Goal: Information Seeking & Learning: Learn about a topic

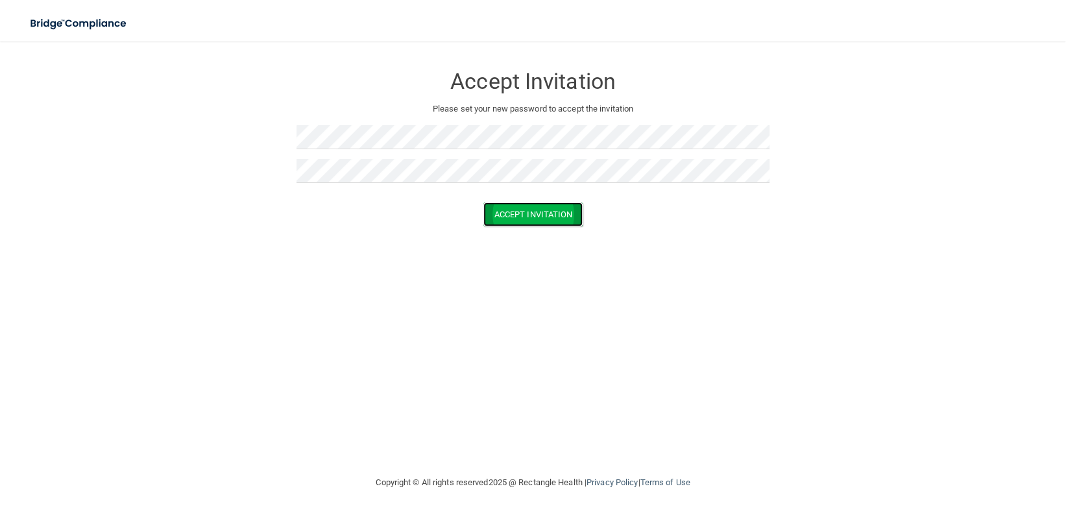
click at [495, 215] on button "Accept Invitation" at bounding box center [533, 214] width 100 height 24
click at [514, 222] on button "Accept Invitation" at bounding box center [533, 233] width 100 height 24
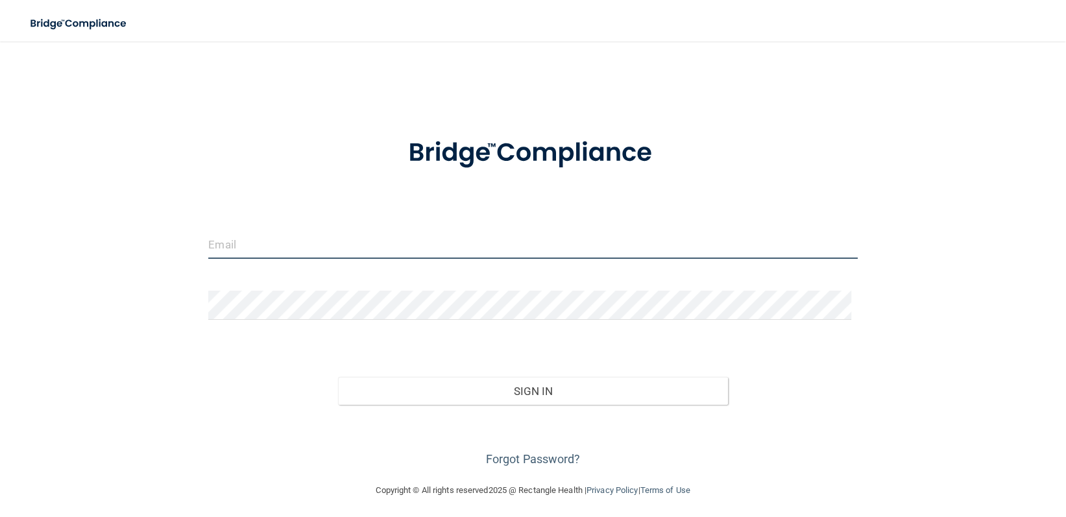
click at [208, 255] on input "email" at bounding box center [532, 244] width 649 height 29
type input "[EMAIL_ADDRESS][DOMAIN_NAME]"
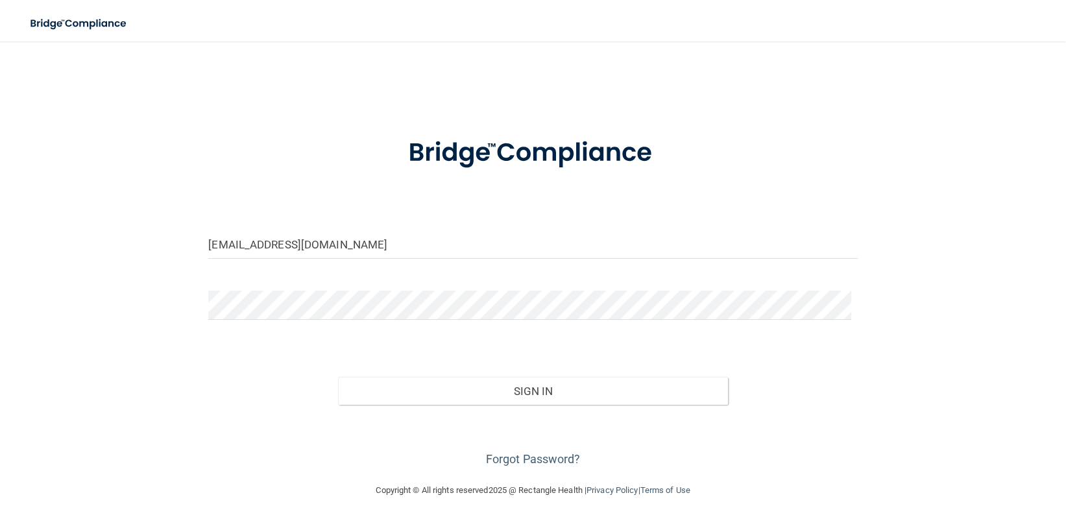
click at [507, 383] on div "Sign In" at bounding box center [532, 378] width 668 height 54
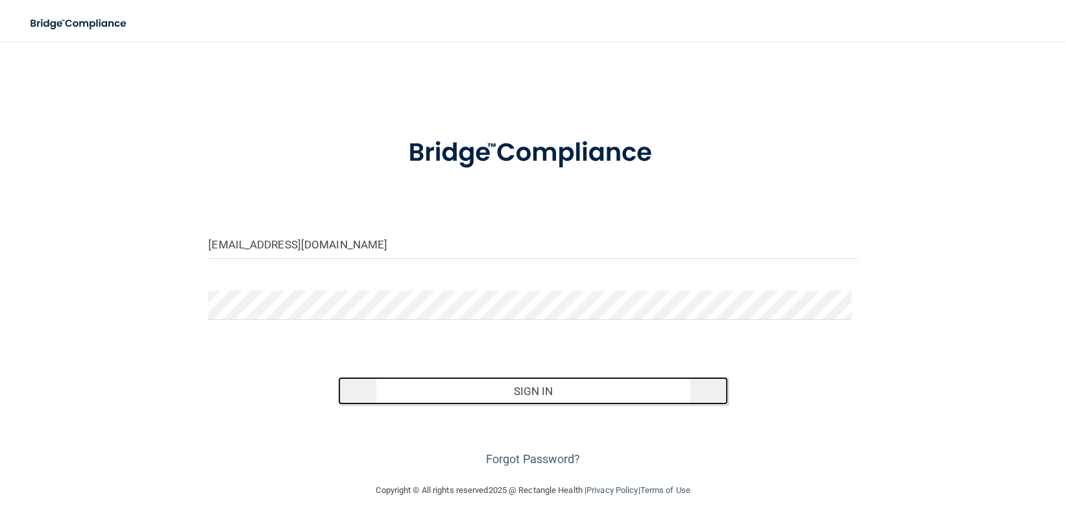
click at [497, 397] on button "Sign In" at bounding box center [532, 391] width 389 height 29
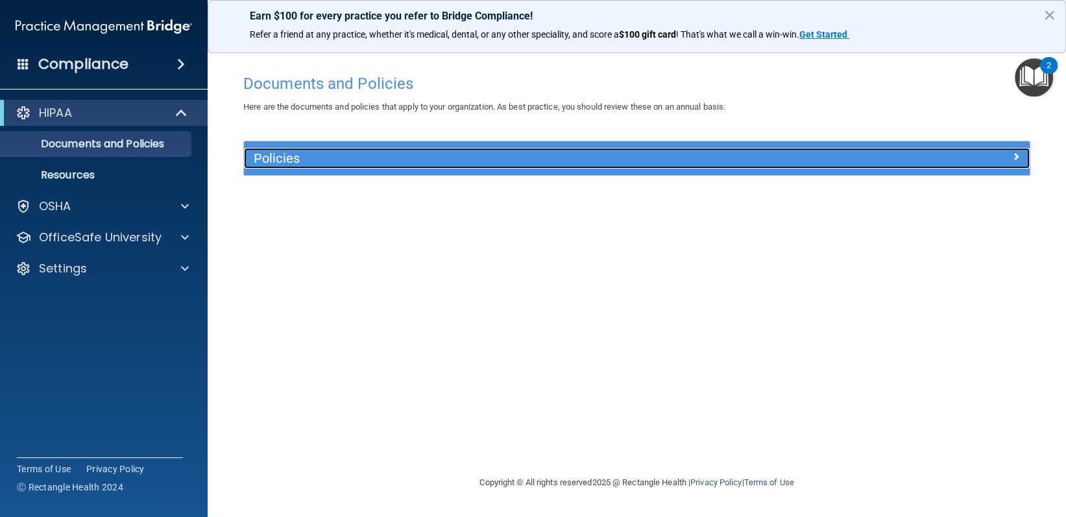
click at [316, 152] on h5 "Policies" at bounding box center [538, 158] width 569 height 14
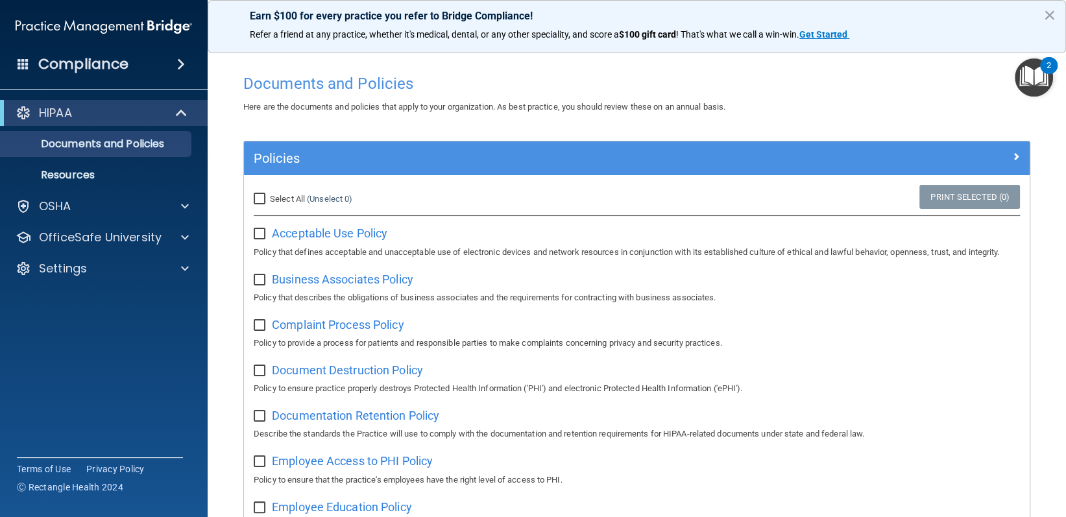
click at [270, 197] on span "Select All" at bounding box center [287, 199] width 35 height 10
click at [269, 197] on input "Select All (Unselect 0) Unselect All" at bounding box center [261, 199] width 15 height 10
checkbox input "true"
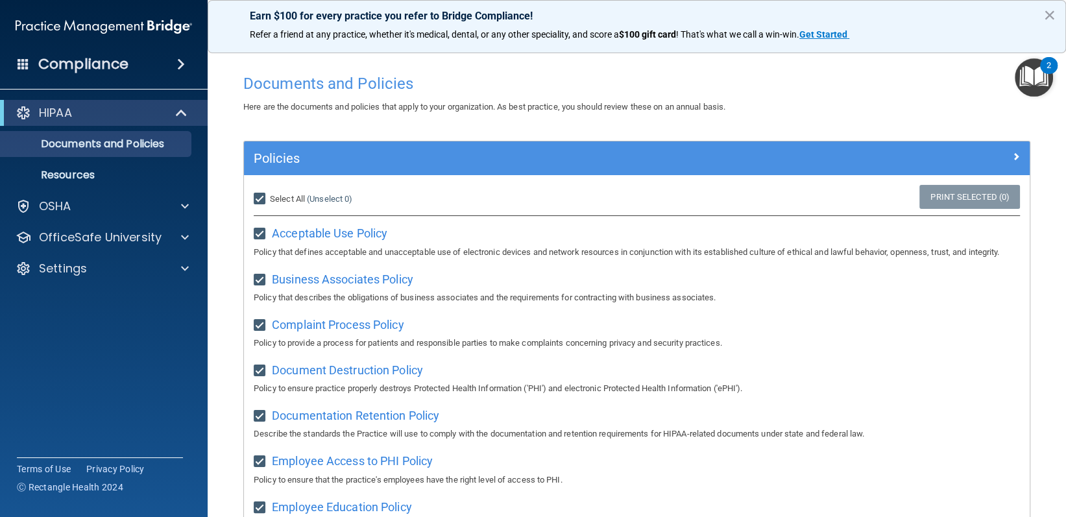
checkbox input "true"
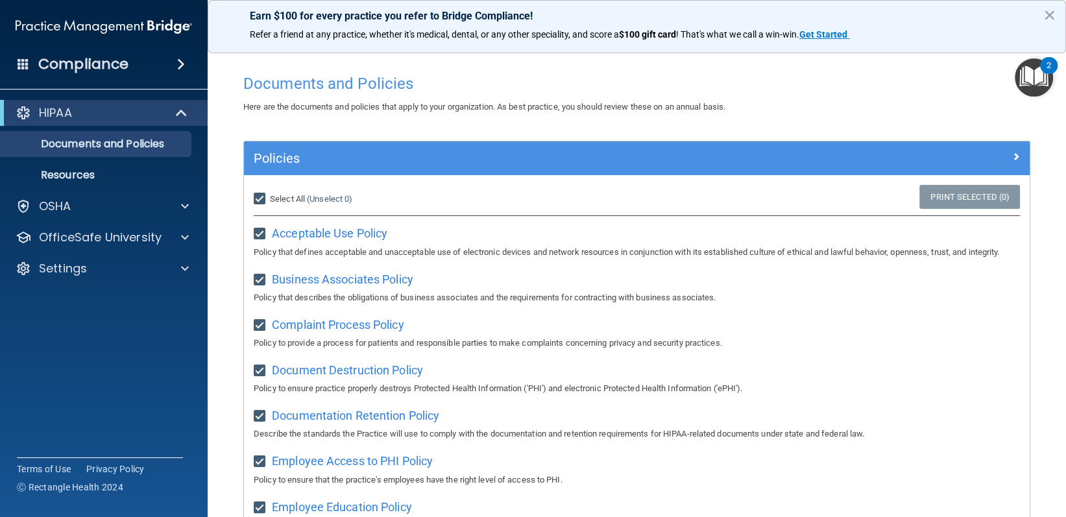
checkbox input "true"
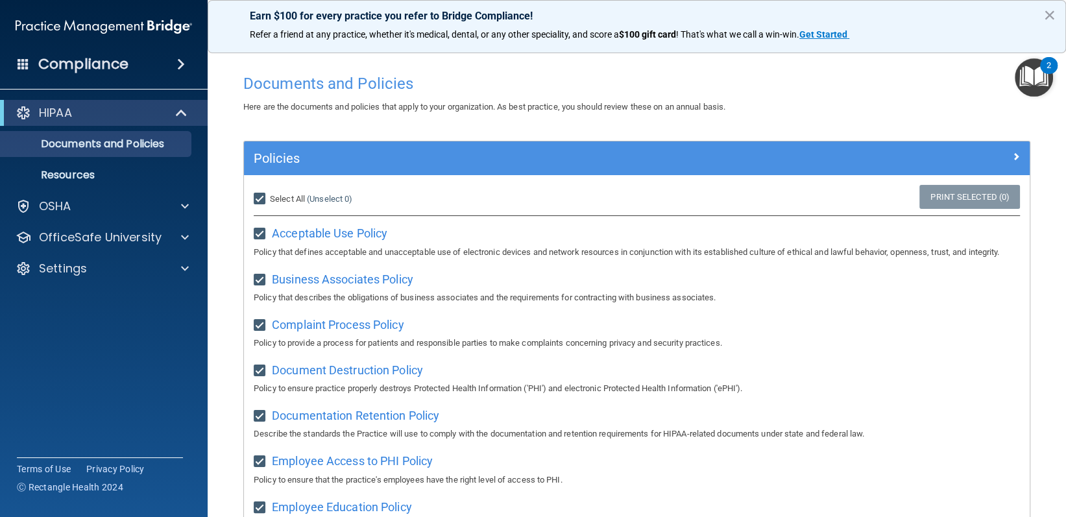
checkbox input "true"
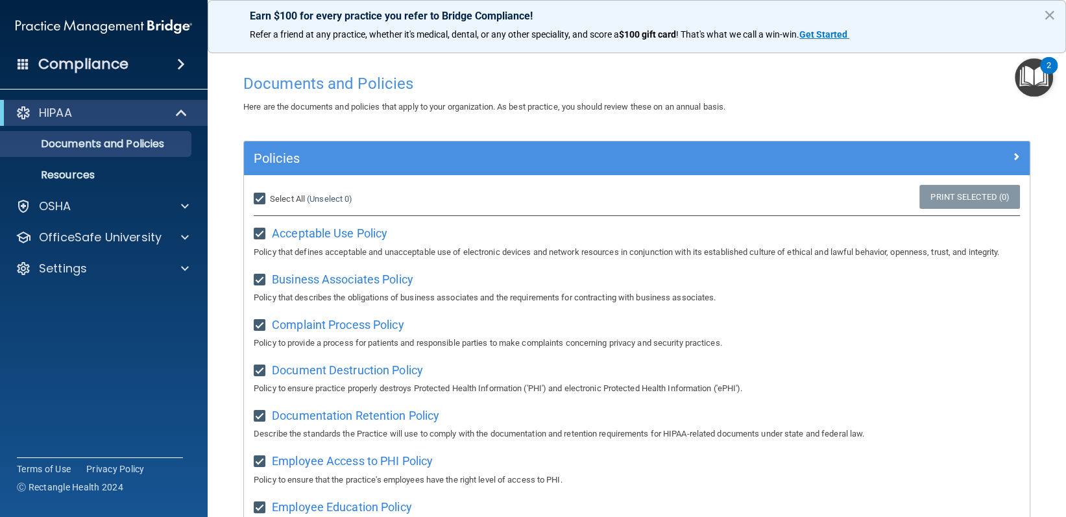
checkbox input "true"
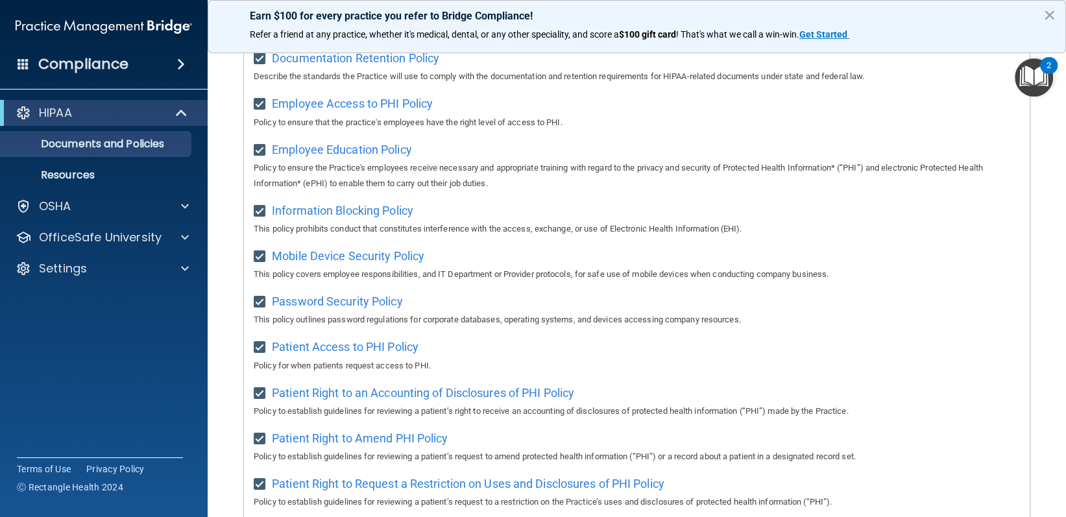
scroll to position [98, 0]
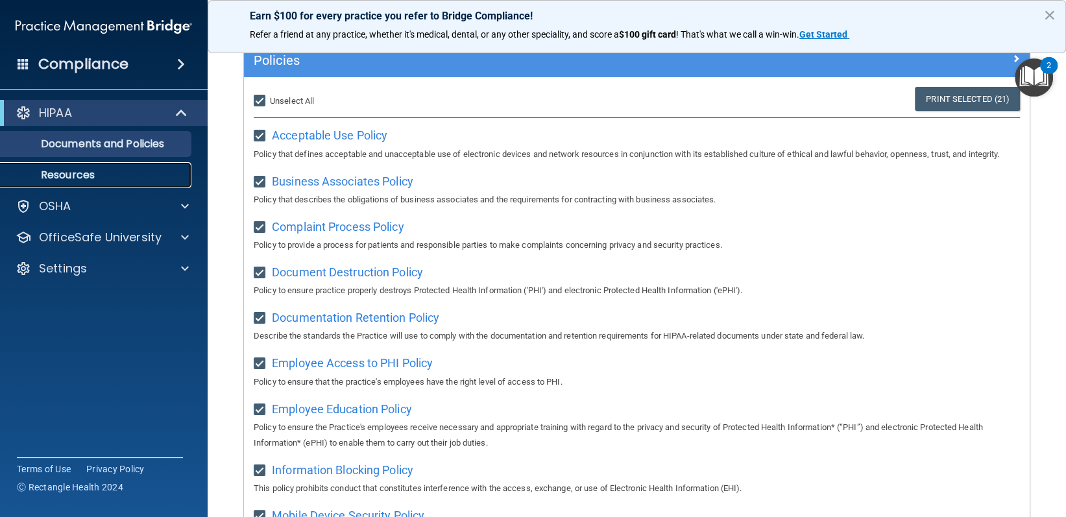
click at [82, 181] on p "Resources" at bounding box center [96, 175] width 177 height 13
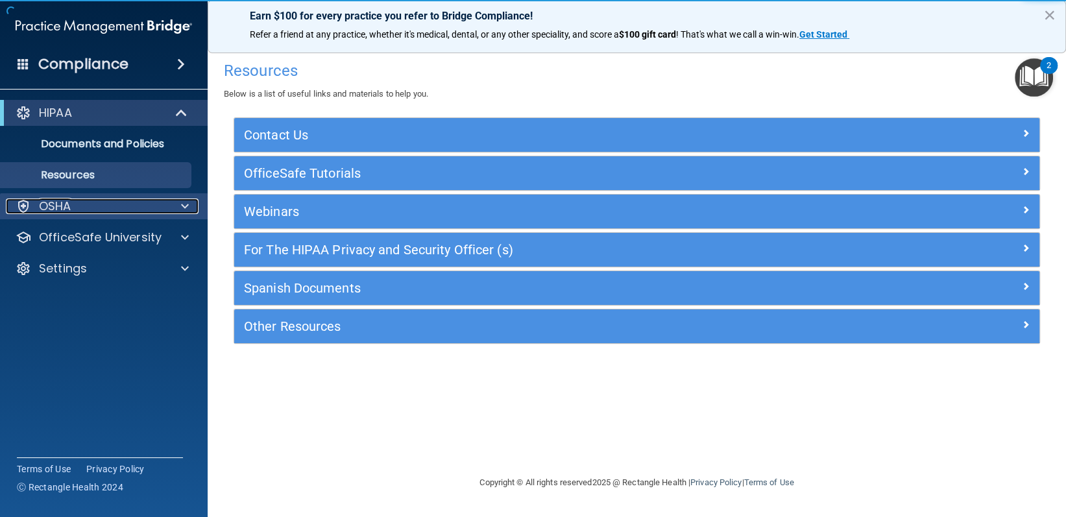
click at [51, 211] on p "OSHA" at bounding box center [55, 206] width 32 height 16
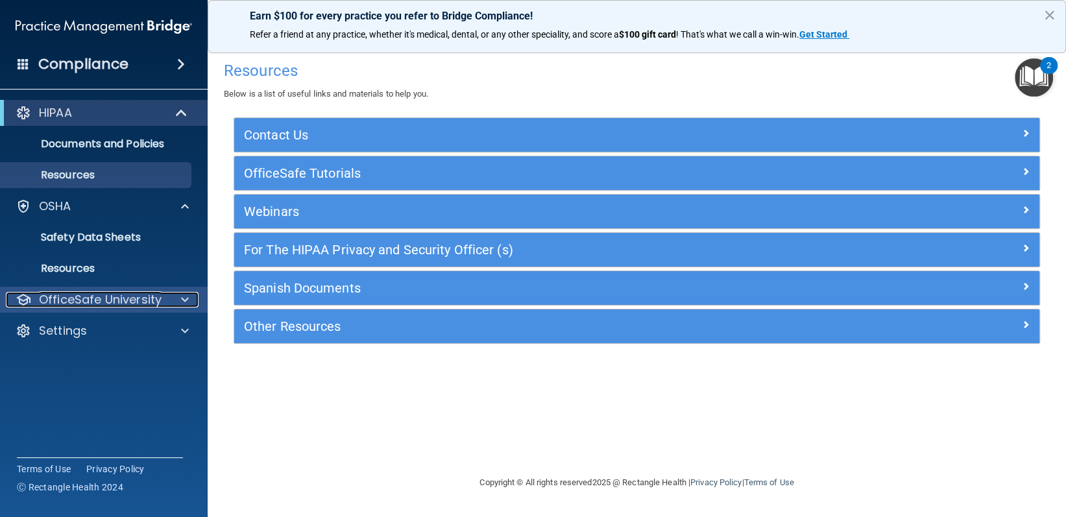
click at [87, 292] on p "OfficeSafe University" at bounding box center [100, 300] width 123 height 16
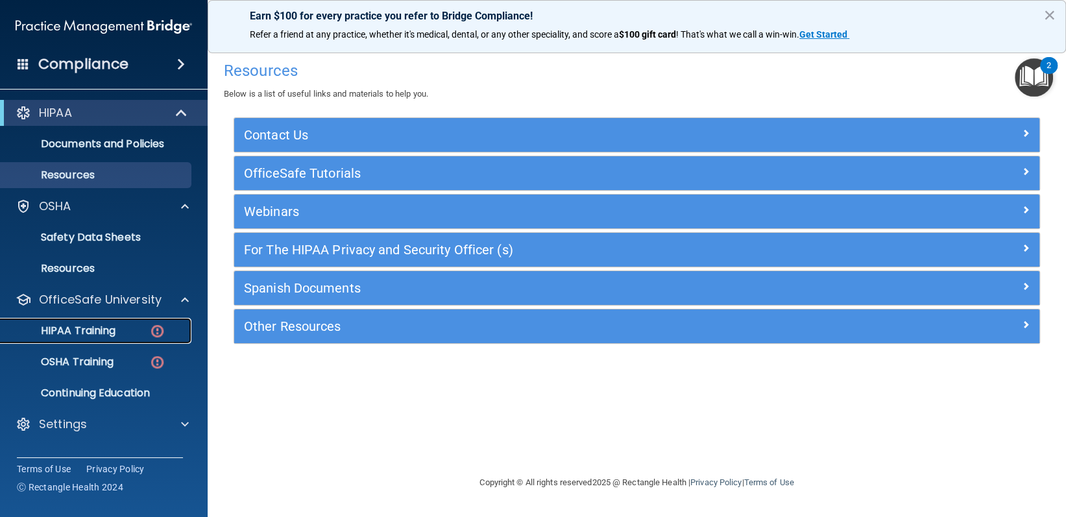
click at [160, 324] on img at bounding box center [157, 331] width 16 height 16
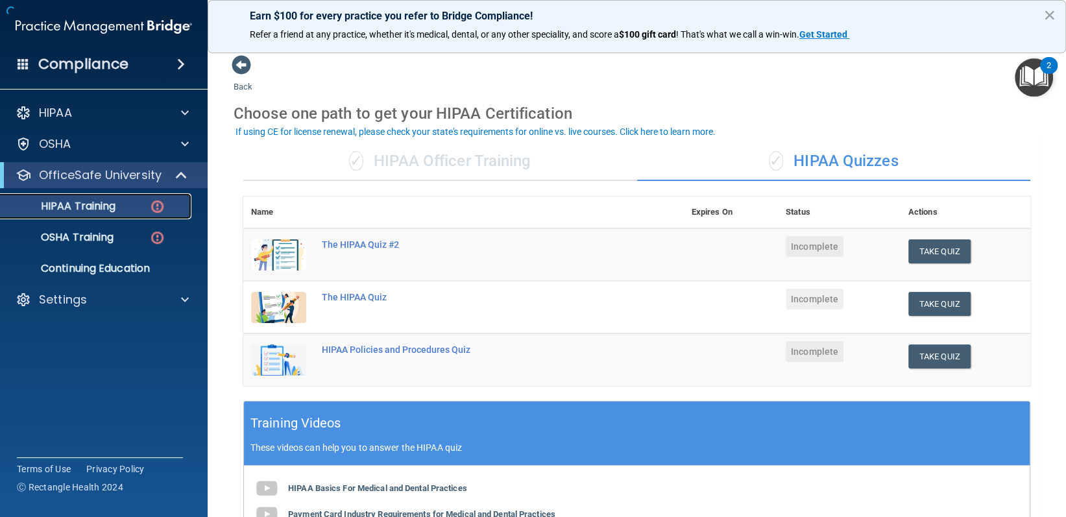
click at [152, 206] on img at bounding box center [157, 206] width 16 height 16
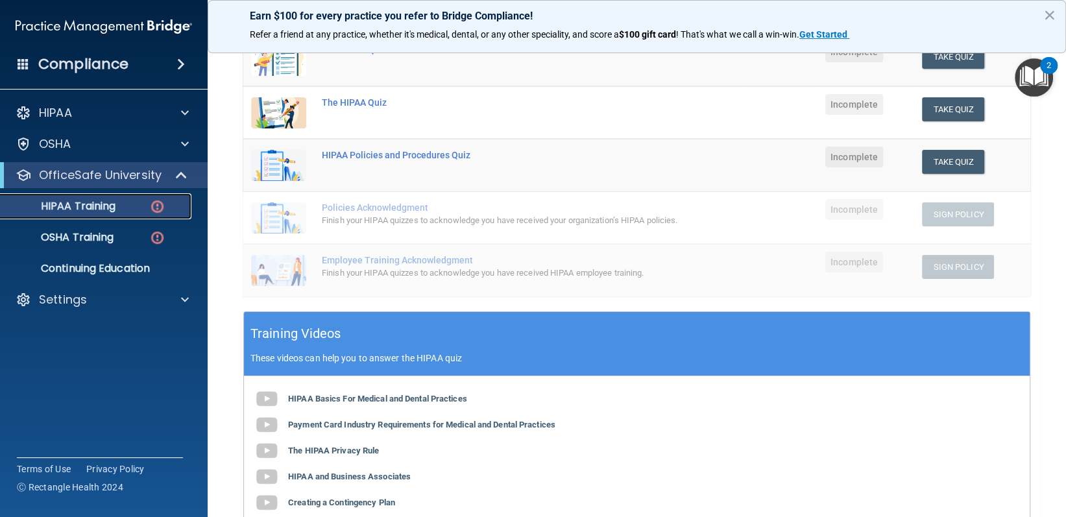
scroll to position [65, 0]
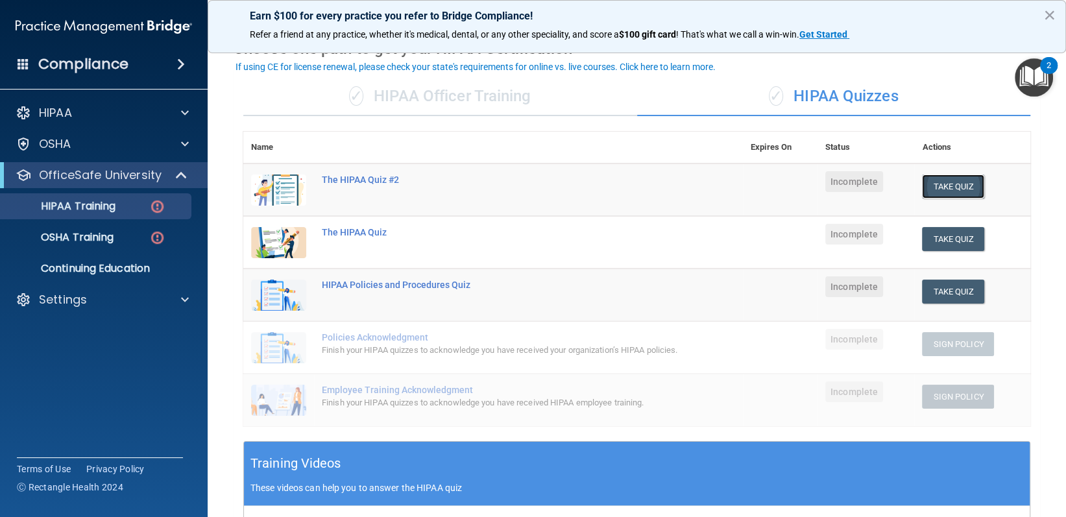
click at [950, 185] on button "Take Quiz" at bounding box center [953, 186] width 62 height 24
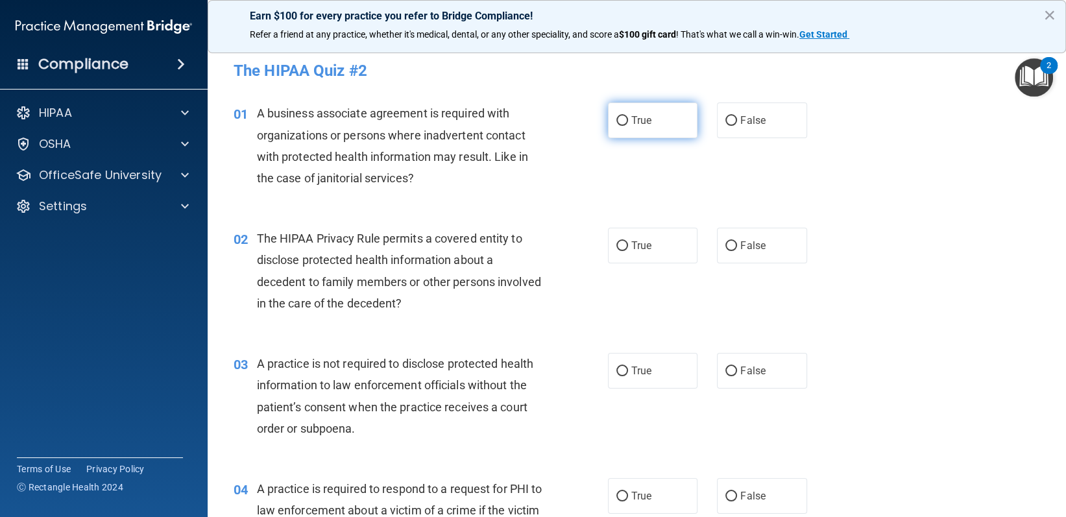
click at [654, 104] on label "True" at bounding box center [653, 120] width 90 height 36
click at [628, 116] on input "True" at bounding box center [622, 121] width 12 height 10
radio input "true"
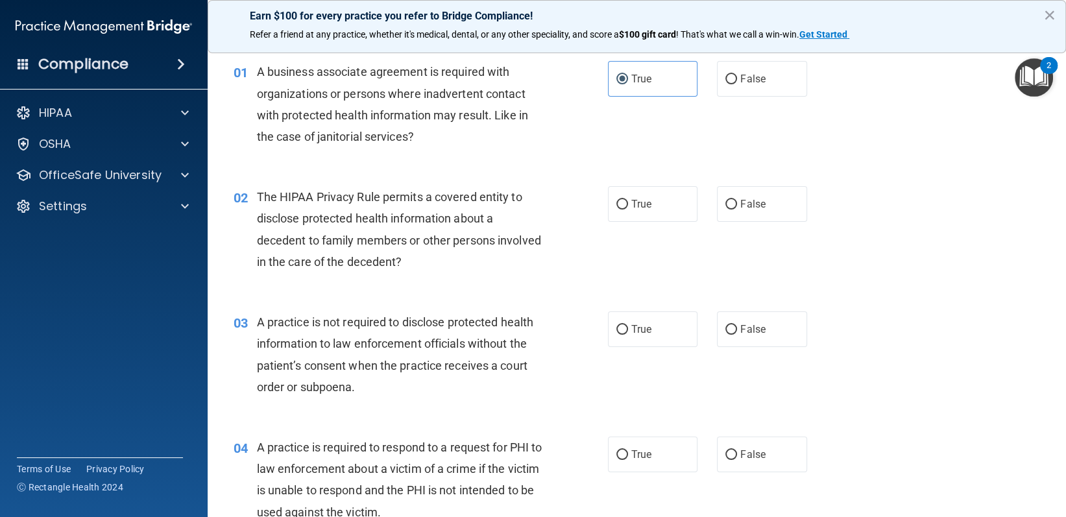
scroll to position [65, 0]
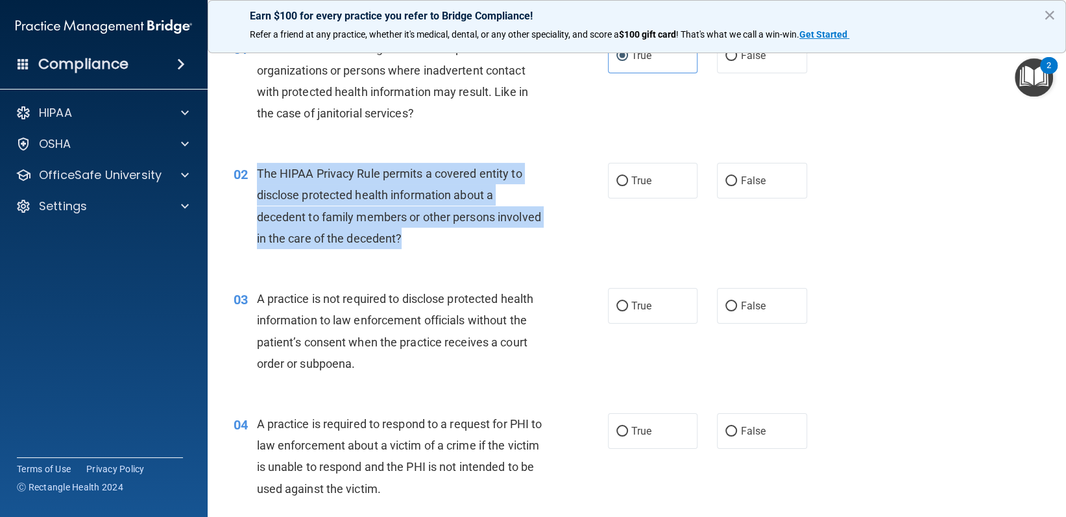
drag, startPoint x: 258, startPoint y: 176, endPoint x: 473, endPoint y: 241, distance: 224.4
click at [473, 241] on div "The HIPAA Privacy Rule permits a covered entity to disclose protected health in…" at bounding box center [404, 206] width 295 height 86
copy span "The HIPAA Privacy Rule permits a covered entity to disclose protected health in…"
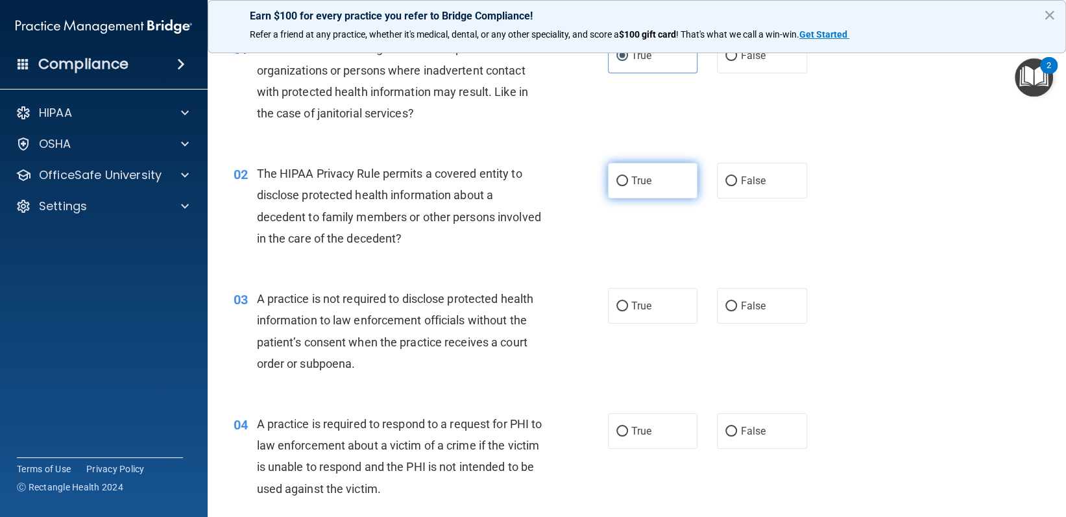
click at [660, 196] on label "True" at bounding box center [653, 181] width 90 height 36
click at [628, 186] on input "True" at bounding box center [622, 181] width 12 height 10
radio input "true"
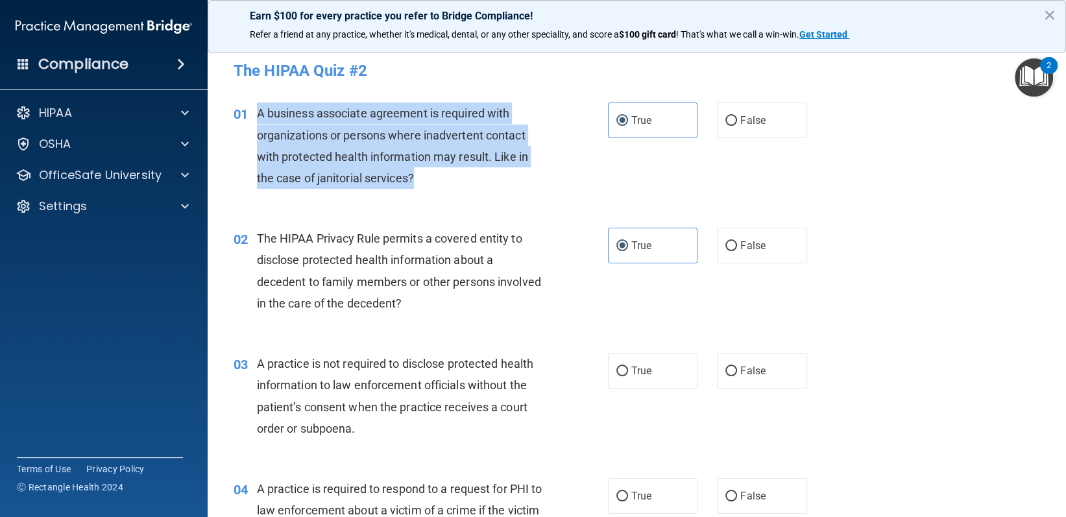
drag, startPoint x: 257, startPoint y: 111, endPoint x: 424, endPoint y: 176, distance: 178.2
click at [424, 176] on div "A business associate agreement is required with organizations or persons where …" at bounding box center [404, 145] width 295 height 86
copy span "A business associate agreement is required with organizations or persons where …"
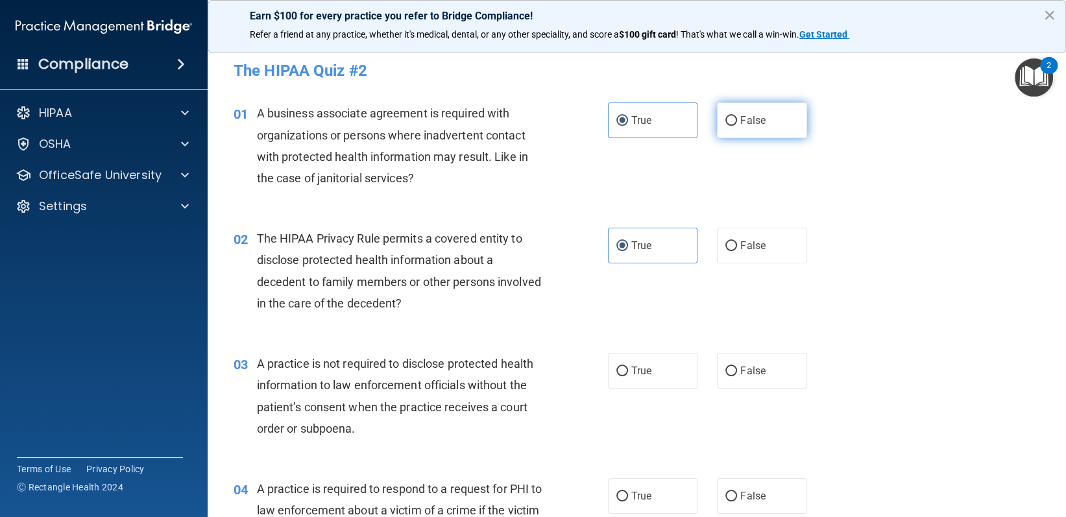
click at [750, 111] on label "False" at bounding box center [762, 120] width 90 height 36
click at [737, 116] on input "False" at bounding box center [731, 121] width 12 height 10
radio input "true"
radio input "false"
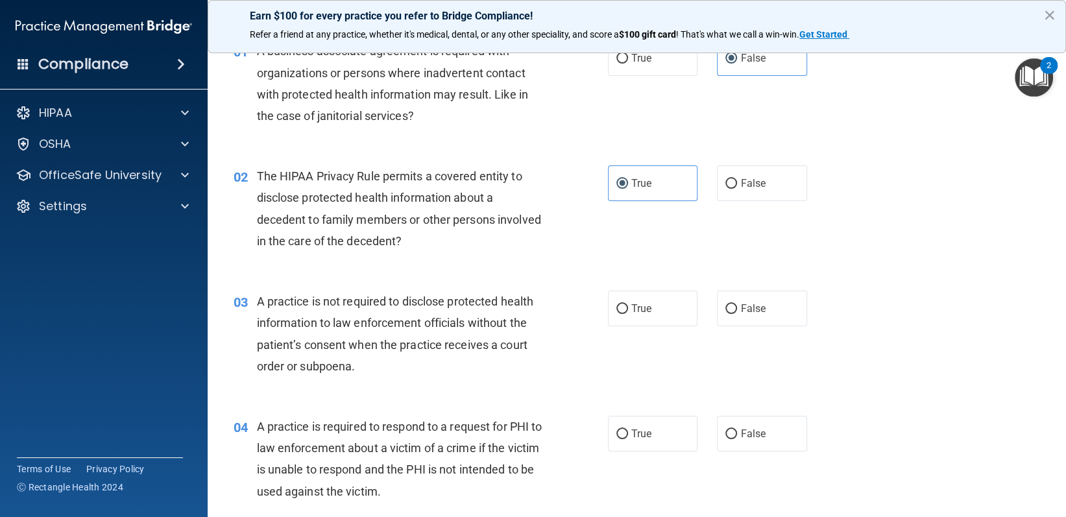
scroll to position [130, 0]
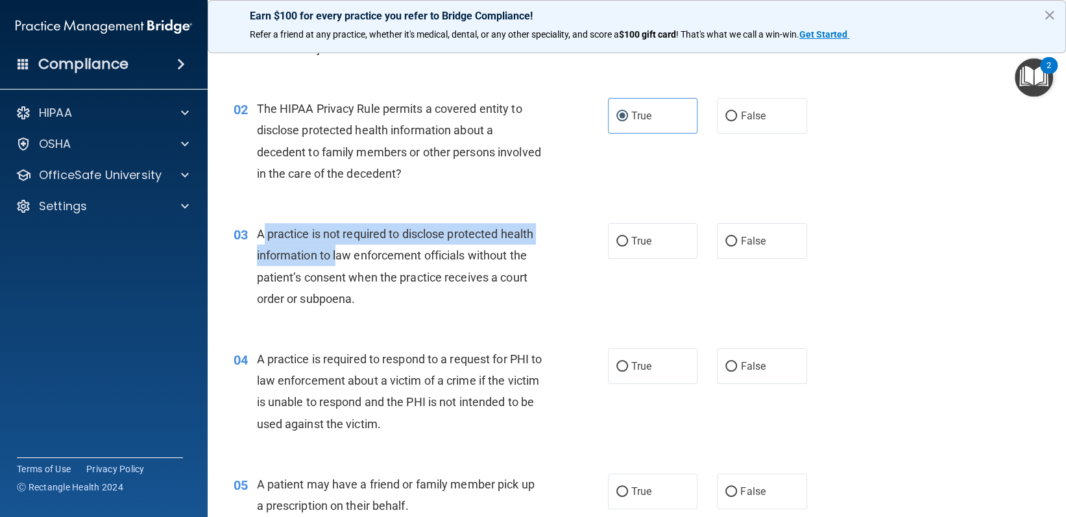
drag, startPoint x: 261, startPoint y: 229, endPoint x: 331, endPoint y: 248, distance: 72.5
click at [333, 248] on span "A practice is not required to disclose protected health information to law enfo…" at bounding box center [395, 266] width 277 height 78
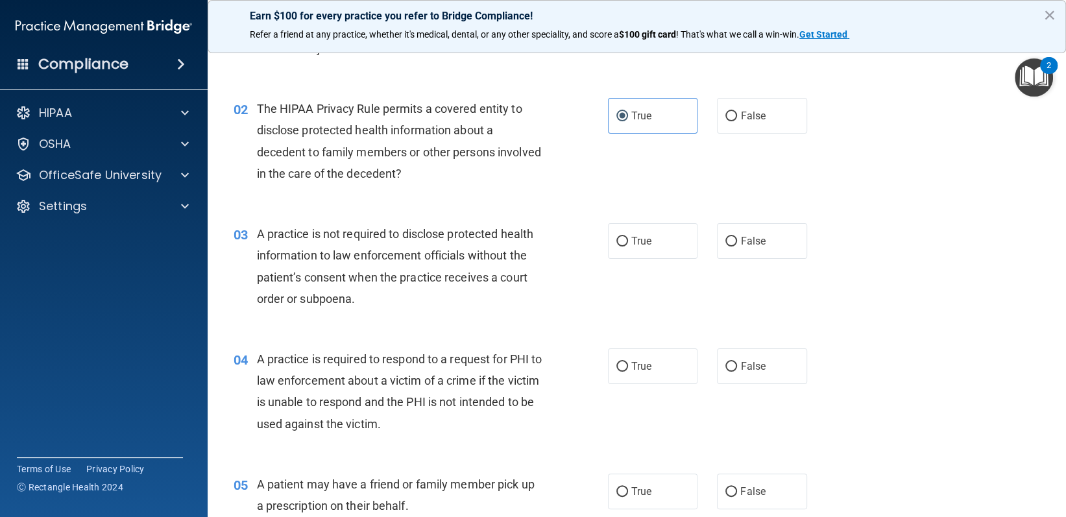
click at [254, 237] on div "03" at bounding box center [240, 235] width 33 height 24
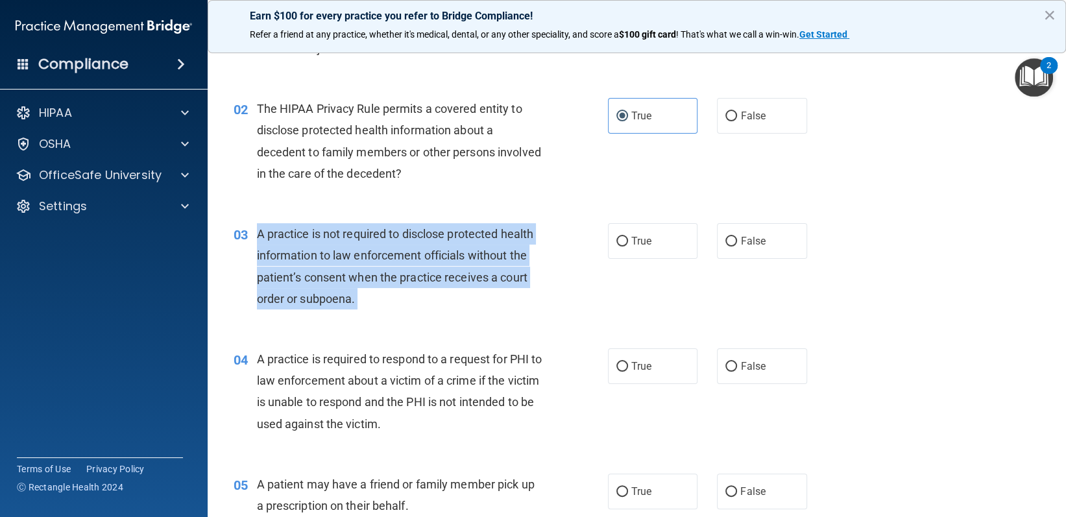
drag, startPoint x: 256, startPoint y: 237, endPoint x: 401, endPoint y: 310, distance: 162.7
click at [402, 310] on div "03 A practice is not required to disclose protected health information to law e…" at bounding box center [420, 269] width 413 height 93
copy ng-form "A practice is not required to disclose protected health information to law enfo…"
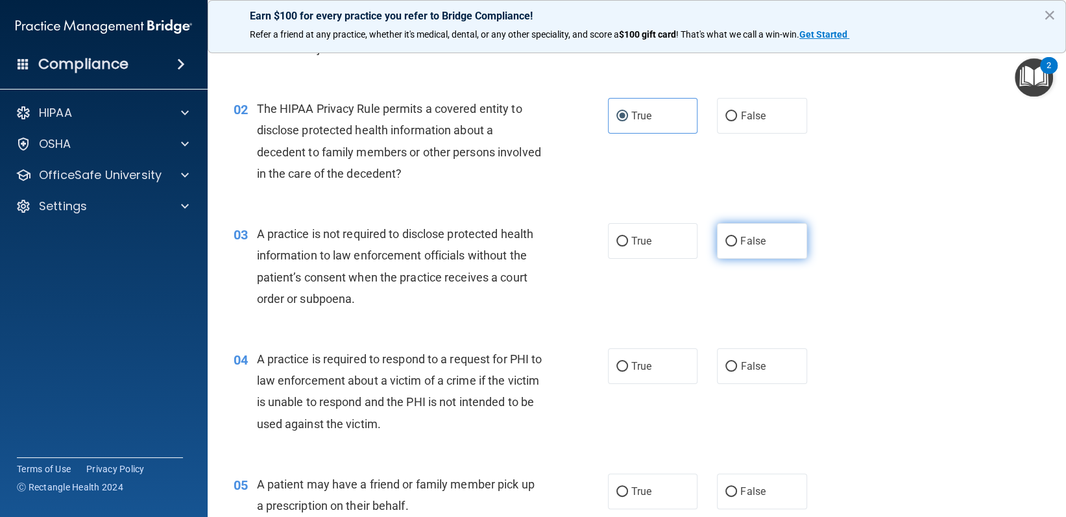
click at [770, 243] on label "False" at bounding box center [762, 241] width 90 height 36
click at [737, 243] on input "False" at bounding box center [731, 242] width 12 height 10
radio input "true"
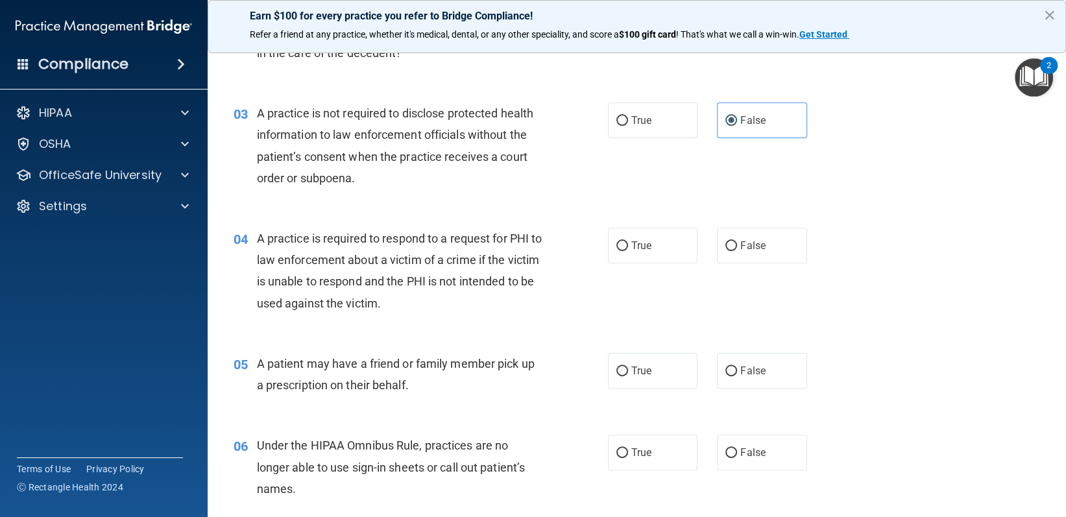
scroll to position [324, 0]
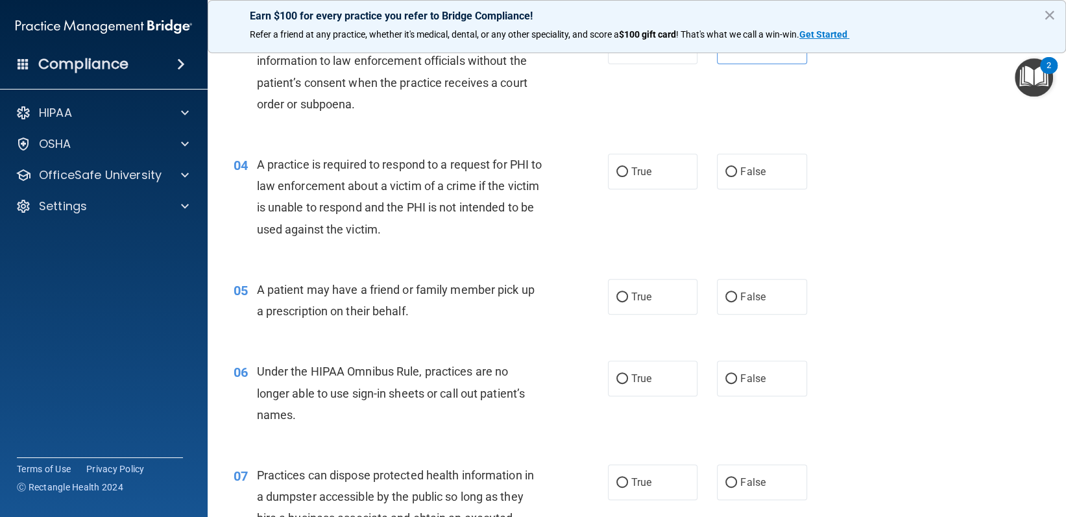
click at [261, 161] on span "A practice is required to respond to a request for PHI to law enforcement about…" at bounding box center [399, 197] width 285 height 78
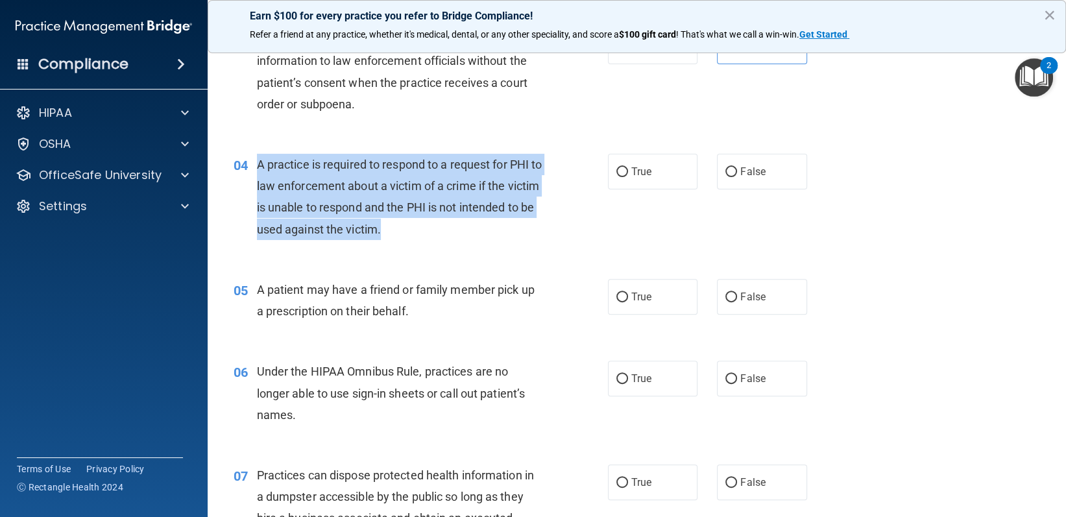
drag, startPoint x: 253, startPoint y: 161, endPoint x: 488, endPoint y: 230, distance: 244.6
click at [488, 230] on div "04 A practice is required to respond to a request for PHI to law enforcement ab…" at bounding box center [420, 200] width 413 height 93
copy div "A practice is required to respond to a request for PHI to law enforcement about…"
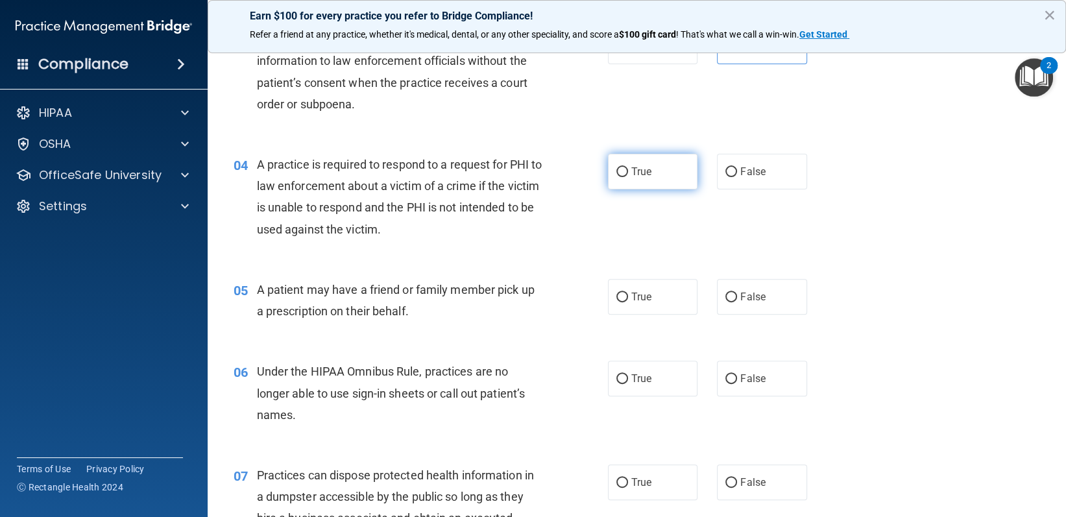
click at [681, 165] on label "True" at bounding box center [653, 172] width 90 height 36
click at [628, 167] on input "True" at bounding box center [622, 172] width 12 height 10
radio input "true"
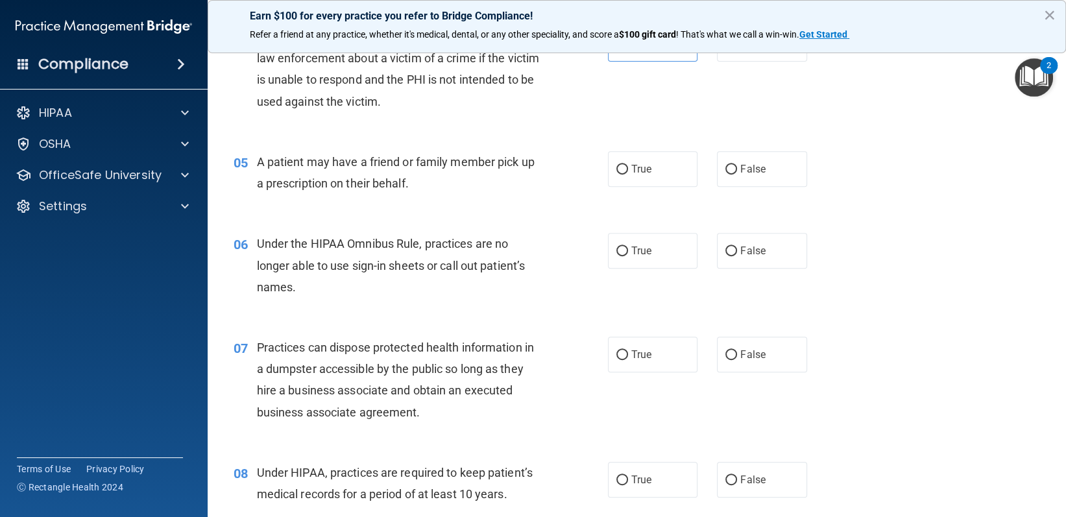
scroll to position [454, 0]
drag, startPoint x: 256, startPoint y: 156, endPoint x: 424, endPoint y: 185, distance: 170.5
click at [424, 185] on div "A patient may have a friend or family member pick up a prescription on their be…" at bounding box center [404, 170] width 295 height 43
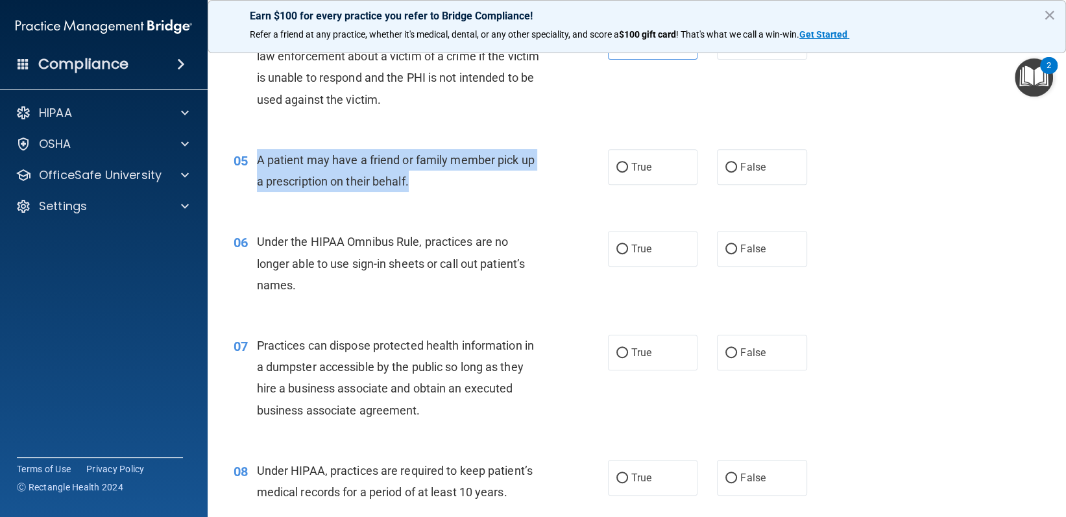
drag, startPoint x: 256, startPoint y: 160, endPoint x: 431, endPoint y: 187, distance: 177.2
click at [431, 187] on div "05 A patient may have a friend or family member pick up a prescription on their…" at bounding box center [420, 173] width 413 height 49
drag, startPoint x: 381, startPoint y: 182, endPoint x: 427, endPoint y: 189, distance: 46.6
click at [427, 189] on div "A patient may have a friend or family member pick up a prescription on their be…" at bounding box center [404, 170] width 295 height 43
copy div "A patient may have a friend or family member pick up a prescription on their be…"
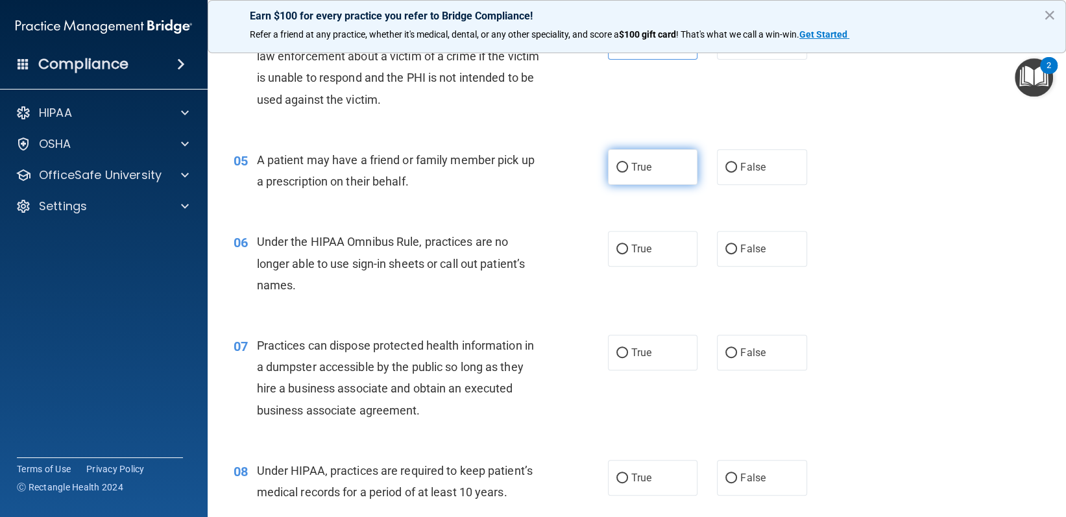
click at [645, 156] on label "True" at bounding box center [653, 167] width 90 height 36
click at [628, 163] on input "True" at bounding box center [622, 168] width 12 height 10
radio input "true"
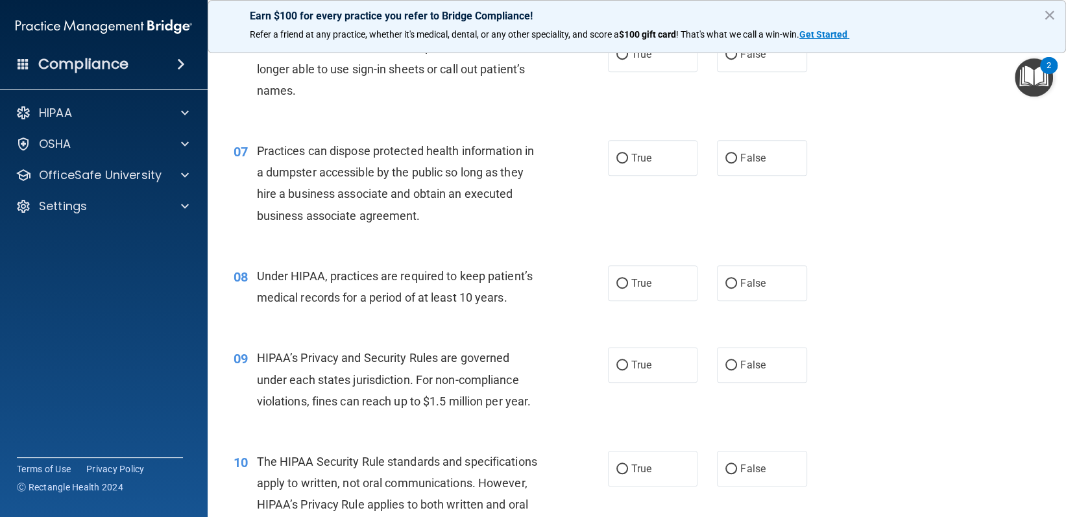
scroll to position [519, 0]
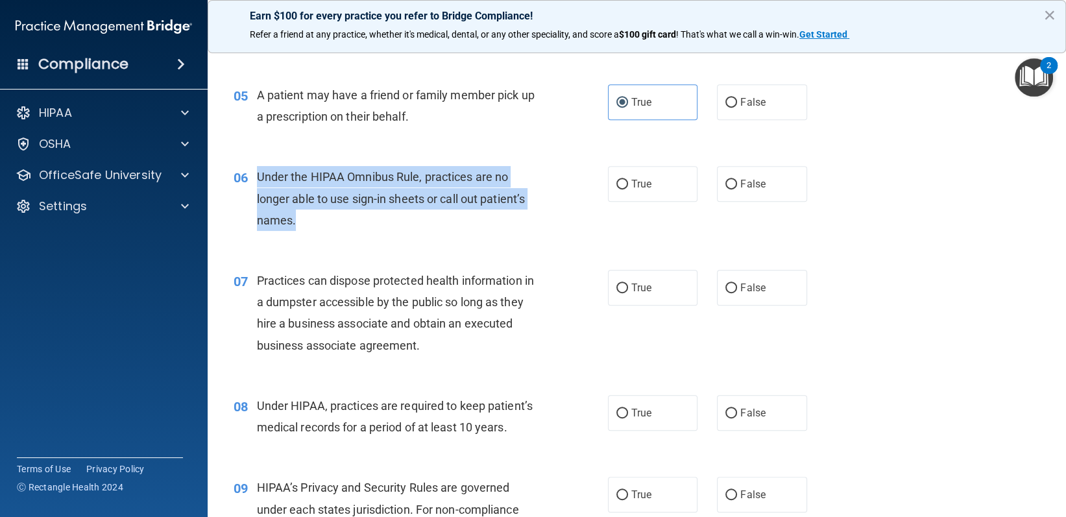
drag, startPoint x: 256, startPoint y: 173, endPoint x: 305, endPoint y: 219, distance: 67.5
click at [305, 219] on div "06 Under the HIPAA Omnibus Rule, practices are no longer able to use sign-in sh…" at bounding box center [420, 201] width 413 height 71
copy div "Under the HIPAA Omnibus Rule, practices are no longer able to use sign-in sheet…"
click at [725, 180] on input "False" at bounding box center [731, 185] width 12 height 10
radio input "true"
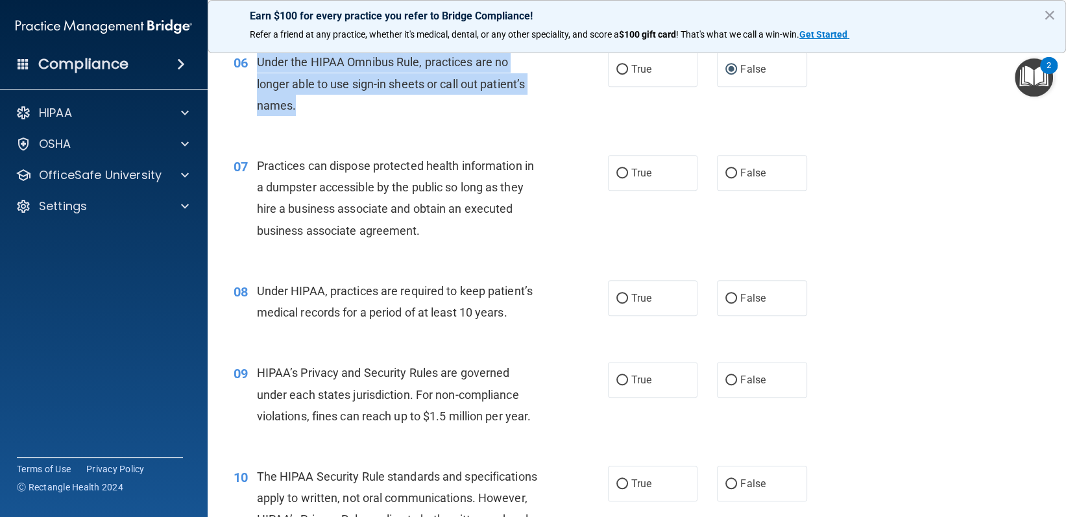
scroll to position [713, 0]
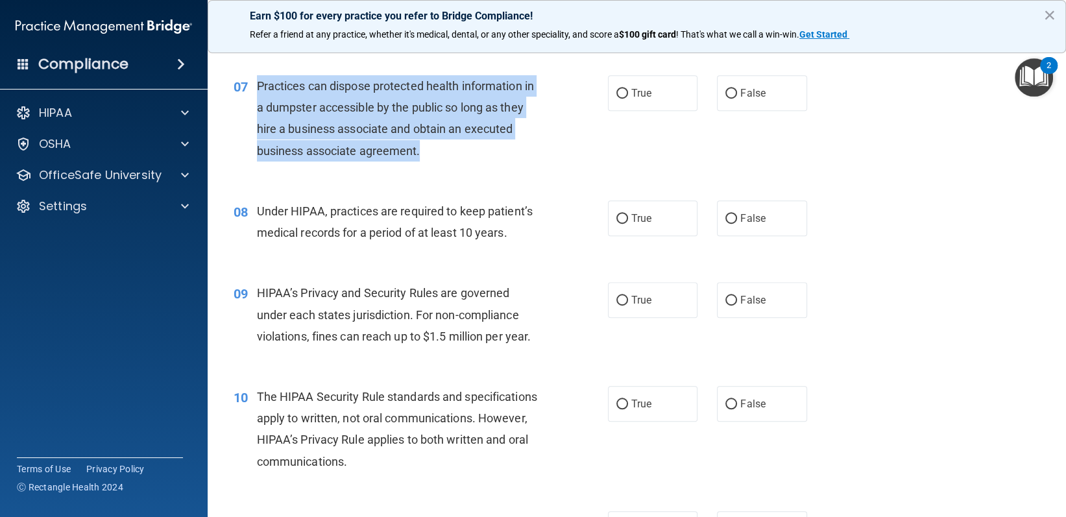
drag, startPoint x: 252, startPoint y: 86, endPoint x: 438, endPoint y: 154, distance: 198.4
click at [438, 154] on div "07 Practices can dispose protected health information in a dumpster accessible …" at bounding box center [420, 121] width 413 height 93
copy div "Practices can dispose protected health information in a dumpster accessible by …"
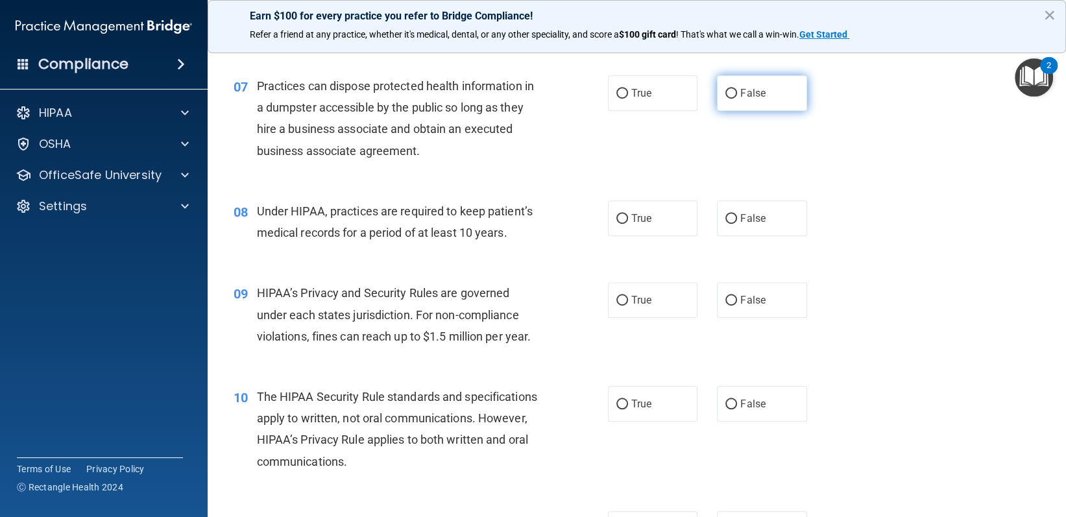
click at [740, 102] on label "False" at bounding box center [762, 93] width 90 height 36
click at [737, 99] on input "False" at bounding box center [731, 94] width 12 height 10
radio input "true"
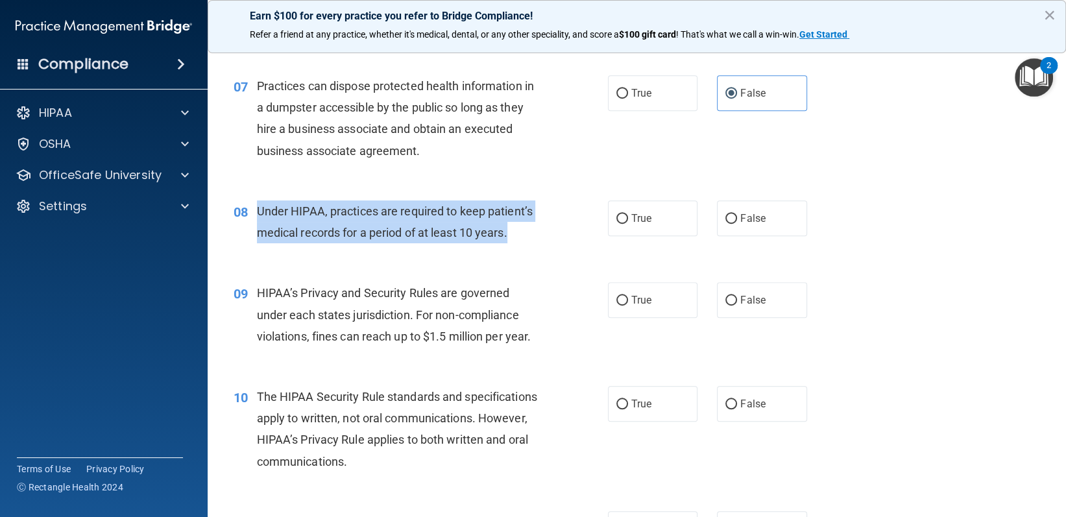
drag, startPoint x: 257, startPoint y: 216, endPoint x: 526, endPoint y: 225, distance: 269.3
click at [526, 225] on div "Under HIPAA, practices are required to keep patient’s medical records for a per…" at bounding box center [404, 221] width 295 height 43
copy span "Under HIPAA, practices are required to keep patient’s medical records for a per…"
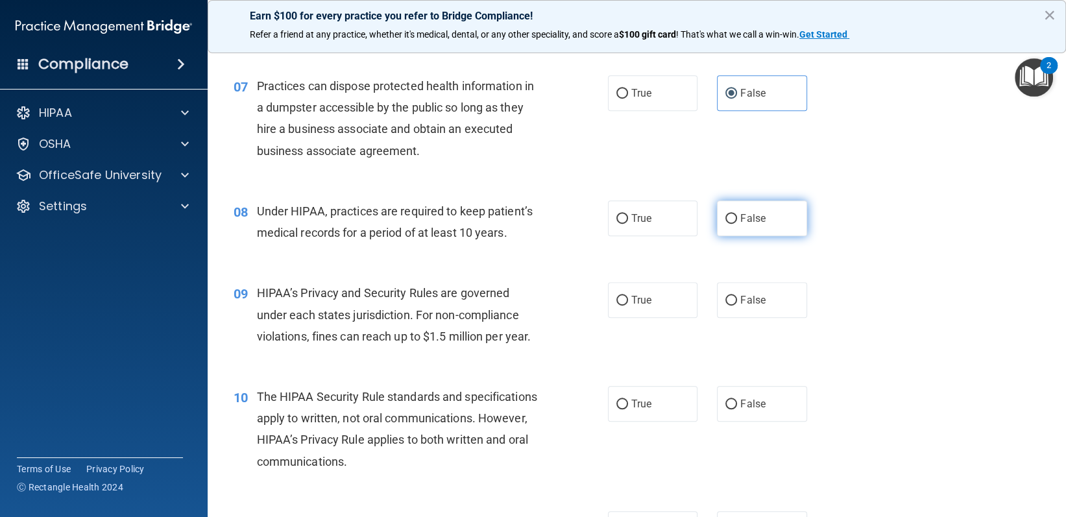
click at [758, 222] on span "False" at bounding box center [752, 218] width 25 height 12
click at [737, 222] on input "False" at bounding box center [731, 219] width 12 height 10
radio input "true"
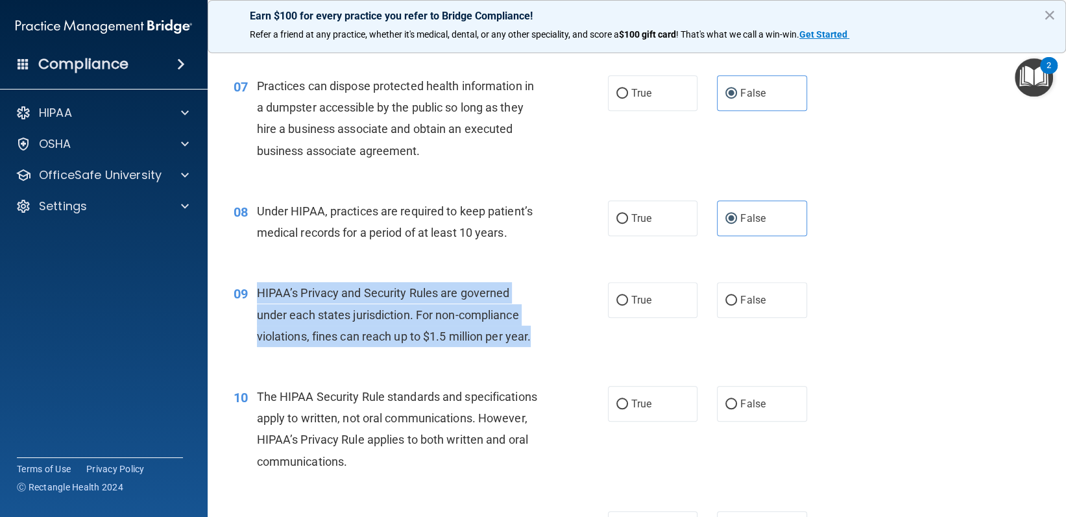
drag, startPoint x: 248, startPoint y: 291, endPoint x: 542, endPoint y: 350, distance: 299.5
click at [542, 350] on div "09 HIPAA’s Privacy and Security Rules are governed under each states jurisdicti…" at bounding box center [420, 317] width 413 height 71
copy div "HIPAA’s Privacy and Security Rules are governed under each states jurisdiction.…"
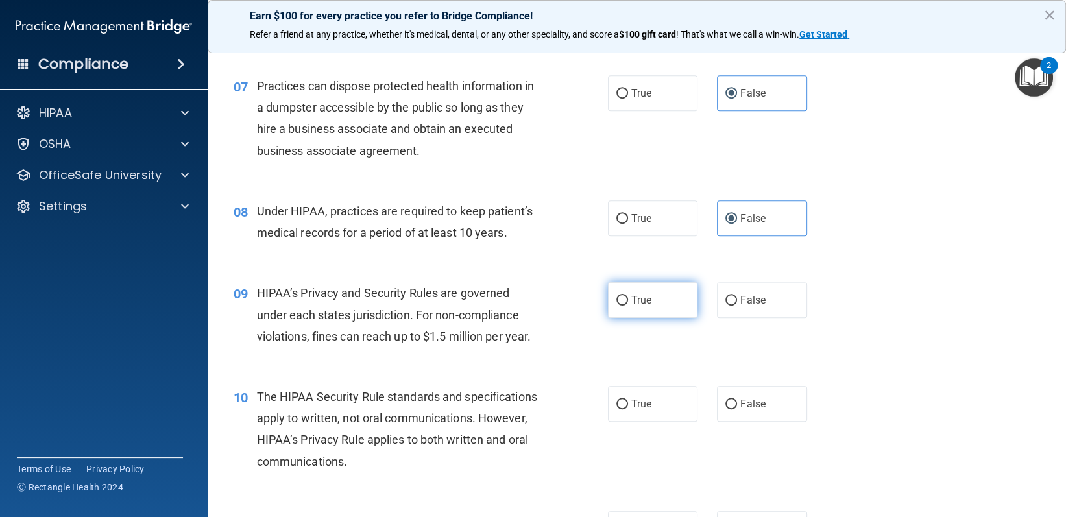
click at [631, 300] on span "True" at bounding box center [641, 300] width 20 height 12
click at [627, 300] on input "True" at bounding box center [622, 301] width 12 height 10
radio input "true"
click at [641, 315] on label "True" at bounding box center [653, 300] width 90 height 36
click at [628, 305] on input "True" at bounding box center [622, 301] width 12 height 10
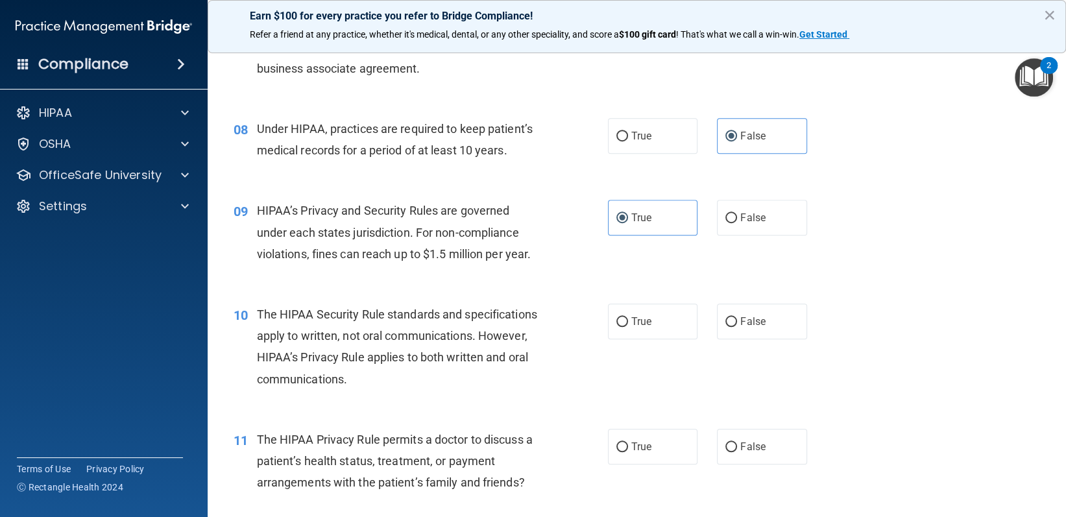
scroll to position [908, 0]
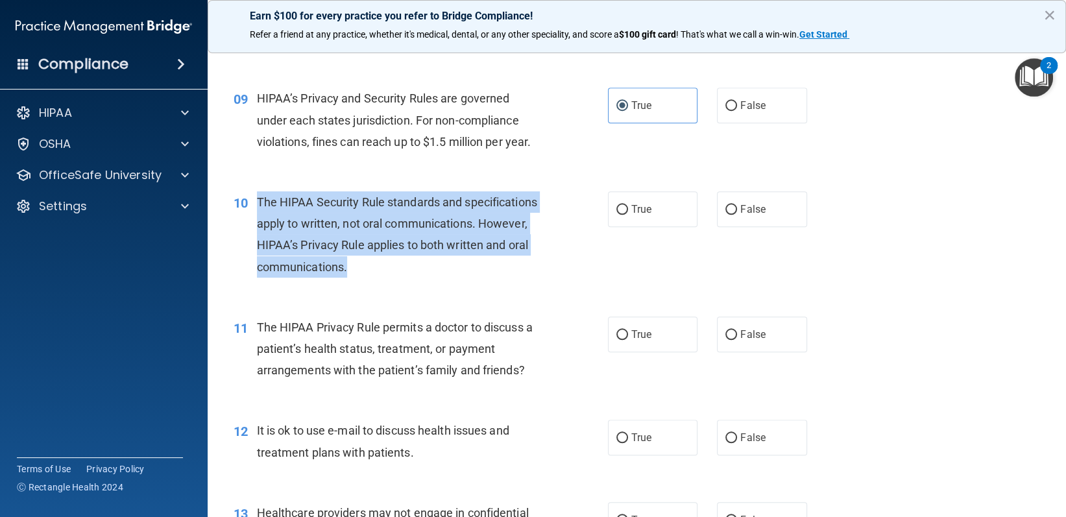
drag, startPoint x: 258, startPoint y: 201, endPoint x: 529, endPoint y: 265, distance: 278.0
click at [529, 265] on div "The HIPAA Security Rule standards and specifications apply to written, not oral…" at bounding box center [404, 234] width 295 height 86
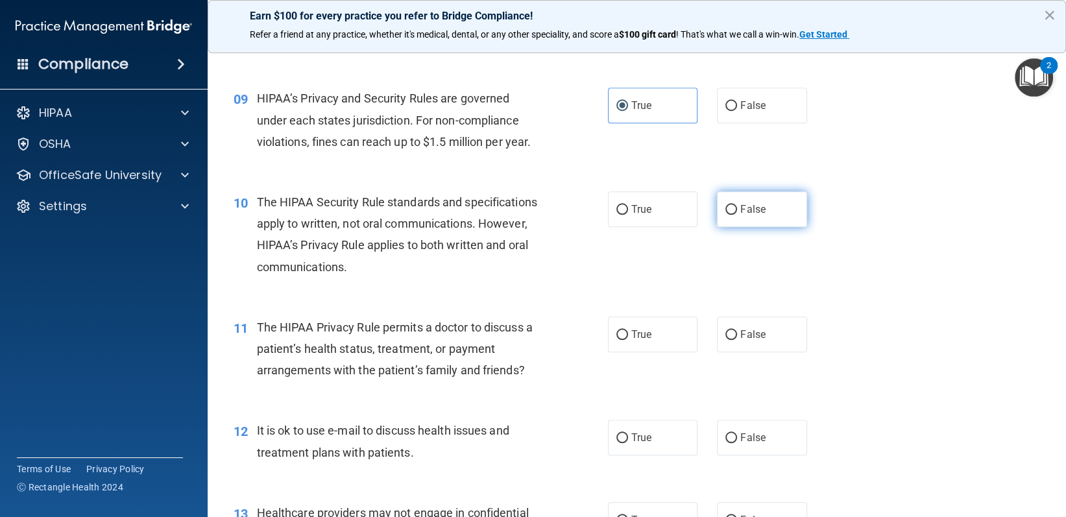
click at [732, 201] on label "False" at bounding box center [762, 209] width 90 height 36
click at [732, 205] on input "False" at bounding box center [731, 210] width 12 height 10
radio input "true"
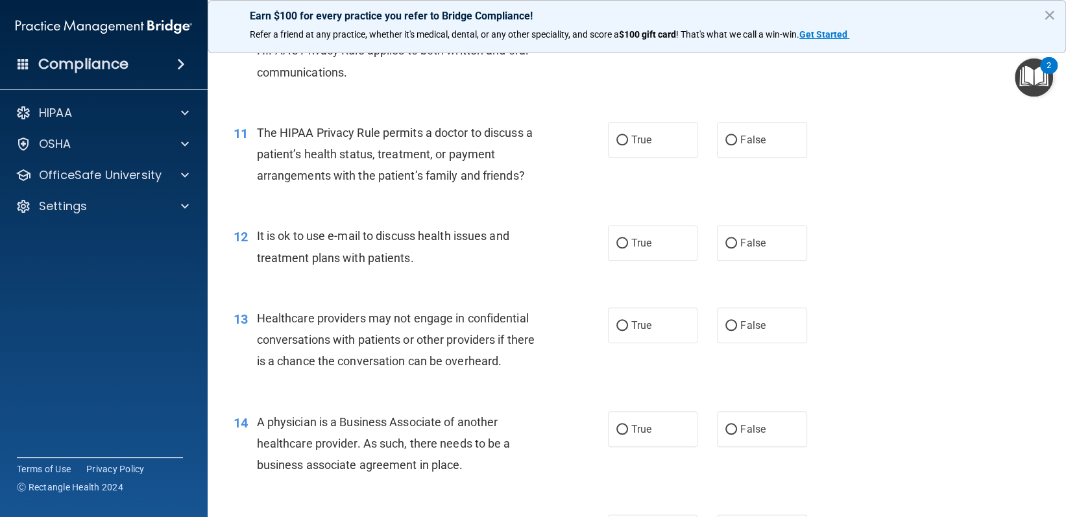
drag, startPoint x: 256, startPoint y: 136, endPoint x: 473, endPoint y: 184, distance: 223.0
click at [473, 184] on div "The HIPAA Privacy Rule permits a doctor to discuss a patient’s health status, t…" at bounding box center [404, 154] width 295 height 65
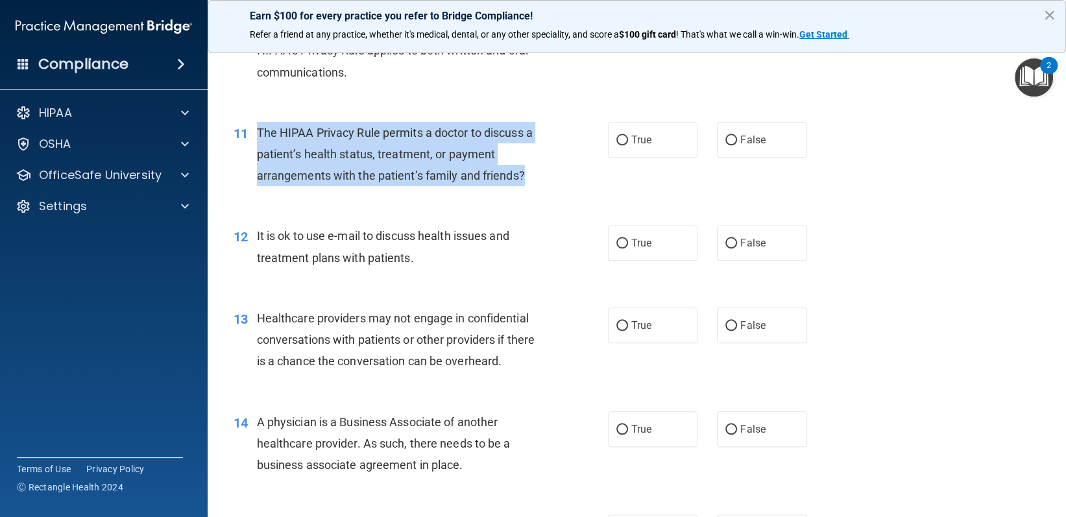
drag, startPoint x: 307, startPoint y: 138, endPoint x: 542, endPoint y: 182, distance: 238.9
click at [542, 182] on div "The HIPAA Privacy Rule permits a doctor to discuss a patient’s health status, t…" at bounding box center [404, 154] width 295 height 65
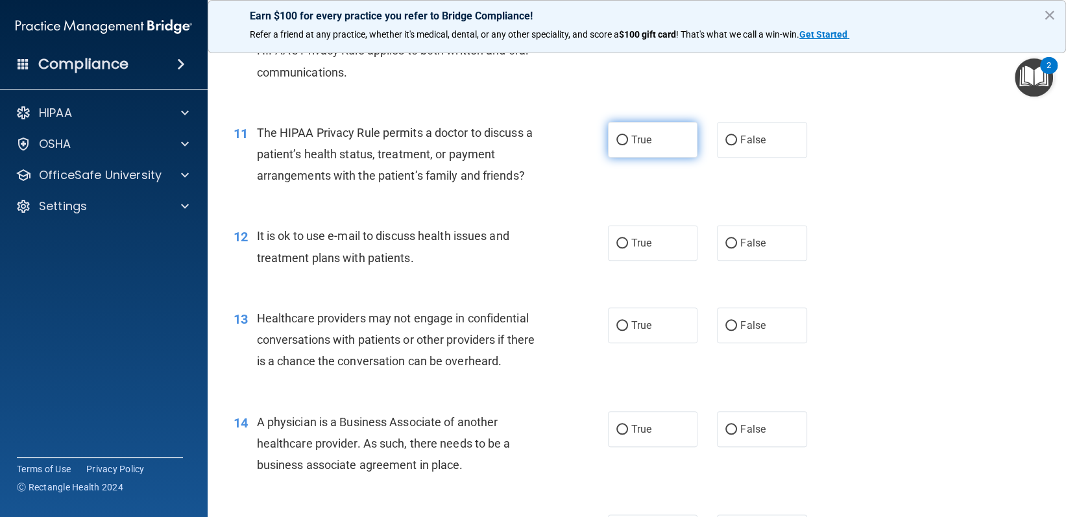
click at [687, 136] on label "True" at bounding box center [653, 140] width 90 height 36
click at [628, 136] on input "True" at bounding box center [622, 141] width 12 height 10
radio input "true"
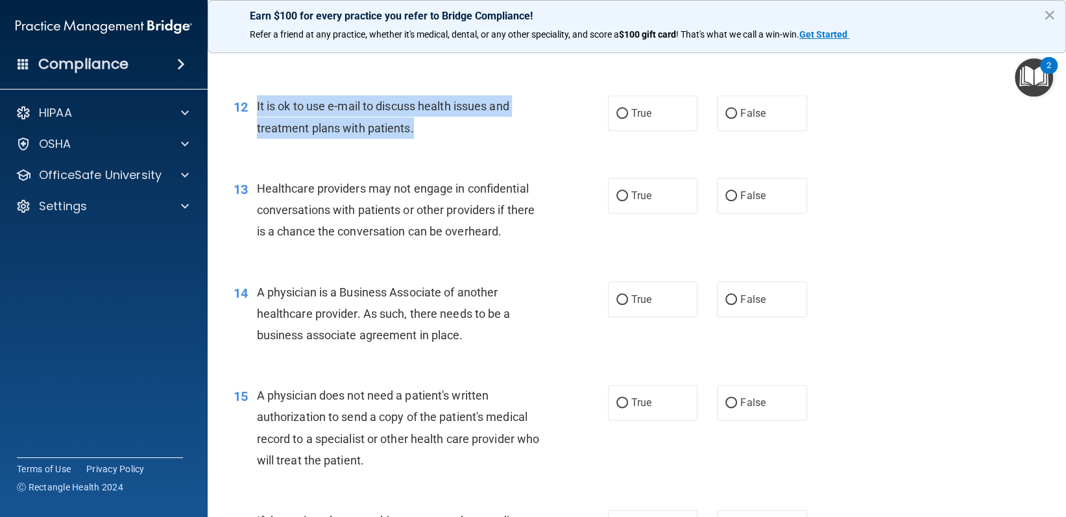
drag, startPoint x: 255, startPoint y: 102, endPoint x: 479, endPoint y: 140, distance: 227.5
click at [450, 143] on div "12 It is ok to use e-mail to discuss health issues and treatment plans with pat…" at bounding box center [420, 119] width 413 height 49
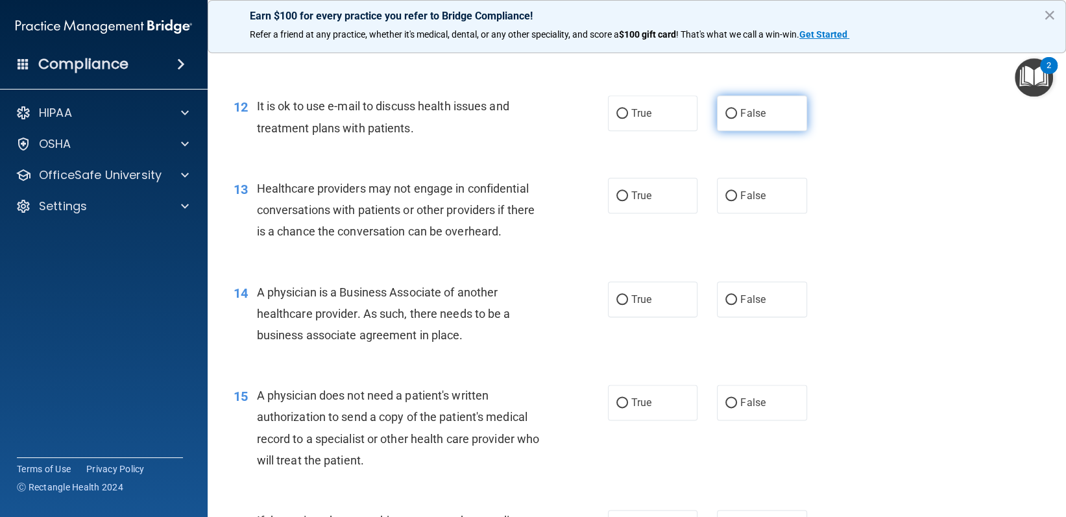
click at [732, 111] on label "False" at bounding box center [762, 113] width 90 height 36
click at [732, 111] on input "False" at bounding box center [731, 114] width 12 height 10
radio input "true"
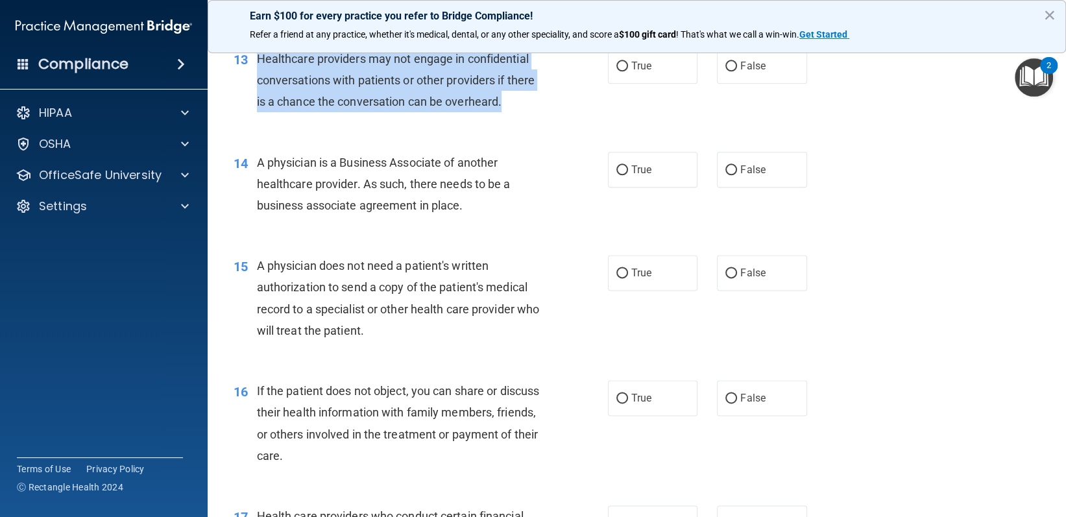
drag, startPoint x: 266, startPoint y: 64, endPoint x: 514, endPoint y: 106, distance: 251.2
click at [514, 106] on div "13 Healthcare providers may not engage in confidential conversations with patie…" at bounding box center [420, 83] width 413 height 71
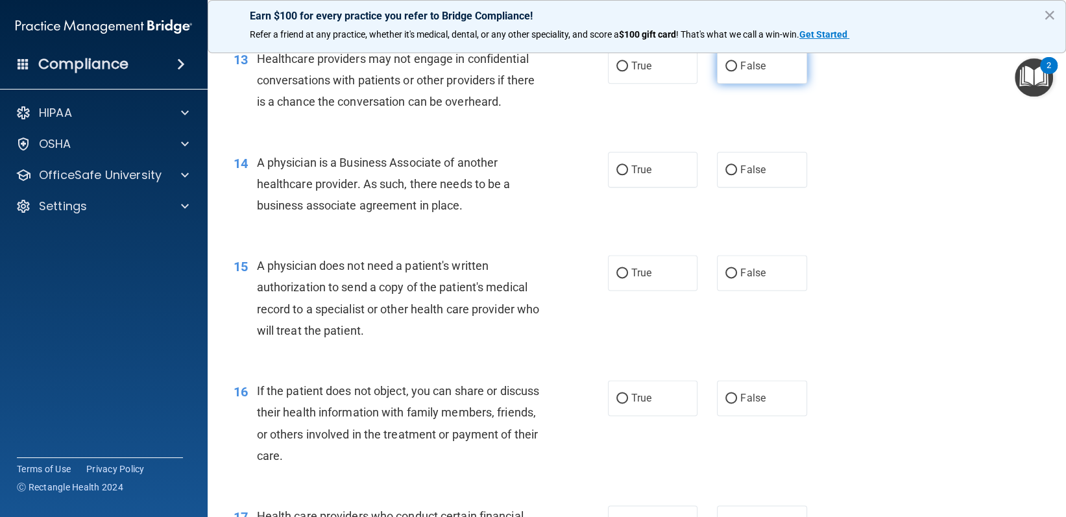
click at [740, 64] on span "False" at bounding box center [752, 66] width 25 height 12
click at [737, 64] on input "False" at bounding box center [731, 67] width 12 height 10
radio input "true"
drag, startPoint x: 254, startPoint y: 167, endPoint x: 461, endPoint y: 210, distance: 212.0
click at [480, 209] on div "14 A physician is a Business Associate of another healthcare provider. As such,…" at bounding box center [420, 187] width 413 height 71
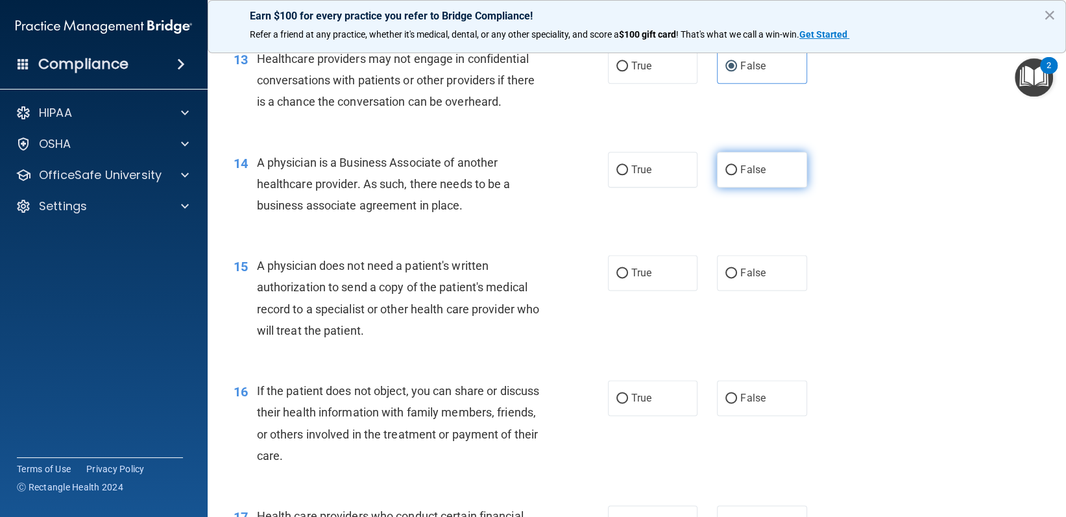
click at [770, 180] on label "False" at bounding box center [762, 170] width 90 height 36
click at [737, 175] on input "False" at bounding box center [731, 170] width 12 height 10
radio input "true"
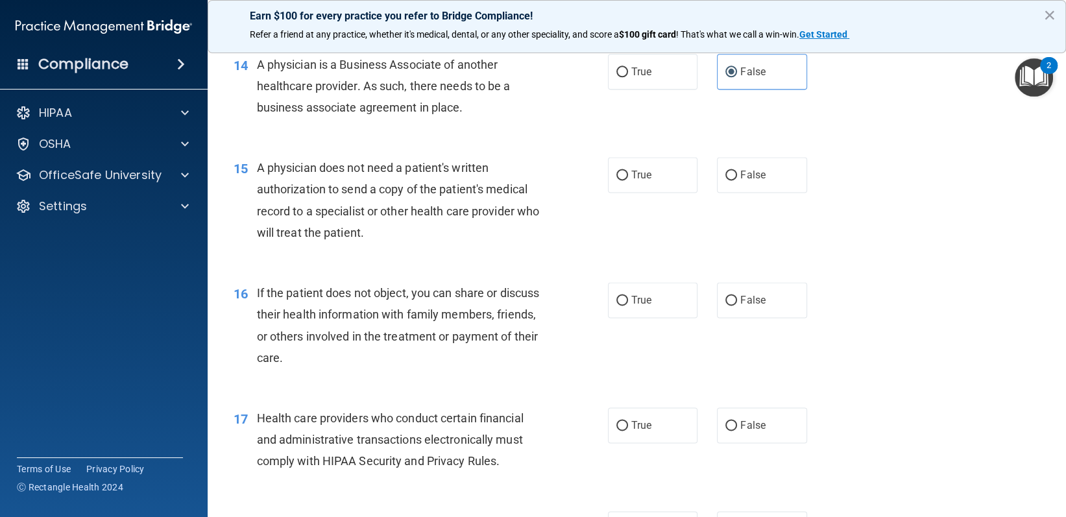
scroll to position [1557, 0]
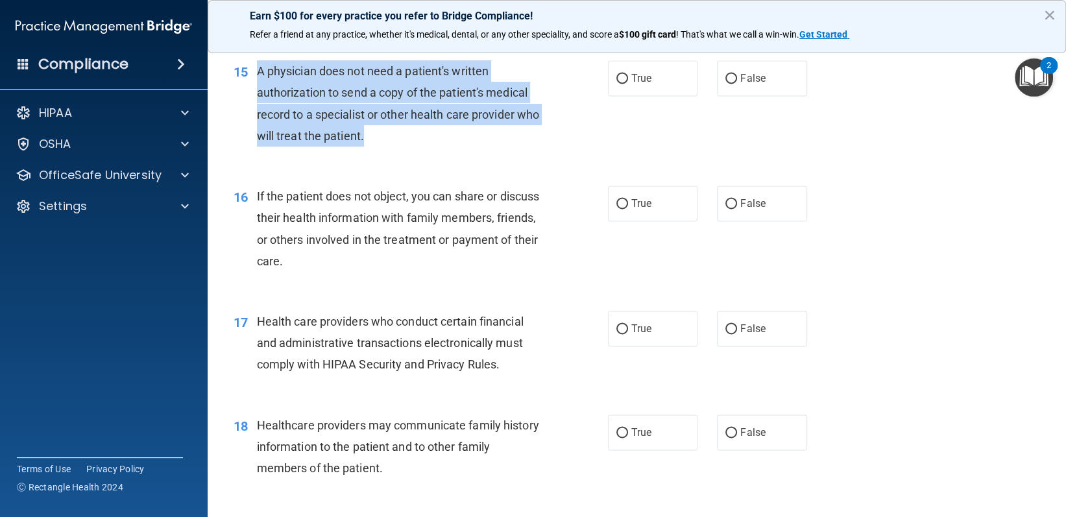
drag, startPoint x: 253, startPoint y: 72, endPoint x: 412, endPoint y: 149, distance: 176.4
click at [412, 149] on div "15 A physician does not need a patient's written authorization to send a copy o…" at bounding box center [420, 106] width 413 height 93
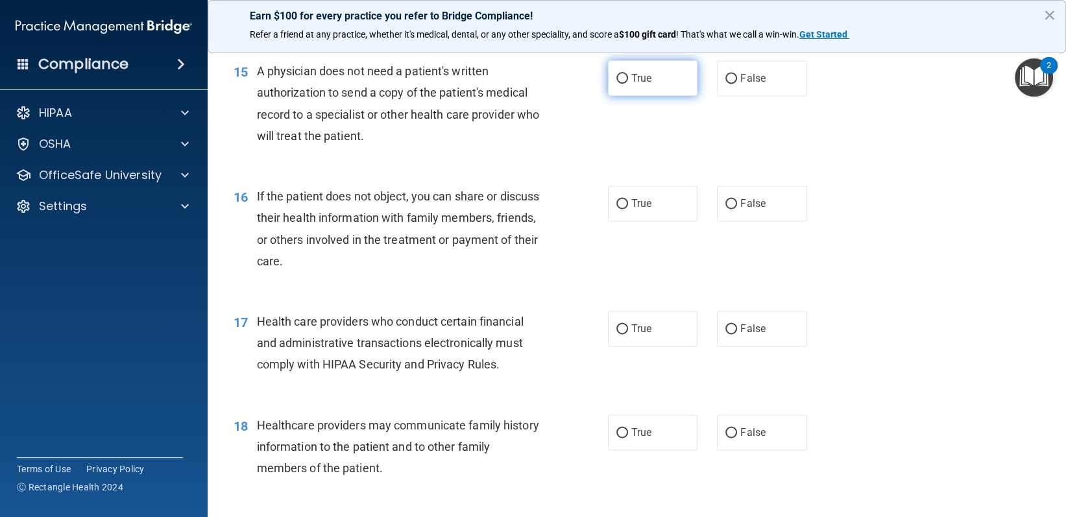
click at [647, 79] on label "True" at bounding box center [653, 78] width 90 height 36
click at [628, 79] on input "True" at bounding box center [622, 79] width 12 height 10
radio input "true"
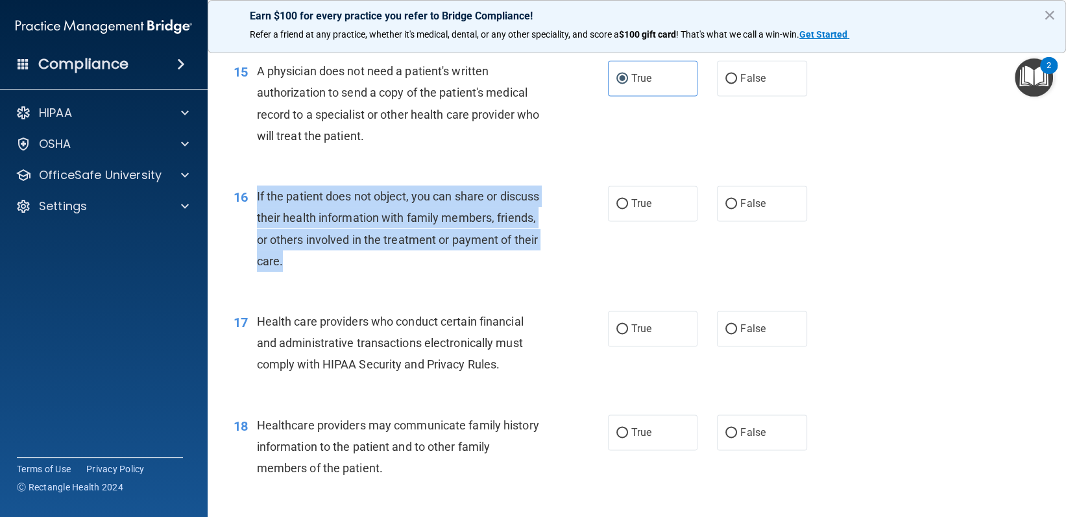
drag, startPoint x: 252, startPoint y: 193, endPoint x: 437, endPoint y: 264, distance: 198.7
click at [437, 264] on div "16 If the patient does not object, you can share or discuss their health inform…" at bounding box center [420, 231] width 413 height 93
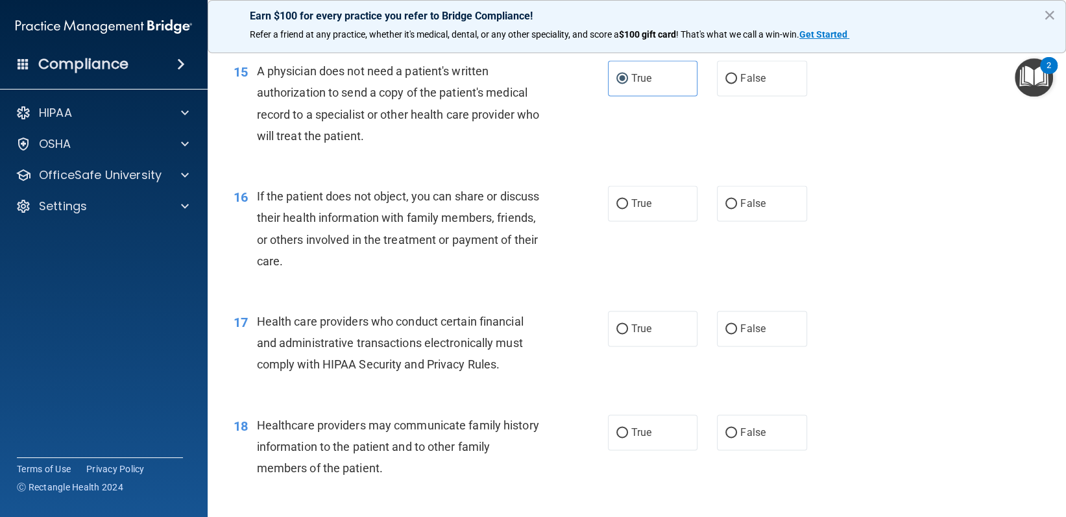
click at [623, 222] on div "16 If the patient does not object, you can share or discuss their health inform…" at bounding box center [637, 231] width 826 height 125
click at [619, 214] on label "True" at bounding box center [653, 203] width 90 height 36
click at [619, 209] on input "True" at bounding box center [622, 204] width 12 height 10
radio input "true"
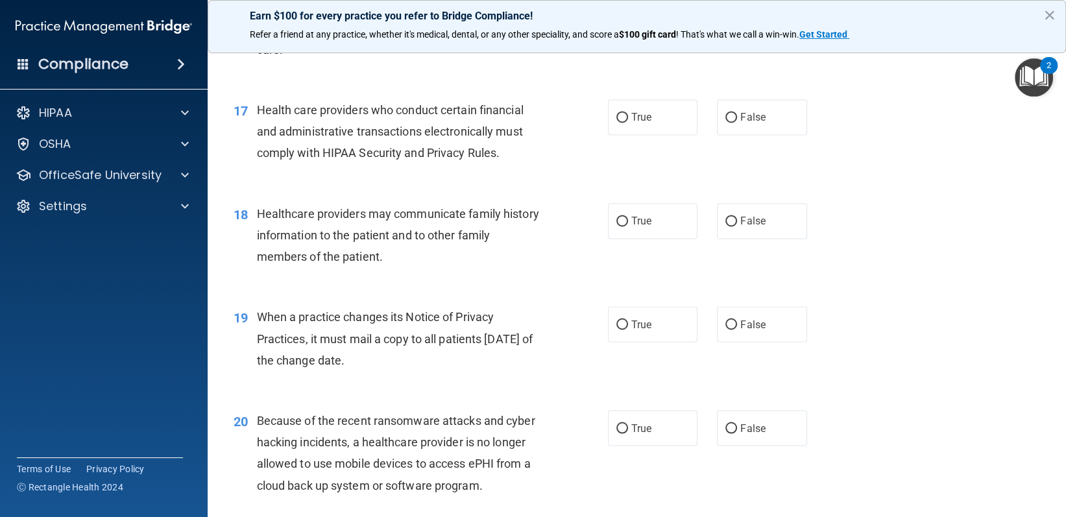
scroll to position [1686, 0]
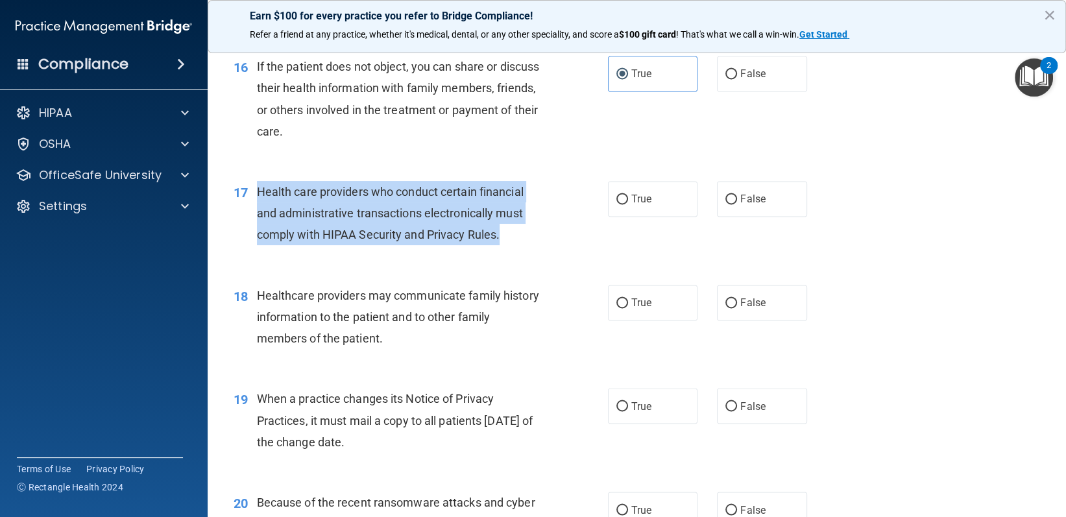
drag, startPoint x: 256, startPoint y: 185, endPoint x: 505, endPoint y: 242, distance: 254.9
click at [505, 242] on div "Health care providers who conduct certain financial and administrative transact…" at bounding box center [404, 213] width 295 height 65
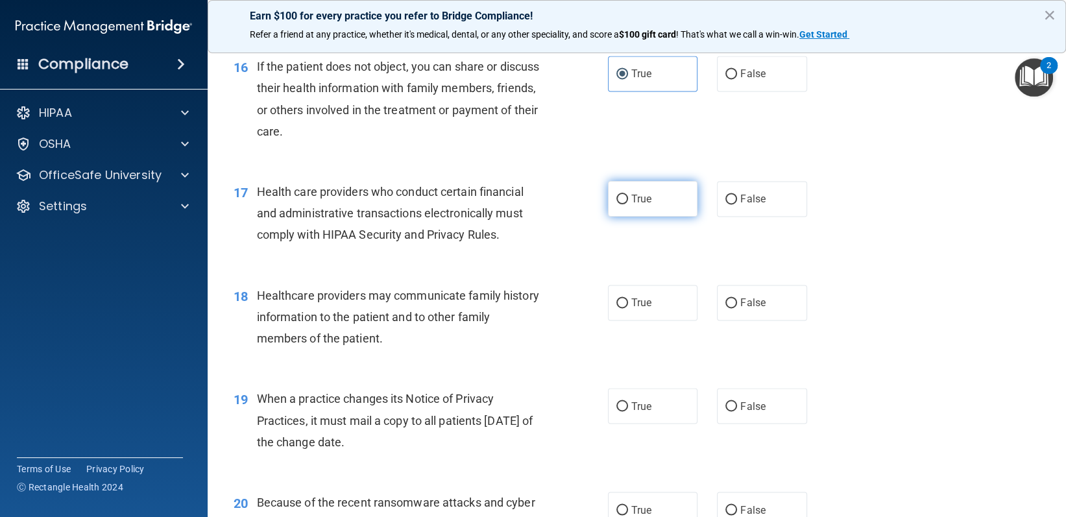
click at [608, 189] on label "True" at bounding box center [653, 199] width 90 height 36
click at [616, 195] on input "True" at bounding box center [622, 200] width 12 height 10
radio input "true"
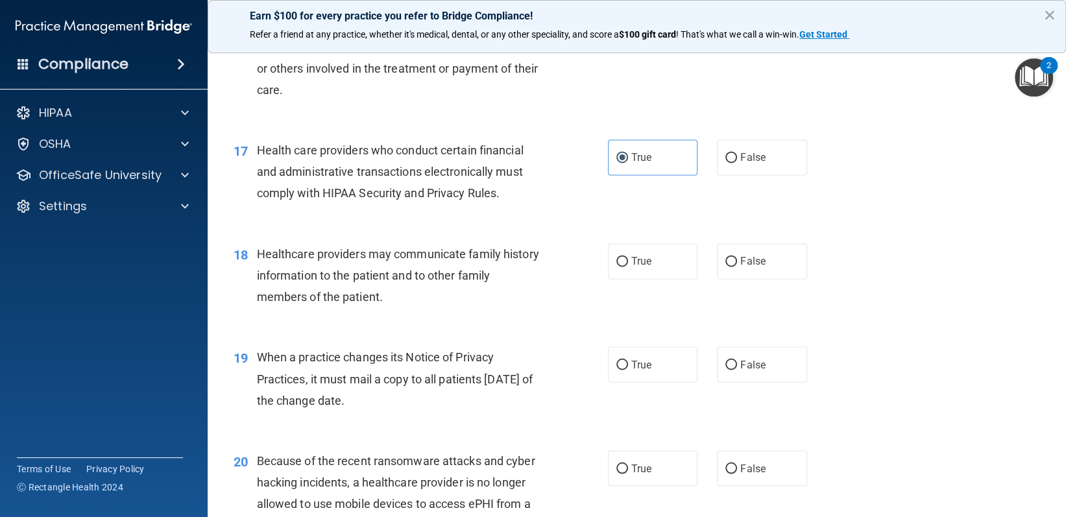
scroll to position [1751, 0]
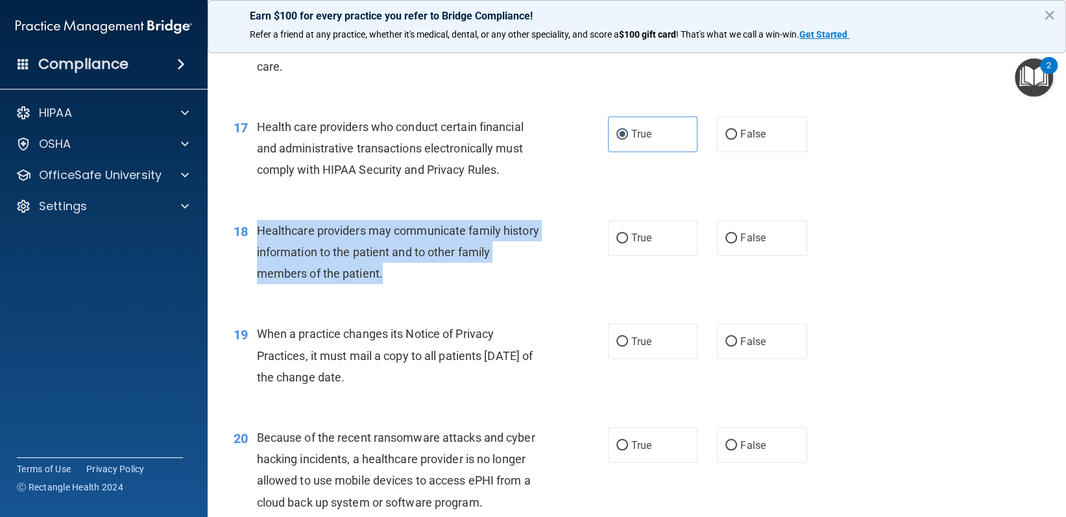
drag, startPoint x: 254, startPoint y: 226, endPoint x: 399, endPoint y: 277, distance: 153.8
click at [399, 277] on div "18 Healthcare providers may communicate family history information to the patie…" at bounding box center [420, 255] width 413 height 71
click at [621, 239] on input "True" at bounding box center [622, 238] width 12 height 10
radio input "true"
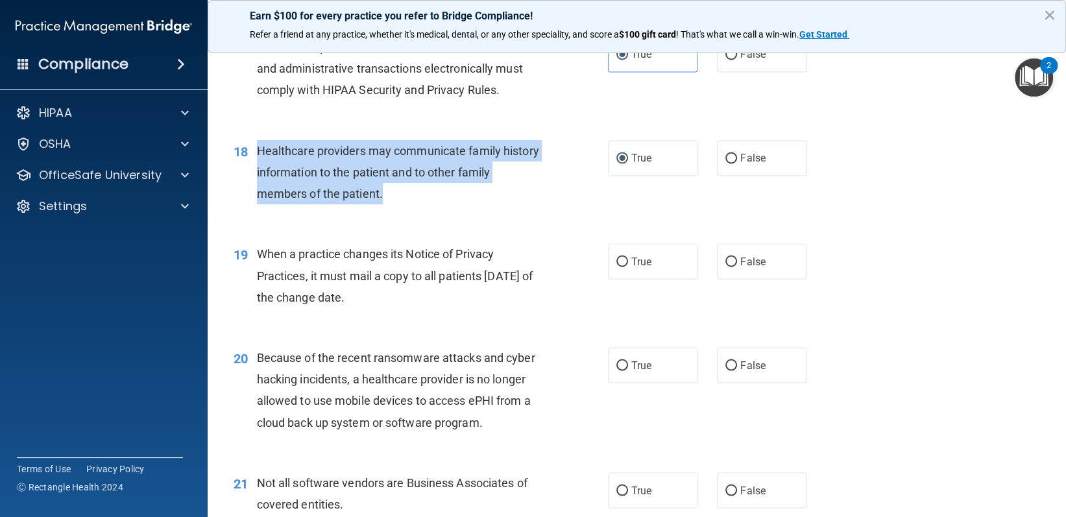
scroll to position [1831, 0]
drag, startPoint x: 251, startPoint y: 246, endPoint x: 424, endPoint y: 302, distance: 182.1
click at [424, 302] on div "19 When a practice changes its Notice of Privacy Practices, it must mail a copy…" at bounding box center [420, 278] width 413 height 71
click at [725, 265] on input "False" at bounding box center [731, 262] width 12 height 10
radio input "true"
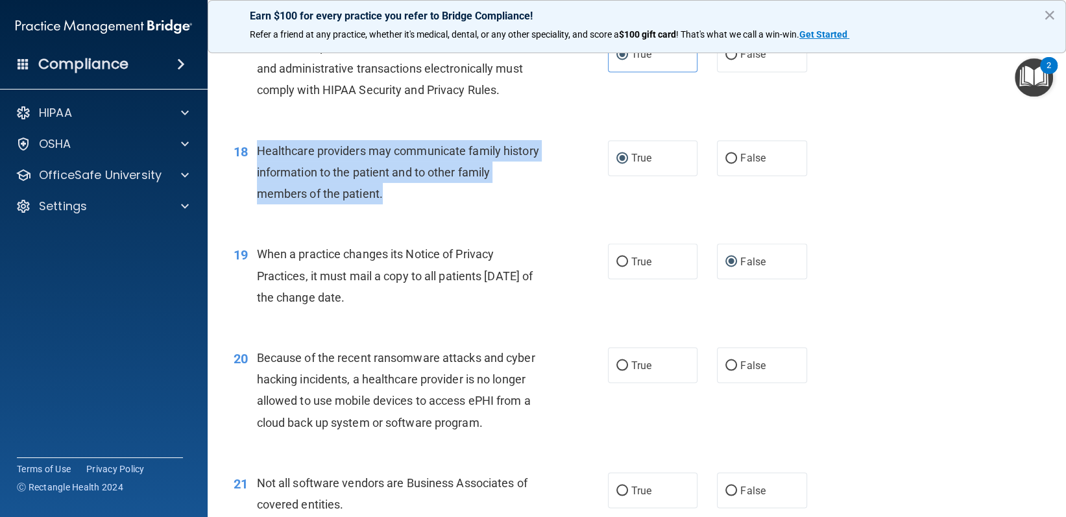
scroll to position [1961, 0]
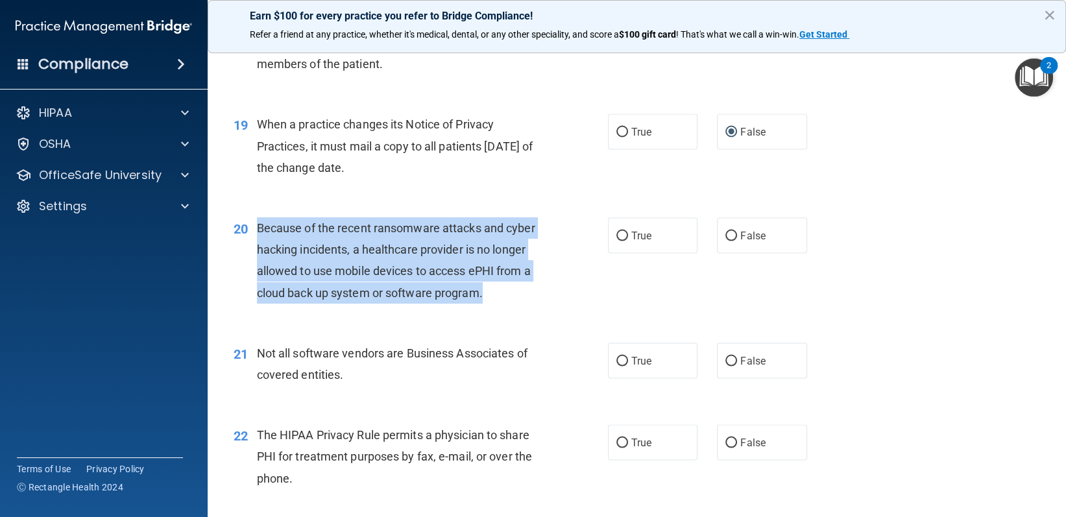
drag, startPoint x: 254, startPoint y: 230, endPoint x: 507, endPoint y: 296, distance: 262.1
click at [507, 296] on div "20 Because of the recent ransomware attacks and cyber hacking incidents, a heal…" at bounding box center [420, 263] width 413 height 93
click at [733, 245] on label "False" at bounding box center [762, 235] width 90 height 36
click at [733, 241] on input "False" at bounding box center [731, 236] width 12 height 10
radio input "true"
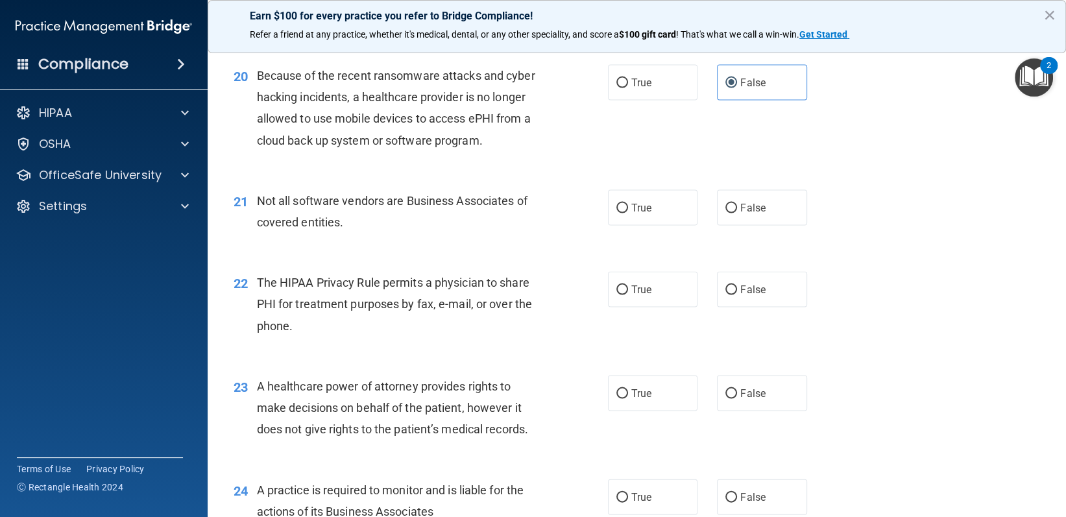
scroll to position [2090, 0]
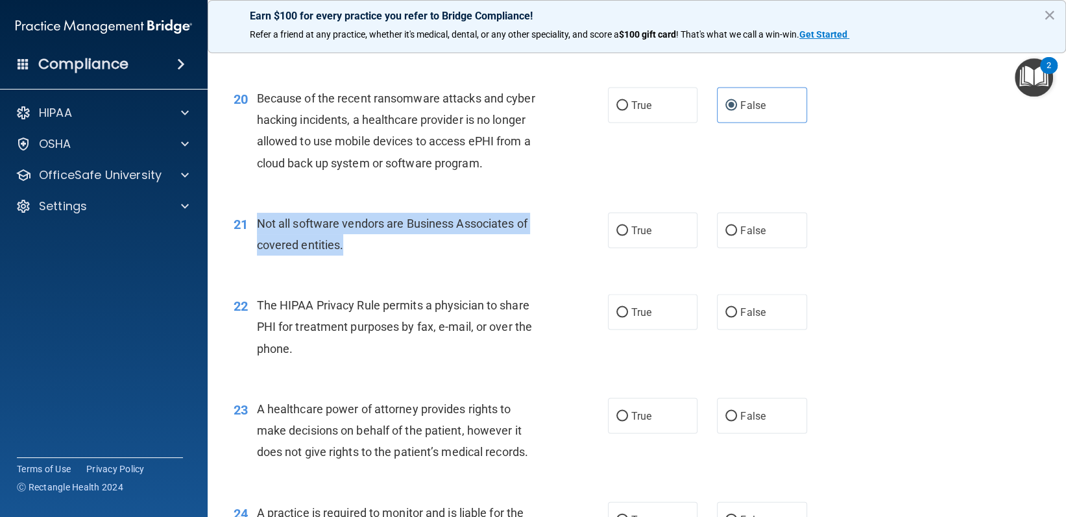
drag, startPoint x: 257, startPoint y: 214, endPoint x: 313, endPoint y: 243, distance: 62.1
click at [370, 250] on div "Not all software vendors are Business Associates of covered entities." at bounding box center [404, 234] width 295 height 43
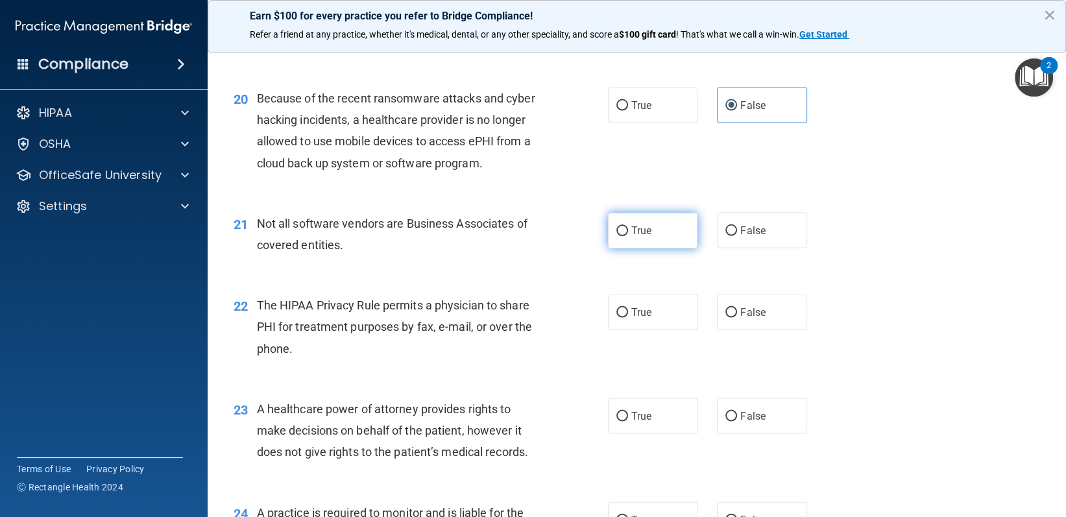
click at [661, 214] on label "True" at bounding box center [653, 231] width 90 height 36
click at [628, 226] on input "True" at bounding box center [622, 231] width 12 height 10
radio input "true"
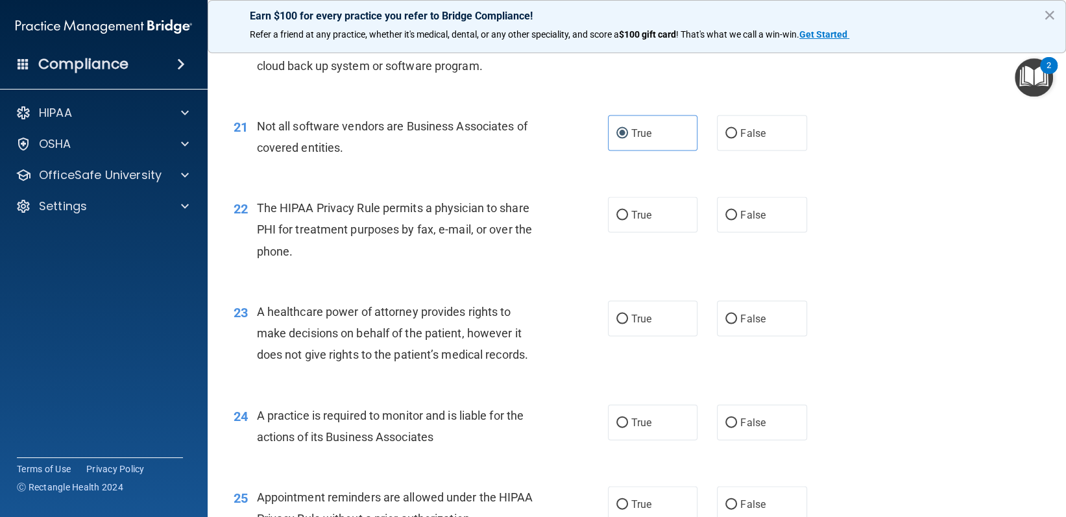
scroll to position [2220, 0]
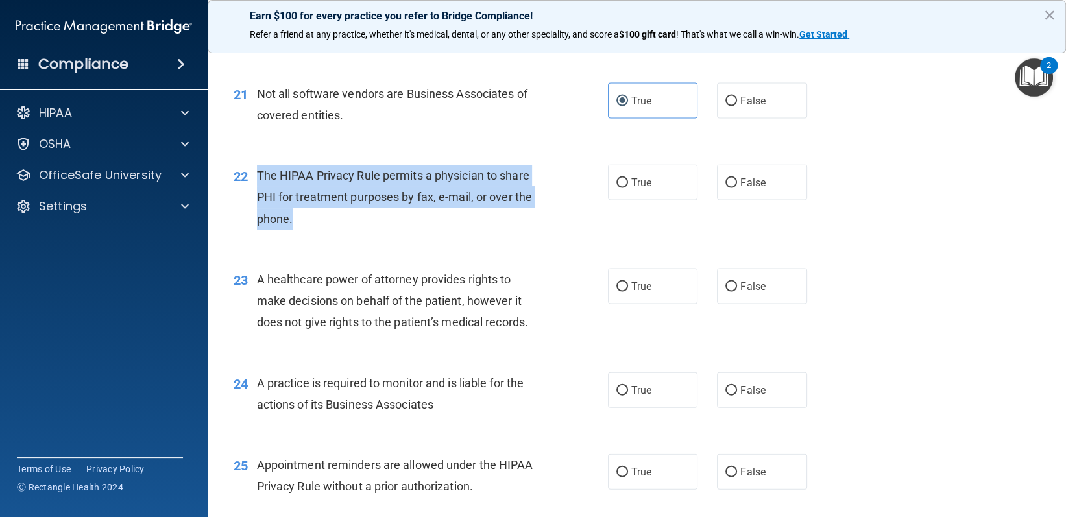
drag, startPoint x: 255, startPoint y: 181, endPoint x: 302, endPoint y: 222, distance: 62.5
click at [302, 222] on div "22 The HIPAA Privacy Rule permits a physician to share PHI for treatment purpos…" at bounding box center [420, 200] width 413 height 71
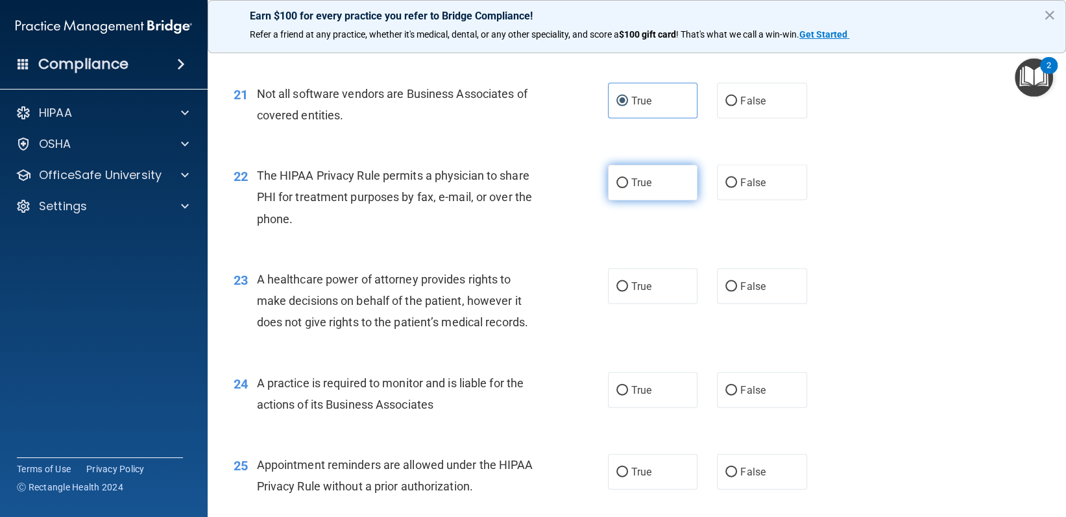
click at [658, 184] on label "True" at bounding box center [653, 183] width 90 height 36
click at [628, 184] on input "True" at bounding box center [622, 183] width 12 height 10
radio input "true"
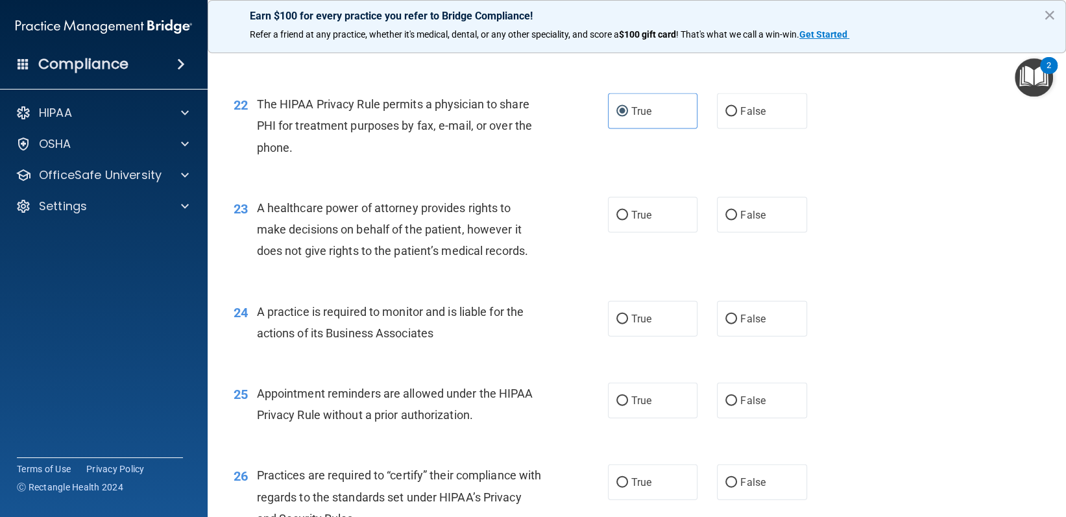
scroll to position [2350, 0]
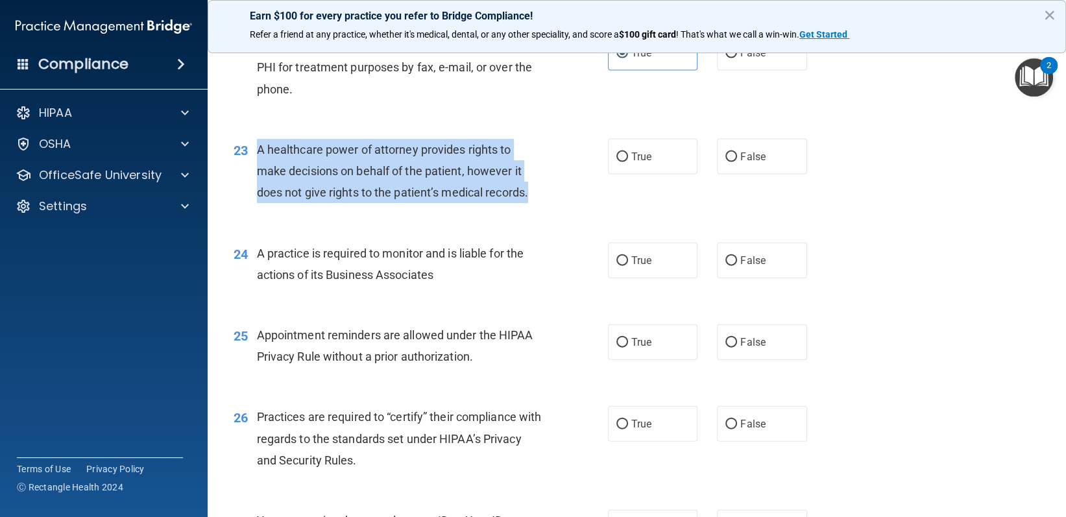
drag, startPoint x: 253, startPoint y: 152, endPoint x: 542, endPoint y: 189, distance: 291.0
click at [542, 189] on div "23 A healthcare power of attorney provides rights to make decisions on behalf o…" at bounding box center [420, 174] width 413 height 71
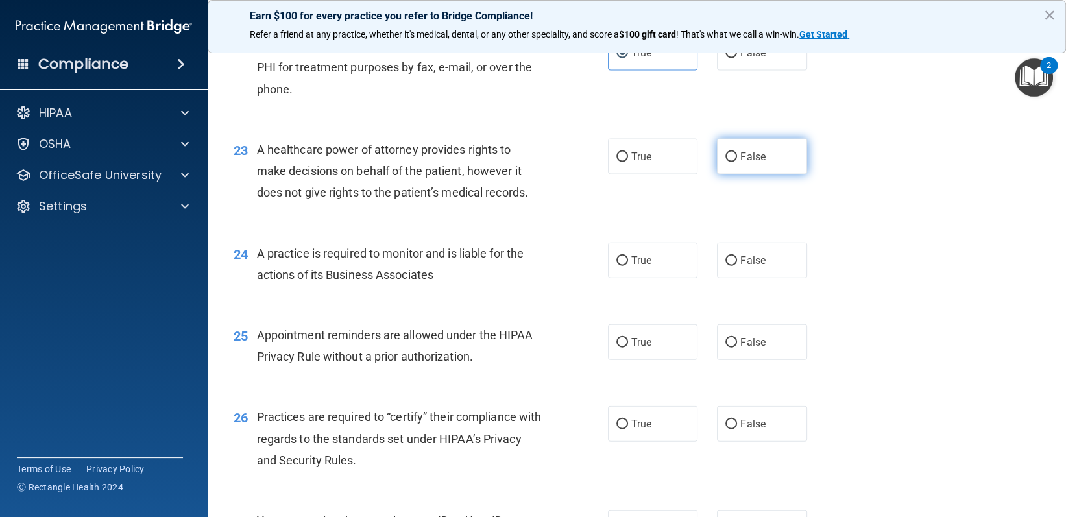
click at [717, 166] on label "False" at bounding box center [762, 157] width 90 height 36
click at [725, 162] on input "False" at bounding box center [731, 157] width 12 height 10
radio input "true"
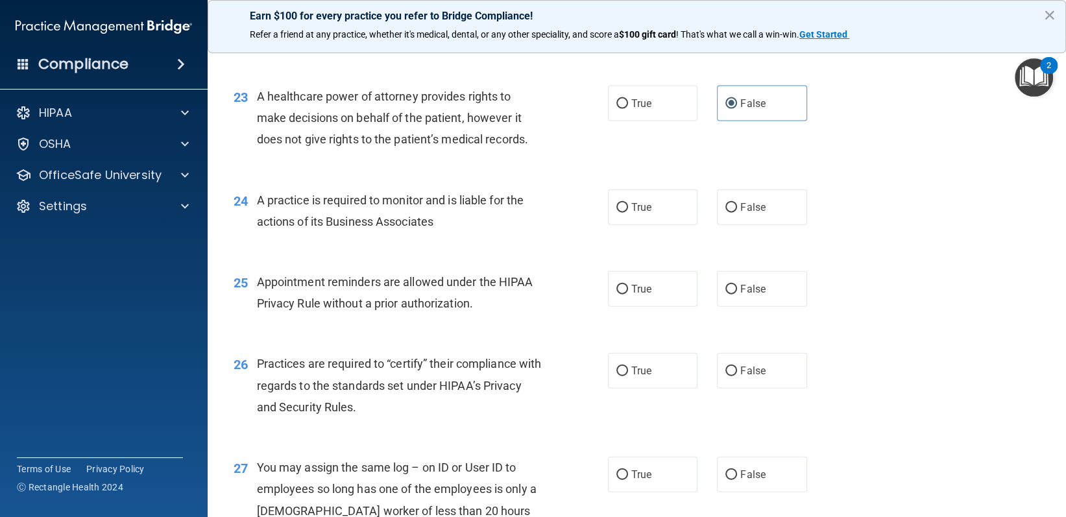
scroll to position [2479, 0]
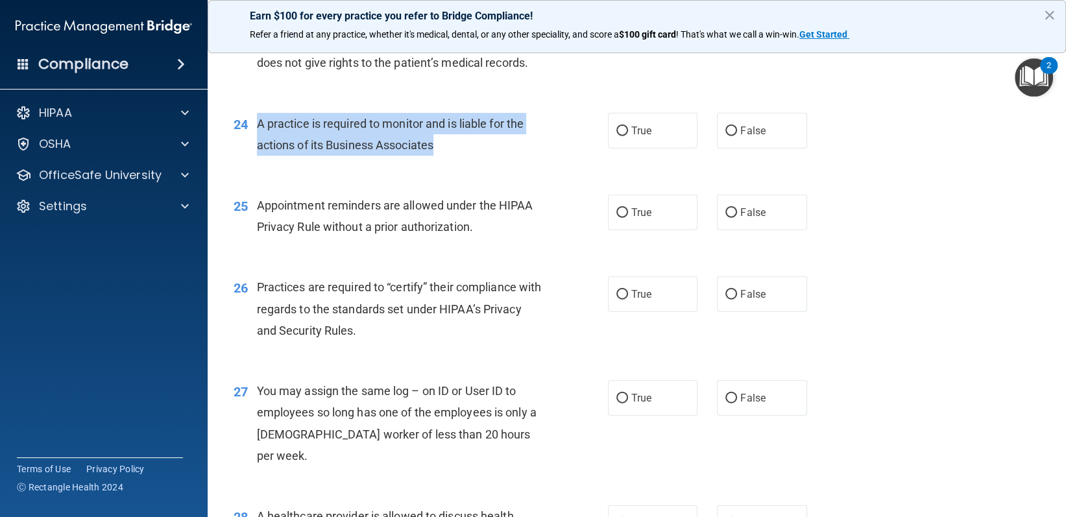
drag, startPoint x: 248, startPoint y: 125, endPoint x: 452, endPoint y: 161, distance: 207.5
click at [452, 161] on div "24 A practice is required to monitor and is liable for the actions of its Busin…" at bounding box center [420, 137] width 413 height 49
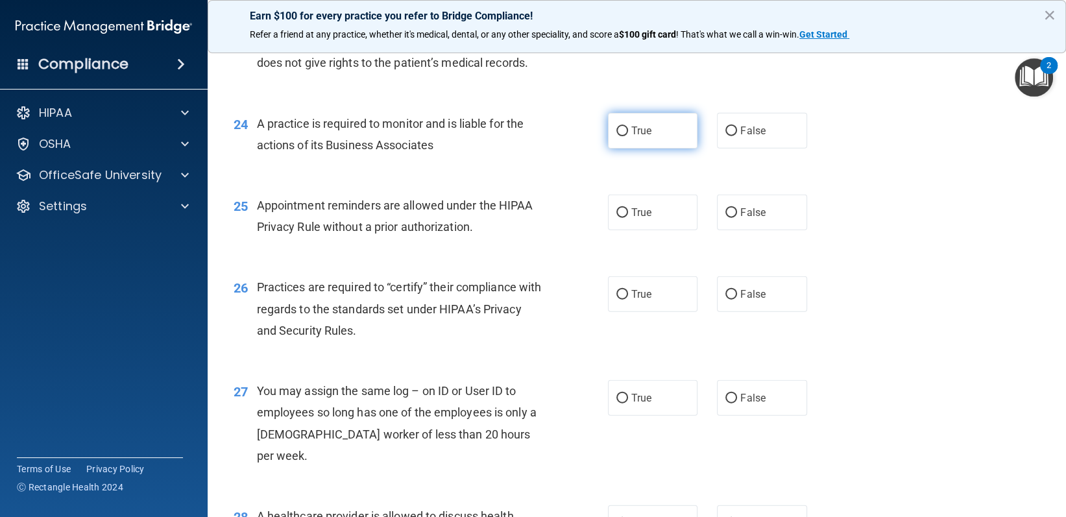
click at [667, 133] on label "True" at bounding box center [653, 131] width 90 height 36
click at [628, 133] on input "True" at bounding box center [622, 131] width 12 height 10
radio input "true"
drag, startPoint x: 258, startPoint y: 207, endPoint x: 505, endPoint y: 243, distance: 249.1
click at [515, 245] on div "25 Appointment reminders are allowed under the HIPAA Privacy Rule without a pri…" at bounding box center [637, 219] width 826 height 82
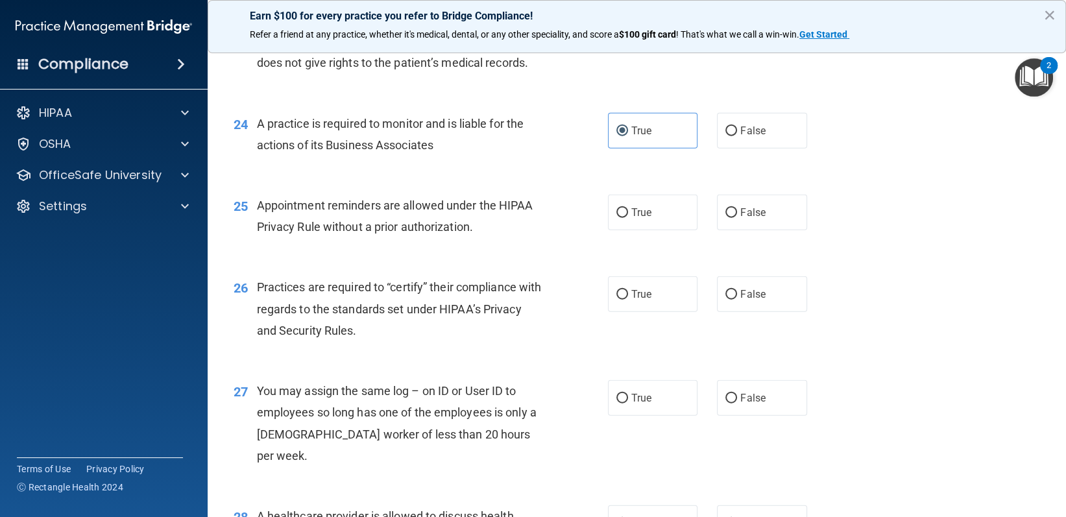
click at [286, 204] on span "Appointment reminders are allowed under the HIPAA Privacy Rule without a prior …" at bounding box center [395, 215] width 276 height 35
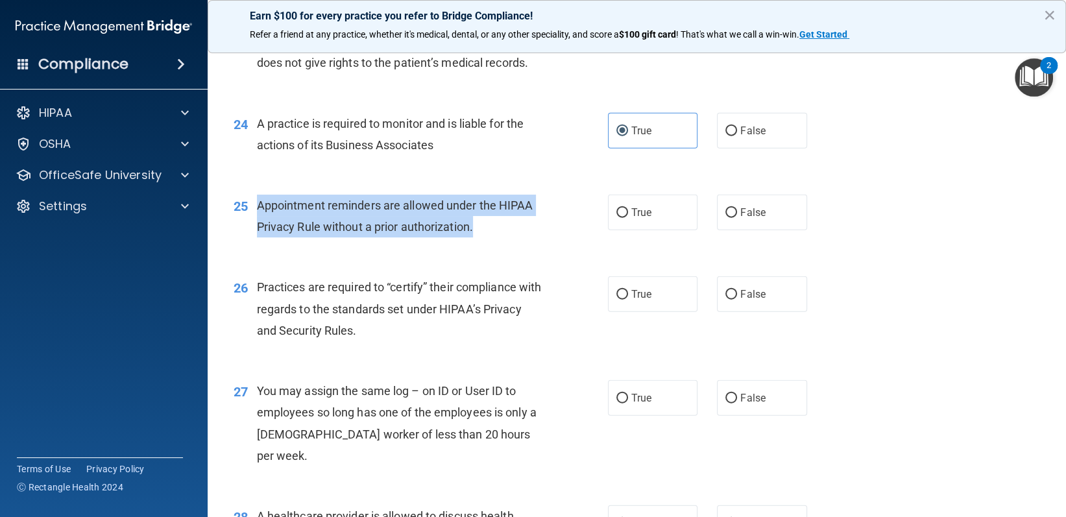
drag, startPoint x: 258, startPoint y: 210, endPoint x: 475, endPoint y: 233, distance: 217.9
click at [475, 233] on div "Appointment reminders are allowed under the HIPAA Privacy Rule without a prior …" at bounding box center [404, 216] width 295 height 43
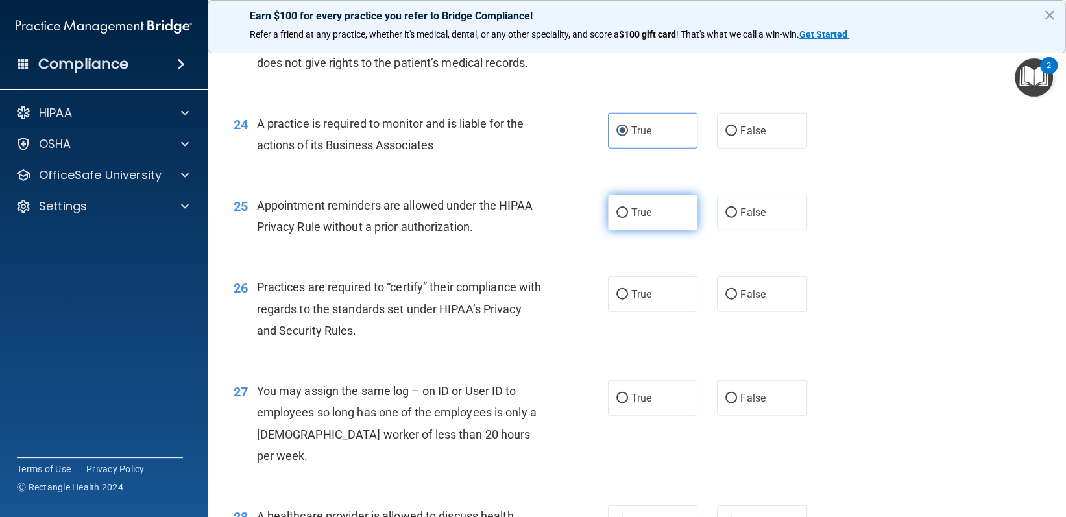
click at [654, 215] on label "True" at bounding box center [653, 213] width 90 height 36
click at [628, 215] on input "True" at bounding box center [622, 213] width 12 height 10
radio input "true"
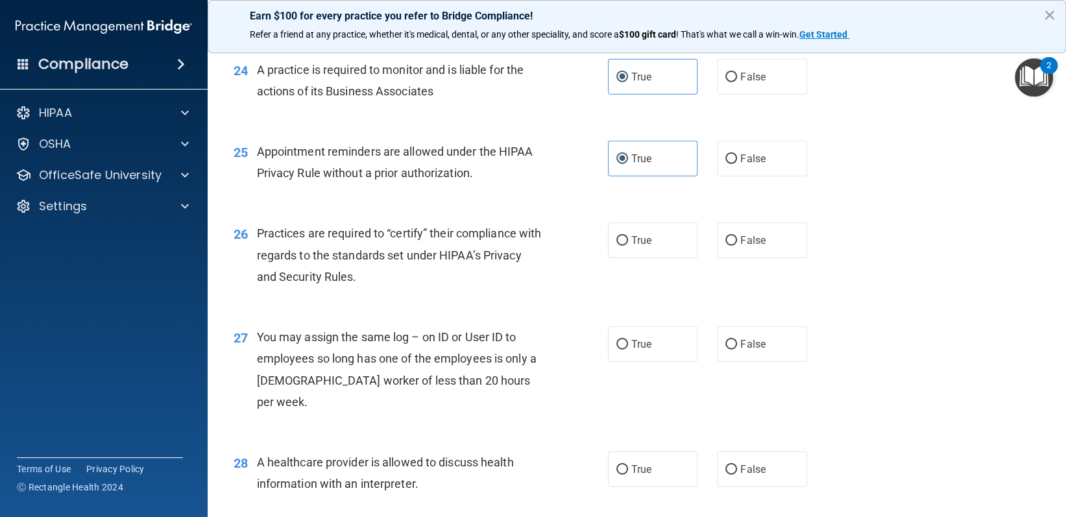
scroll to position [2609, 0]
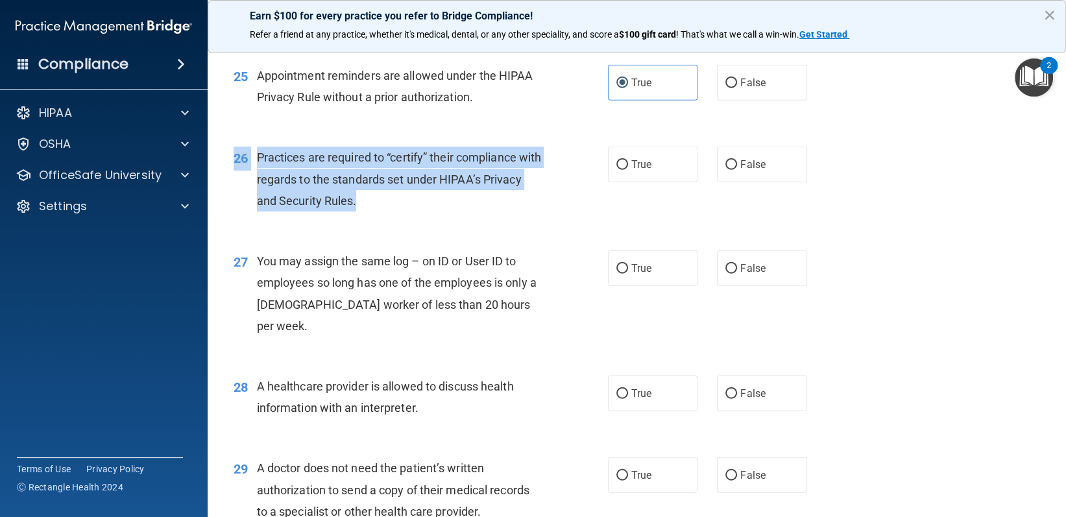
drag, startPoint x: 254, startPoint y: 145, endPoint x: 423, endPoint y: 216, distance: 183.4
click at [423, 216] on div "26 Practices are required to “certify” their compliance with regards to the sta…" at bounding box center [637, 182] width 826 height 104
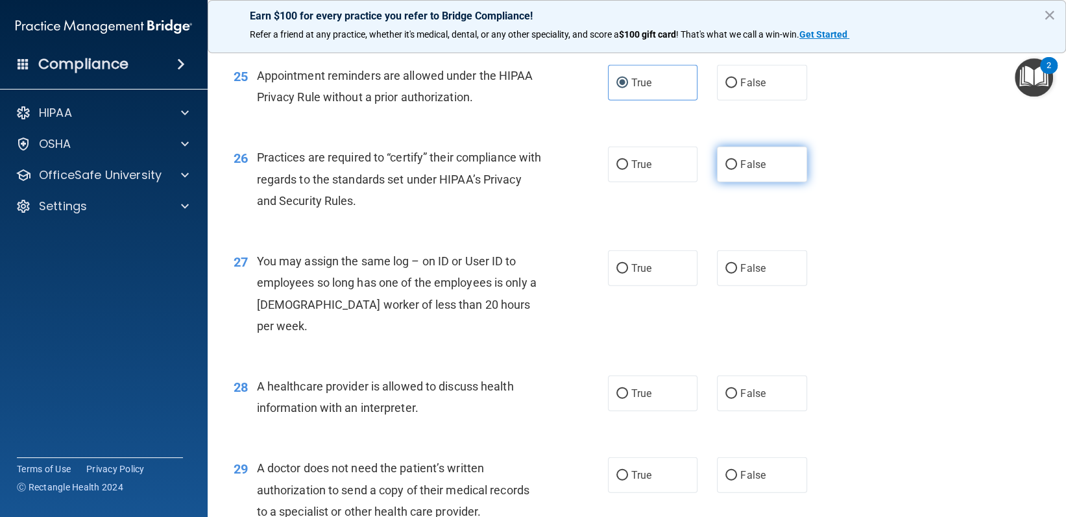
click at [742, 165] on span "False" at bounding box center [752, 164] width 25 height 12
click at [737, 165] on input "False" at bounding box center [731, 165] width 12 height 10
radio input "true"
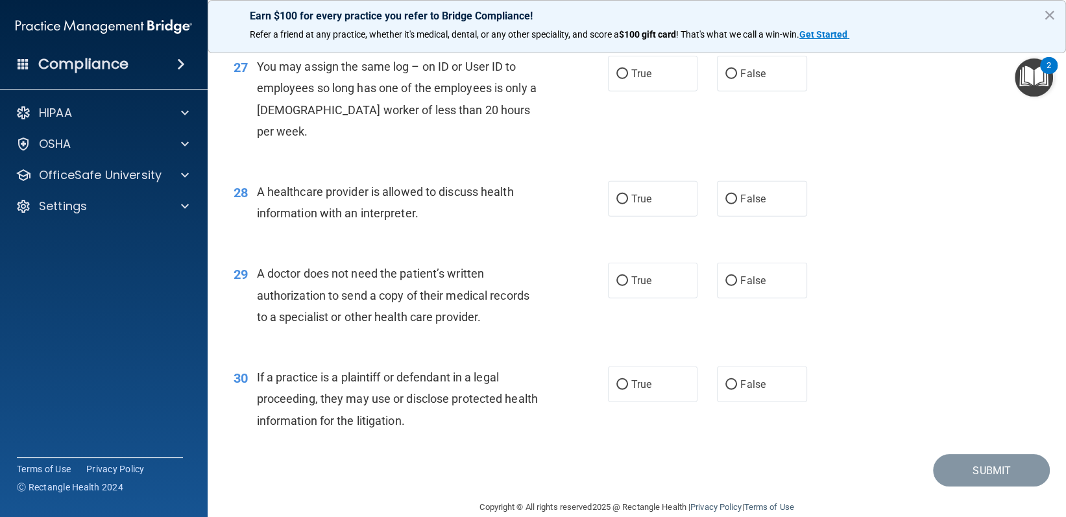
scroll to position [2739, 0]
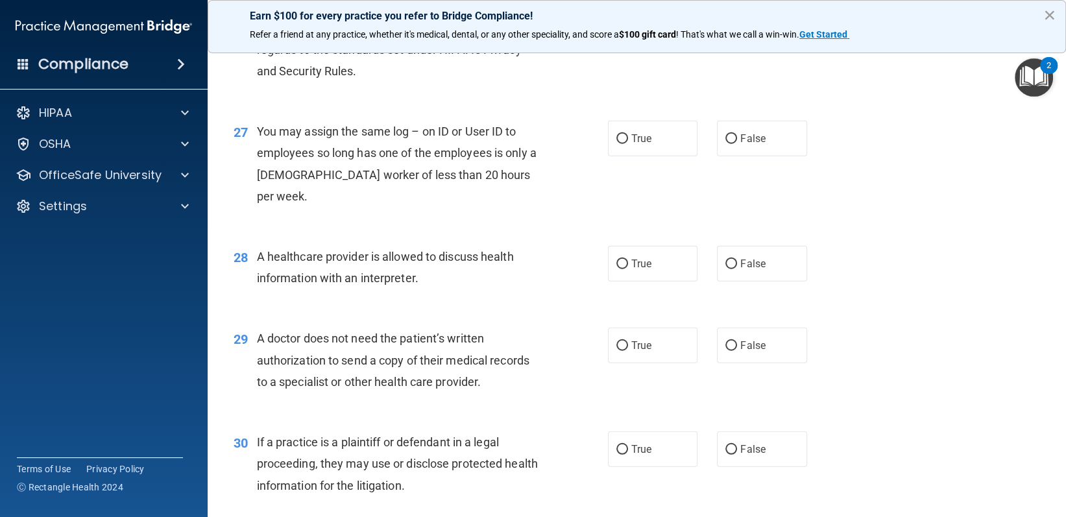
click at [1045, 14] on button "×" at bounding box center [1049, 15] width 12 height 21
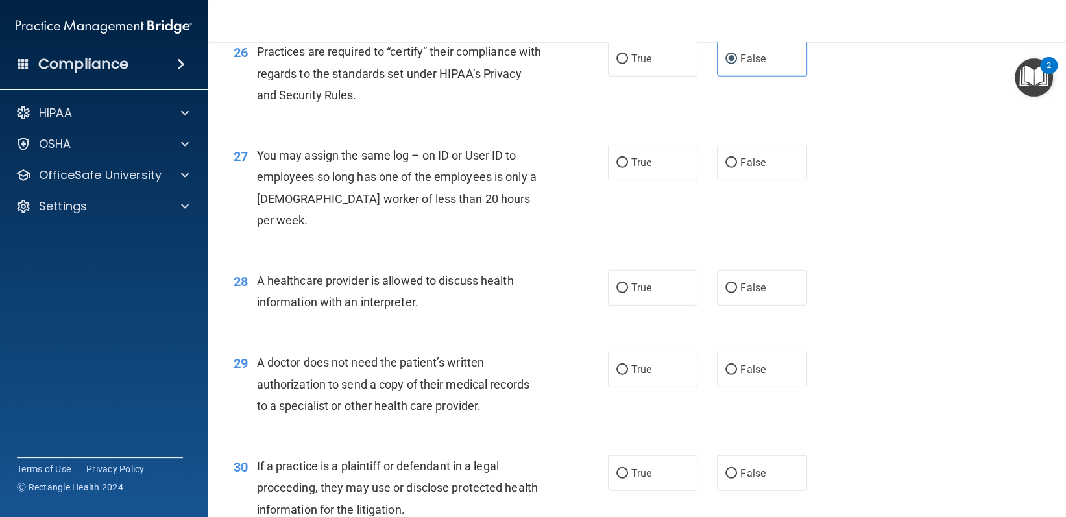
scroll to position [2804, 0]
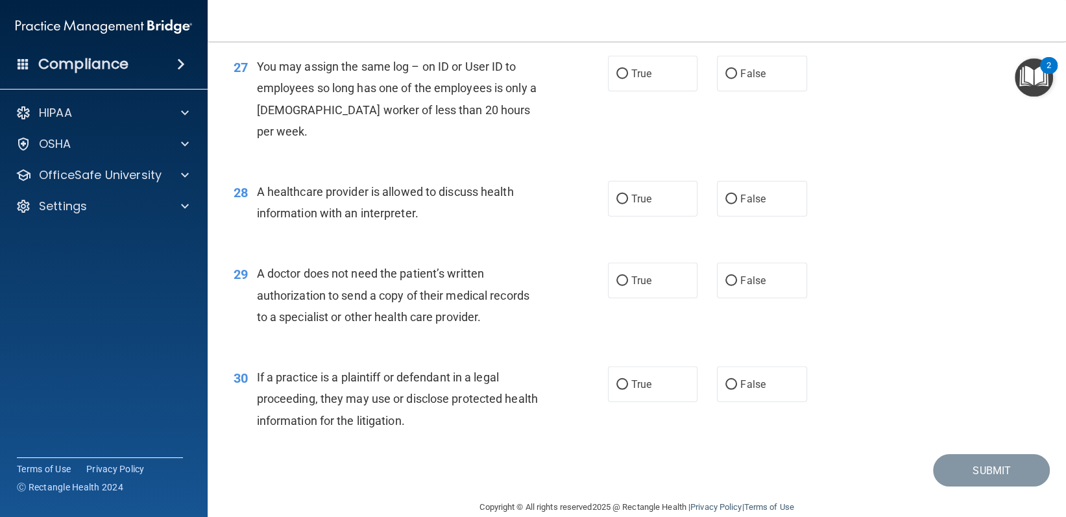
drag, startPoint x: 256, startPoint y: 69, endPoint x: 381, endPoint y: 93, distance: 128.2
click at [455, 113] on span "You may assign the same log – on ID or User ID to employees so long has one of …" at bounding box center [397, 99] width 280 height 78
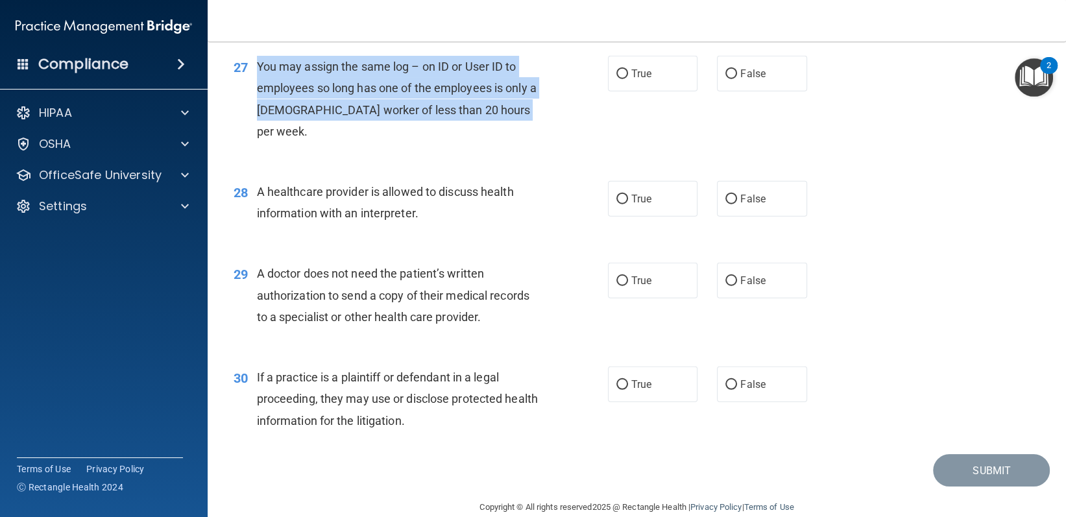
drag, startPoint x: 258, startPoint y: 66, endPoint x: 517, endPoint y: 115, distance: 263.4
click at [517, 115] on div "You may assign the same log – on ID or User ID to employees so long has one of …" at bounding box center [404, 99] width 295 height 86
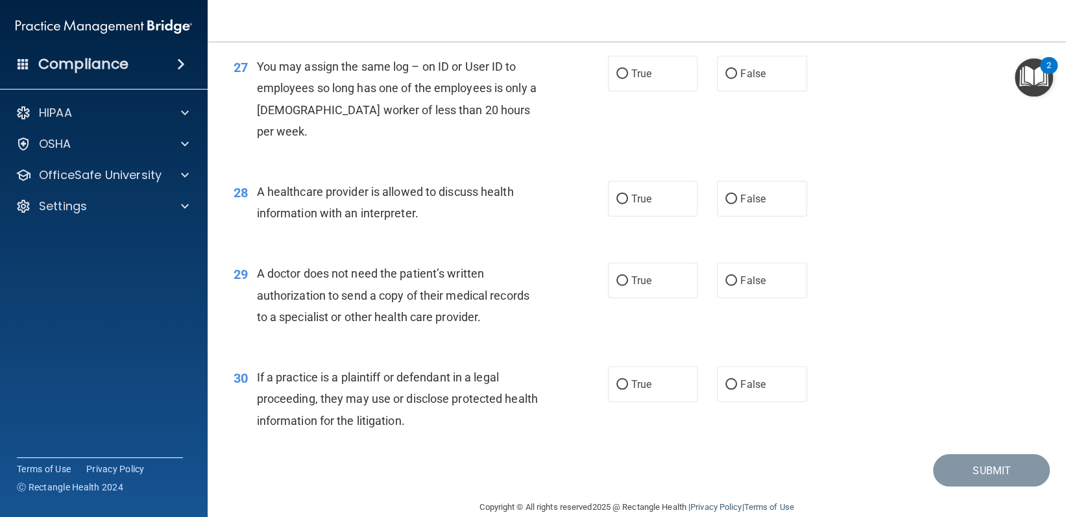
click at [706, 66] on div "True False" at bounding box center [716, 74] width 216 height 36
click at [742, 67] on span "False" at bounding box center [752, 73] width 25 height 12
click at [737, 69] on input "False" at bounding box center [731, 74] width 12 height 10
radio input "true"
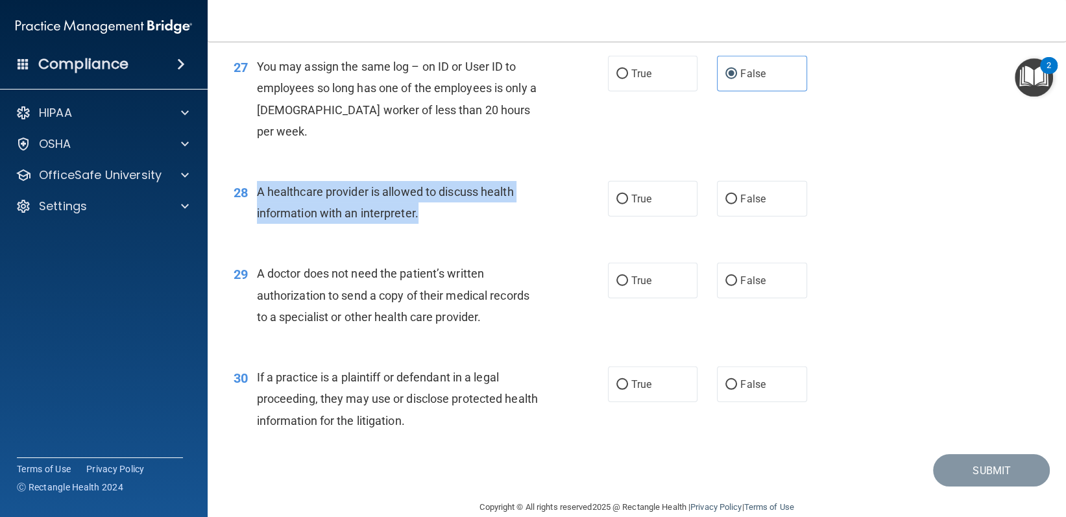
drag, startPoint x: 252, startPoint y: 169, endPoint x: 404, endPoint y: 189, distance: 153.2
click at [464, 188] on div "28 A healthcare provider is allowed to discuss health information with an inter…" at bounding box center [420, 205] width 413 height 49
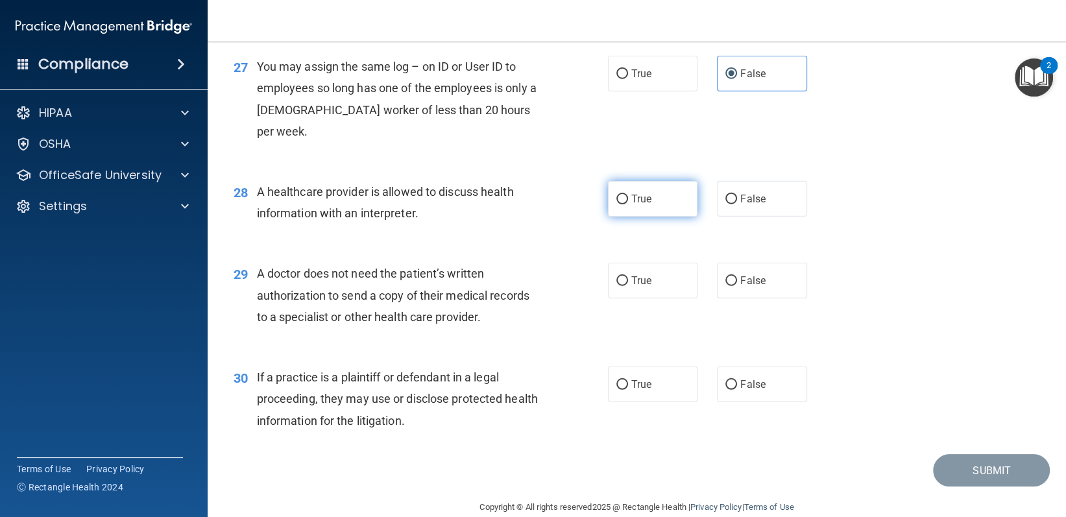
click at [677, 181] on label "True" at bounding box center [653, 199] width 90 height 36
click at [628, 195] on input "True" at bounding box center [622, 200] width 12 height 10
radio input "true"
drag, startPoint x: 254, startPoint y: 256, endPoint x: 488, endPoint y: 300, distance: 237.6
click at [488, 300] on div "29 A doctor does not need the patient’s written authorization to send a copy of…" at bounding box center [420, 298] width 413 height 71
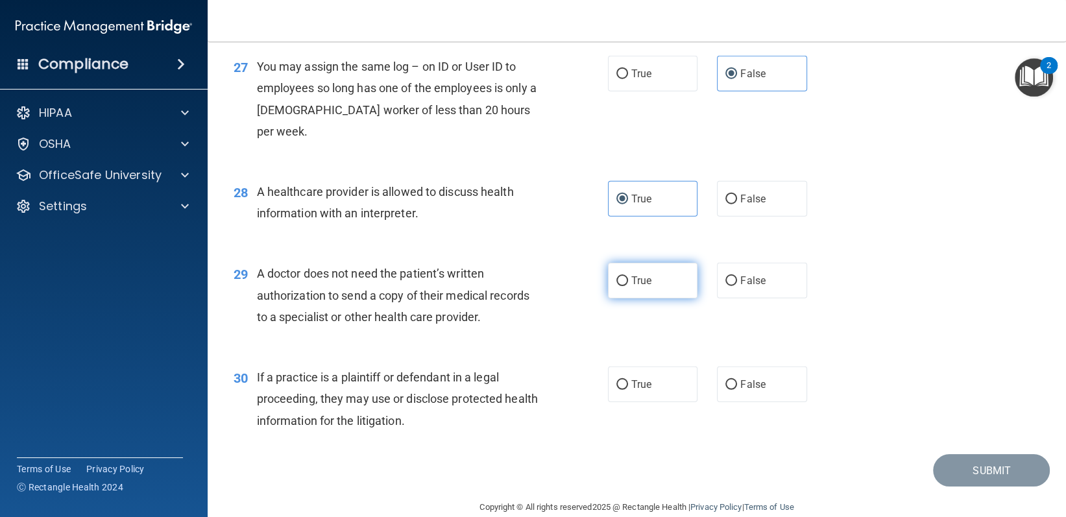
click at [672, 263] on label "True" at bounding box center [653, 281] width 90 height 36
click at [628, 276] on input "True" at bounding box center [622, 281] width 12 height 10
radio input "true"
click at [429, 388] on div "If a practice is a plaintiff or defendant in a legal proceeding, they may use o…" at bounding box center [404, 398] width 295 height 65
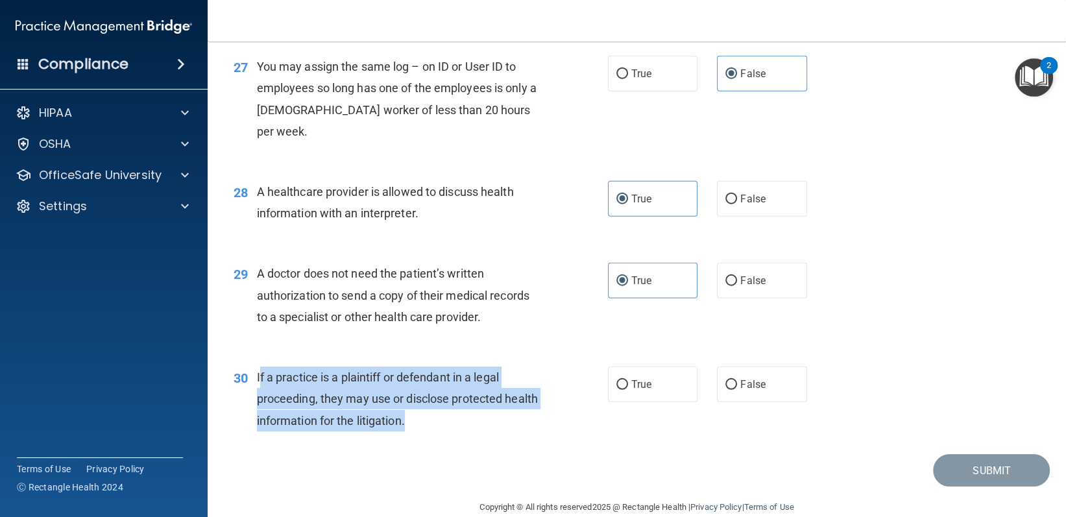
drag, startPoint x: 259, startPoint y: 356, endPoint x: 453, endPoint y: 396, distance: 198.0
click at [453, 396] on div "If a practice is a plaintiff or defendant in a legal proceeding, they may use o…" at bounding box center [404, 398] width 295 height 65
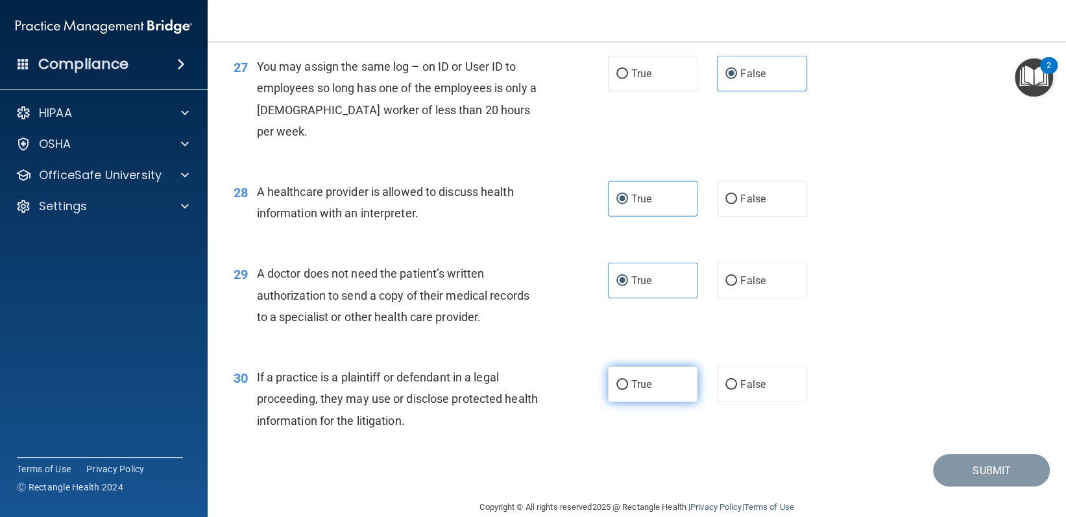
click at [671, 366] on label "True" at bounding box center [653, 384] width 90 height 36
click at [628, 380] on input "True" at bounding box center [622, 385] width 12 height 10
radio input "true"
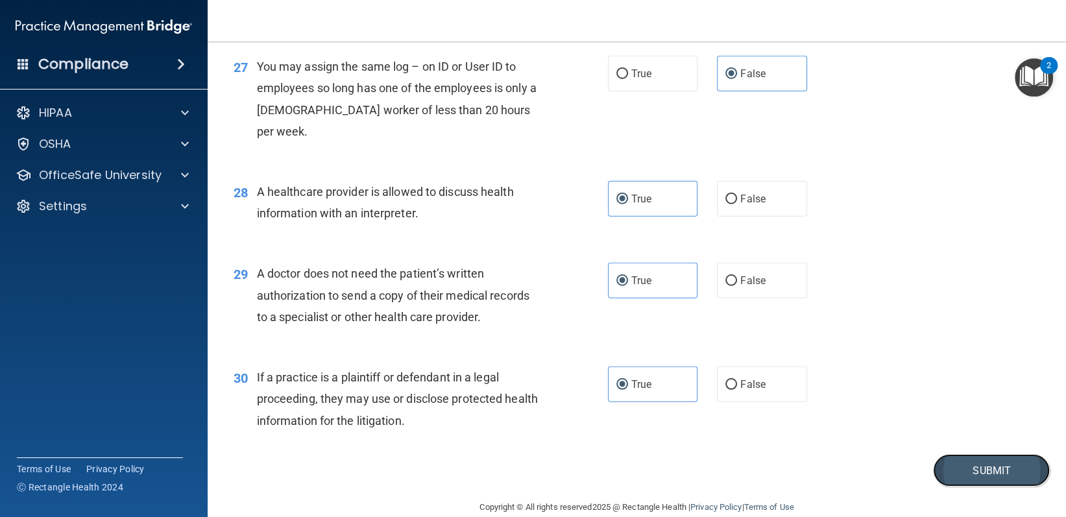
click at [949, 454] on button "Submit" at bounding box center [991, 470] width 117 height 33
click at [988, 454] on button "Submit" at bounding box center [991, 470] width 117 height 33
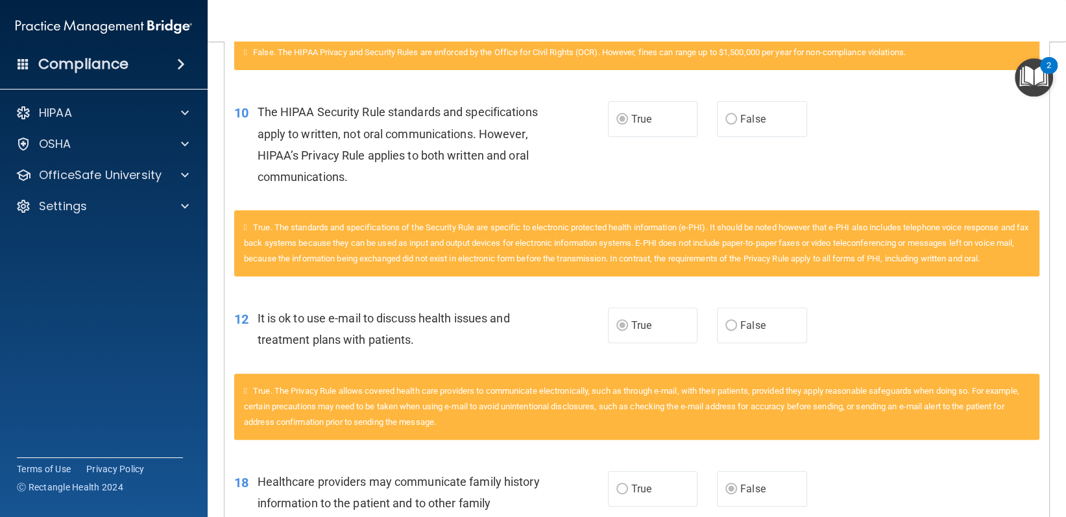
scroll to position [259, 0]
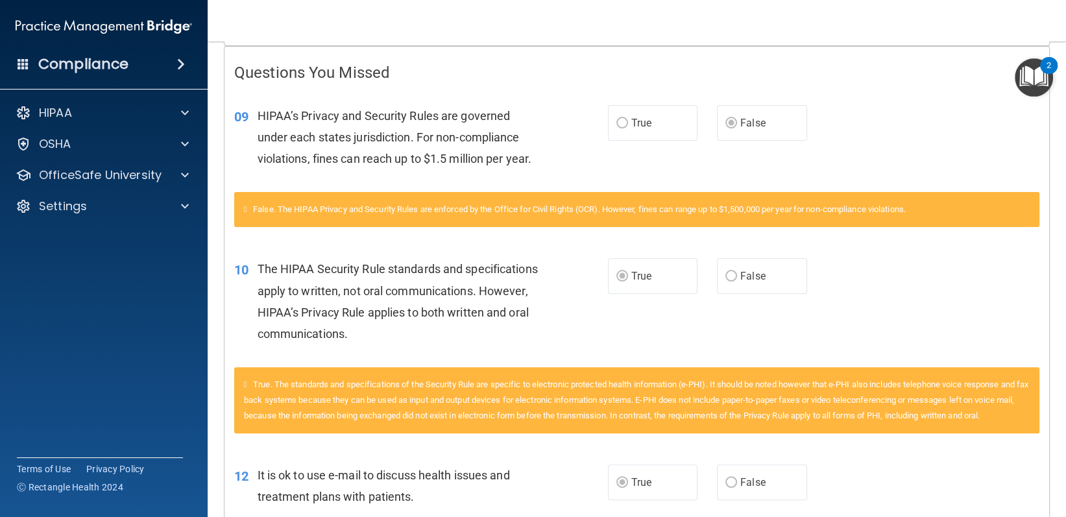
click at [636, 130] on label "True" at bounding box center [653, 123] width 90 height 36
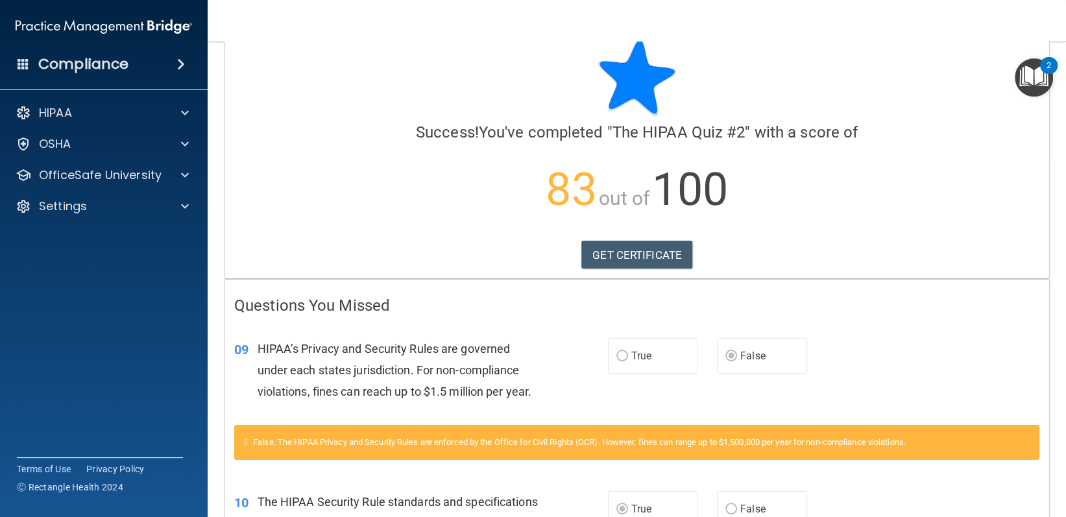
scroll to position [0, 0]
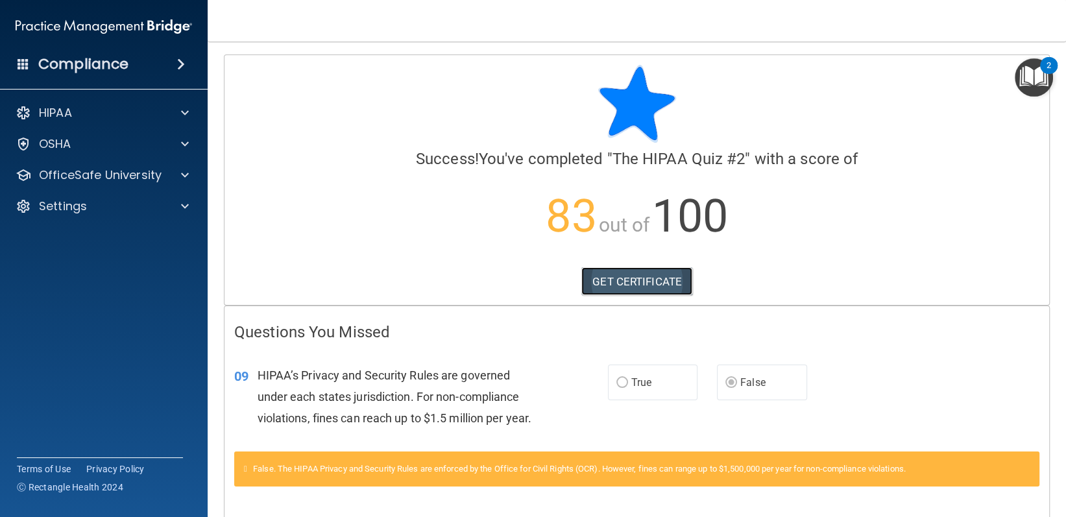
click at [641, 286] on link "GET CERTIFICATE" at bounding box center [636, 281] width 111 height 29
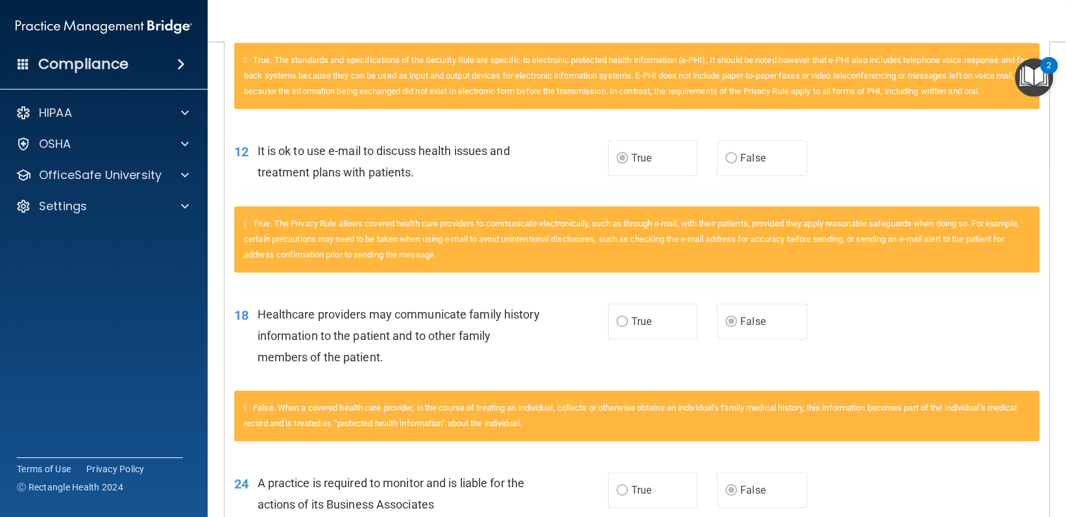
scroll to position [763, 0]
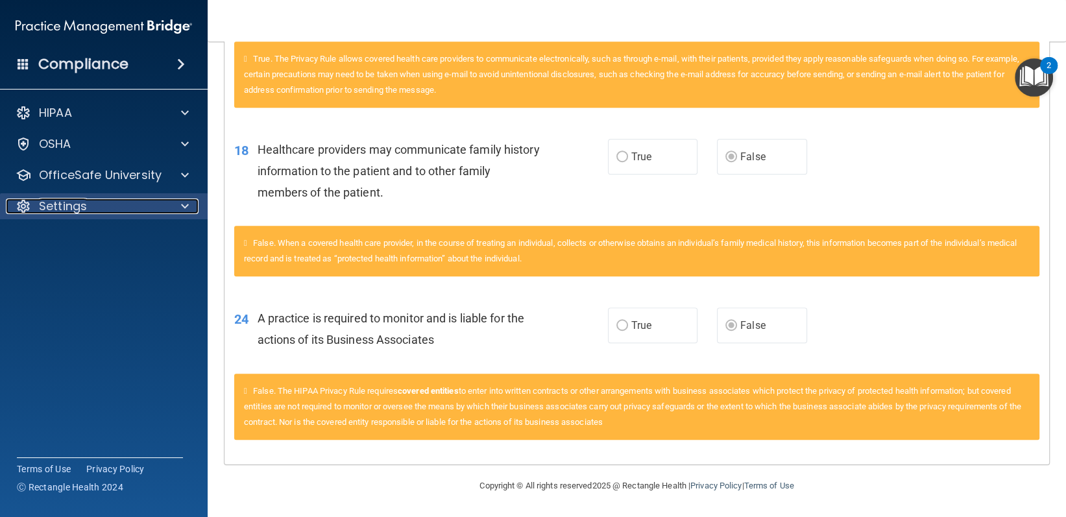
click at [137, 211] on div "Settings" at bounding box center [86, 206] width 161 height 16
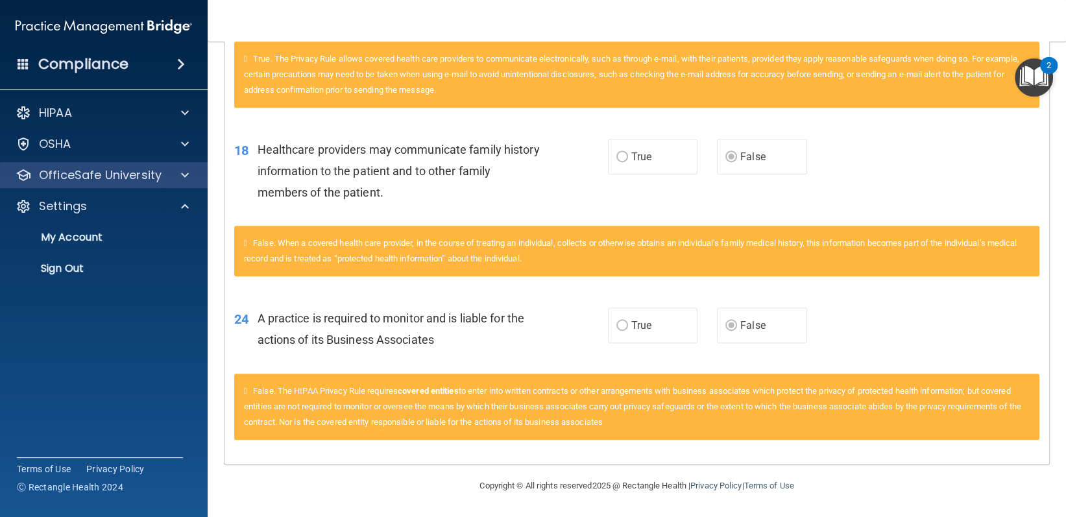
click at [102, 183] on div "OfficeSafe University" at bounding box center [104, 175] width 208 height 26
click at [161, 182] on div "OfficeSafe University" at bounding box center [86, 175] width 161 height 16
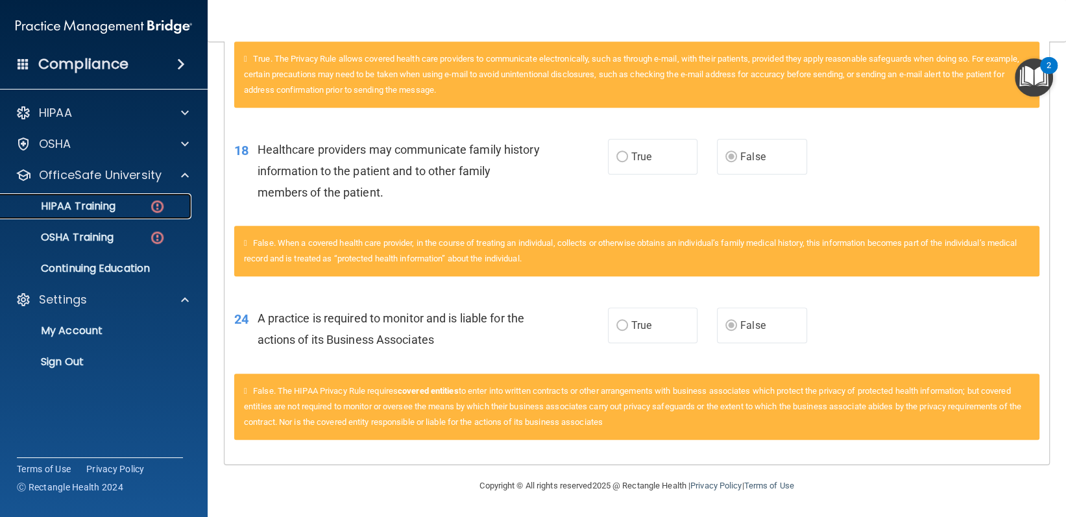
click at [154, 215] on link "HIPAA Training" at bounding box center [89, 206] width 204 height 26
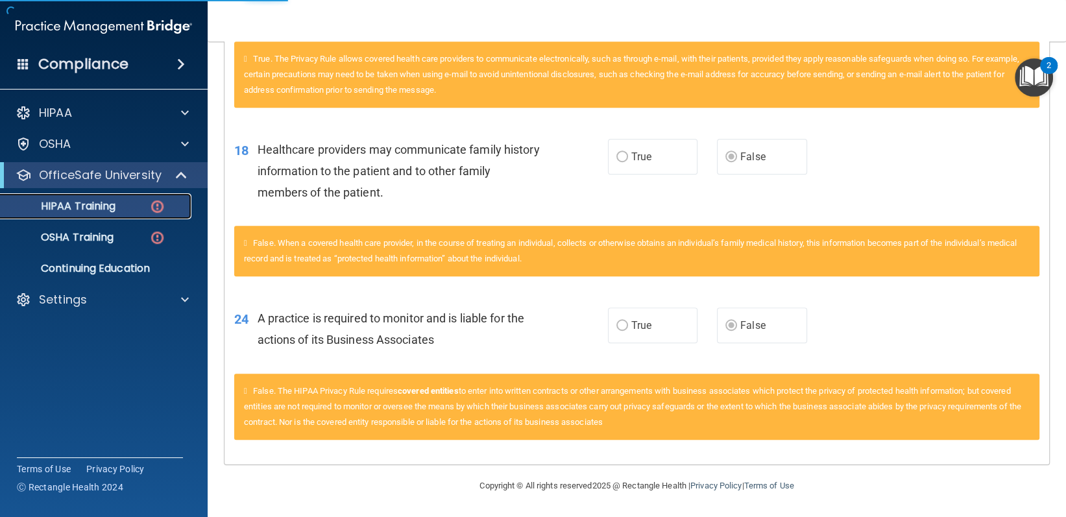
click at [154, 210] on img at bounding box center [157, 206] width 16 height 16
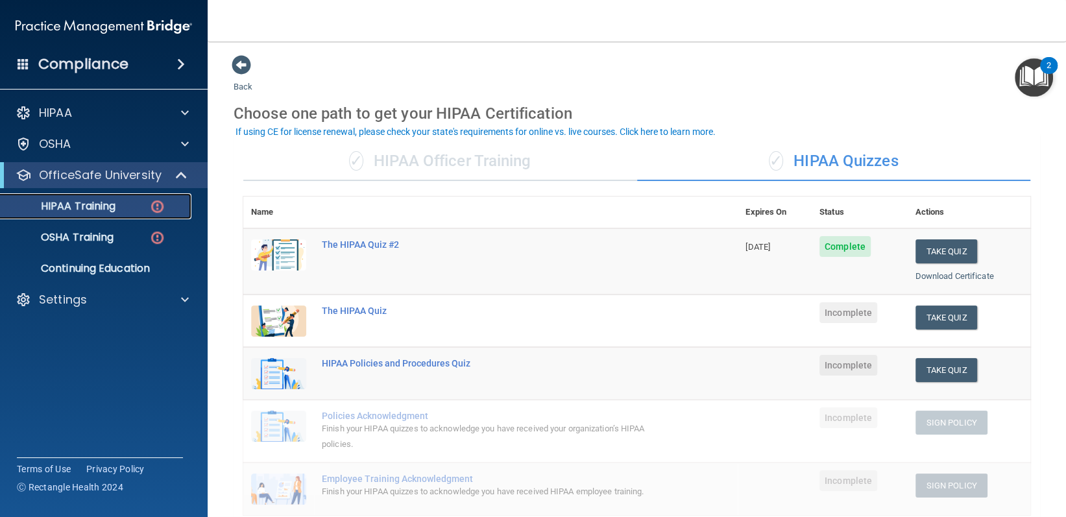
scroll to position [65, 0]
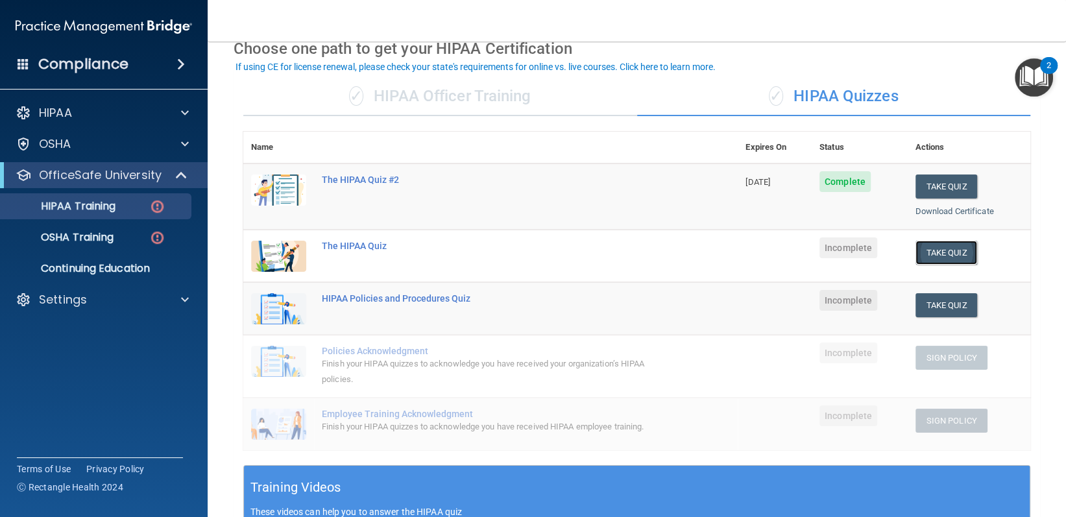
click at [948, 242] on button "Take Quiz" at bounding box center [946, 253] width 62 height 24
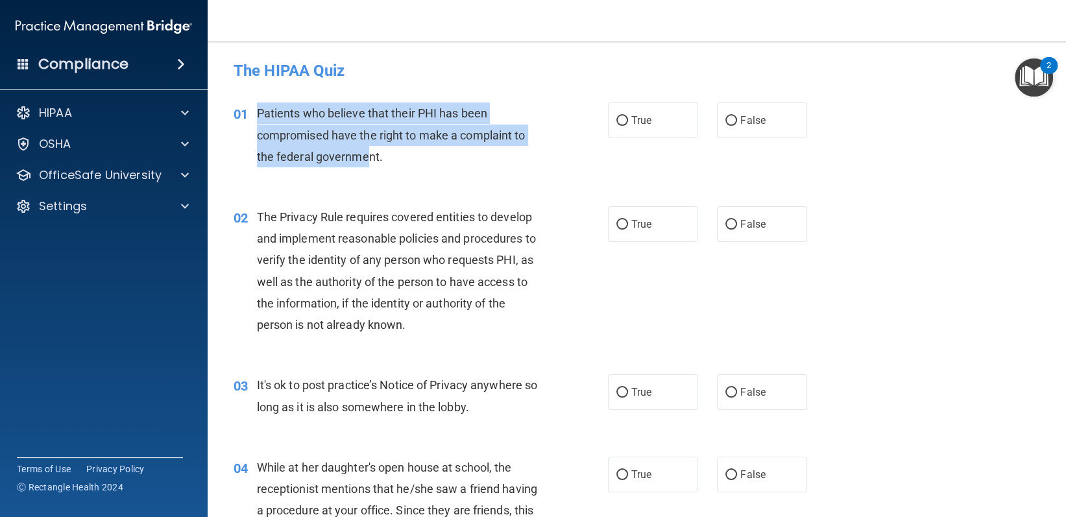
drag, startPoint x: 252, startPoint y: 106, endPoint x: 369, endPoint y: 156, distance: 126.7
click at [369, 156] on div "01 Patients who believe that their PHI has been compromised have the right to m…" at bounding box center [420, 137] width 413 height 71
drag, startPoint x: 398, startPoint y: 157, endPoint x: 295, endPoint y: 99, distance: 117.9
click at [267, 99] on div "01 Patients who believe that their PHI has been compromised have the right to m…" at bounding box center [637, 138] width 826 height 104
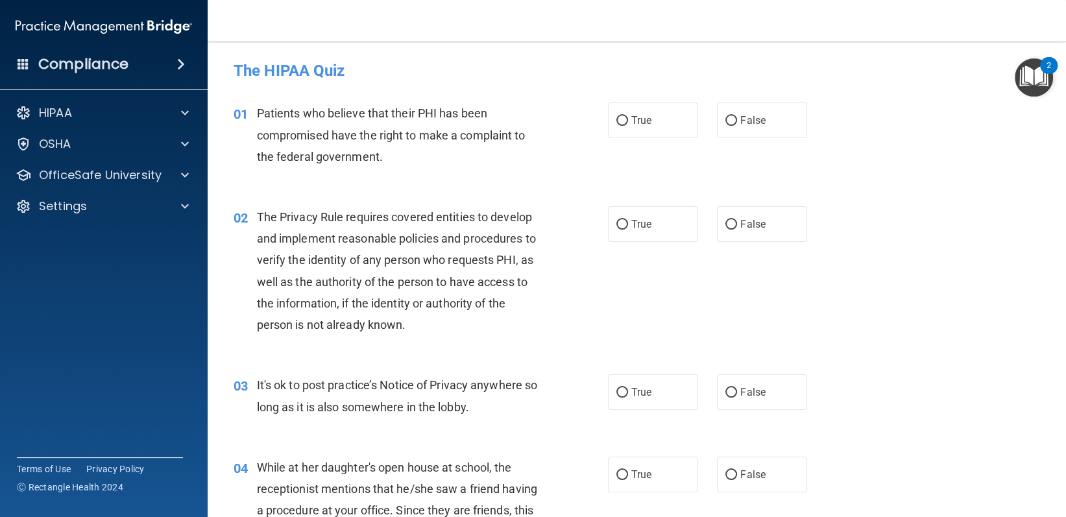
click at [350, 92] on div "01 Patients who believe that their PHI has been compromised have the right to m…" at bounding box center [637, 138] width 826 height 104
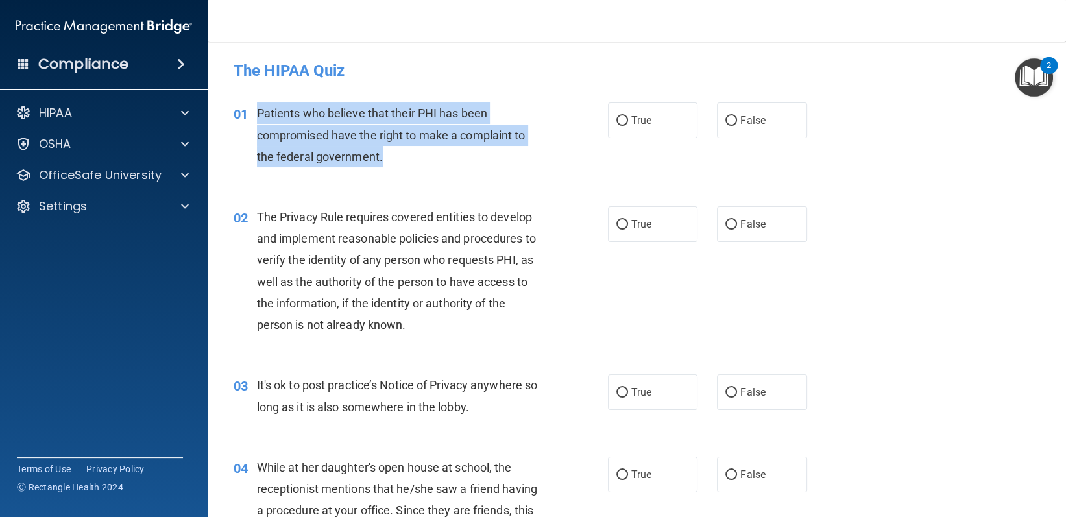
drag, startPoint x: 258, startPoint y: 110, endPoint x: 404, endPoint y: 158, distance: 153.6
click at [404, 158] on div "Patients who believe that their PHI has been compromised have the right to make…" at bounding box center [404, 134] width 295 height 65
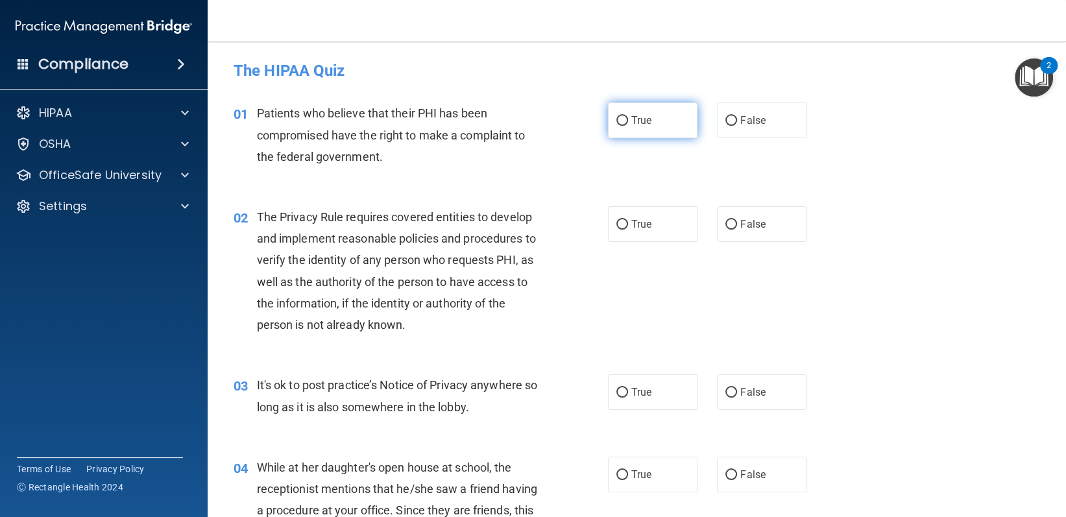
click at [649, 134] on label "True" at bounding box center [653, 120] width 90 height 36
click at [628, 126] on input "True" at bounding box center [622, 121] width 12 height 10
radio input "true"
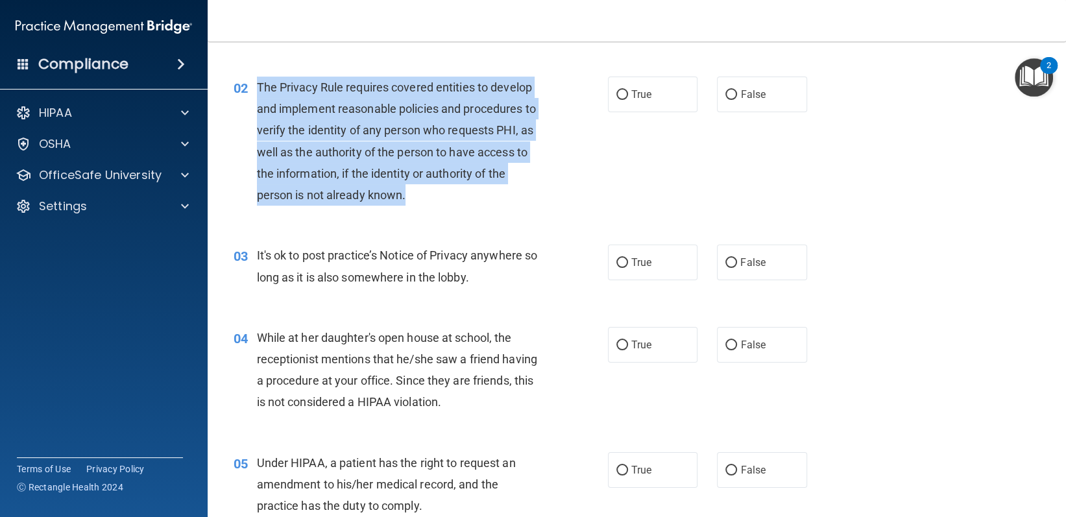
drag, startPoint x: 255, startPoint y: 85, endPoint x: 437, endPoint y: 188, distance: 209.4
click at [437, 188] on div "02 The Privacy Rule requires covered entities to develop and implement reasonab…" at bounding box center [420, 145] width 413 height 136
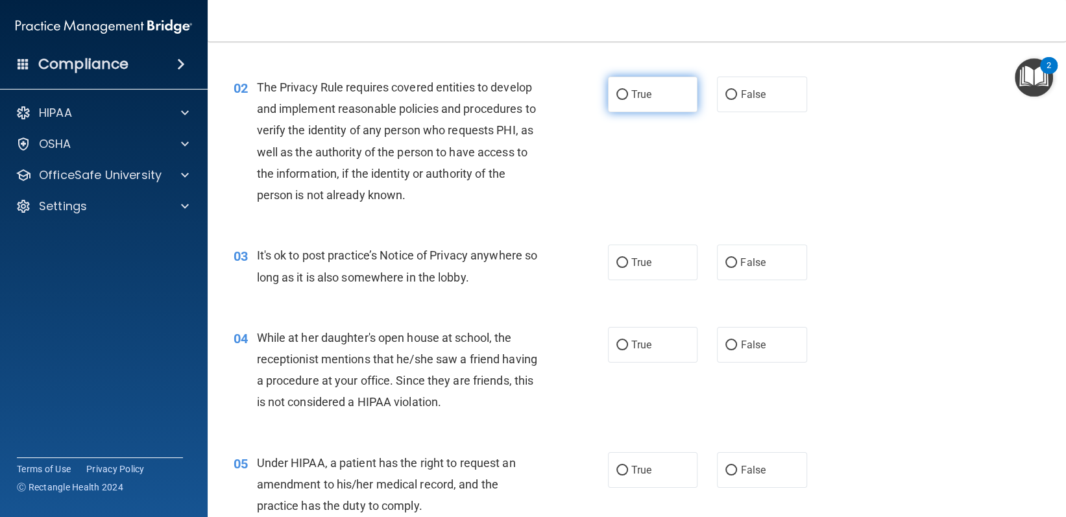
click at [646, 84] on label "True" at bounding box center [653, 95] width 90 height 36
click at [628, 90] on input "True" at bounding box center [622, 95] width 12 height 10
radio input "true"
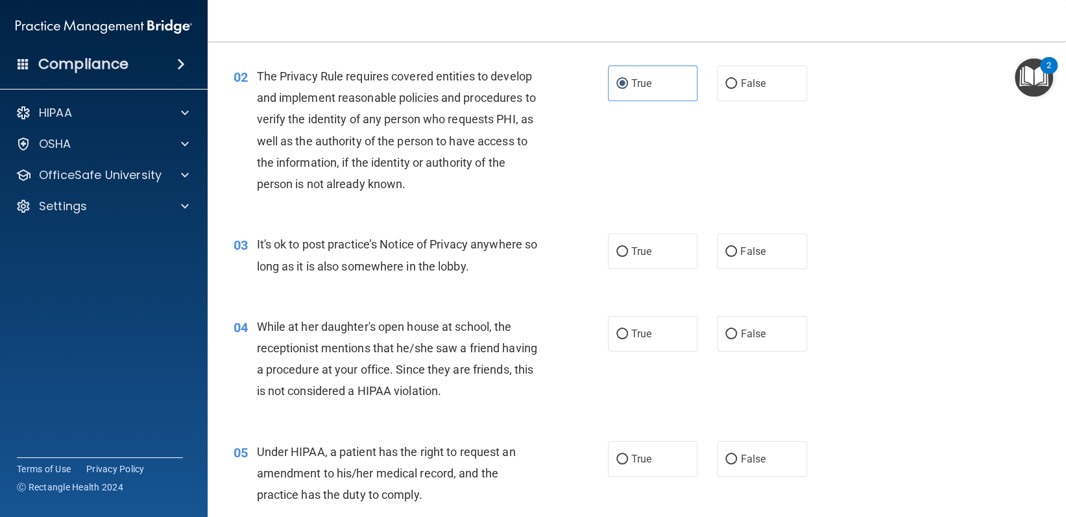
scroll to position [259, 0]
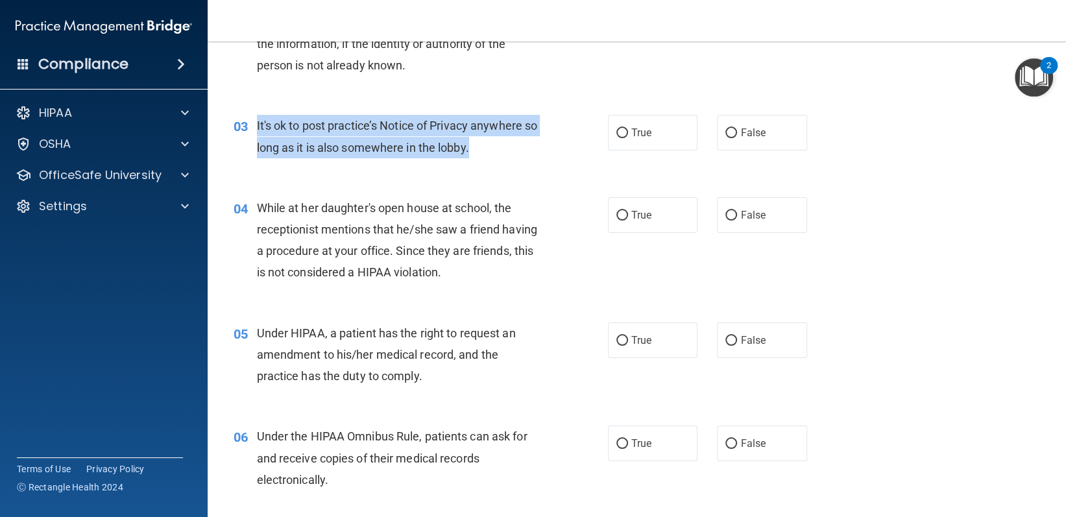
drag, startPoint x: 246, startPoint y: 117, endPoint x: 489, endPoint y: 147, distance: 244.4
click at [489, 147] on div "03 It's ok to post practice’s Notice of Privacy anywhere so long as it is also …" at bounding box center [420, 139] width 413 height 49
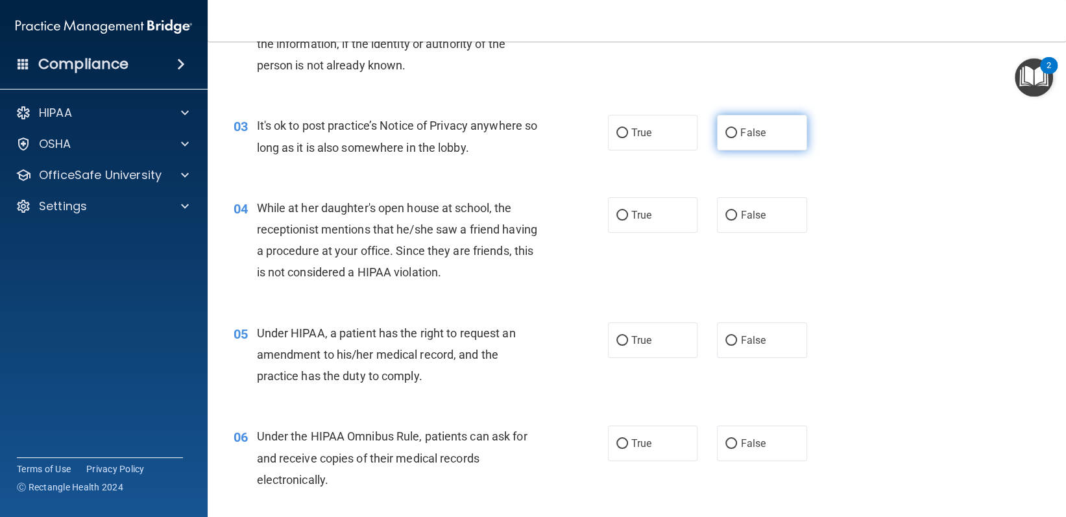
click at [719, 147] on label "False" at bounding box center [762, 133] width 90 height 36
click at [725, 138] on input "False" at bounding box center [731, 133] width 12 height 10
radio input "true"
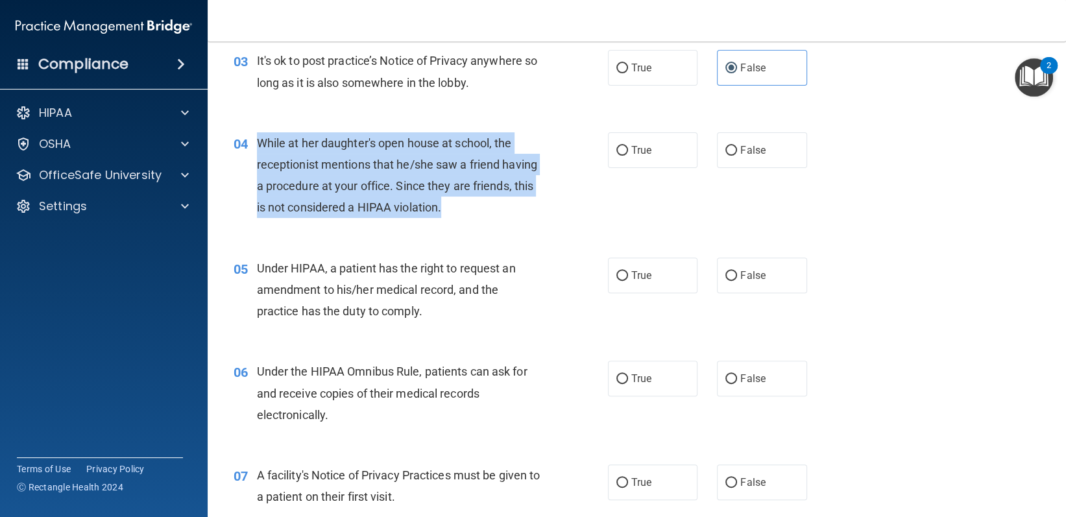
drag, startPoint x: 252, startPoint y: 136, endPoint x: 507, endPoint y: 215, distance: 266.9
click at [507, 215] on div "04 While at her daughter's open house at school, the receptionist mentions that…" at bounding box center [420, 178] width 413 height 93
click at [726, 165] on label "False" at bounding box center [762, 150] width 90 height 36
click at [726, 156] on input "False" at bounding box center [731, 151] width 12 height 10
radio input "true"
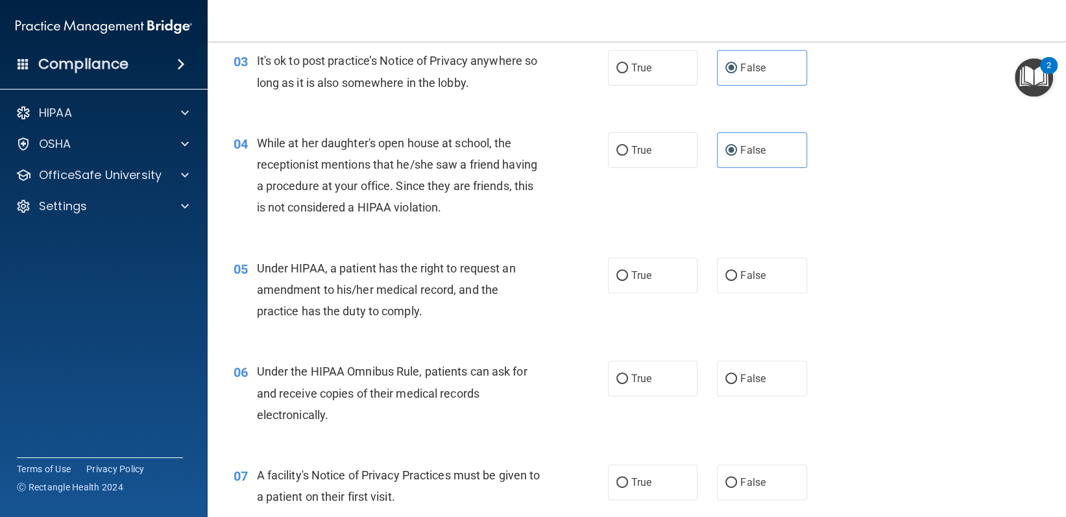
scroll to position [454, 0]
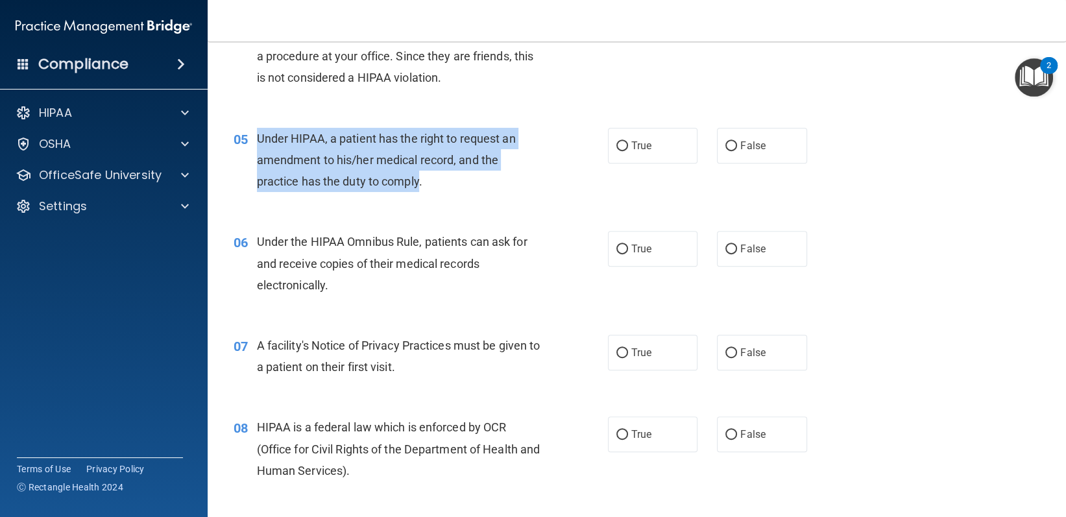
drag, startPoint x: 256, startPoint y: 134, endPoint x: 421, endPoint y: 181, distance: 171.8
click at [421, 181] on div "05 Under HIPAA, a patient has the right to request an amendment to his/her medi…" at bounding box center [420, 163] width 413 height 71
click at [488, 211] on div "05 Under HIPAA, a patient has the right to request an amendment to his/her medi…" at bounding box center [637, 164] width 826 height 104
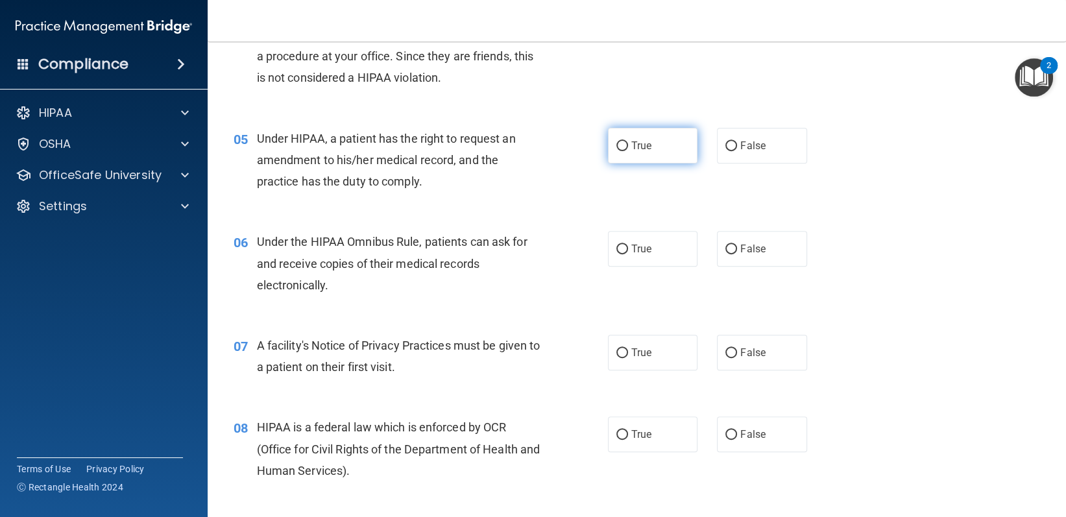
click at [636, 147] on span "True" at bounding box center [641, 145] width 20 height 12
click at [628, 147] on input "True" at bounding box center [622, 146] width 12 height 10
radio input "true"
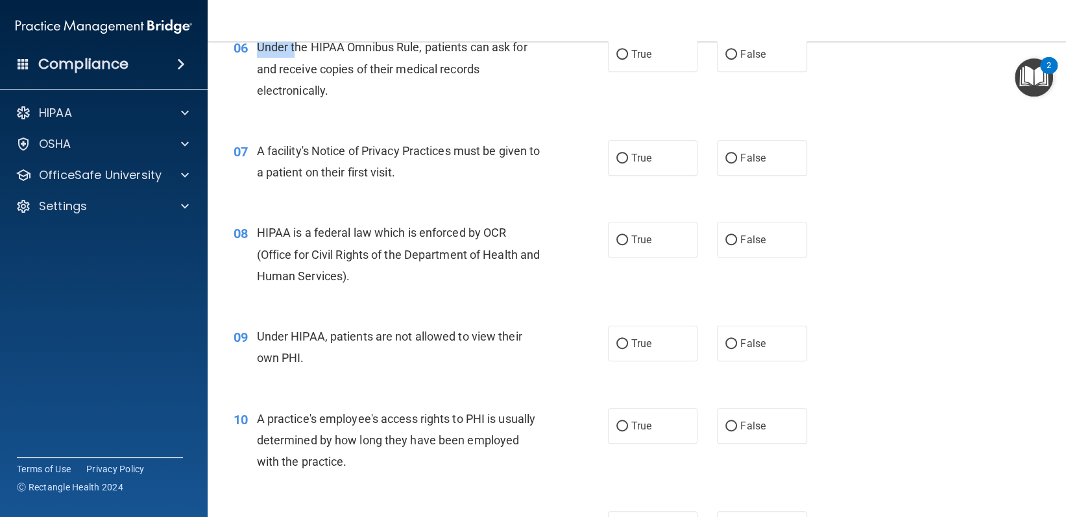
scroll to position [637, 0]
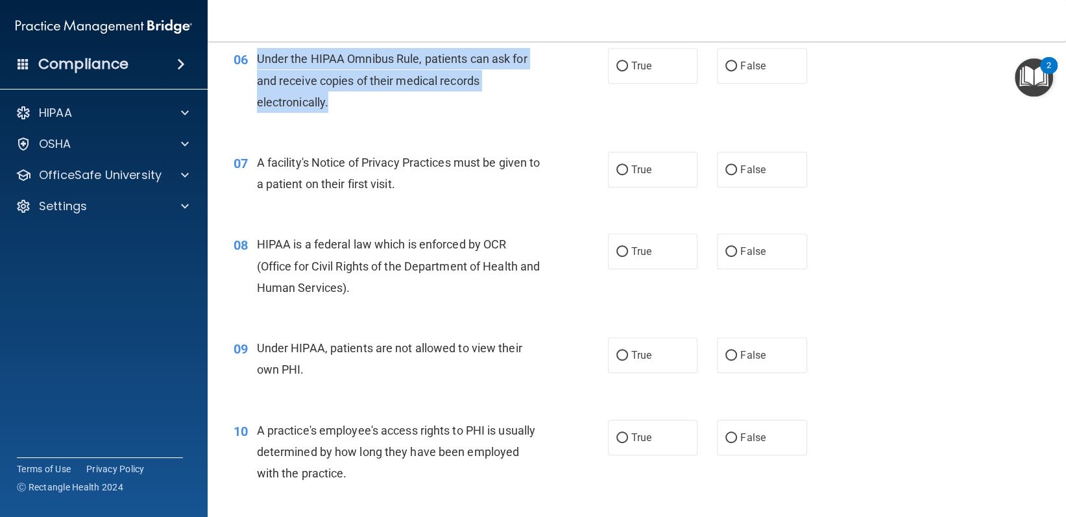
drag, startPoint x: 255, startPoint y: 47, endPoint x: 336, endPoint y: 96, distance: 94.5
click at [336, 96] on div "06 Under the HIPAA Omnibus Rule, patients can ask for and receive copies of the…" at bounding box center [420, 83] width 413 height 71
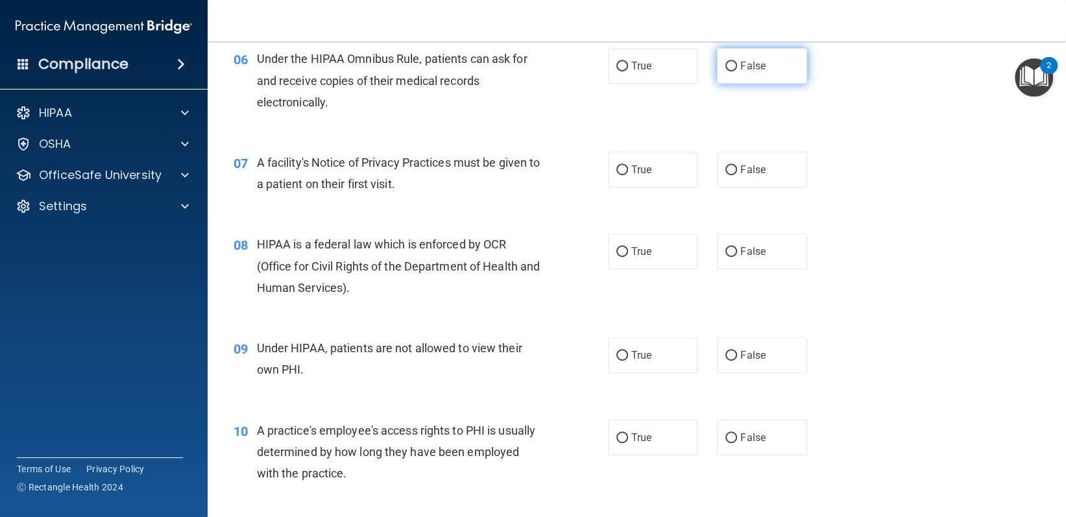
click at [743, 62] on span "False" at bounding box center [752, 66] width 25 height 12
click at [737, 62] on input "False" at bounding box center [731, 67] width 12 height 10
radio input "true"
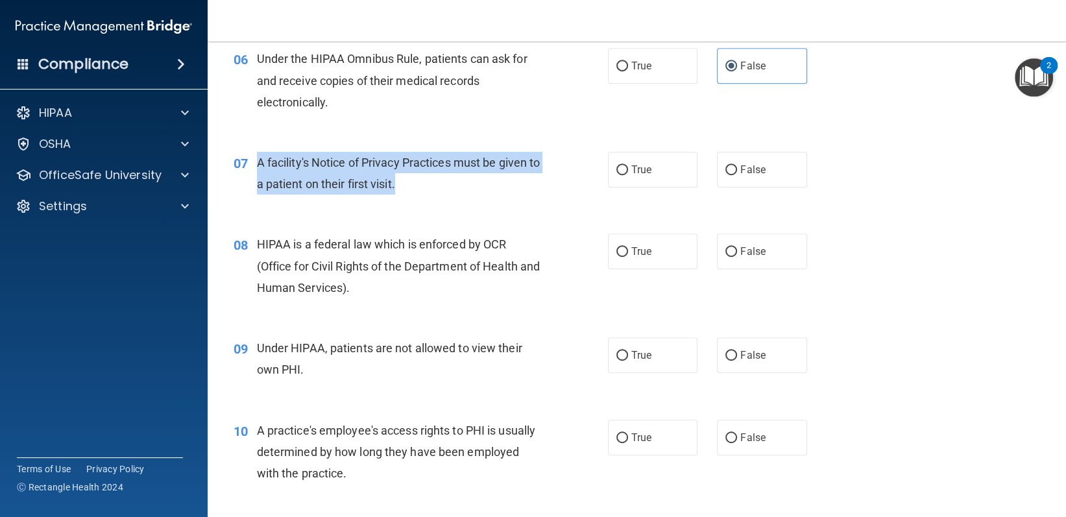
drag, startPoint x: 254, startPoint y: 153, endPoint x: 424, endPoint y: 195, distance: 175.1
click at [424, 195] on div "07 A facility's Notice of Privacy Practices must be given to a patient on their…" at bounding box center [420, 176] width 413 height 49
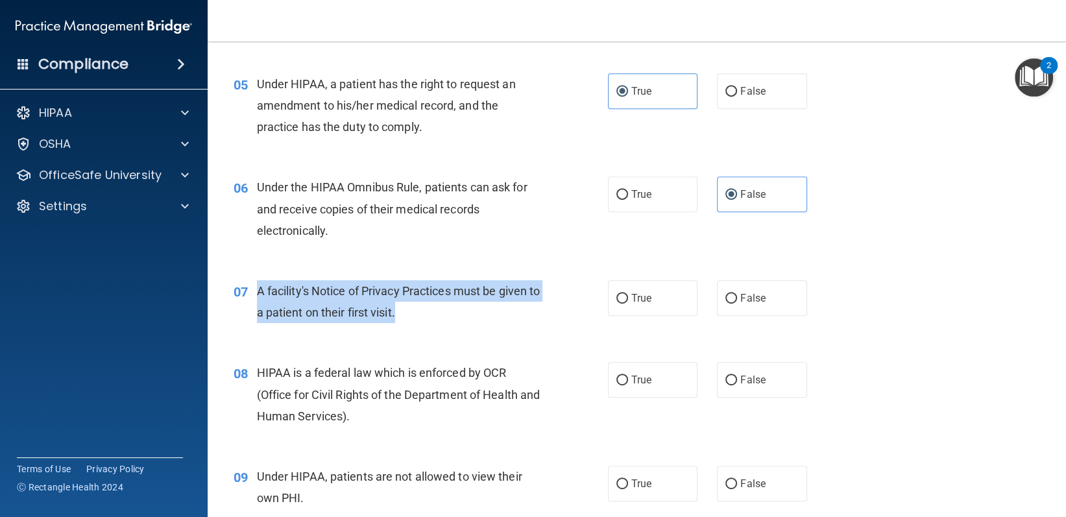
scroll to position [519, 0]
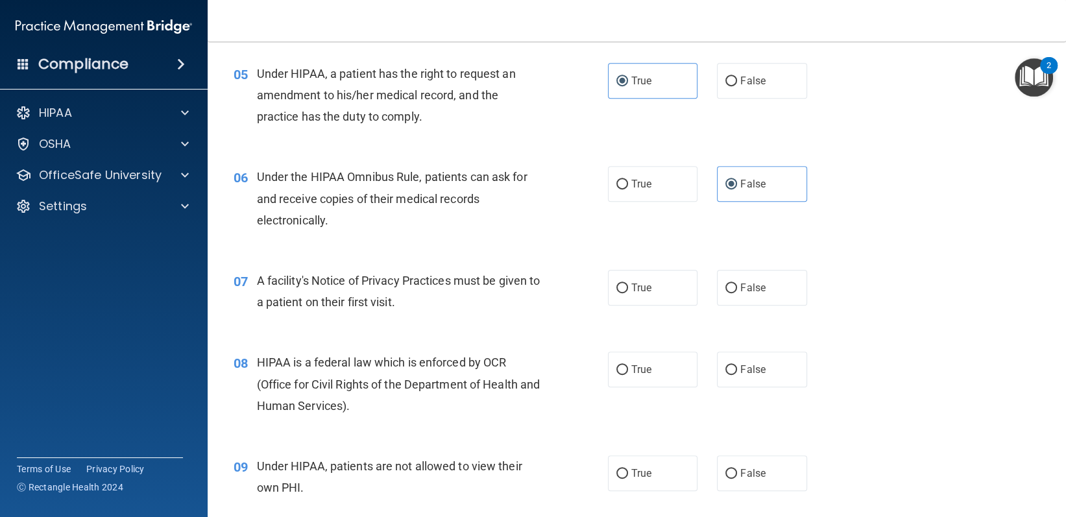
click at [392, 233] on div "06 Under the HIPAA Omnibus Rule, patients can ask for and receive copies of the…" at bounding box center [420, 201] width 413 height 71
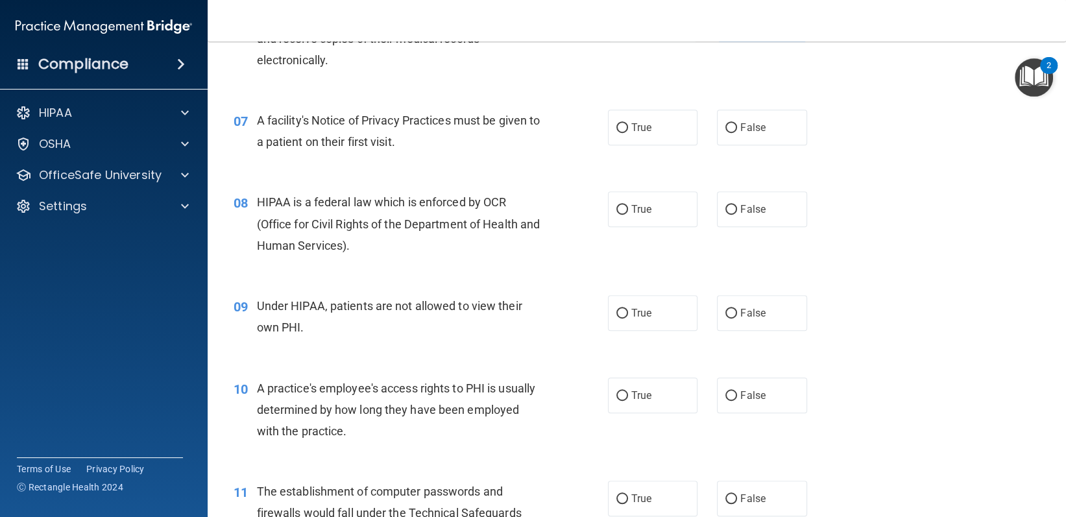
scroll to position [649, 0]
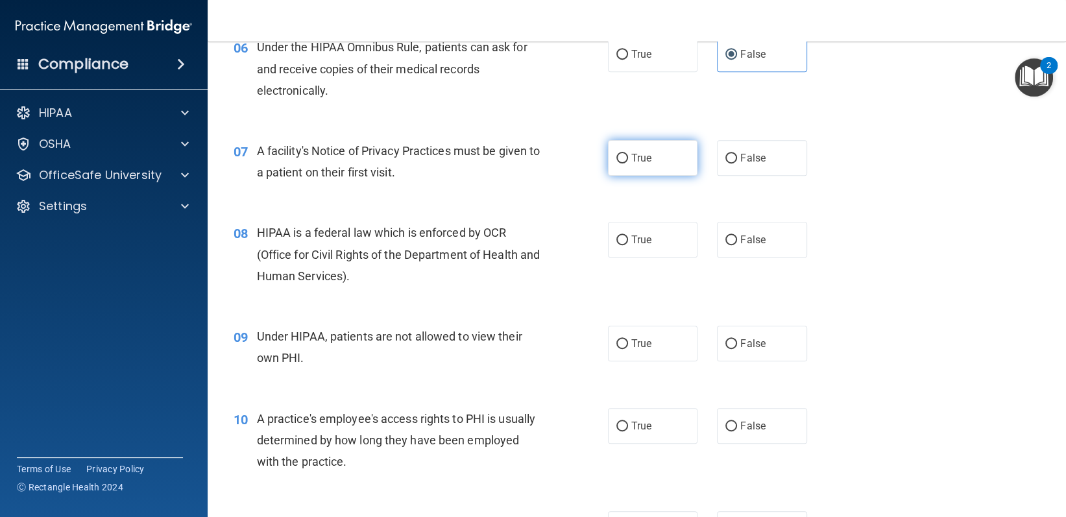
click at [634, 156] on span "True" at bounding box center [641, 158] width 20 height 12
click at [628, 156] on input "True" at bounding box center [622, 159] width 12 height 10
radio input "true"
click at [682, 237] on label "True" at bounding box center [653, 240] width 90 height 36
click at [628, 237] on input "True" at bounding box center [622, 240] width 12 height 10
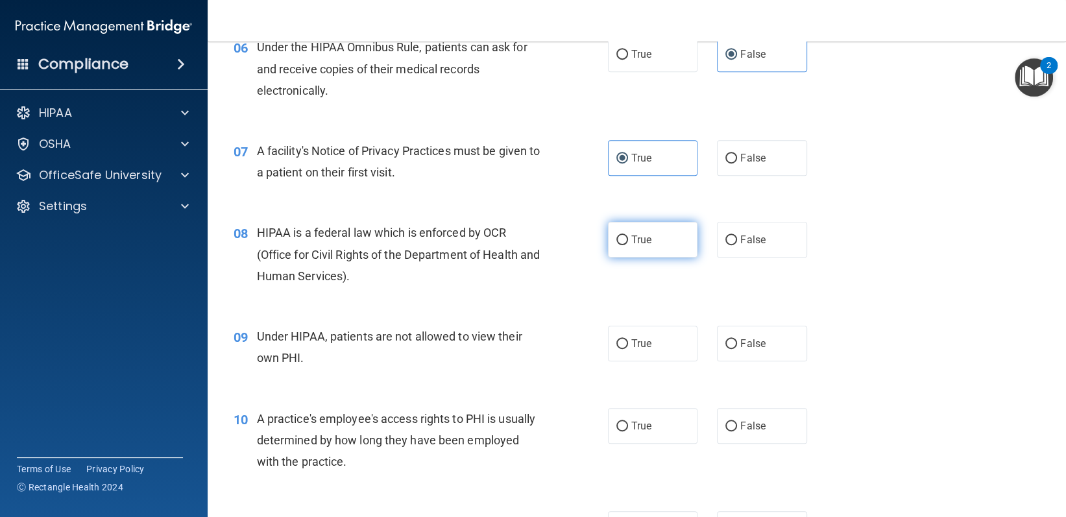
radio input "true"
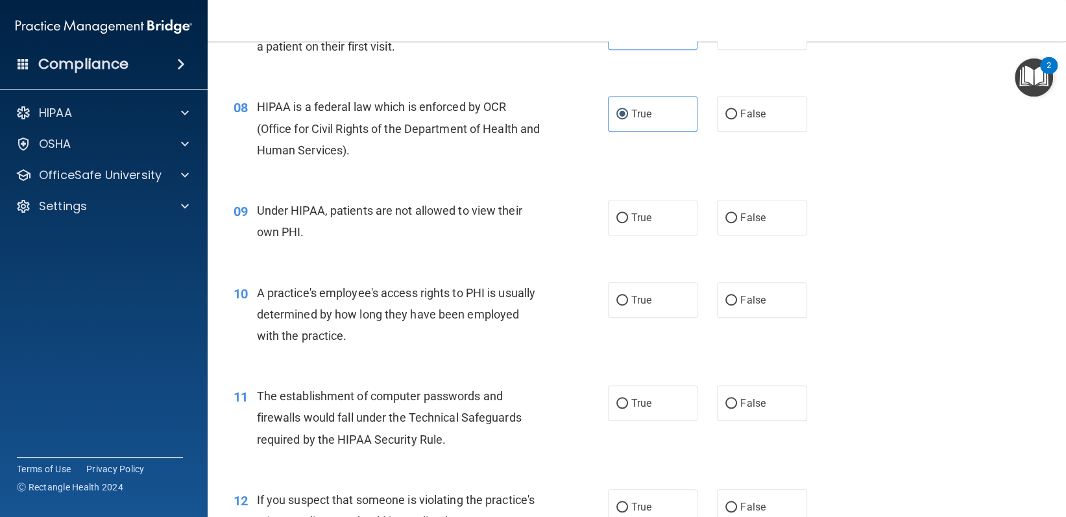
scroll to position [778, 0]
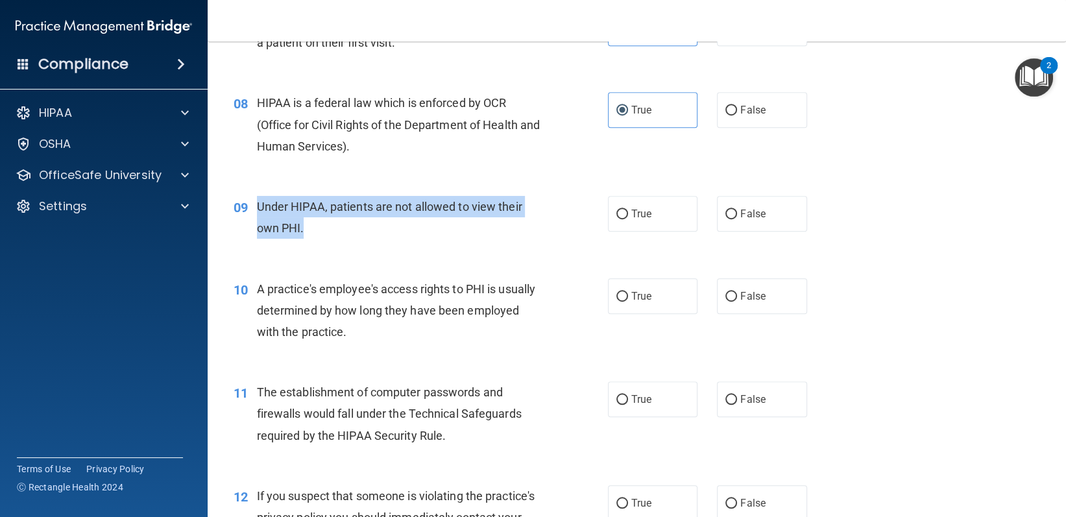
drag, startPoint x: 257, startPoint y: 208, endPoint x: 340, endPoint y: 222, distance: 84.2
click at [340, 222] on div "Under HIPAA, patients are not allowed to view their own PHI." at bounding box center [404, 217] width 295 height 43
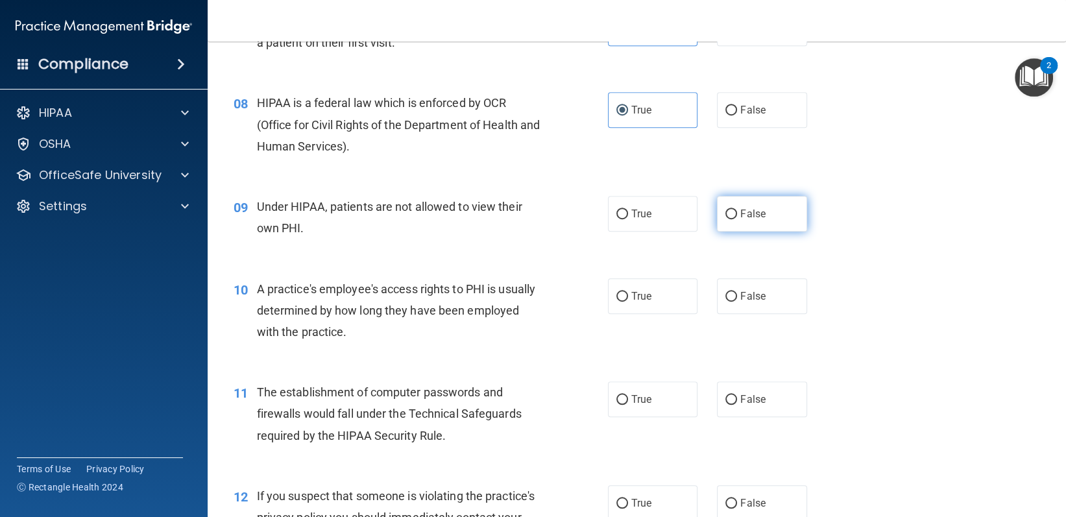
click at [776, 223] on label "False" at bounding box center [762, 214] width 90 height 36
click at [737, 219] on input "False" at bounding box center [731, 214] width 12 height 10
radio input "true"
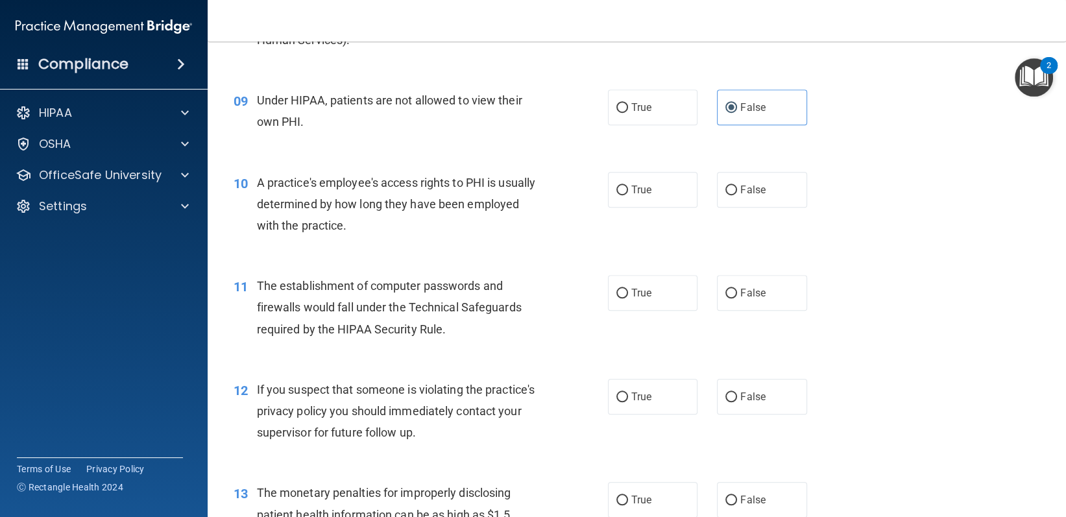
scroll to position [908, 0]
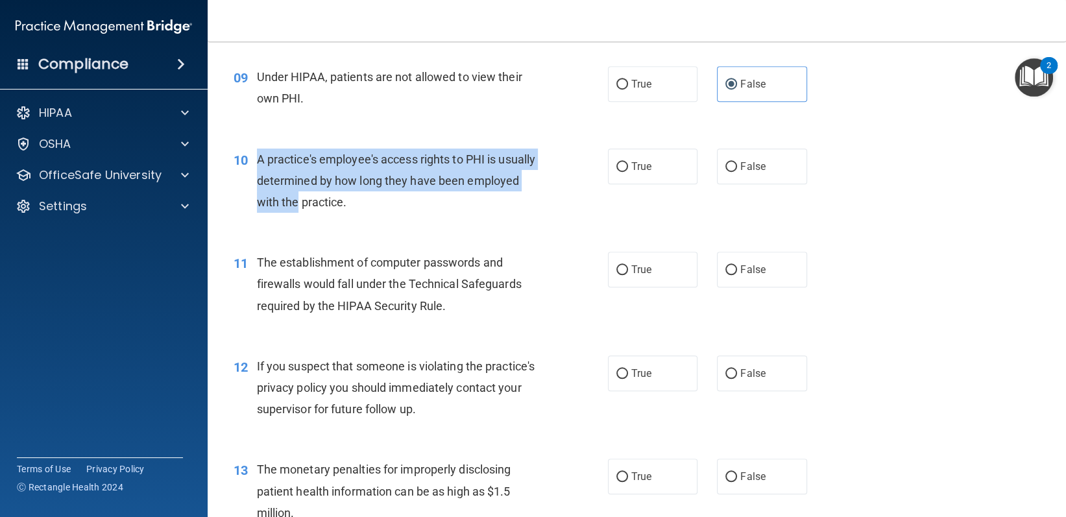
drag, startPoint x: 255, startPoint y: 161, endPoint x: 388, endPoint y: 201, distance: 139.3
click at [385, 201] on div "10 A practice's employee's access rights to PHI is usually determined by how lo…" at bounding box center [420, 184] width 413 height 71
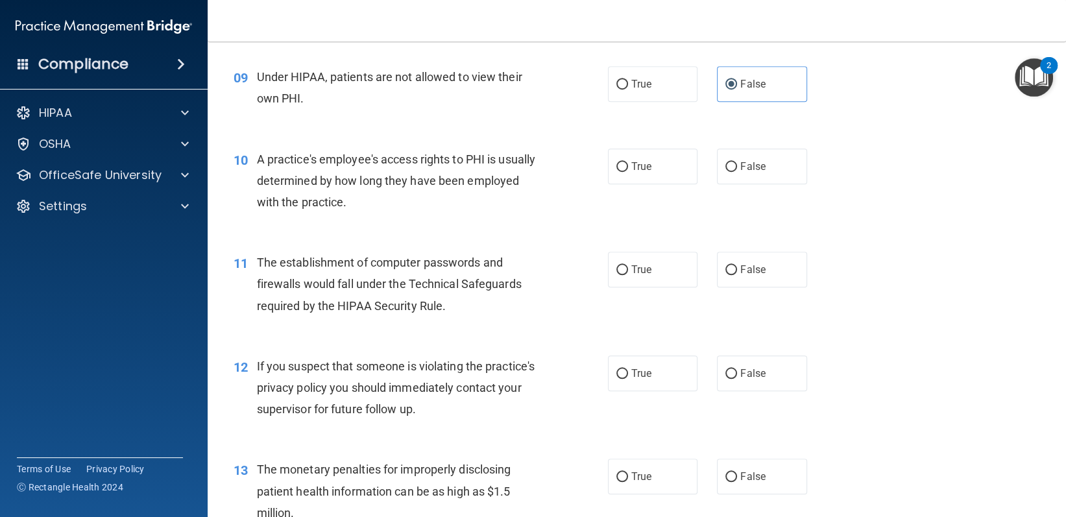
click at [396, 202] on span "A practice's employee's access rights to PHI is usually determined by how long …" at bounding box center [396, 180] width 279 height 56
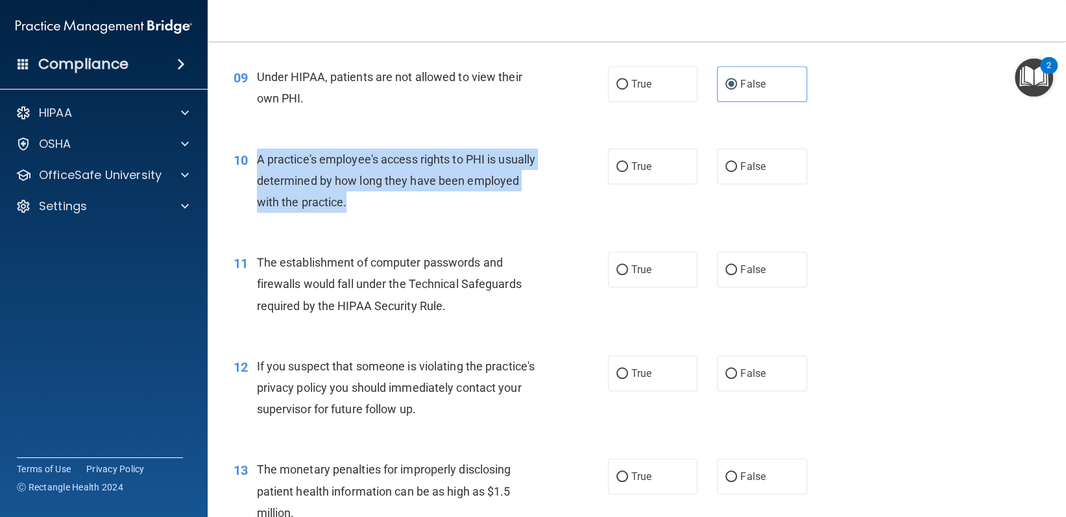
drag, startPoint x: 400, startPoint y: 202, endPoint x: 257, endPoint y: 154, distance: 151.2
click at [257, 154] on div "A practice's employee's access rights to PHI is usually determined by how long …" at bounding box center [404, 181] width 295 height 65
click at [725, 167] on input "False" at bounding box center [731, 167] width 12 height 10
radio input "true"
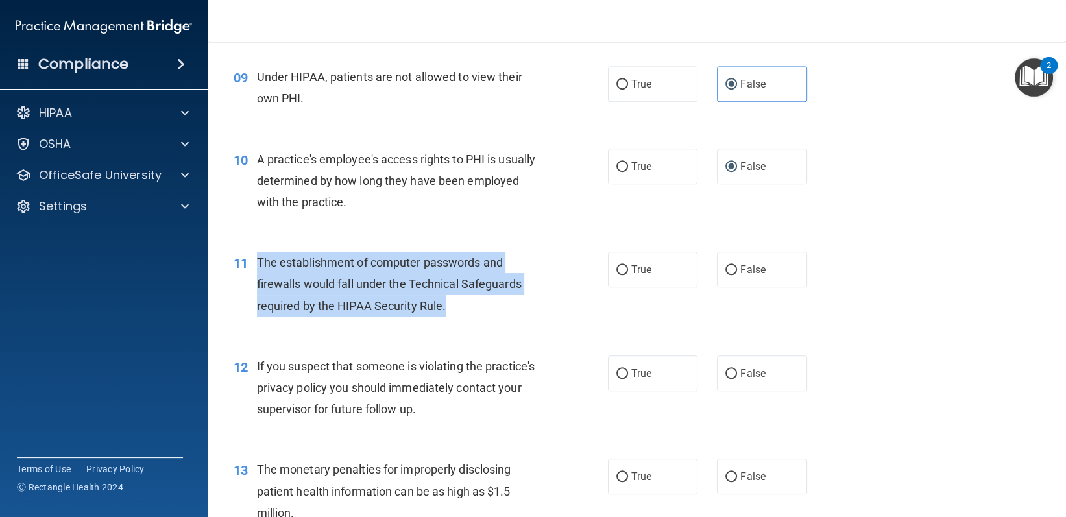
drag, startPoint x: 256, startPoint y: 264, endPoint x: 469, endPoint y: 299, distance: 216.2
click at [469, 299] on div "11 The establishment of computer passwords and firewalls would fall under the T…" at bounding box center [420, 287] width 413 height 71
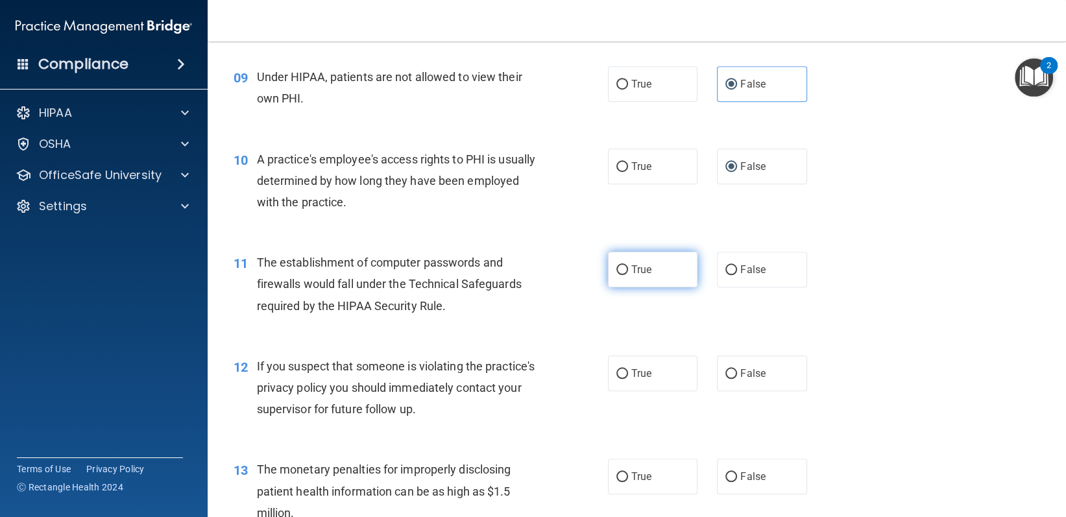
click at [678, 269] on label "True" at bounding box center [653, 270] width 90 height 36
click at [628, 269] on input "True" at bounding box center [622, 270] width 12 height 10
radio input "true"
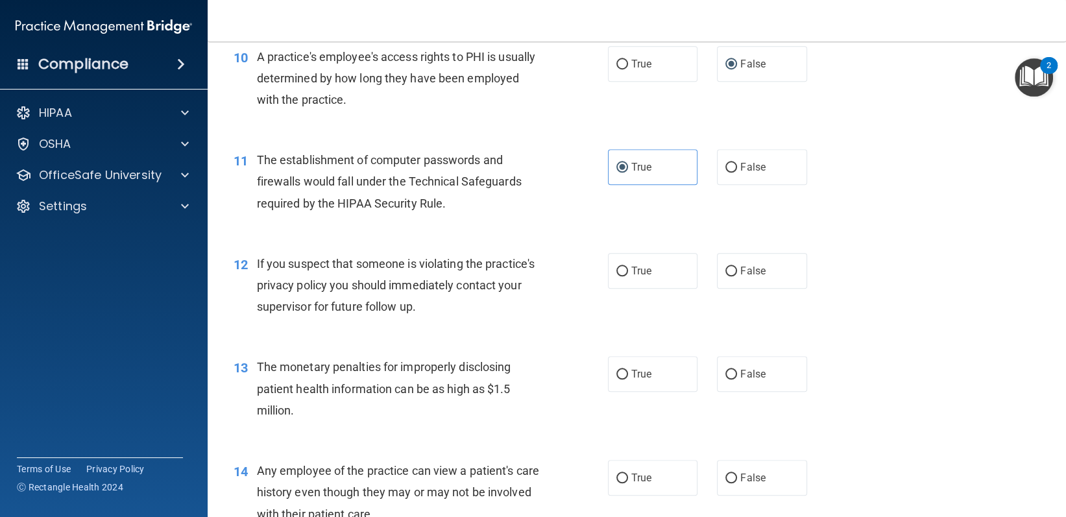
scroll to position [1167, 0]
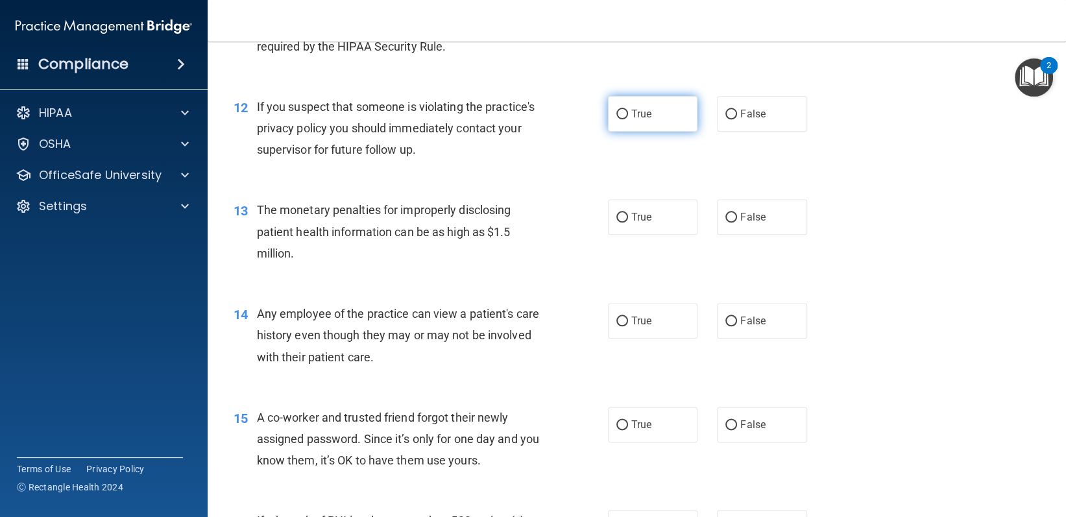
click at [684, 115] on label "True" at bounding box center [653, 114] width 90 height 36
click at [628, 115] on input "True" at bounding box center [622, 115] width 12 height 10
radio input "true"
click at [617, 236] on div "13 The monetary penalties for improperly disclosing patient health information …" at bounding box center [420, 234] width 413 height 71
click at [614, 232] on label "True" at bounding box center [653, 217] width 90 height 36
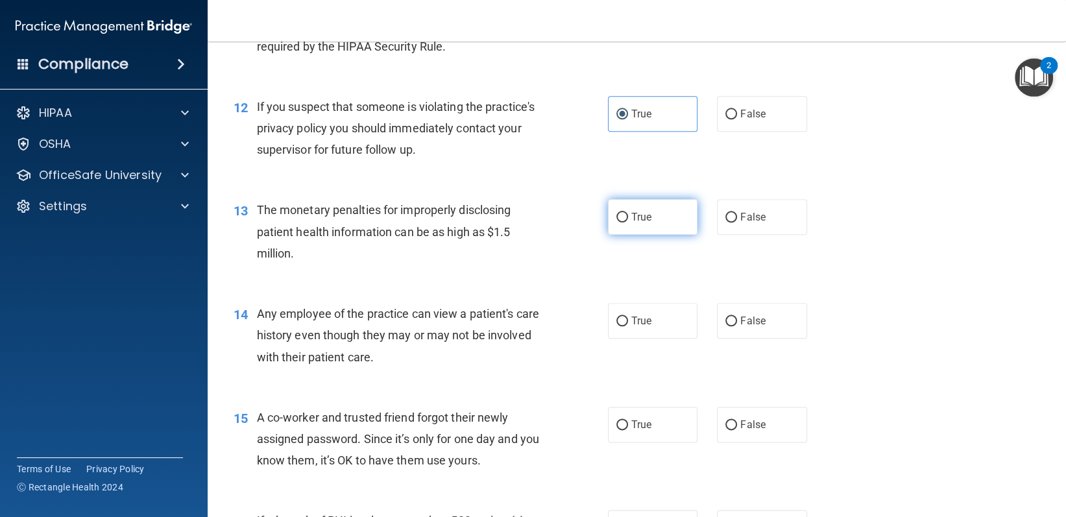
click at [616, 222] on input "True" at bounding box center [622, 218] width 12 height 10
radio input "true"
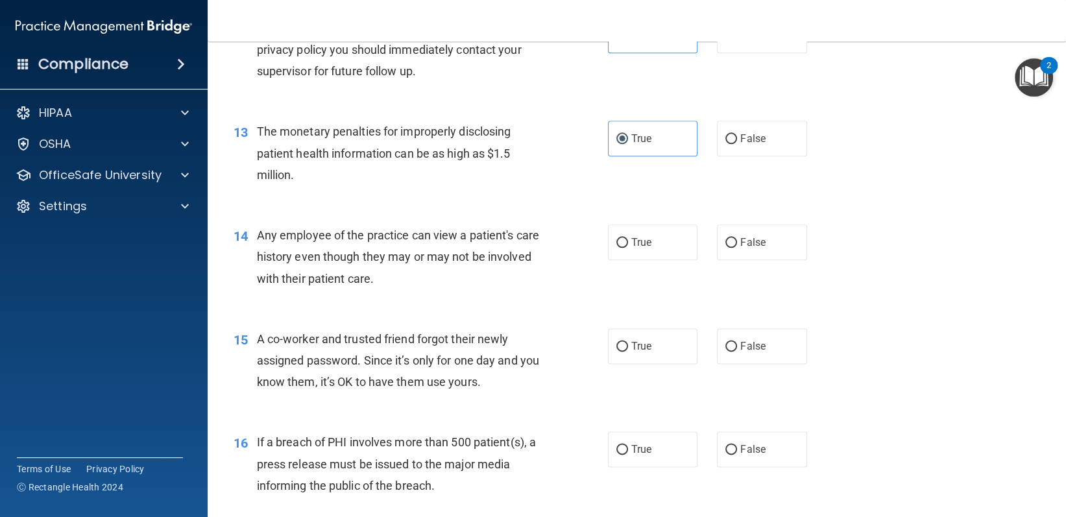
scroll to position [1362, 0]
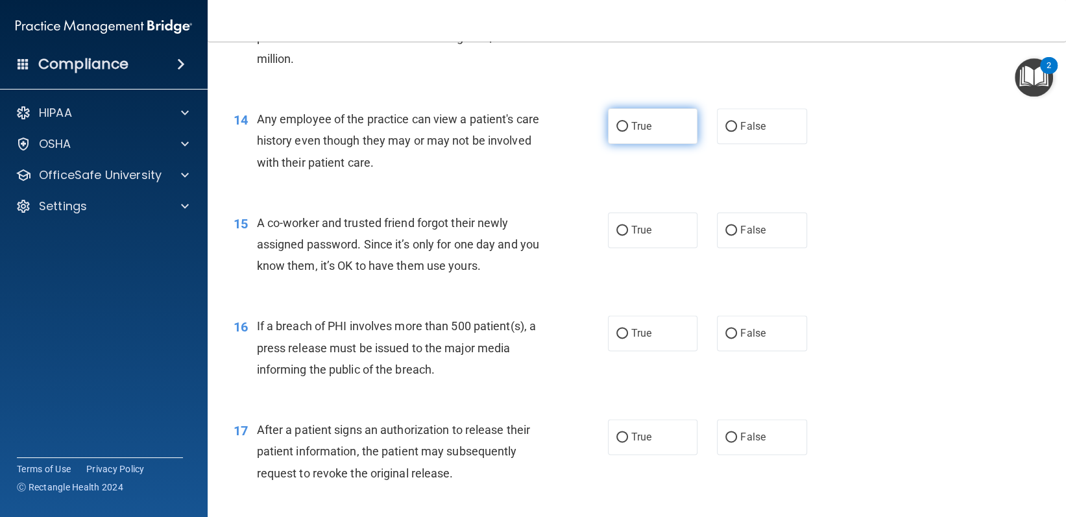
click at [638, 139] on label "True" at bounding box center [653, 126] width 90 height 36
click at [628, 132] on input "True" at bounding box center [622, 127] width 12 height 10
radio input "true"
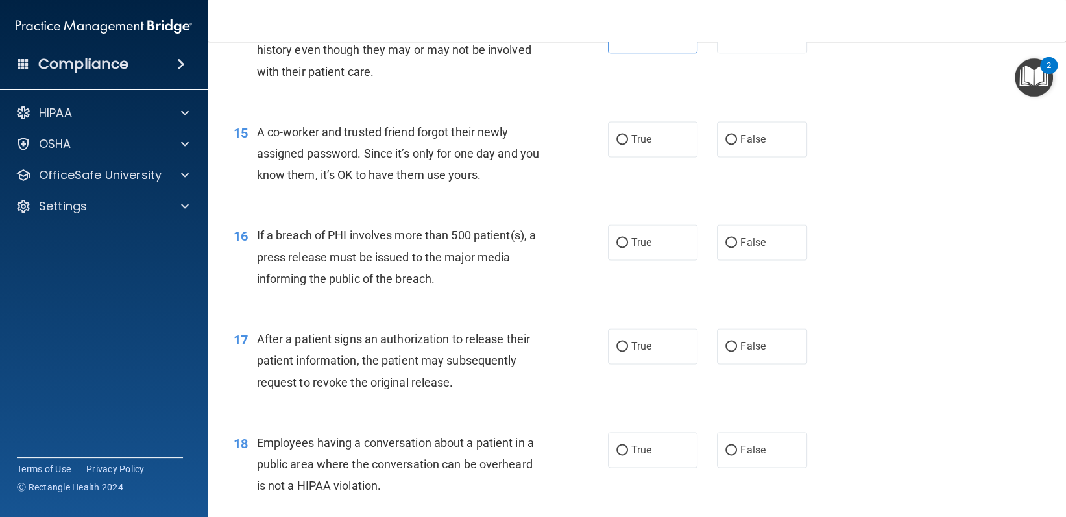
scroll to position [1492, 0]
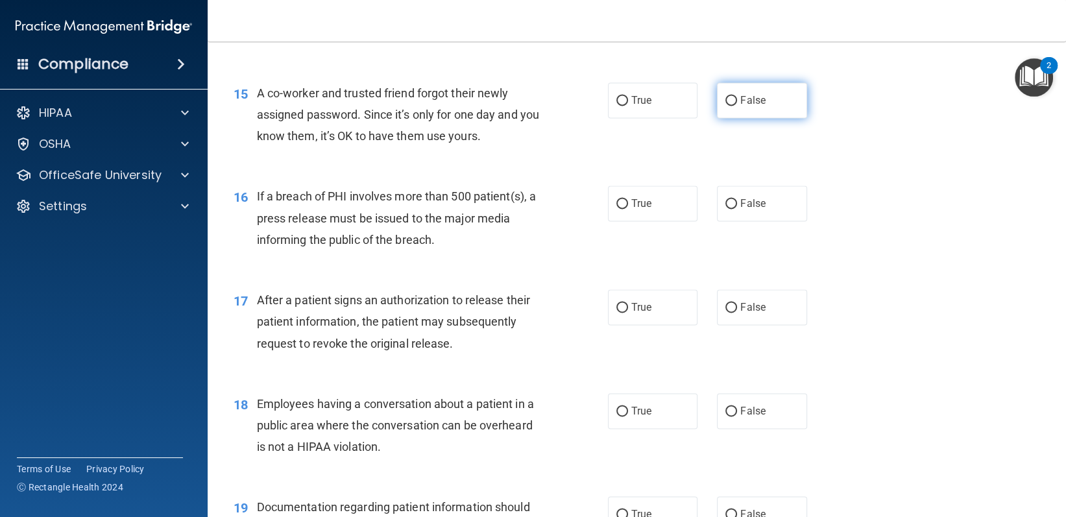
click at [740, 94] on span "False" at bounding box center [752, 100] width 25 height 12
click at [737, 96] on input "False" at bounding box center [731, 101] width 12 height 10
radio input "true"
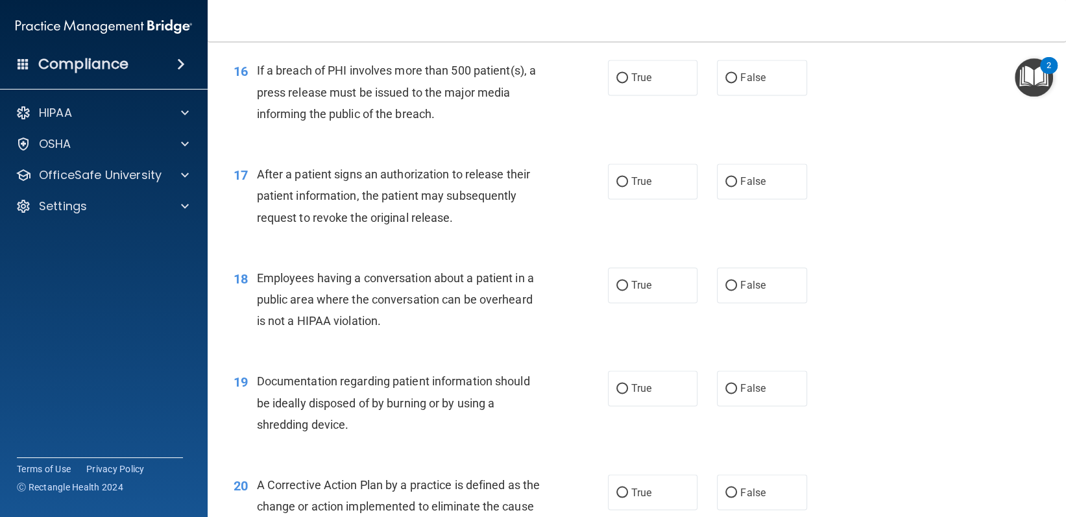
scroll to position [1621, 0]
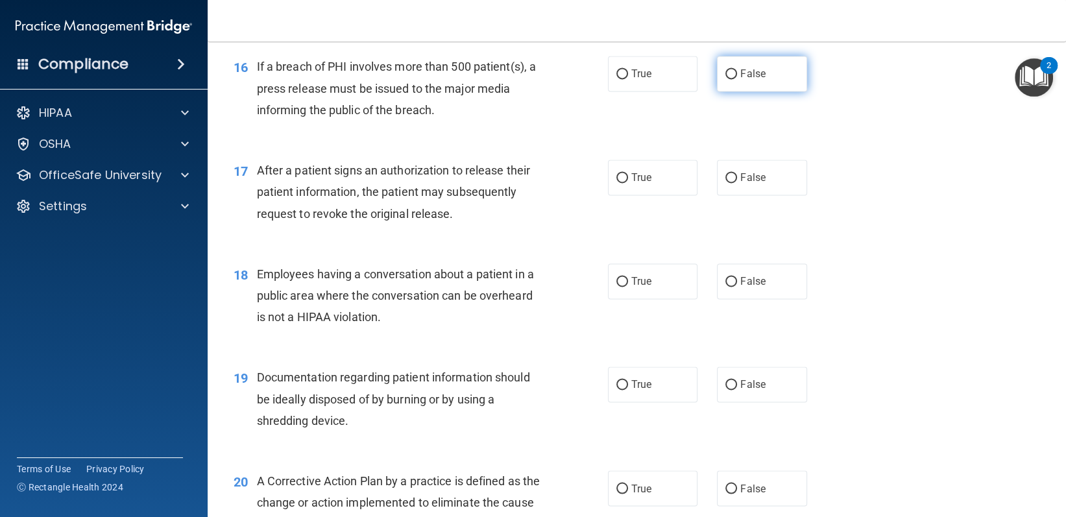
click at [762, 69] on label "False" at bounding box center [762, 74] width 90 height 36
click at [737, 69] on input "False" at bounding box center [731, 74] width 12 height 10
radio input "true"
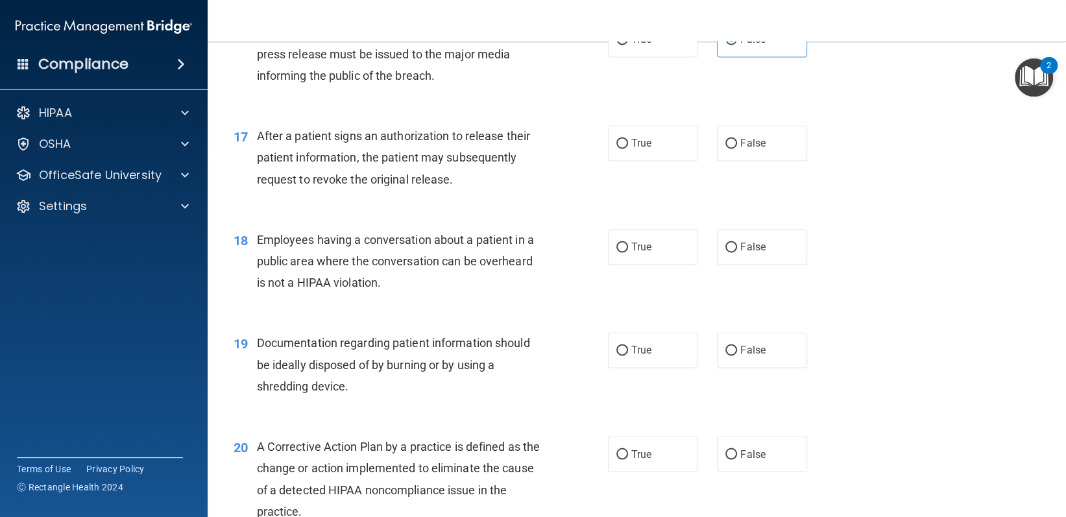
scroll to position [1686, 0]
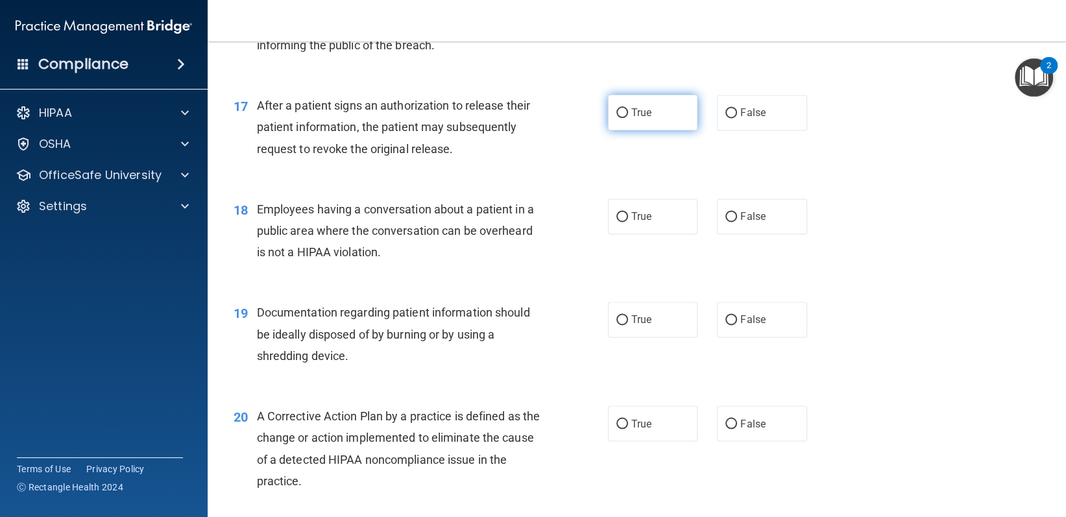
click at [614, 121] on label "True" at bounding box center [653, 113] width 90 height 36
click at [616, 118] on input "True" at bounding box center [622, 113] width 12 height 10
radio input "true"
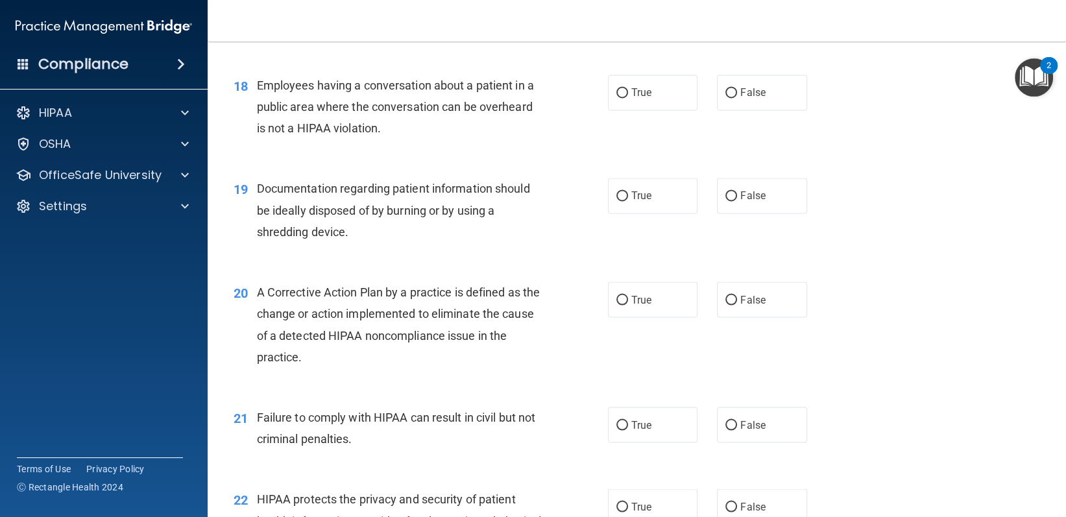
scroll to position [1816, 0]
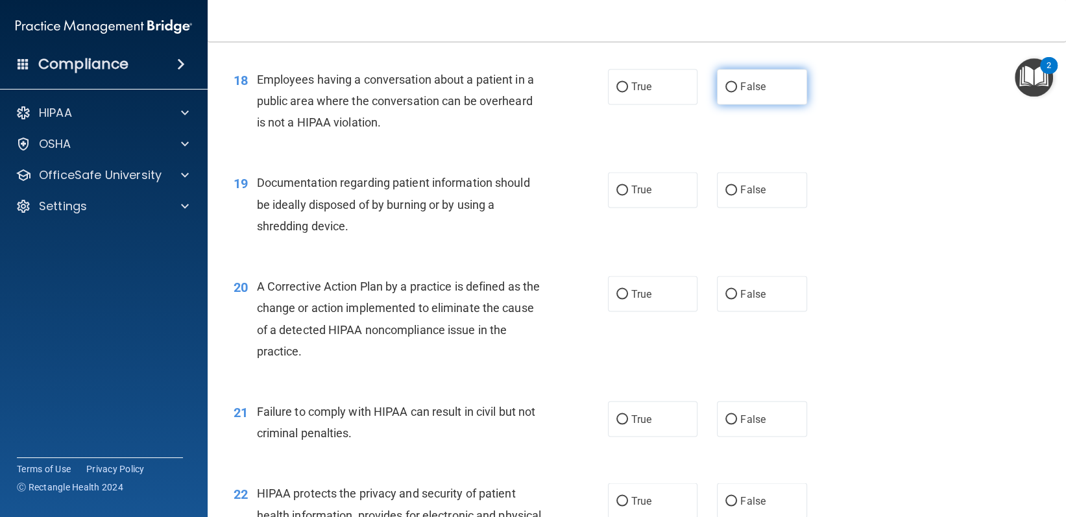
click at [737, 101] on label "False" at bounding box center [762, 87] width 90 height 36
click at [737, 92] on input "False" at bounding box center [731, 87] width 12 height 10
radio input "true"
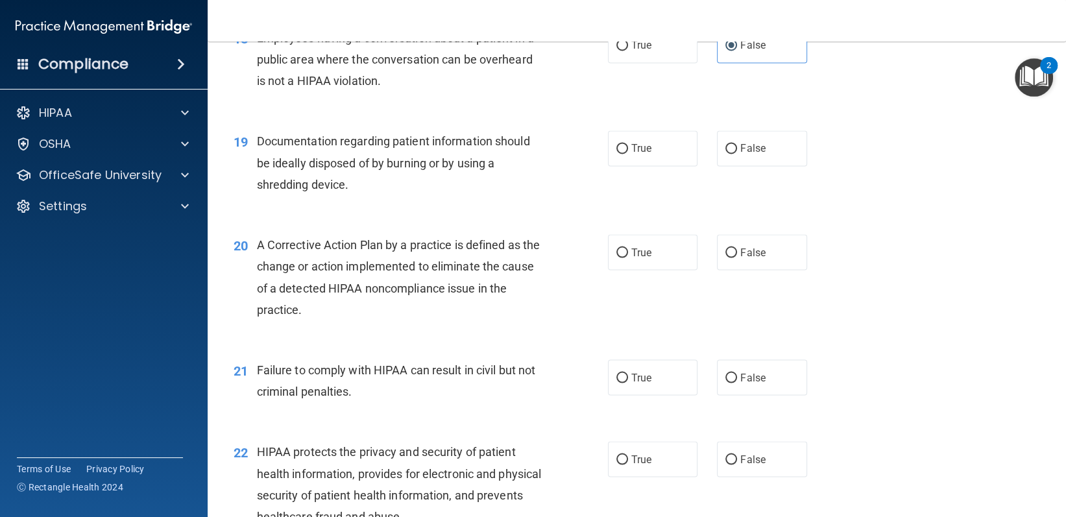
scroll to position [1881, 0]
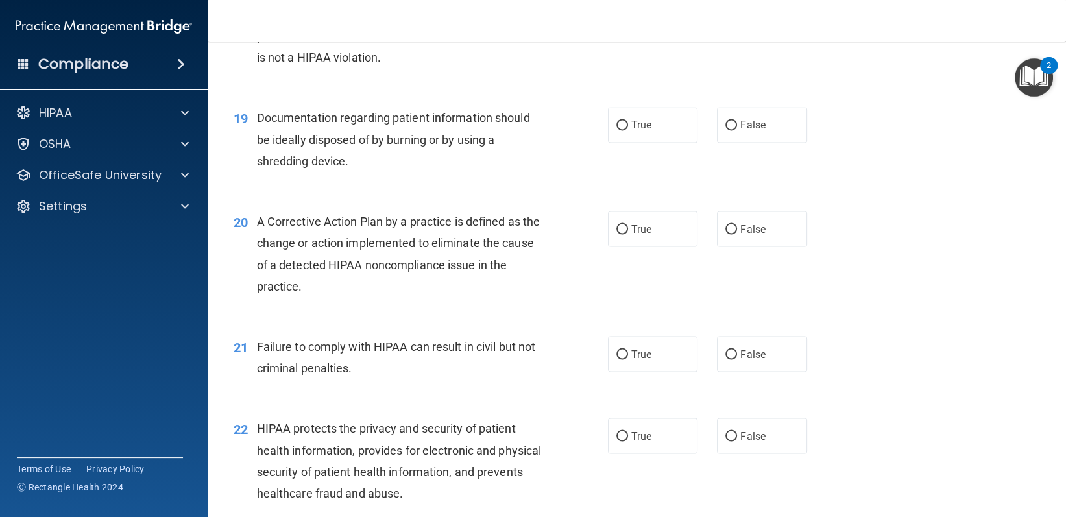
click at [632, 154] on div "19 Documentation regarding patient information should be ideally disposed of by…" at bounding box center [637, 143] width 826 height 104
click at [615, 150] on div "19 Documentation regarding patient information should be ideally disposed of by…" at bounding box center [420, 142] width 413 height 71
click at [654, 120] on label "True" at bounding box center [653, 125] width 90 height 36
click at [628, 121] on input "True" at bounding box center [622, 126] width 12 height 10
radio input "true"
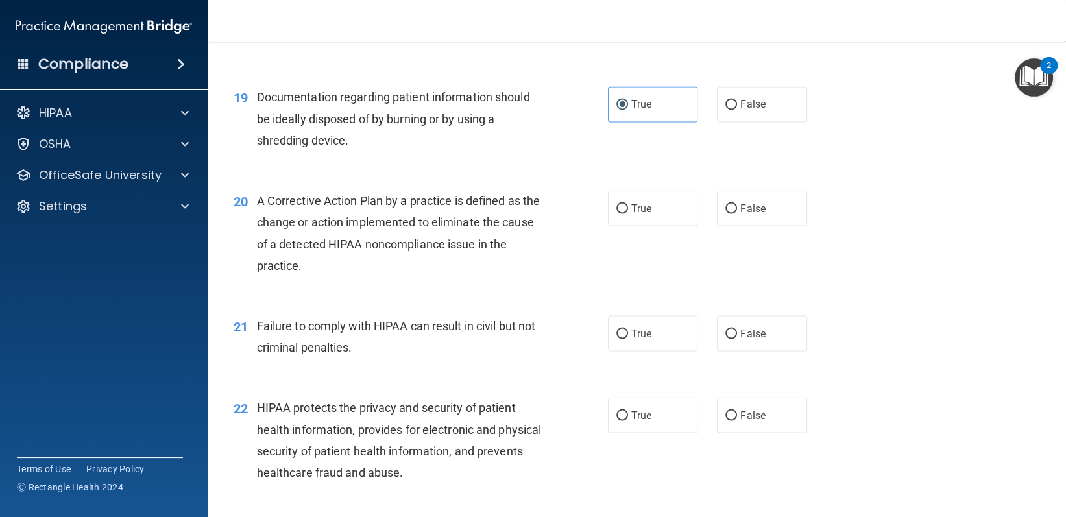
scroll to position [1946, 0]
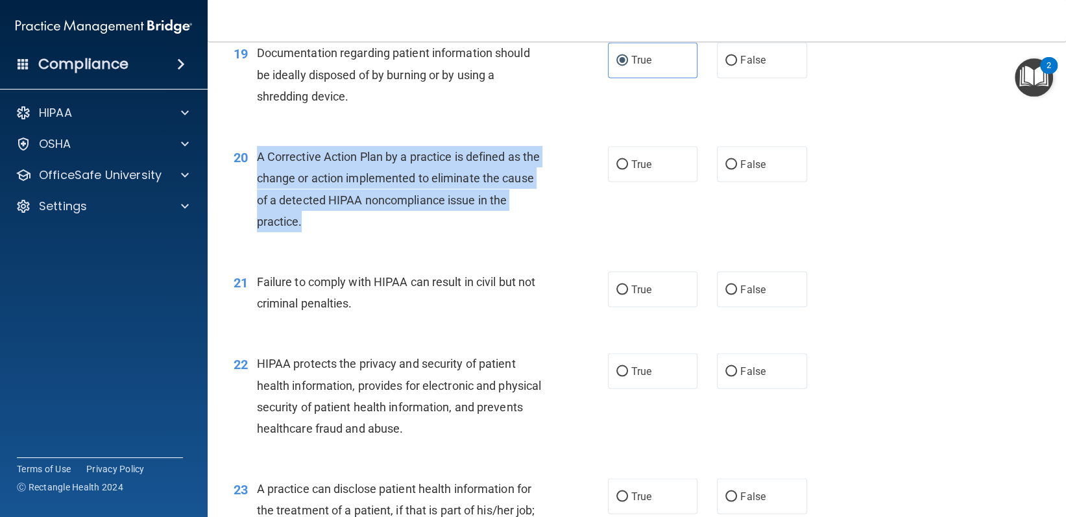
drag, startPoint x: 259, startPoint y: 153, endPoint x: 325, endPoint y: 233, distance: 103.6
click at [325, 233] on div "20 A Corrective Action Plan by a practice is defined as the change or action im…" at bounding box center [420, 192] width 413 height 93
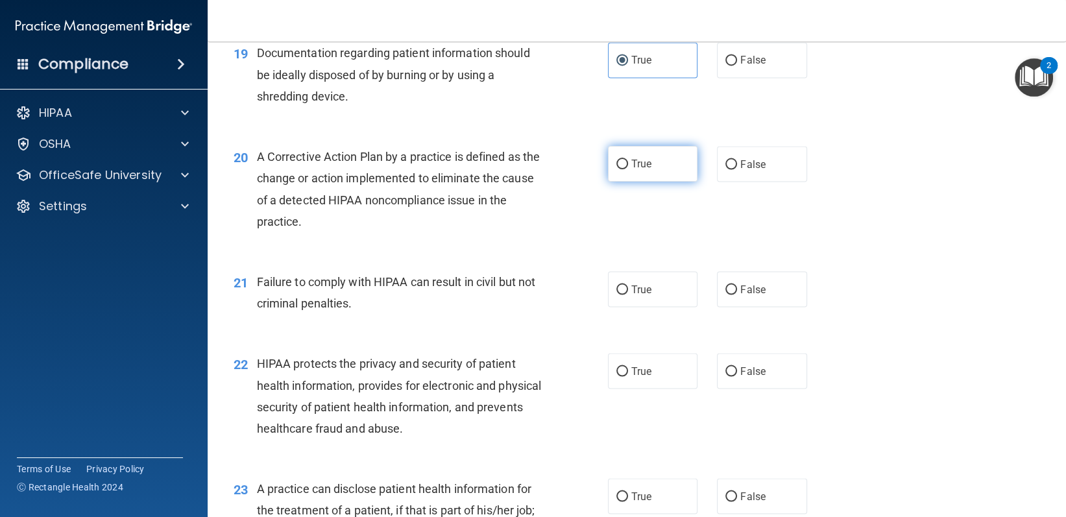
click at [662, 153] on label "True" at bounding box center [653, 164] width 90 height 36
click at [628, 160] on input "True" at bounding box center [622, 165] width 12 height 10
radio input "true"
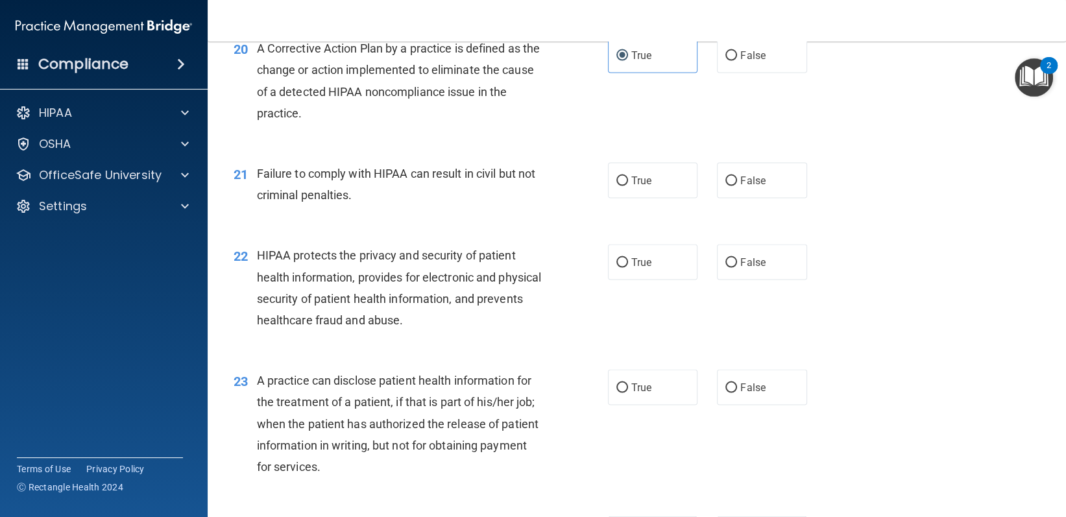
scroll to position [2075, 0]
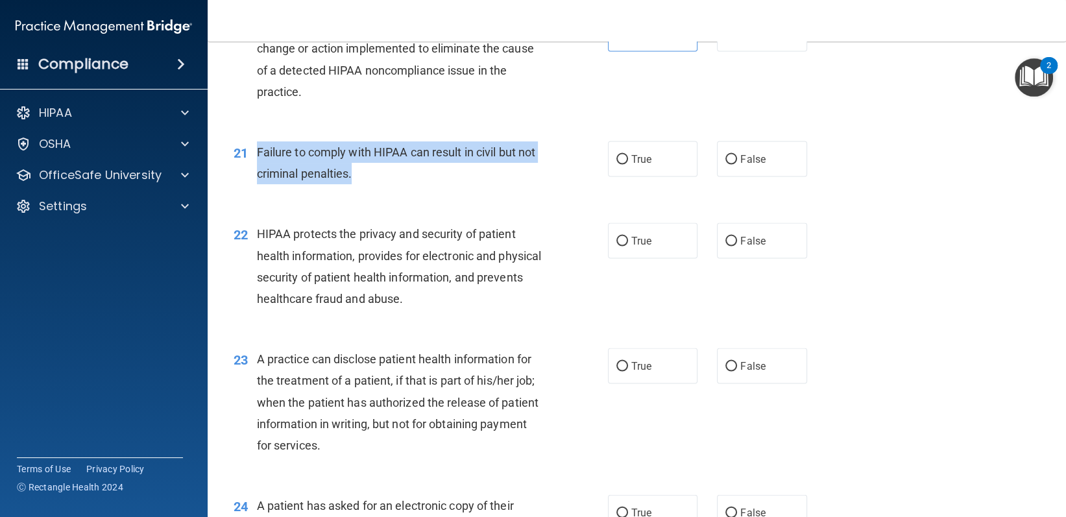
drag, startPoint x: 255, startPoint y: 147, endPoint x: 405, endPoint y: 169, distance: 152.0
click at [391, 168] on div "21 Failure to comply with HIPAA can result in civil but not criminal penalties." at bounding box center [420, 165] width 413 height 49
click at [432, 175] on div "Failure to comply with HIPAA can result in civil but not criminal penalties." at bounding box center [404, 162] width 295 height 43
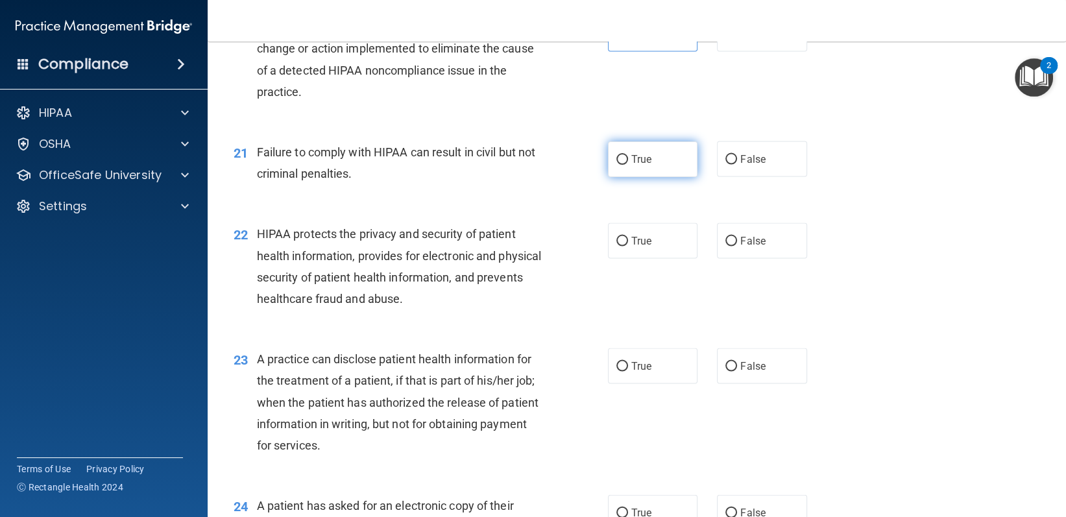
click at [621, 167] on label "True" at bounding box center [653, 159] width 90 height 36
click at [621, 165] on input "True" at bounding box center [622, 160] width 12 height 10
radio input "true"
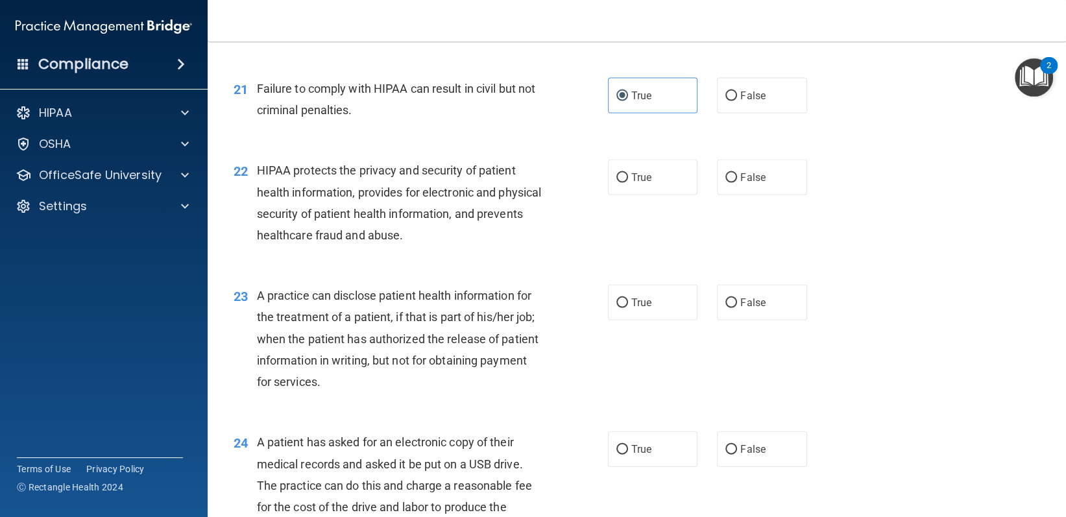
scroll to position [2205, 0]
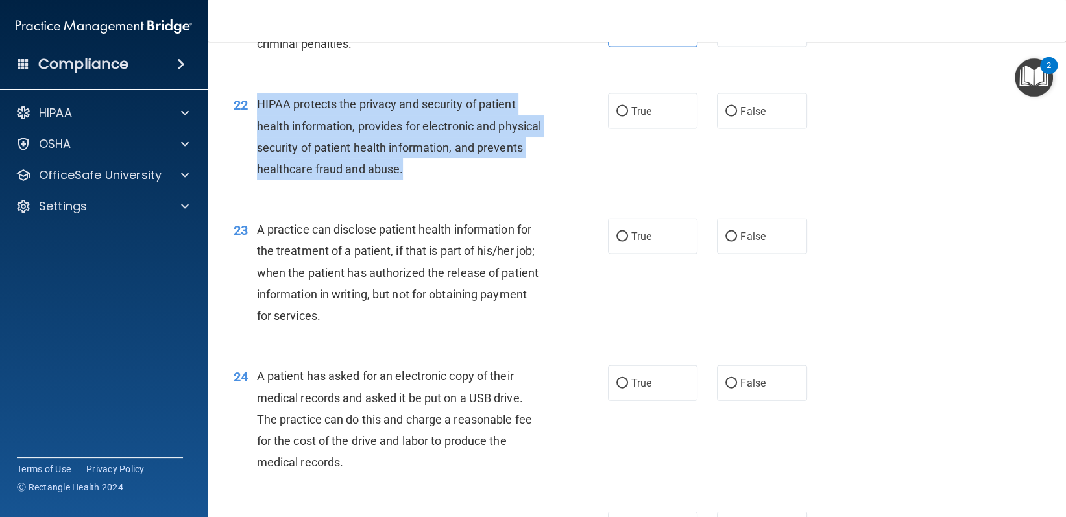
drag, startPoint x: 253, startPoint y: 100, endPoint x: 473, endPoint y: 169, distance: 231.2
click at [473, 169] on div "22 HIPAA protects the privacy and security of patient health information, provi…" at bounding box center [420, 139] width 413 height 93
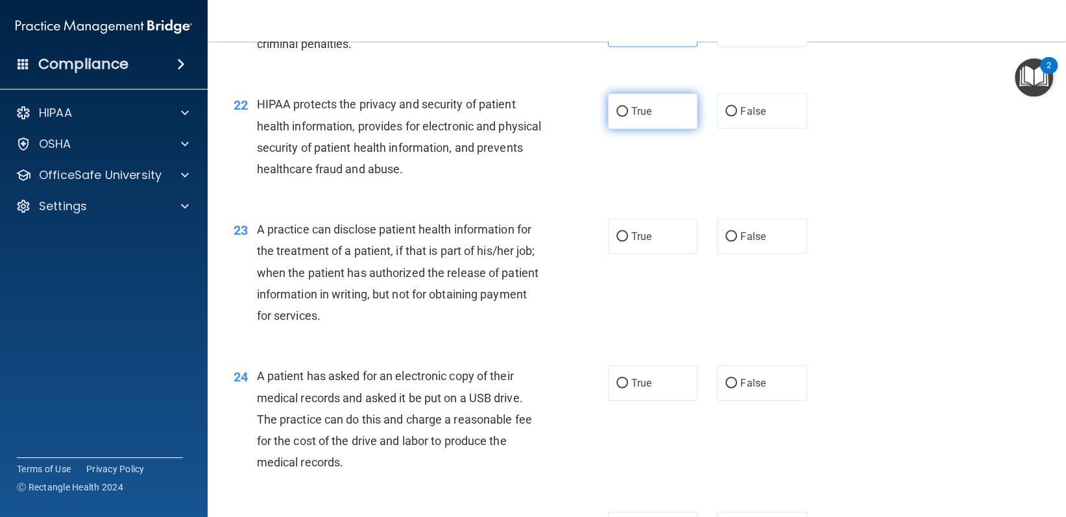
click at [656, 120] on label "True" at bounding box center [653, 111] width 90 height 36
click at [628, 117] on input "True" at bounding box center [622, 112] width 12 height 10
radio input "true"
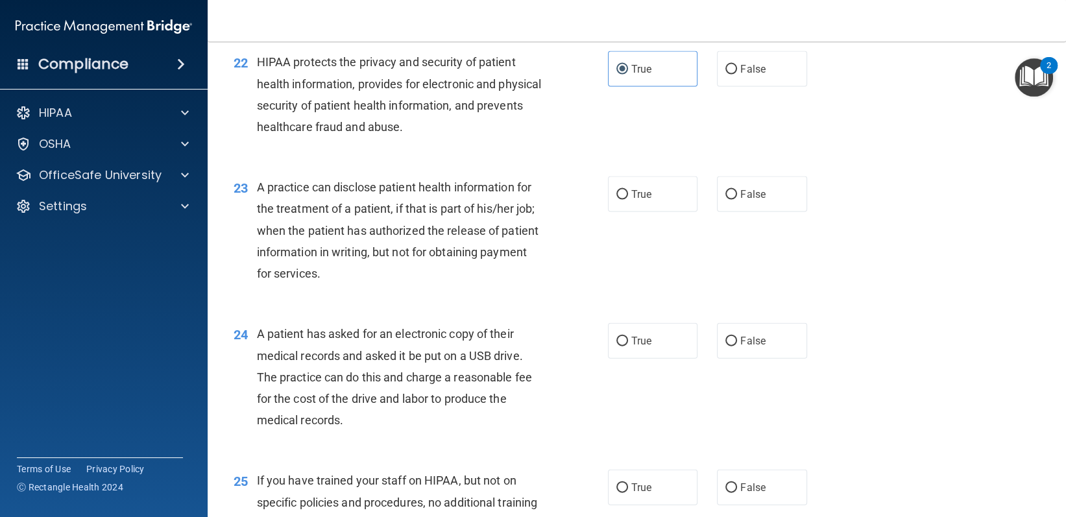
scroll to position [2270, 0]
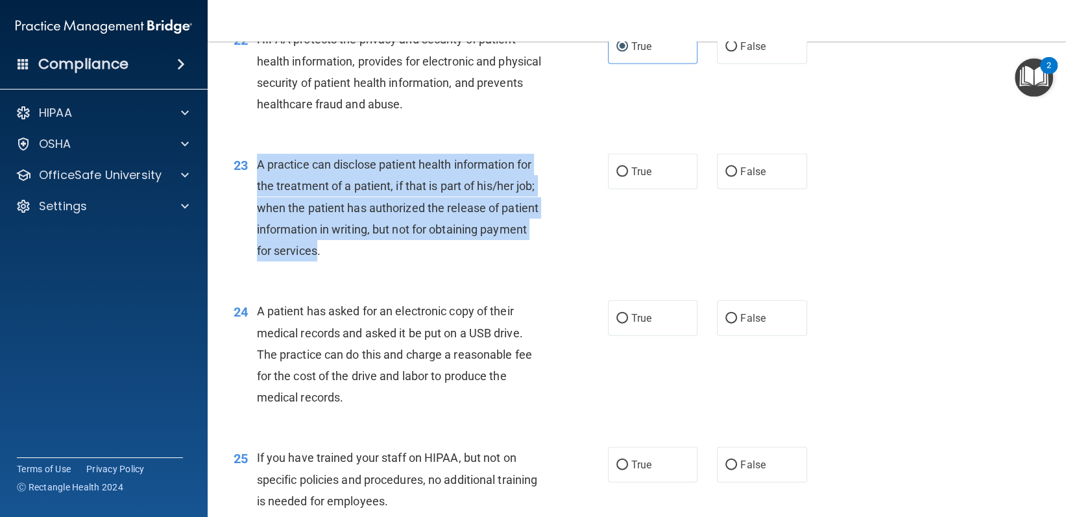
drag, startPoint x: 254, startPoint y: 163, endPoint x: 365, endPoint y: 252, distance: 142.1
click at [365, 252] on div "23 A practice can disclose patient health information for the treatment of a pa…" at bounding box center [420, 211] width 413 height 114
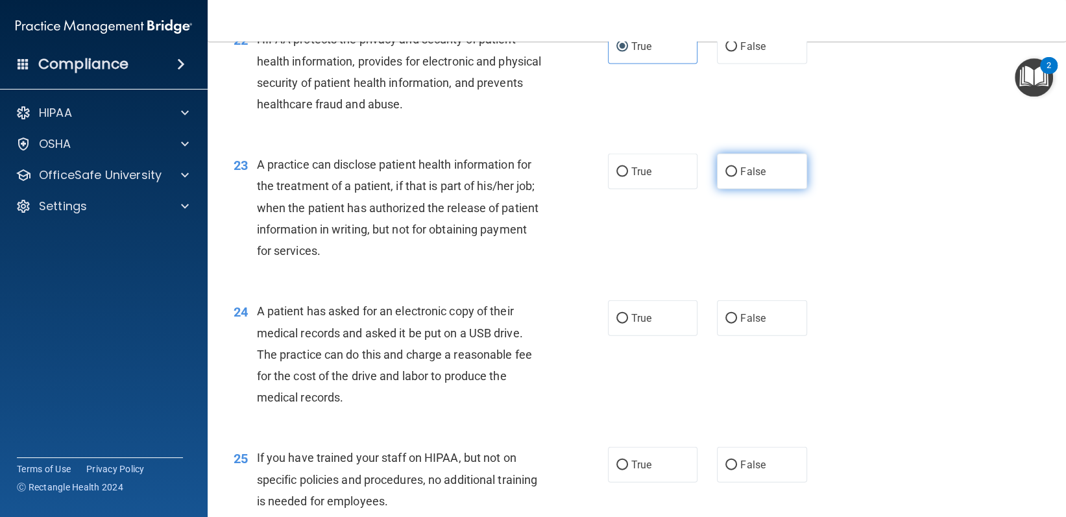
click at [774, 171] on label "False" at bounding box center [762, 172] width 90 height 36
click at [737, 171] on input "False" at bounding box center [731, 172] width 12 height 10
radio input "true"
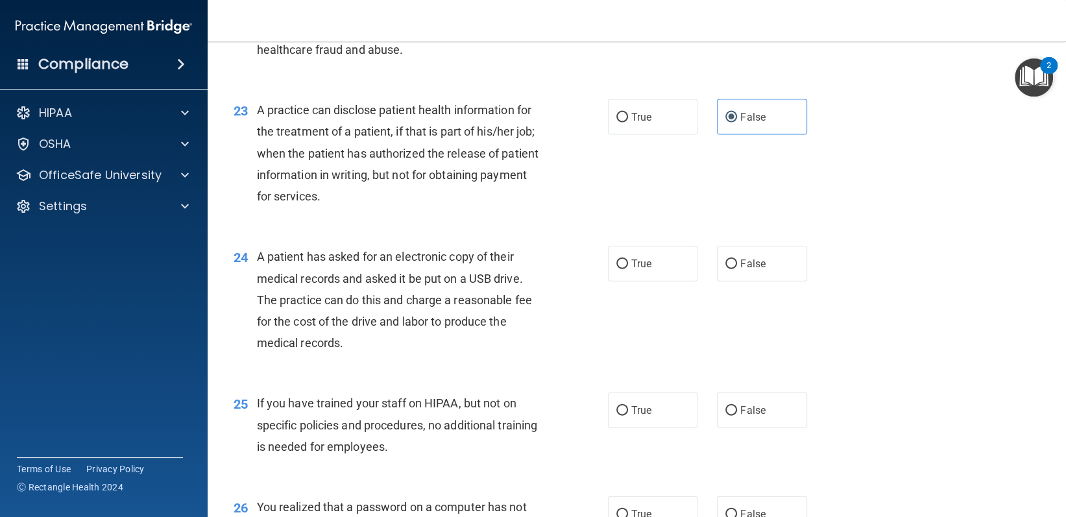
scroll to position [2400, 0]
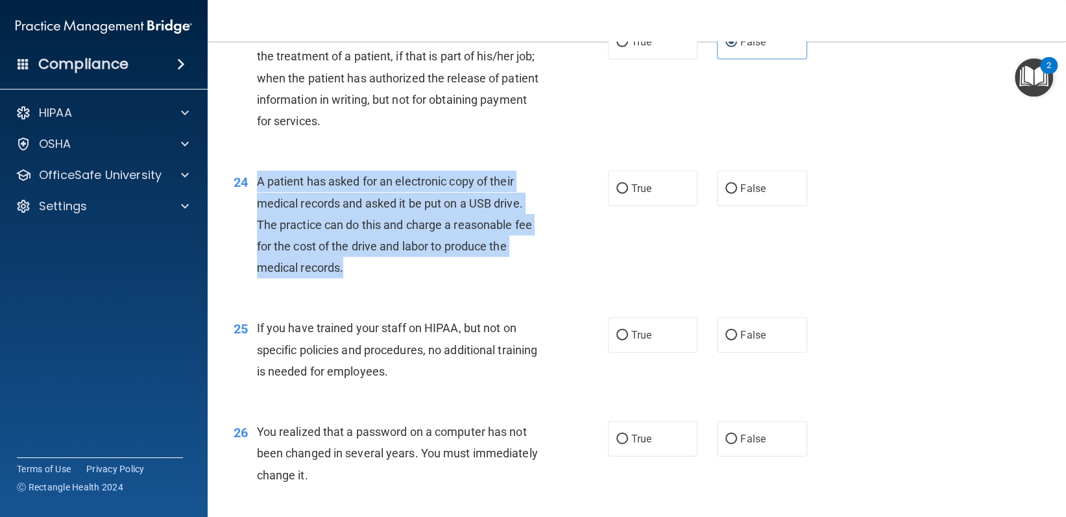
drag, startPoint x: 257, startPoint y: 180, endPoint x: 344, endPoint y: 261, distance: 118.4
click at [344, 261] on div "A patient has asked for an electronic copy of their medical records and asked i…" at bounding box center [404, 225] width 295 height 108
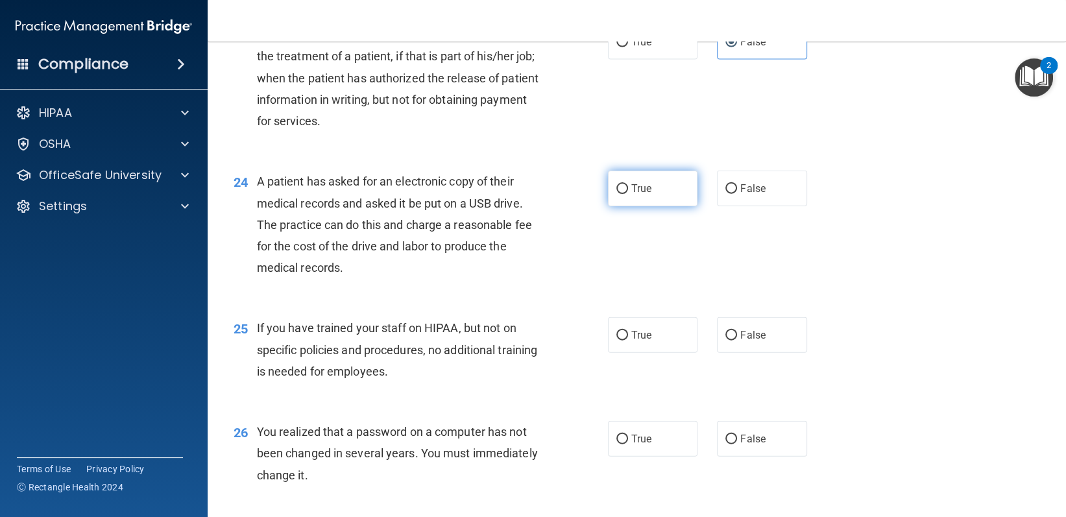
click at [644, 178] on label "True" at bounding box center [653, 189] width 90 height 36
click at [628, 184] on input "True" at bounding box center [622, 189] width 12 height 10
radio input "true"
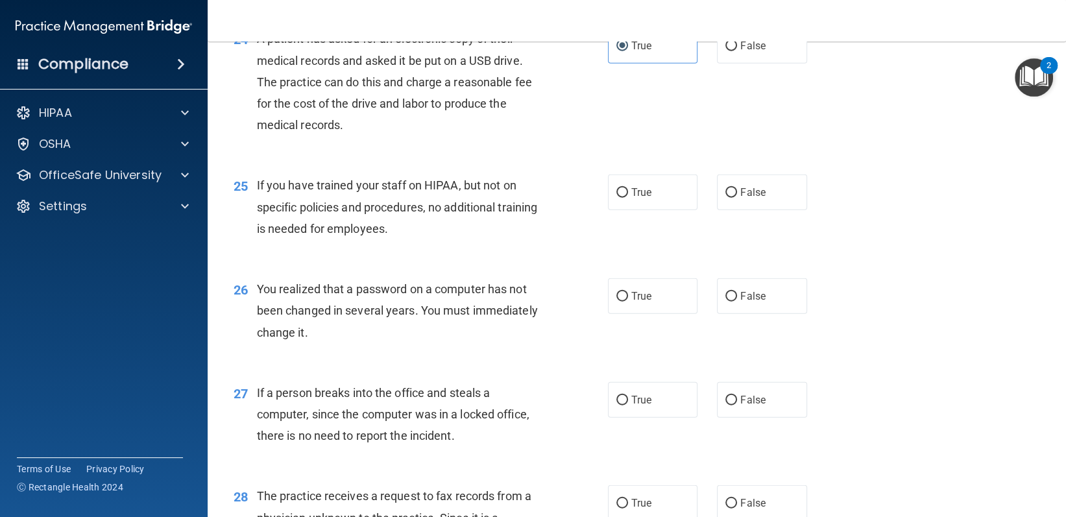
scroll to position [2594, 0]
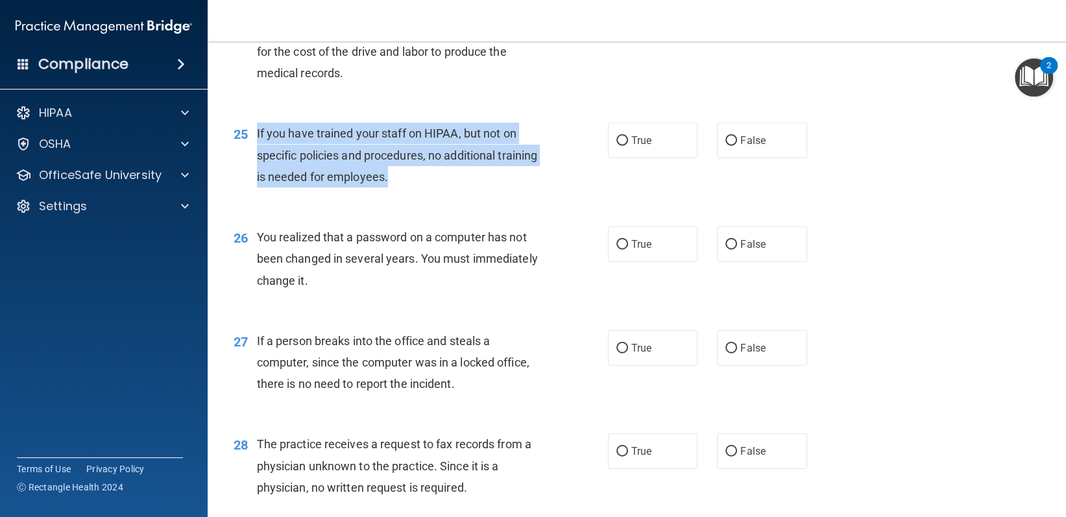
drag, startPoint x: 252, startPoint y: 136, endPoint x: 448, endPoint y: 178, distance: 200.3
click at [448, 178] on div "25 If you have trained your staff on HIPAA, but not on specific policies and pr…" at bounding box center [420, 158] width 413 height 71
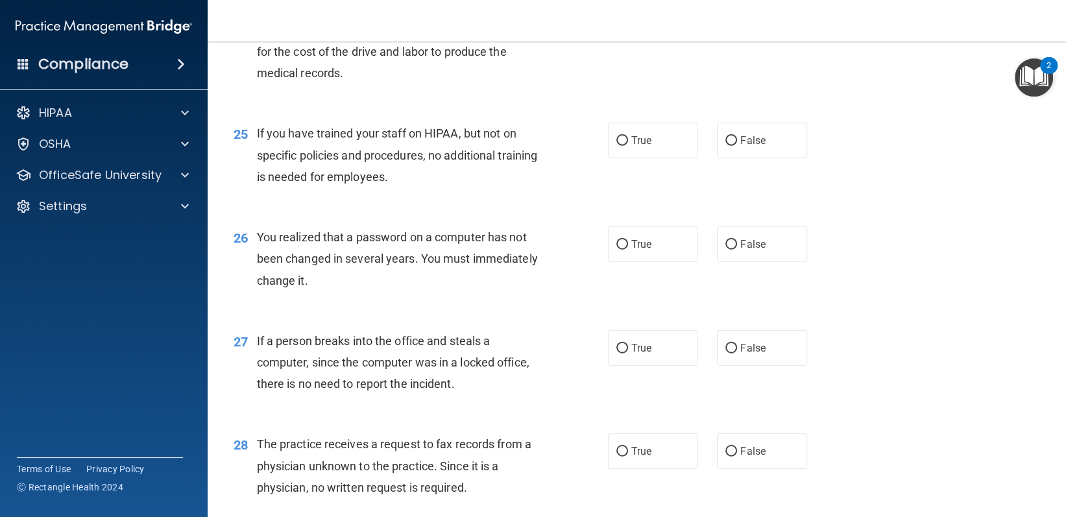
click at [775, 115] on div "25 If you have trained your staff on HIPAA, but not on specific policies and pr…" at bounding box center [637, 158] width 826 height 104
click at [735, 147] on label "False" at bounding box center [762, 141] width 90 height 36
click at [735, 146] on input "False" at bounding box center [731, 141] width 12 height 10
radio input "true"
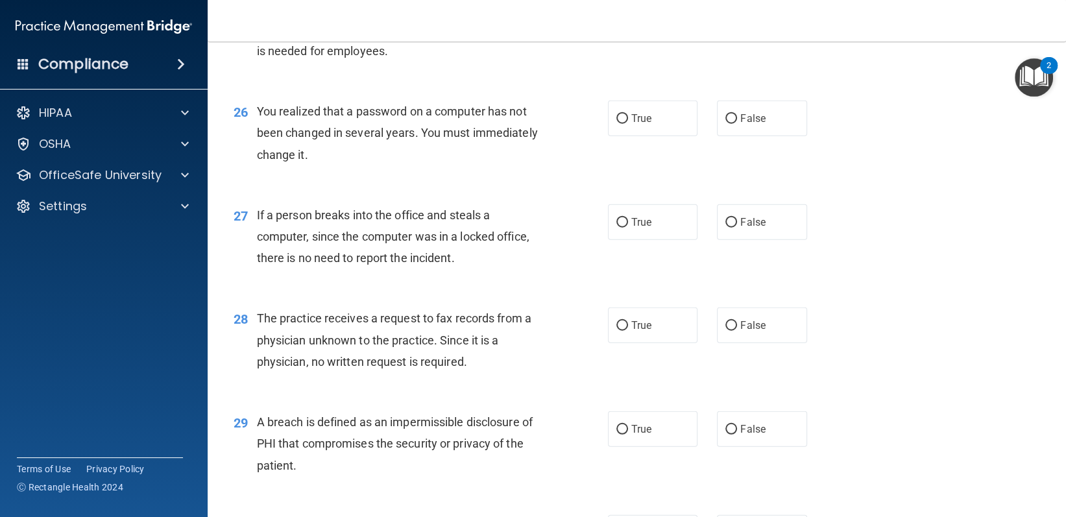
scroll to position [2724, 0]
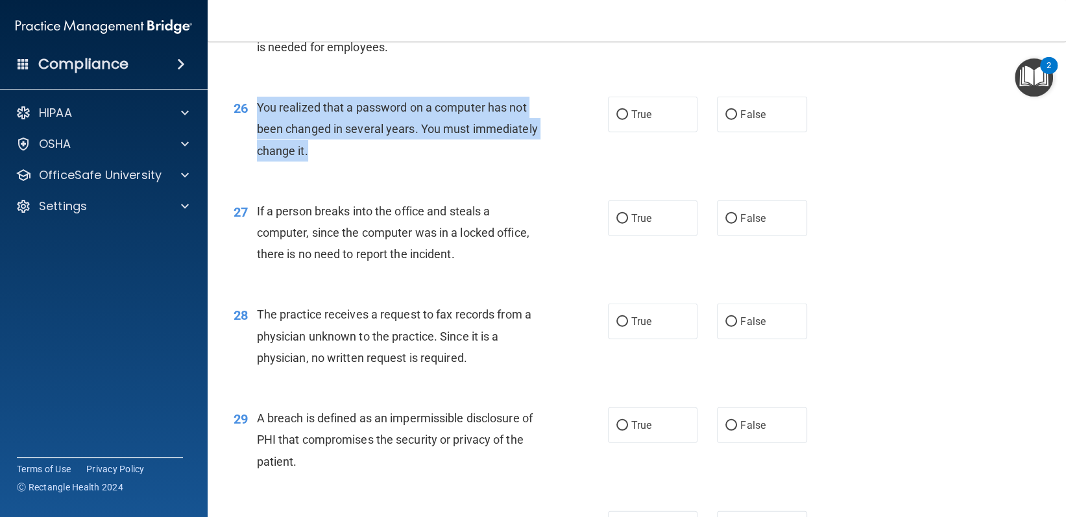
drag, startPoint x: 258, startPoint y: 107, endPoint x: 320, endPoint y: 155, distance: 78.6
click at [320, 155] on div "You realized that a password on a computer has not been changed in several year…" at bounding box center [404, 129] width 295 height 65
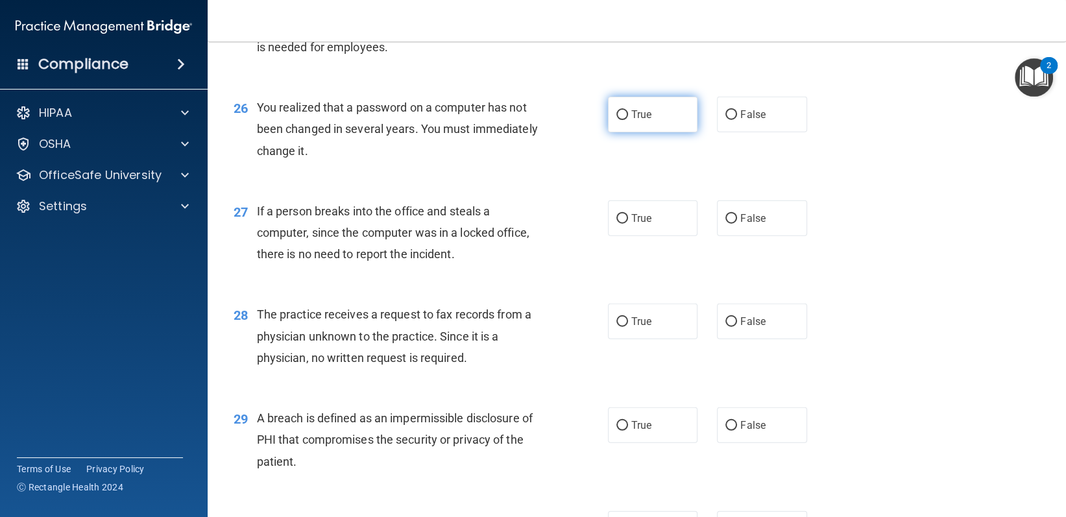
click at [663, 126] on label "True" at bounding box center [653, 115] width 90 height 36
click at [628, 120] on input "True" at bounding box center [622, 115] width 12 height 10
radio input "true"
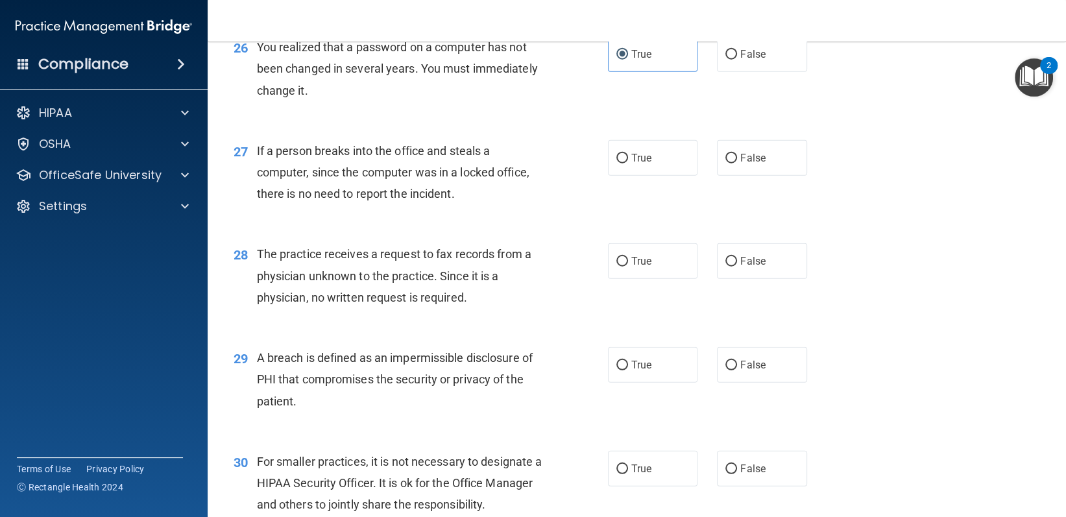
scroll to position [2854, 0]
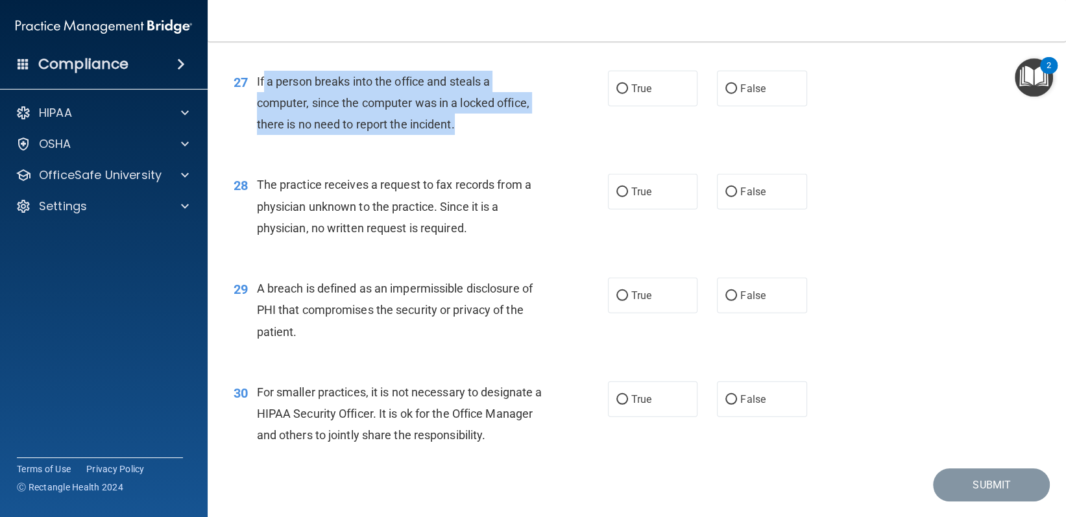
drag, startPoint x: 263, startPoint y: 69, endPoint x: 480, endPoint y: 125, distance: 224.3
click at [480, 125] on div "If a person breaks into the office and steals a computer, since the computer wa…" at bounding box center [404, 103] width 295 height 65
click at [502, 135] on div "27 If a person breaks into the office and steals a computer, since the computer…" at bounding box center [420, 106] width 413 height 71
drag, startPoint x: 248, startPoint y: 76, endPoint x: 466, endPoint y: 119, distance: 222.1
click at [466, 119] on div "27 If a person breaks into the office and steals a computer, since the computer…" at bounding box center [420, 106] width 413 height 71
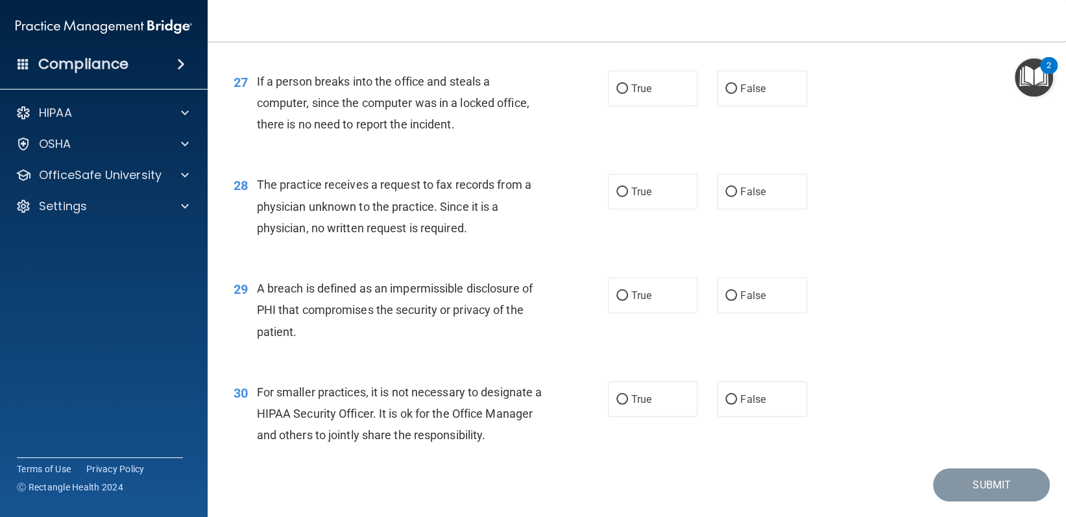
click at [499, 153] on div "27 If a person breaks into the office and steals a computer, since the computer…" at bounding box center [637, 106] width 826 height 104
click at [723, 73] on label "False" at bounding box center [762, 89] width 90 height 36
click at [725, 84] on input "False" at bounding box center [731, 89] width 12 height 10
radio input "true"
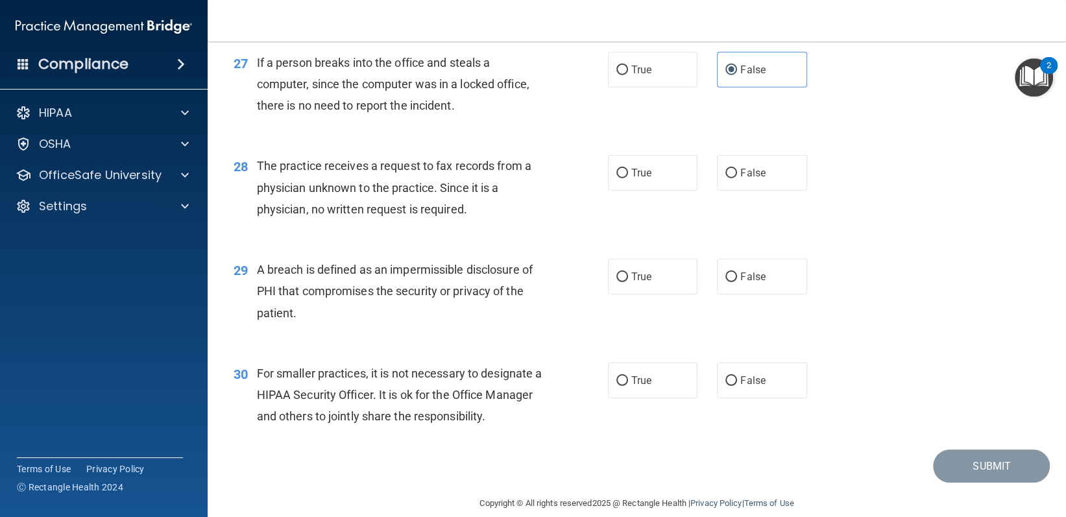
scroll to position [2889, 0]
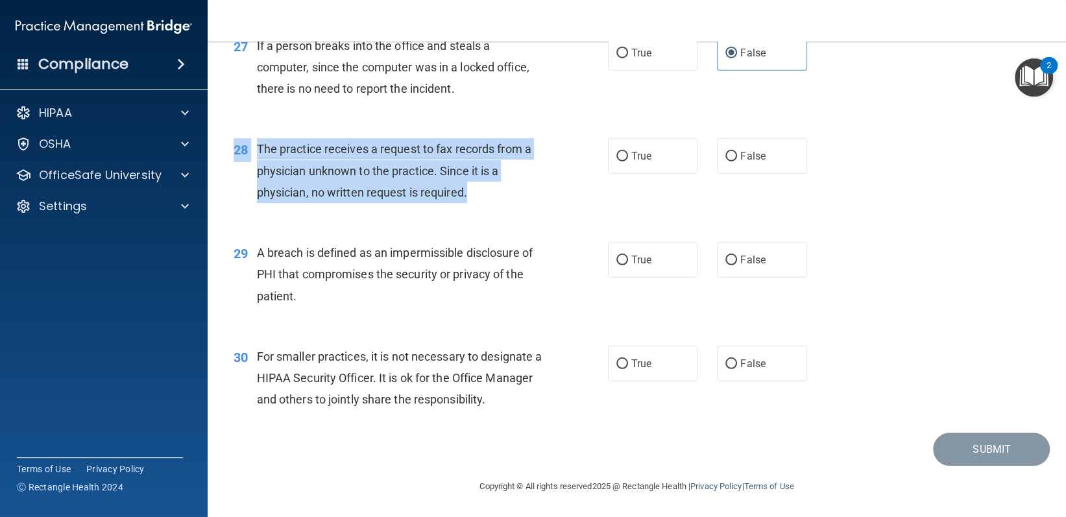
drag, startPoint x: 254, startPoint y: 134, endPoint x: 457, endPoint y: 195, distance: 212.1
click at [480, 195] on div "28 The practice receives a request to fax records from a physician unknown to t…" at bounding box center [637, 174] width 826 height 104
click at [364, 190] on span "The practice receives a request to fax records from a physician unknown to the …" at bounding box center [394, 170] width 274 height 56
click at [257, 147] on span "The practice receives a request to fax records from a physician unknown to the …" at bounding box center [394, 170] width 274 height 56
drag, startPoint x: 256, startPoint y: 147, endPoint x: 453, endPoint y: 198, distance: 203.2
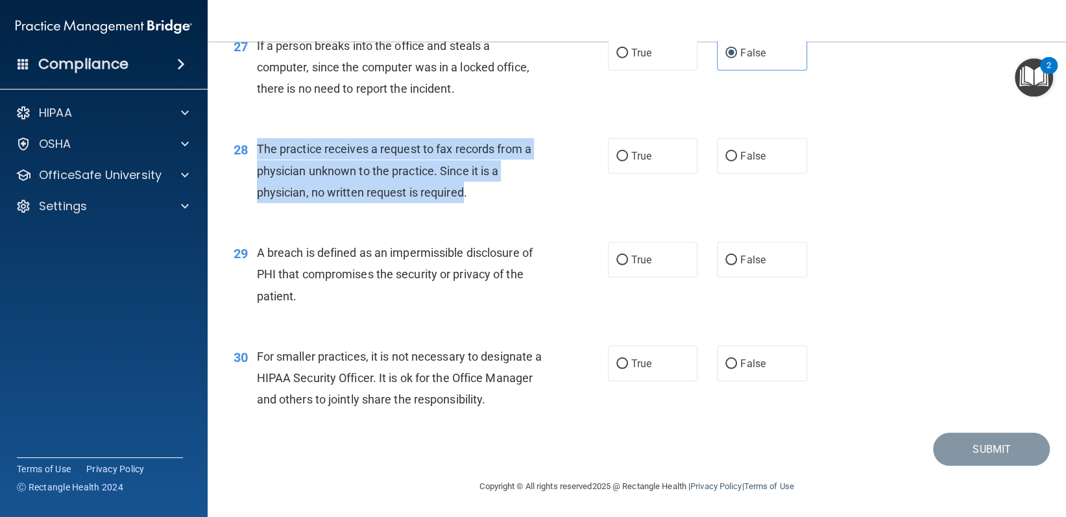
click at [454, 198] on div "The practice receives a request to fax records from a physician unknown to the …" at bounding box center [404, 170] width 295 height 65
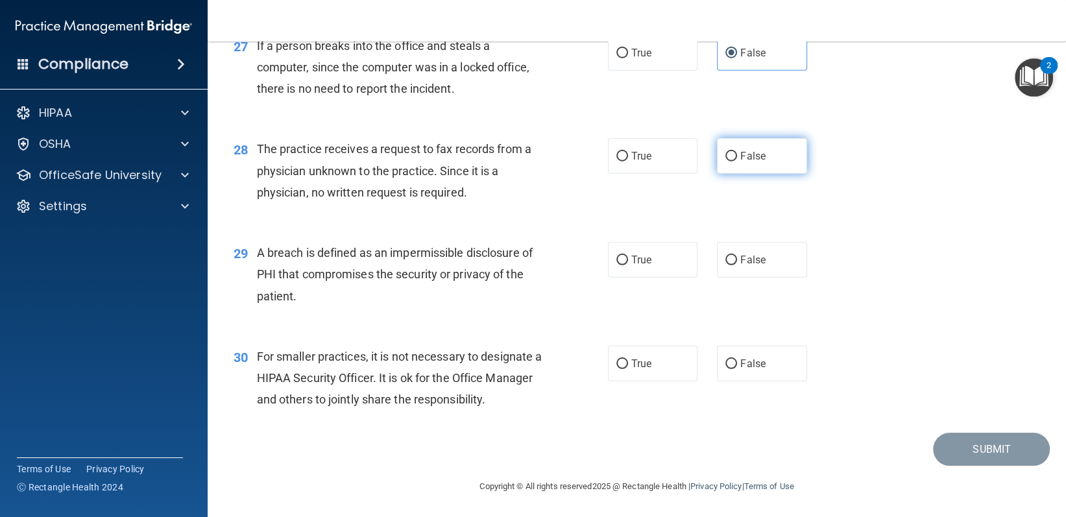
click at [717, 141] on label "False" at bounding box center [762, 156] width 90 height 36
click at [725, 152] on input "False" at bounding box center [731, 157] width 12 height 10
radio input "true"
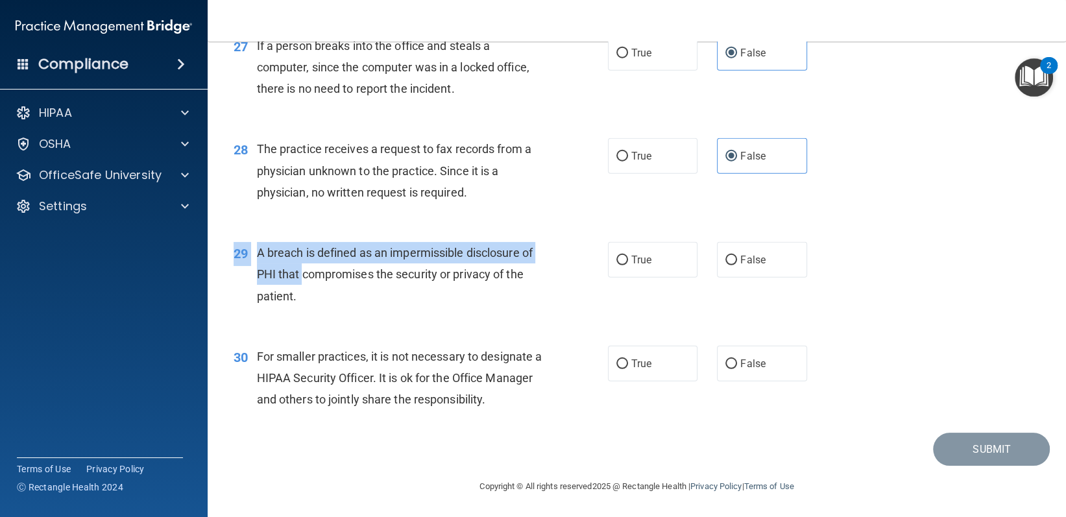
drag, startPoint x: 255, startPoint y: 239, endPoint x: 302, endPoint y: 281, distance: 63.0
click at [302, 281] on div "29 A breach is defined as an impermissible disclosure of PHI that compromises t…" at bounding box center [637, 278] width 826 height 104
click at [292, 280] on span "A breach is defined as an impermissible disclosure of PHI that compromises the …" at bounding box center [395, 274] width 276 height 56
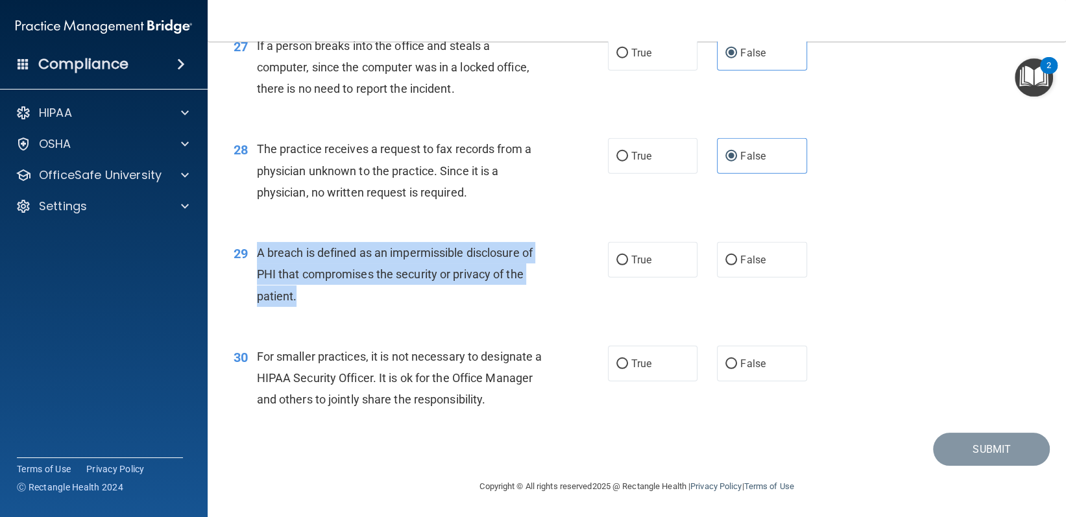
drag, startPoint x: 257, startPoint y: 254, endPoint x: 298, endPoint y: 294, distance: 57.3
click at [298, 294] on div "A breach is defined as an impermissible disclosure of PHI that compromises the …" at bounding box center [404, 274] width 295 height 65
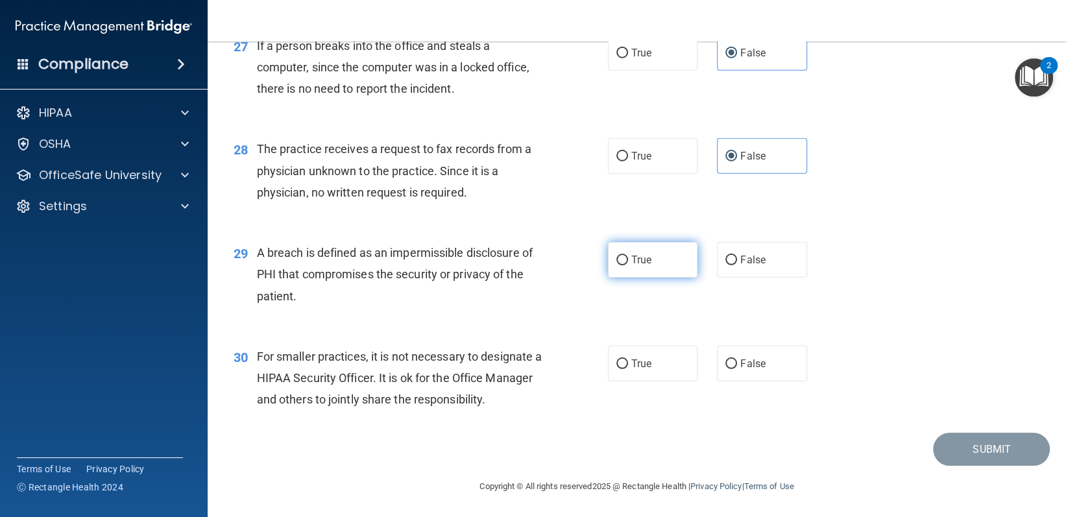
click at [648, 252] on label "True" at bounding box center [653, 260] width 90 height 36
click at [628, 256] on input "True" at bounding box center [622, 261] width 12 height 10
radio input "true"
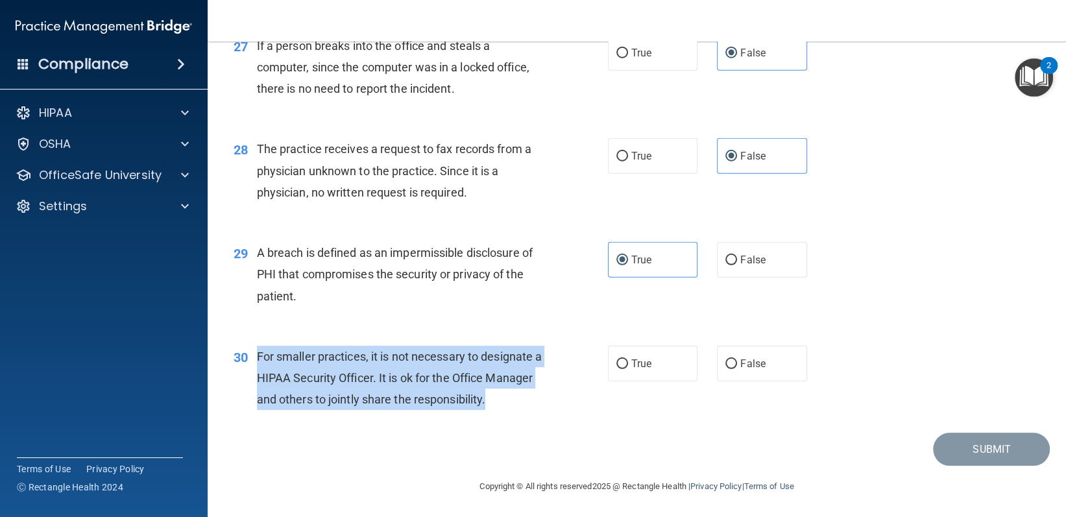
drag, startPoint x: 258, startPoint y: 357, endPoint x: 536, endPoint y: 400, distance: 280.8
click at [536, 400] on span "For smaller practices, it is not necessary to designate a HIPAA Security Office…" at bounding box center [399, 378] width 285 height 56
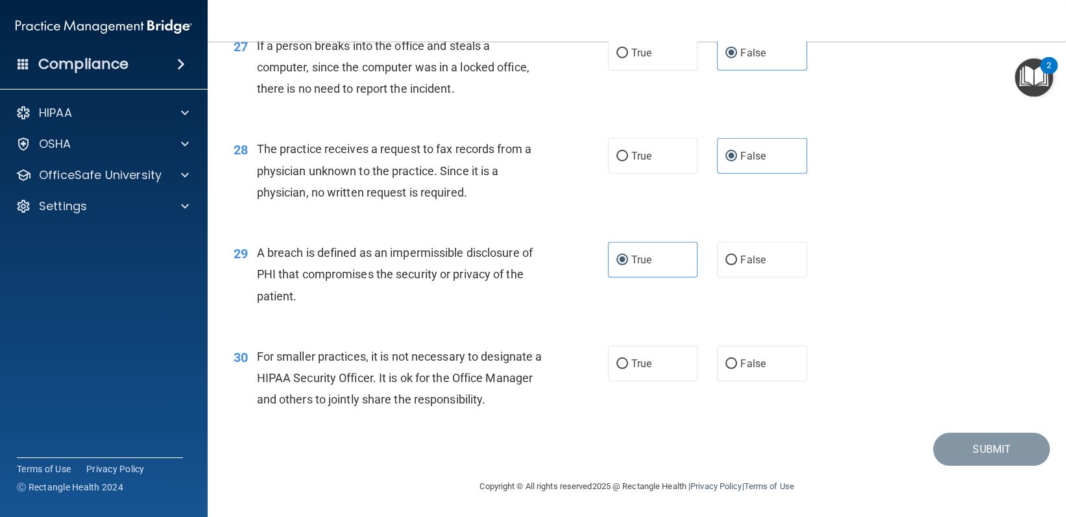
drag, startPoint x: 521, startPoint y: 400, endPoint x: 554, endPoint y: 248, distance: 154.6
click at [554, 248] on div "29 A breach is defined as an impermissible disclosure of PHI that compromises t…" at bounding box center [420, 277] width 413 height 71
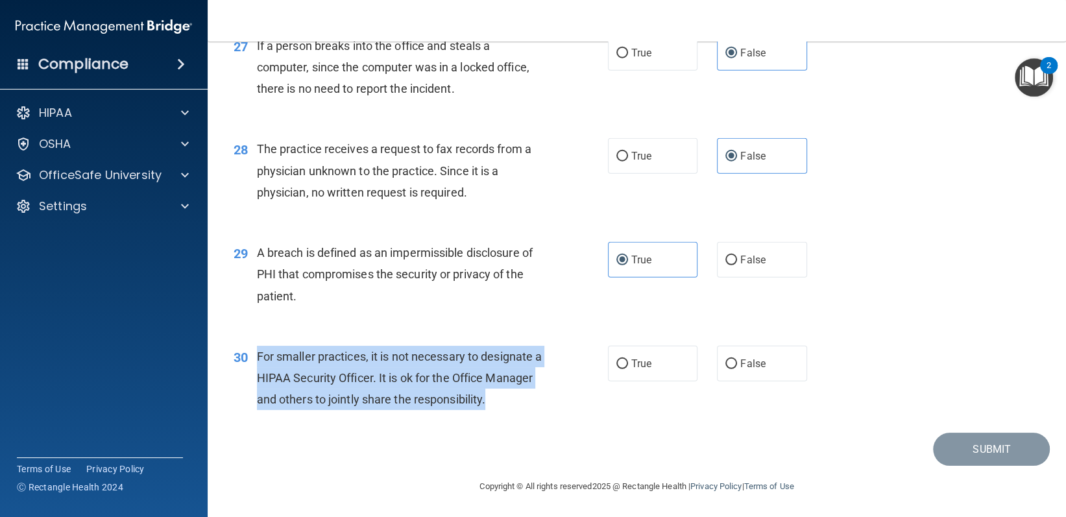
drag, startPoint x: 255, startPoint y: 356, endPoint x: 538, endPoint y: 400, distance: 286.1
click at [538, 400] on div "30 For smaller practices, it is not necessary to designate a HIPAA Security Off…" at bounding box center [420, 381] width 413 height 71
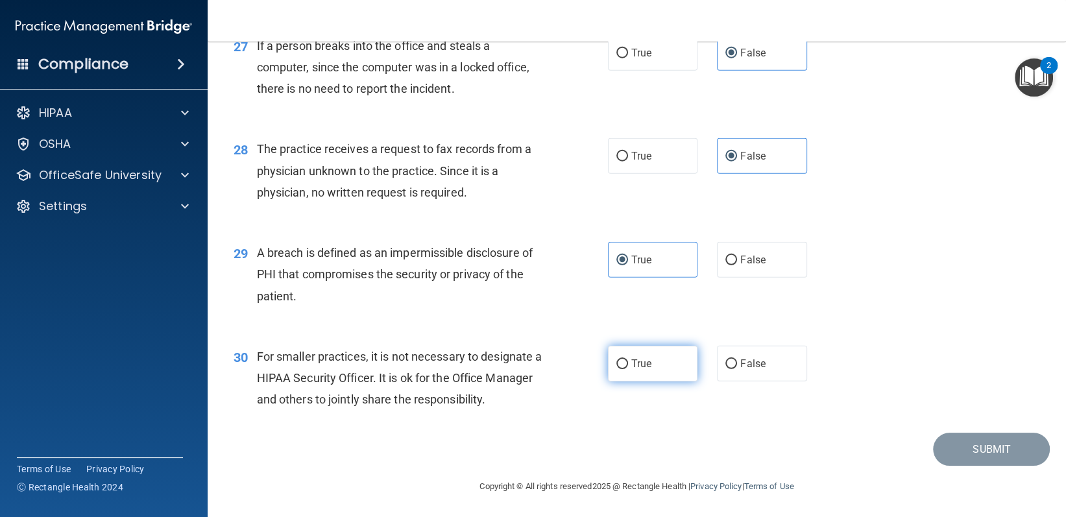
click at [660, 370] on label "True" at bounding box center [653, 364] width 90 height 36
click at [628, 369] on input "True" at bounding box center [622, 364] width 12 height 10
radio input "true"
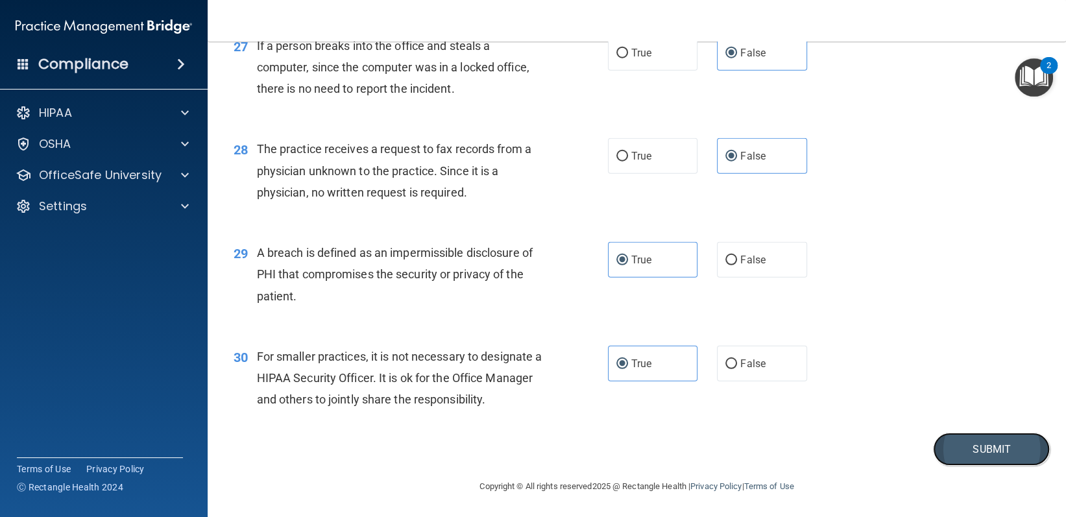
click at [960, 441] on button "Submit" at bounding box center [991, 449] width 117 height 33
click at [956, 444] on button "Submit" at bounding box center [991, 449] width 117 height 33
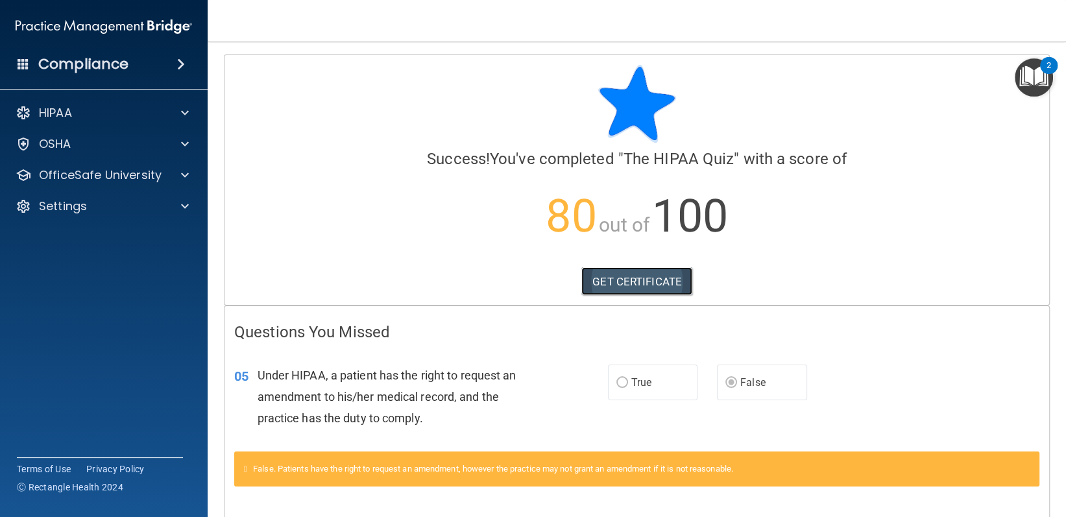
click at [649, 284] on link "GET CERTIFICATE" at bounding box center [636, 281] width 111 height 29
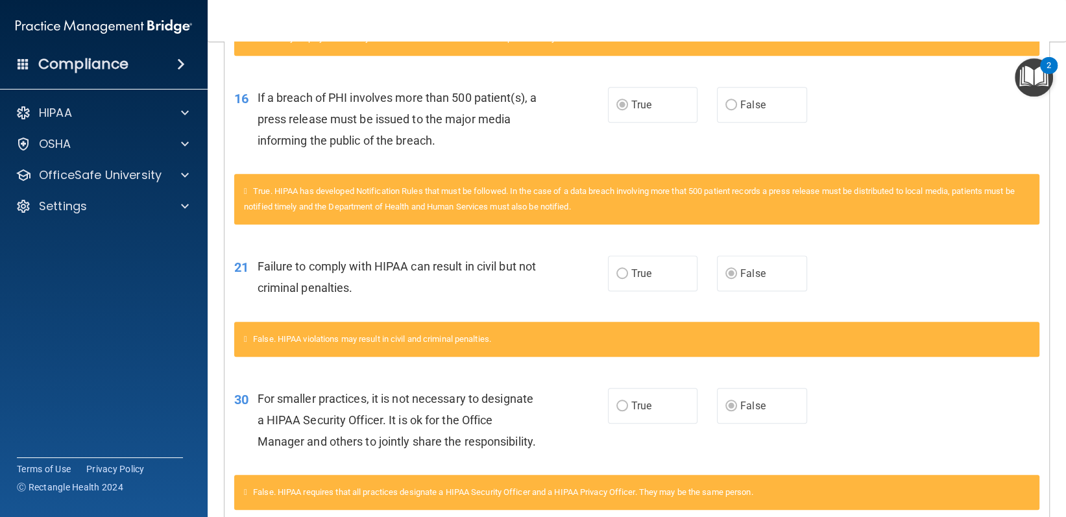
scroll to position [808, 0]
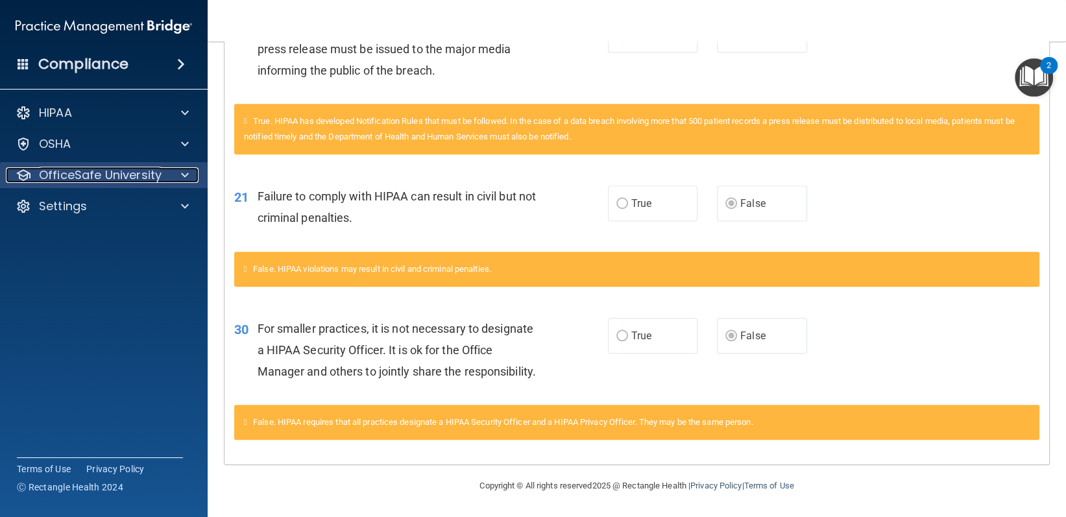
click at [152, 173] on p "OfficeSafe University" at bounding box center [100, 175] width 123 height 16
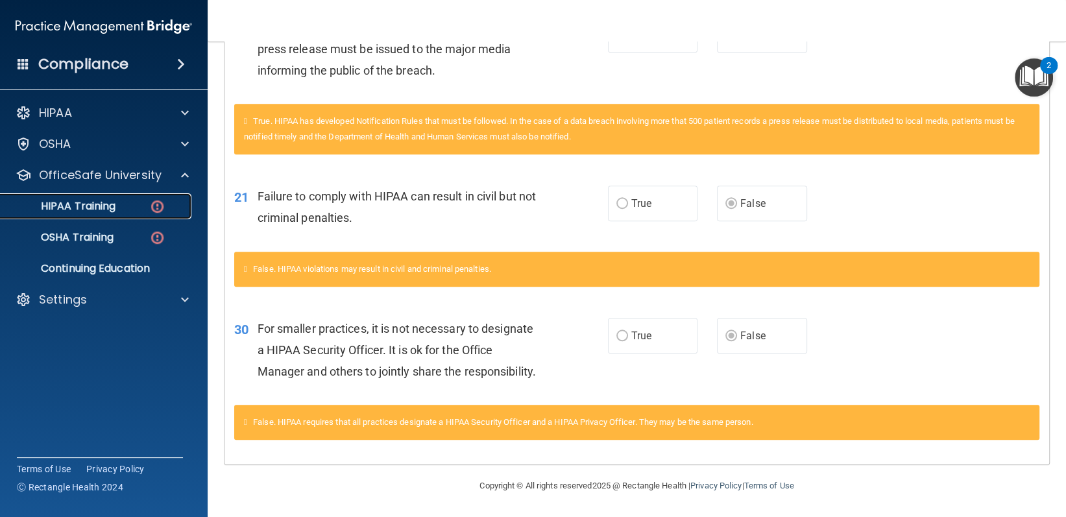
click at [123, 212] on div "HIPAA Training" at bounding box center [96, 206] width 177 height 13
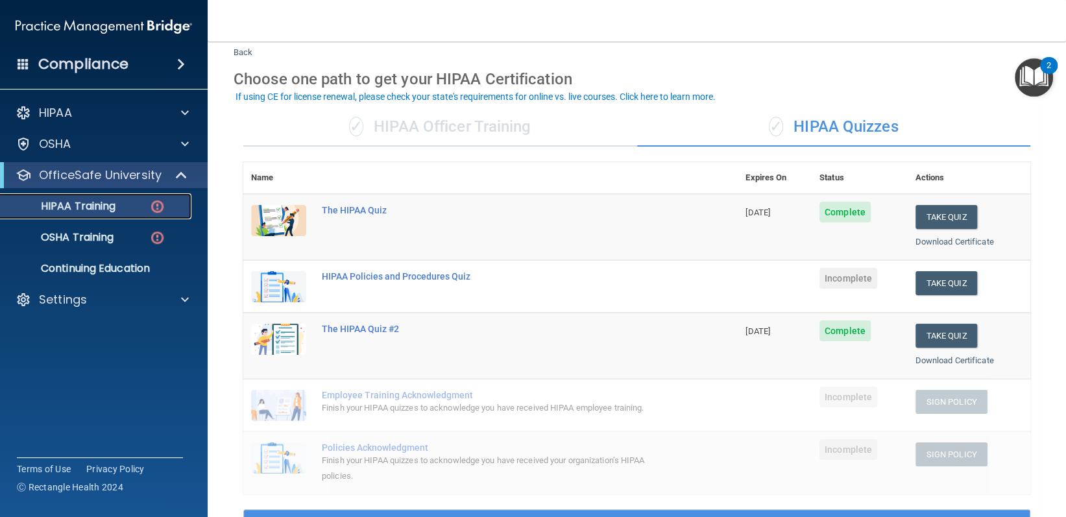
scroll to position [65, 0]
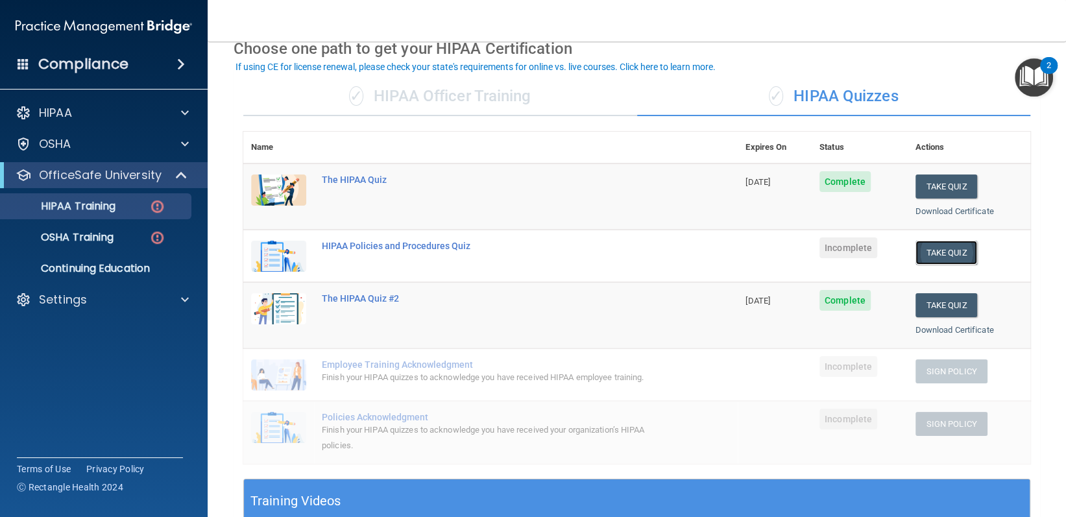
click at [919, 241] on button "Take Quiz" at bounding box center [946, 253] width 62 height 24
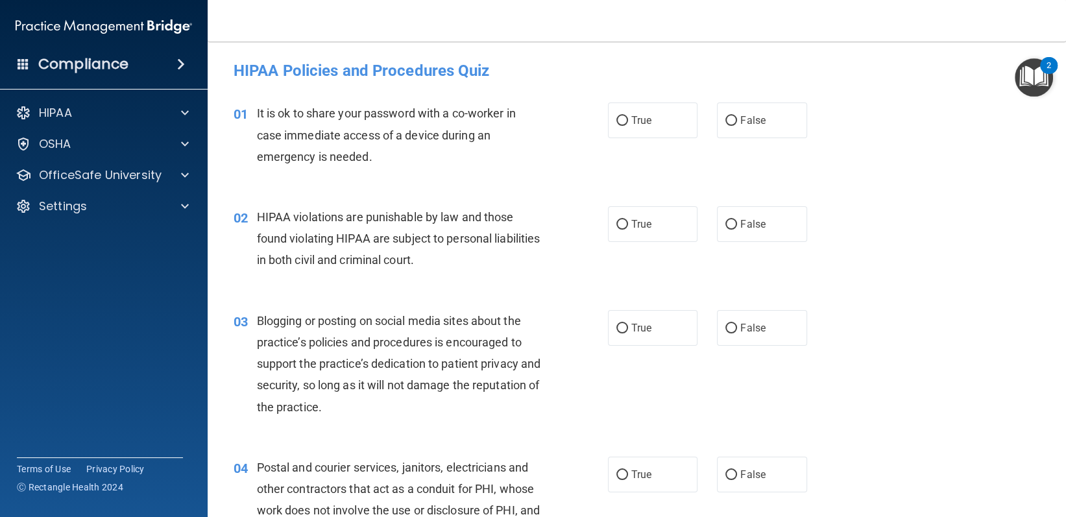
click at [732, 140] on div "01 It is ok to share your password with a co-worker in case immediate access of…" at bounding box center [637, 138] width 826 height 104
click at [756, 110] on label "False" at bounding box center [762, 120] width 90 height 36
click at [737, 116] on input "False" at bounding box center [731, 121] width 12 height 10
radio input "true"
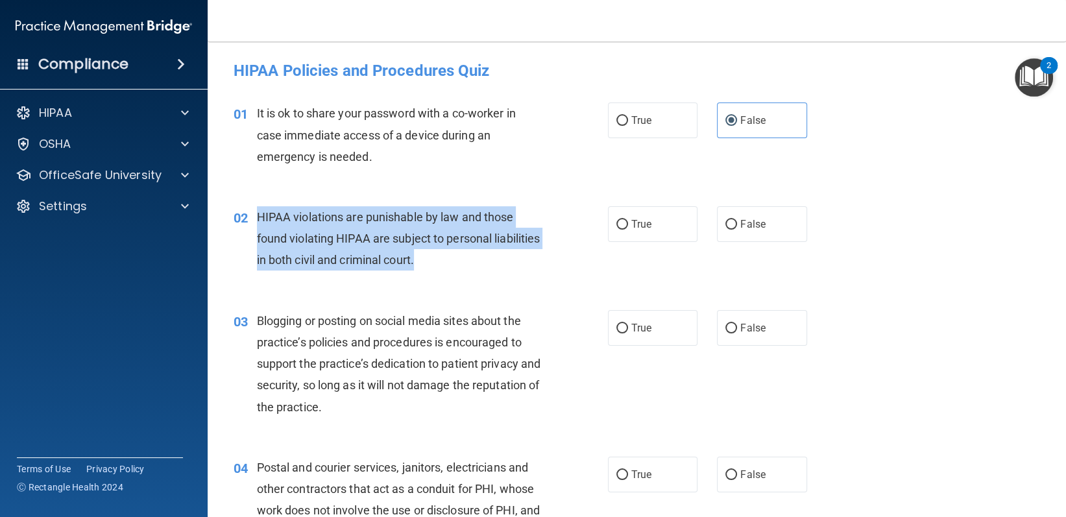
drag, startPoint x: 252, startPoint y: 217, endPoint x: 469, endPoint y: 265, distance: 222.6
click at [469, 265] on div "02 HIPAA violations are punishable by law and those found violating HIPAA are s…" at bounding box center [420, 241] width 413 height 71
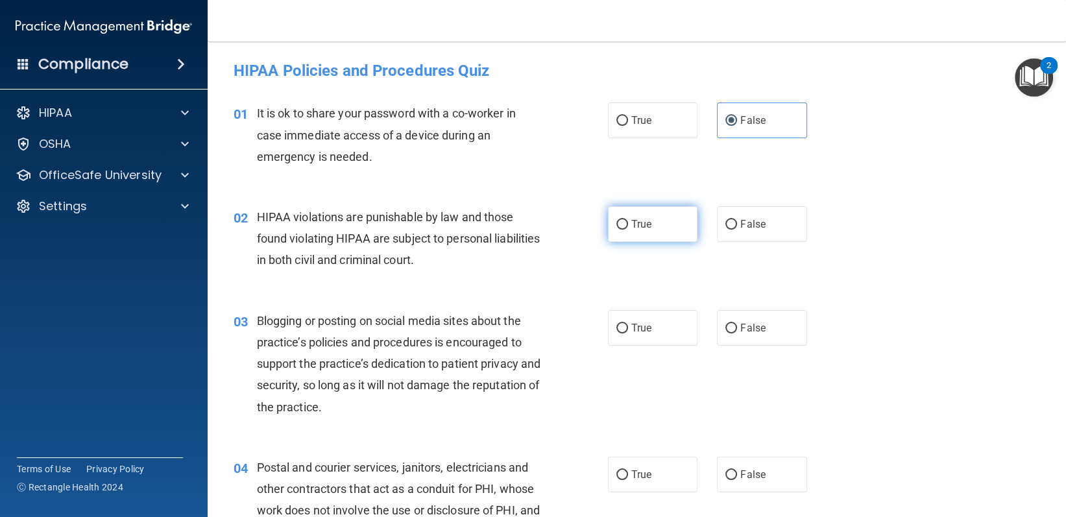
click at [661, 227] on label "True" at bounding box center [653, 224] width 90 height 36
click at [628, 227] on input "True" at bounding box center [622, 225] width 12 height 10
radio input "true"
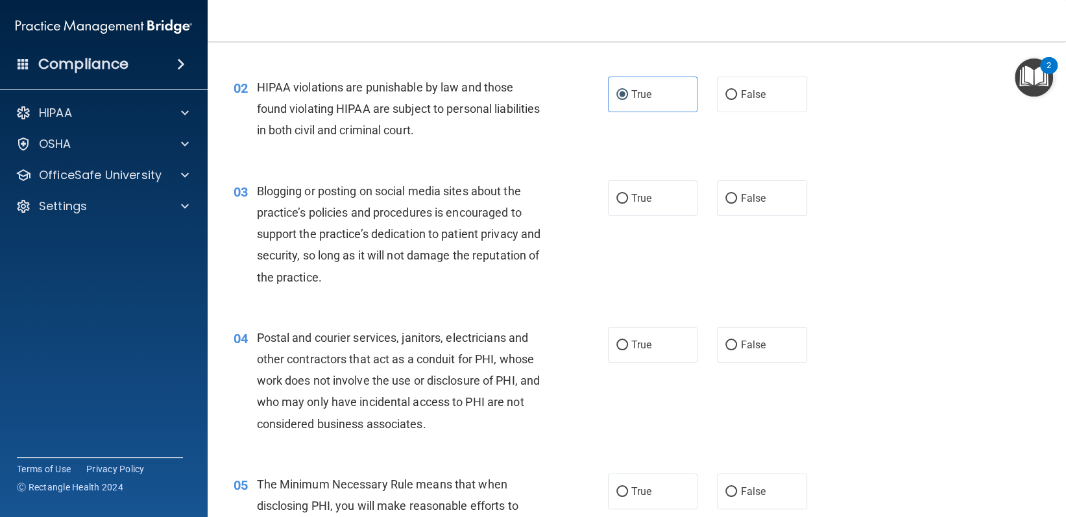
scroll to position [130, 0]
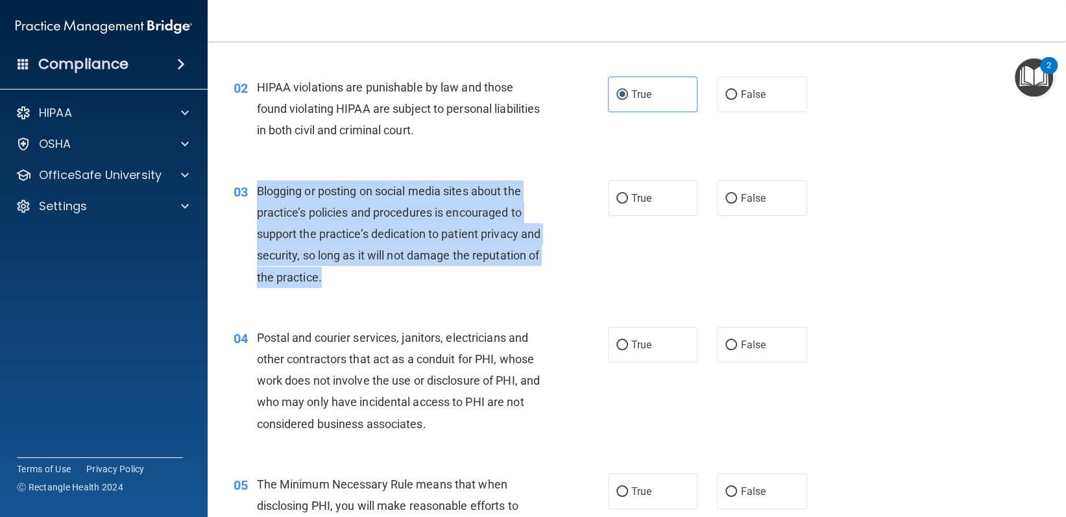
drag, startPoint x: 258, startPoint y: 184, endPoint x: 390, endPoint y: 274, distance: 159.6
click at [390, 274] on span "Blogging or posting on social media sites about the practice’s policies and pro…" at bounding box center [399, 234] width 284 height 100
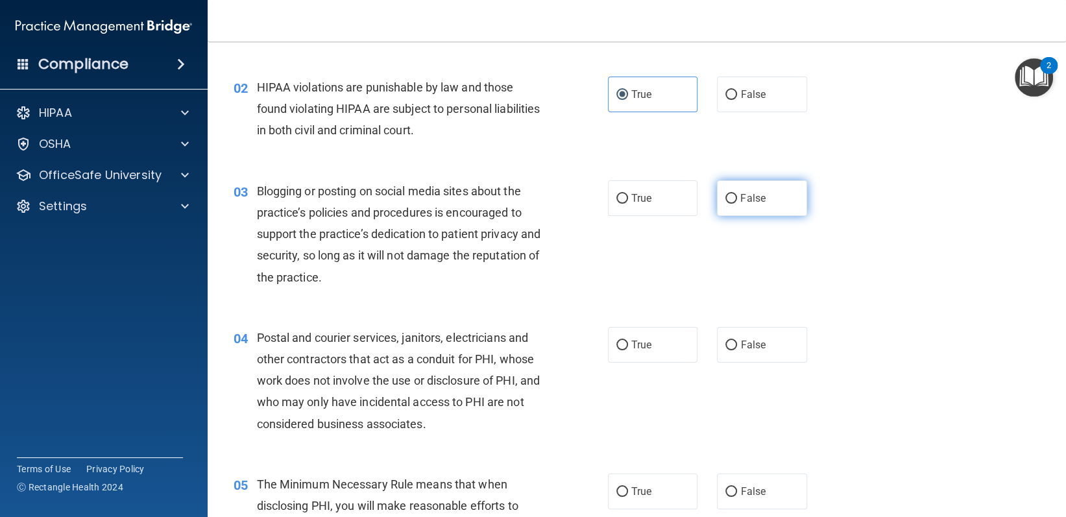
click at [754, 180] on label "False" at bounding box center [762, 198] width 90 height 36
click at [737, 194] on input "False" at bounding box center [731, 199] width 12 height 10
radio input "true"
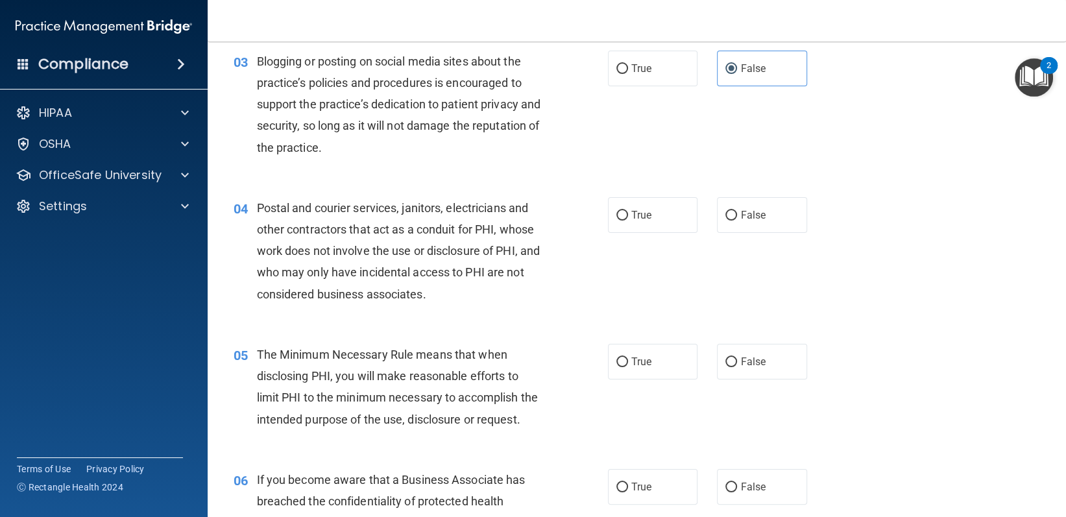
scroll to position [389, 0]
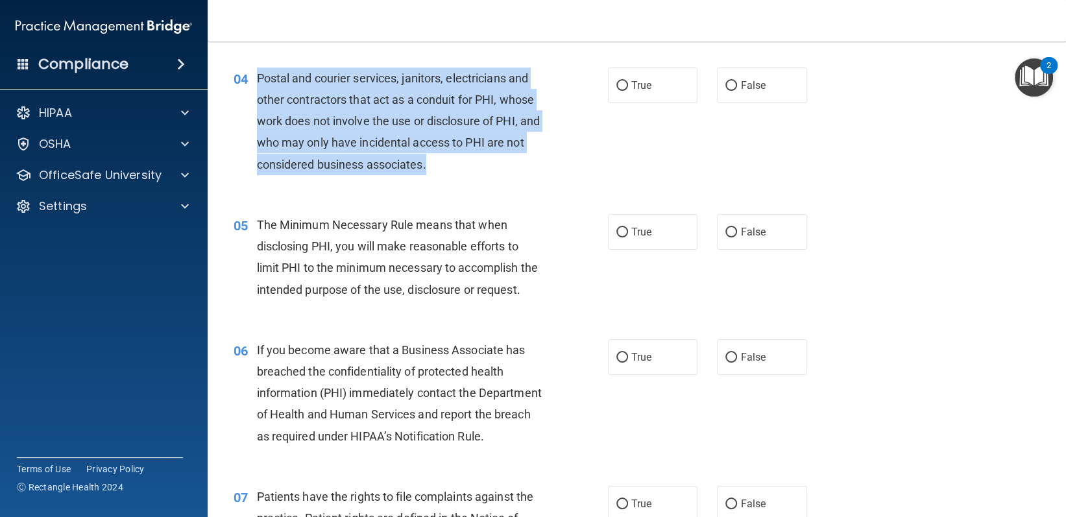
drag, startPoint x: 255, startPoint y: 77, endPoint x: 459, endPoint y: 156, distance: 218.5
click at [459, 156] on div "04 Postal and courier services, janitors, electricians and other contractors th…" at bounding box center [420, 124] width 413 height 114
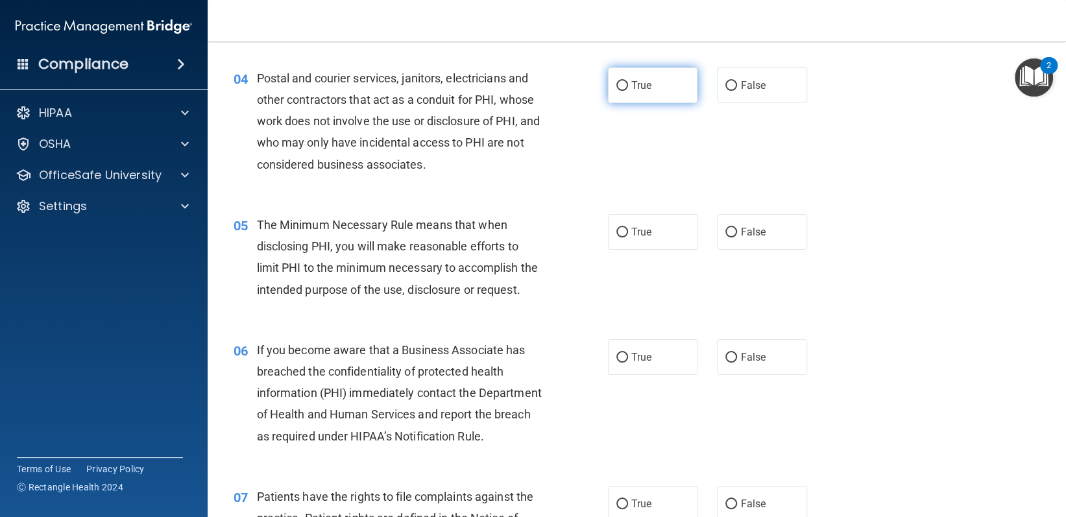
click at [645, 75] on label "True" at bounding box center [653, 85] width 90 height 36
click at [628, 81] on input "True" at bounding box center [622, 86] width 12 height 10
radio input "true"
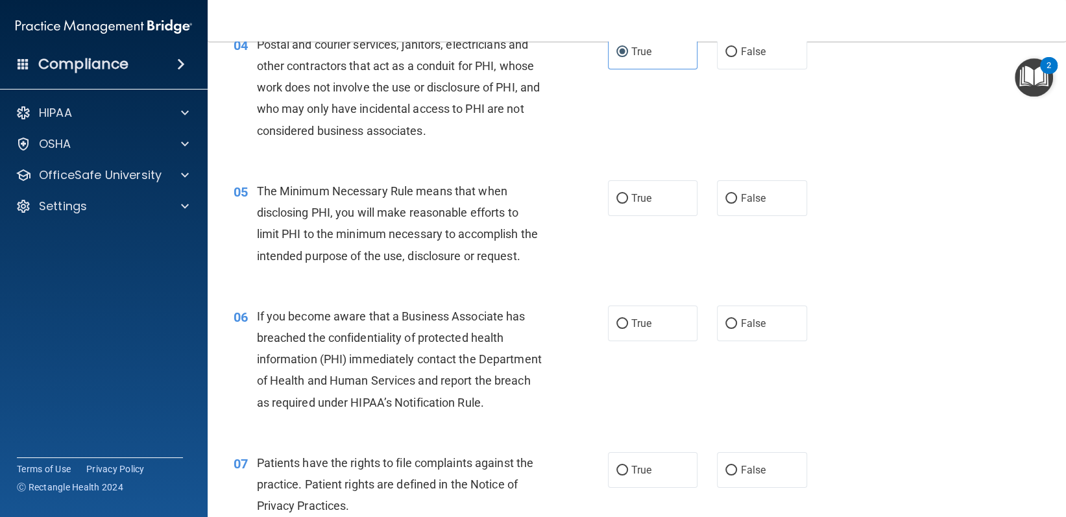
scroll to position [454, 0]
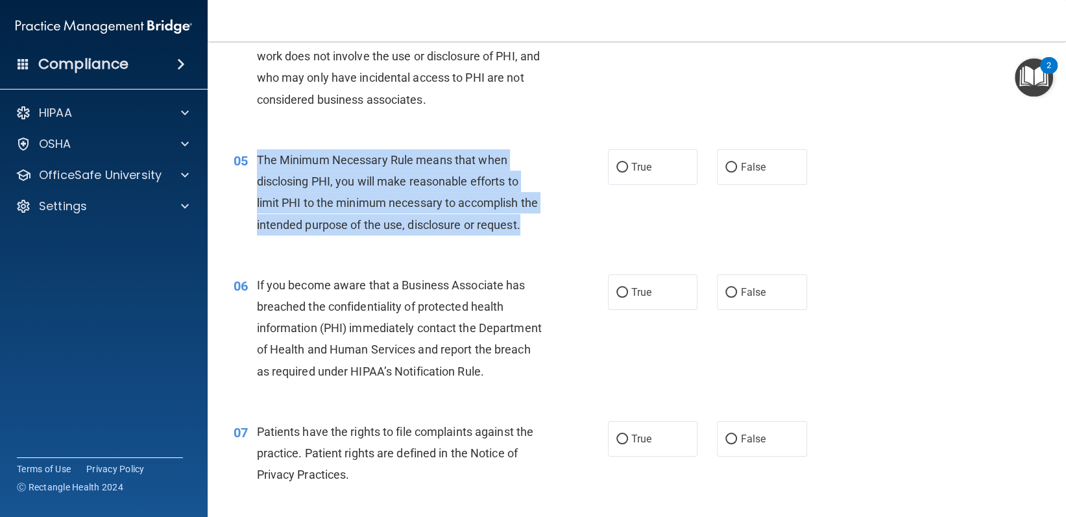
drag, startPoint x: 253, startPoint y: 152, endPoint x: 300, endPoint y: 239, distance: 98.7
click at [300, 239] on div "05 The Minimum Necessary Rule means that when disclosing PHI, you will make rea…" at bounding box center [420, 195] width 413 height 93
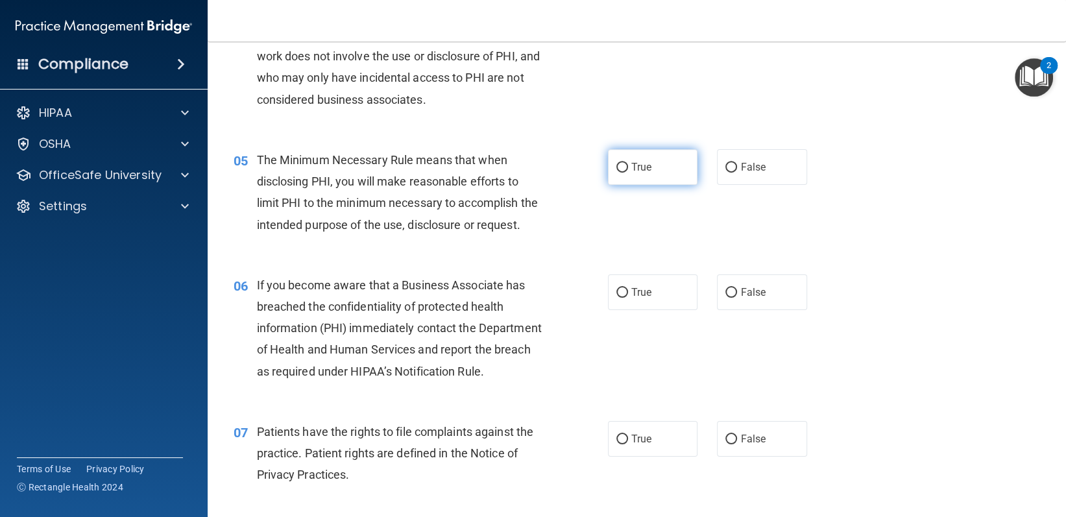
click at [686, 169] on label "True" at bounding box center [653, 167] width 90 height 36
click at [628, 169] on input "True" at bounding box center [622, 168] width 12 height 10
radio input "true"
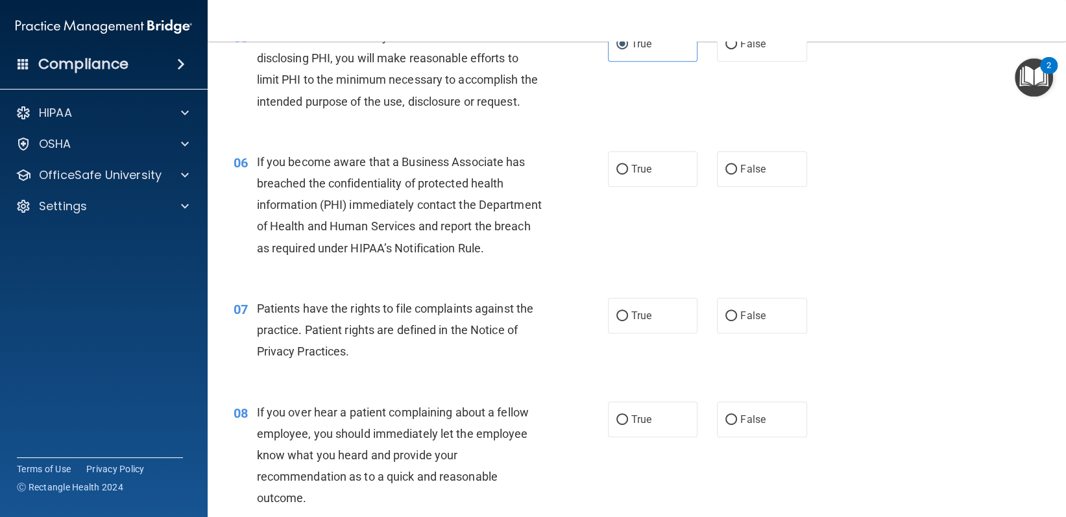
scroll to position [584, 0]
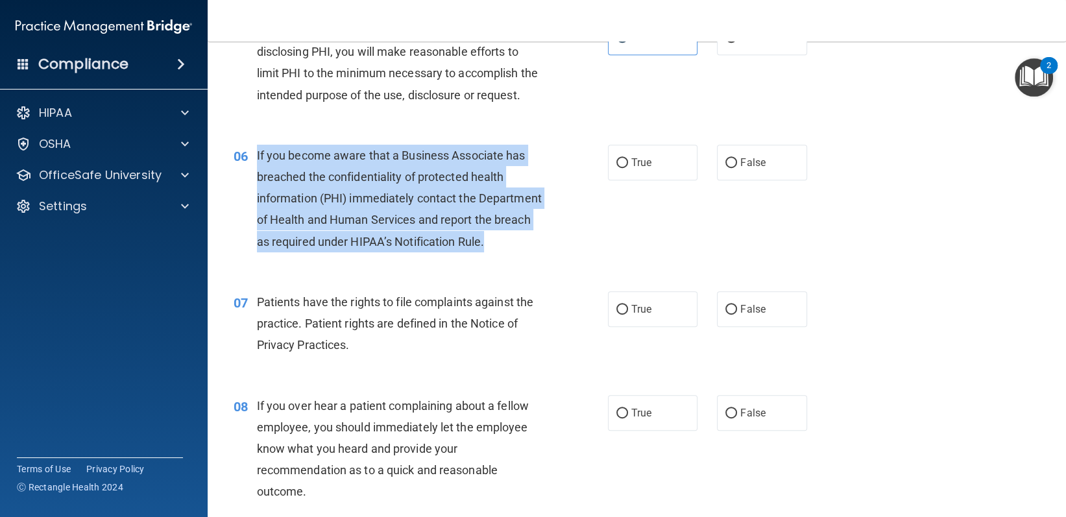
drag, startPoint x: 254, startPoint y: 176, endPoint x: 331, endPoint y: 281, distance: 130.8
click at [351, 259] on div "06 If you become aware that a Business Associate has breached the confidentiali…" at bounding box center [420, 202] width 413 height 114
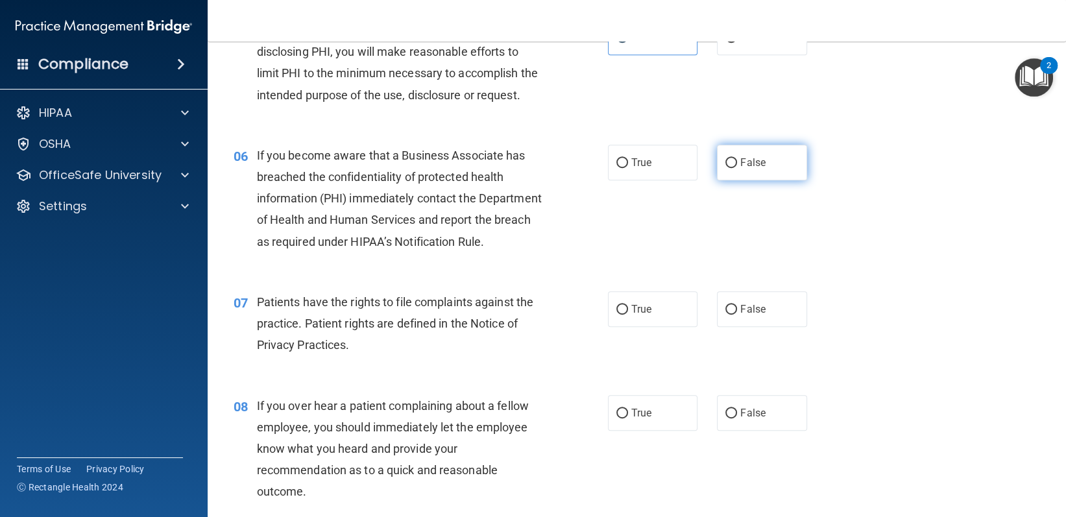
click at [732, 180] on label "False" at bounding box center [762, 163] width 90 height 36
click at [732, 168] on input "False" at bounding box center [731, 163] width 12 height 10
radio input "true"
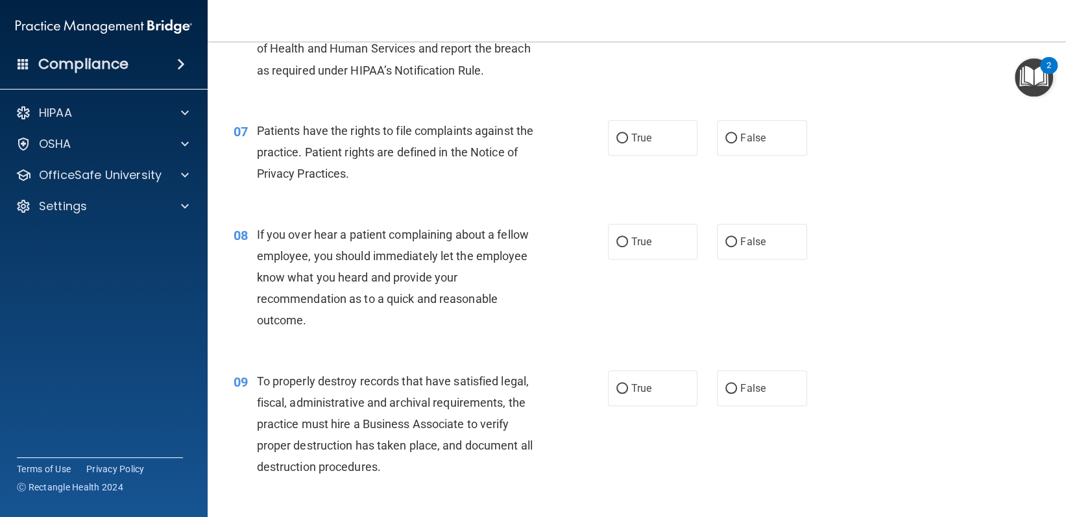
scroll to position [778, 0]
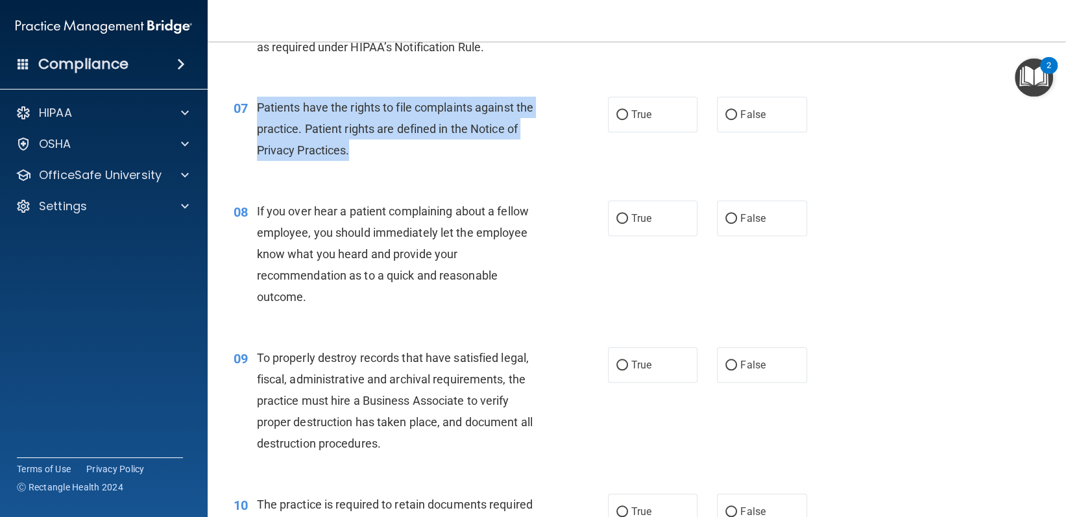
drag, startPoint x: 248, startPoint y: 146, endPoint x: 351, endPoint y: 193, distance: 113.2
click at [351, 168] on div "07 Patients have the rights to file complaints against the practice. Patient ri…" at bounding box center [420, 132] width 413 height 71
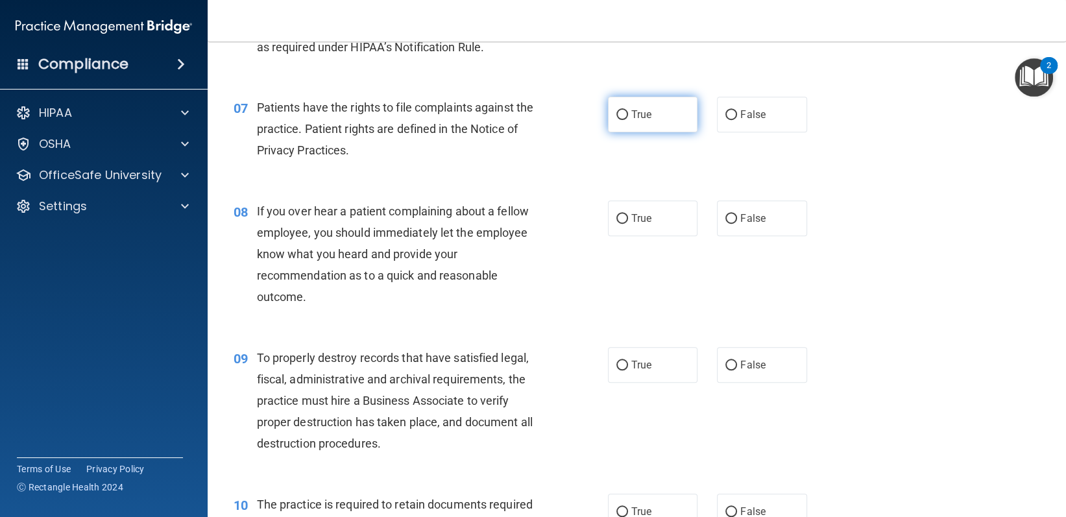
click at [623, 132] on label "True" at bounding box center [653, 115] width 90 height 36
click at [623, 120] on input "True" at bounding box center [622, 115] width 12 height 10
radio input "true"
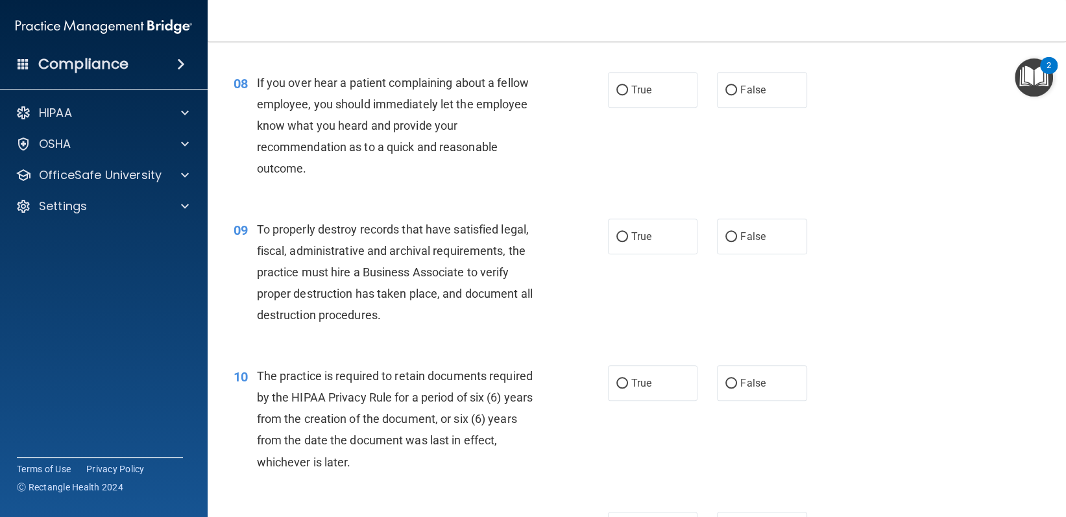
scroll to position [908, 0]
drag, startPoint x: 256, startPoint y: 123, endPoint x: 331, endPoint y: 184, distance: 97.7
click at [342, 178] on div "If you over hear a patient complaining about a fellow employee, you should imme…" at bounding box center [404, 125] width 295 height 108
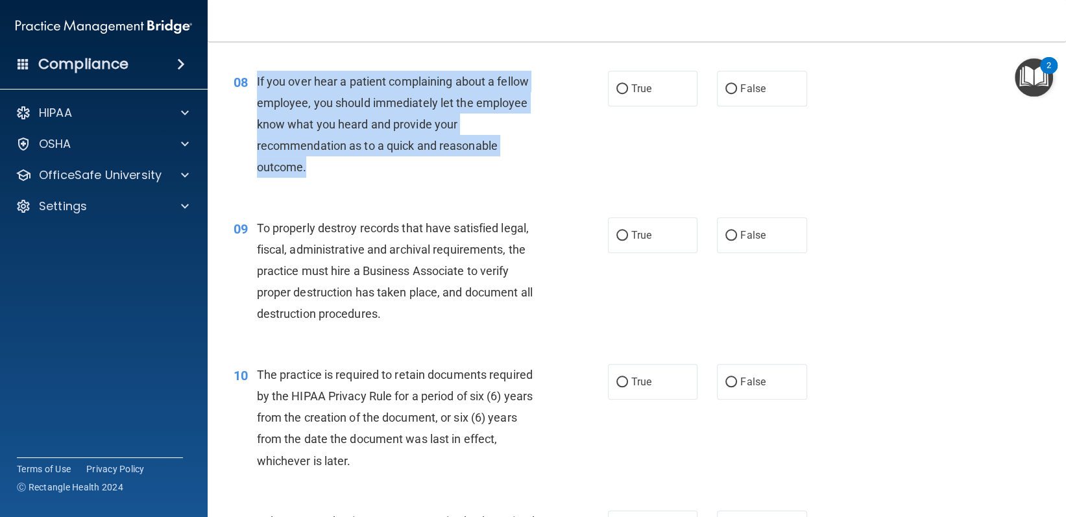
drag, startPoint x: 256, startPoint y: 125, endPoint x: 334, endPoint y: 213, distance: 117.6
click at [334, 178] on div "If you over hear a patient complaining about a fellow employee, you should imme…" at bounding box center [404, 125] width 295 height 108
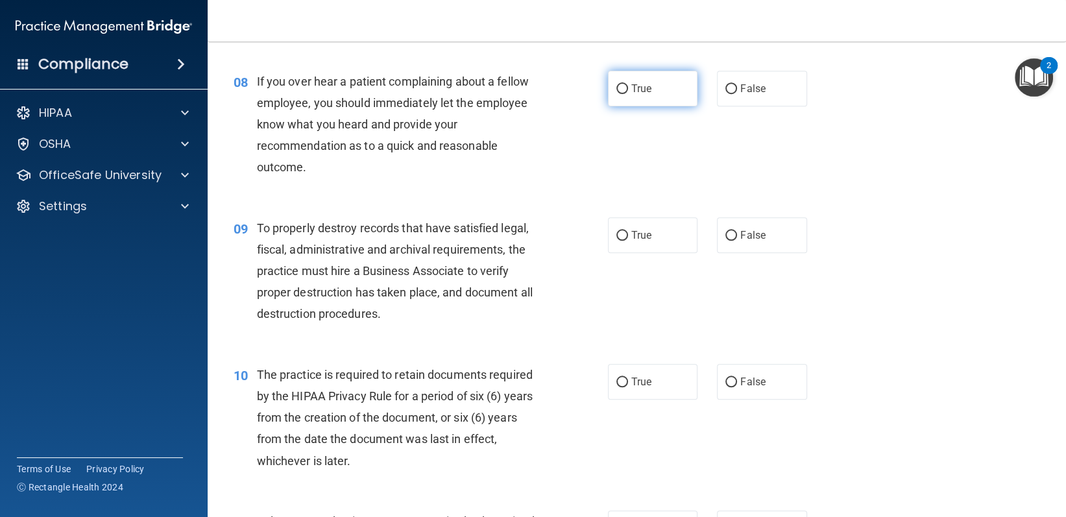
click at [637, 106] on label "True" at bounding box center [653, 89] width 90 height 36
click at [628, 94] on input "True" at bounding box center [622, 89] width 12 height 10
radio input "true"
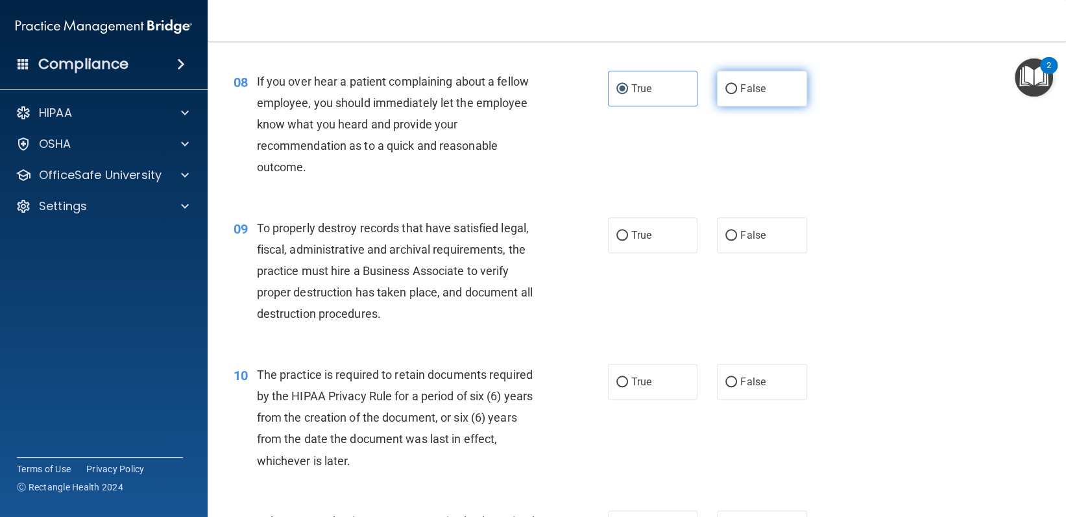
click at [746, 95] on span "False" at bounding box center [752, 88] width 25 height 12
click at [737, 94] on input "False" at bounding box center [731, 89] width 12 height 10
radio input "true"
radio input "false"
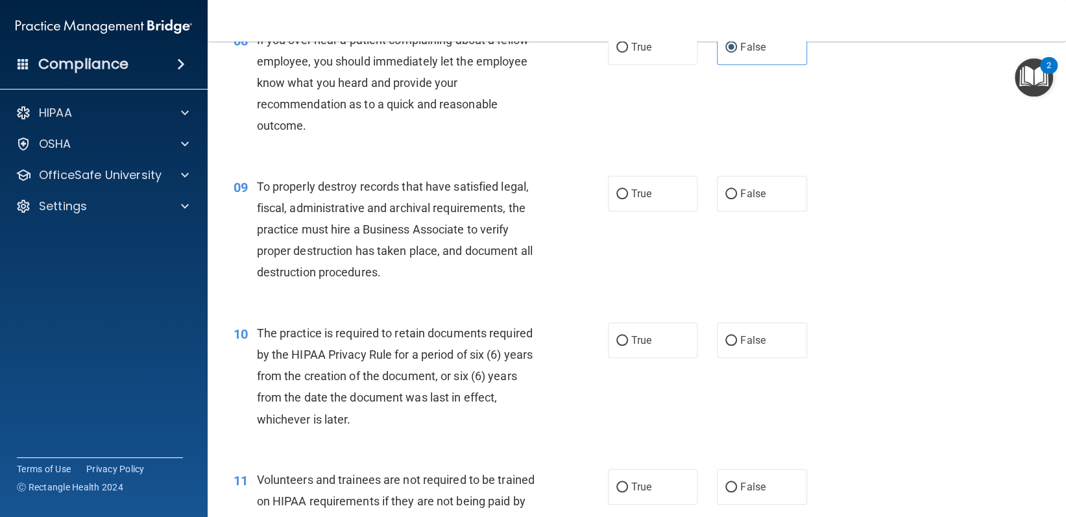
scroll to position [1038, 0]
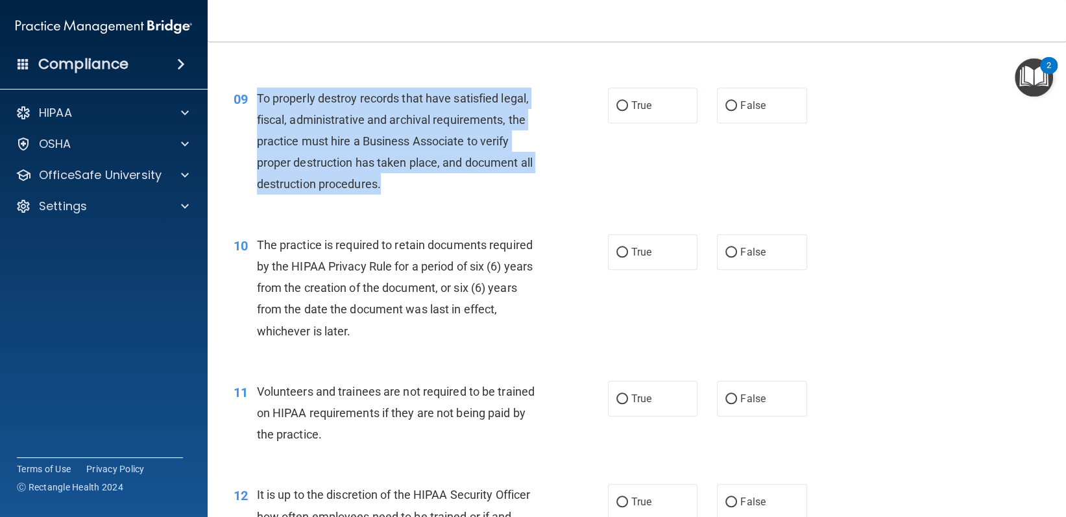
drag, startPoint x: 257, startPoint y: 141, endPoint x: 394, endPoint y: 230, distance: 162.8
click at [394, 195] on div "To properly destroy records that have satisfied legal, fiscal, administrative a…" at bounding box center [404, 142] width 295 height 108
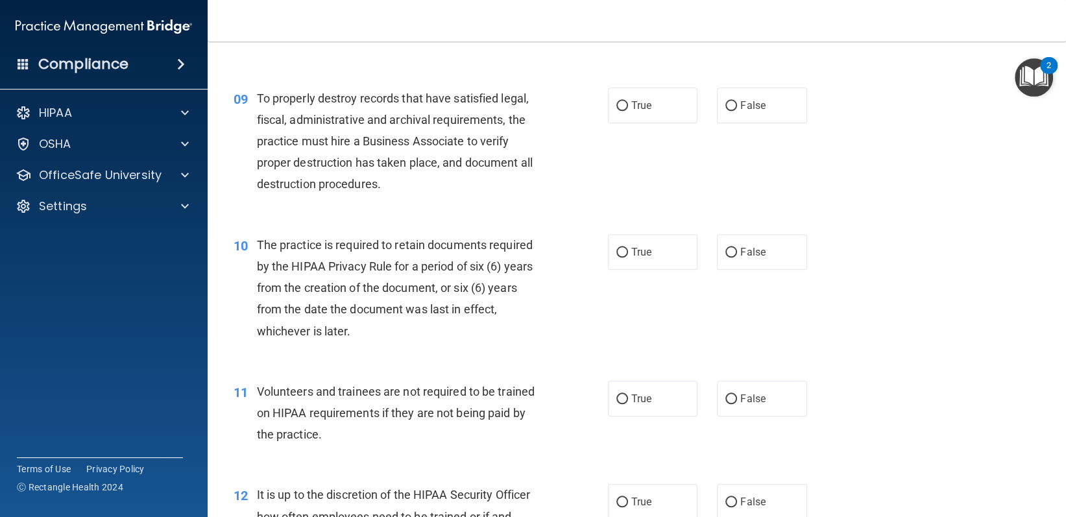
click at [763, 175] on div "09 To properly destroy records that have satisfied legal, fiscal, administrativ…" at bounding box center [637, 144] width 826 height 147
click at [753, 112] on span "False" at bounding box center [752, 105] width 25 height 12
click at [737, 111] on input "False" at bounding box center [731, 106] width 12 height 10
radio input "true"
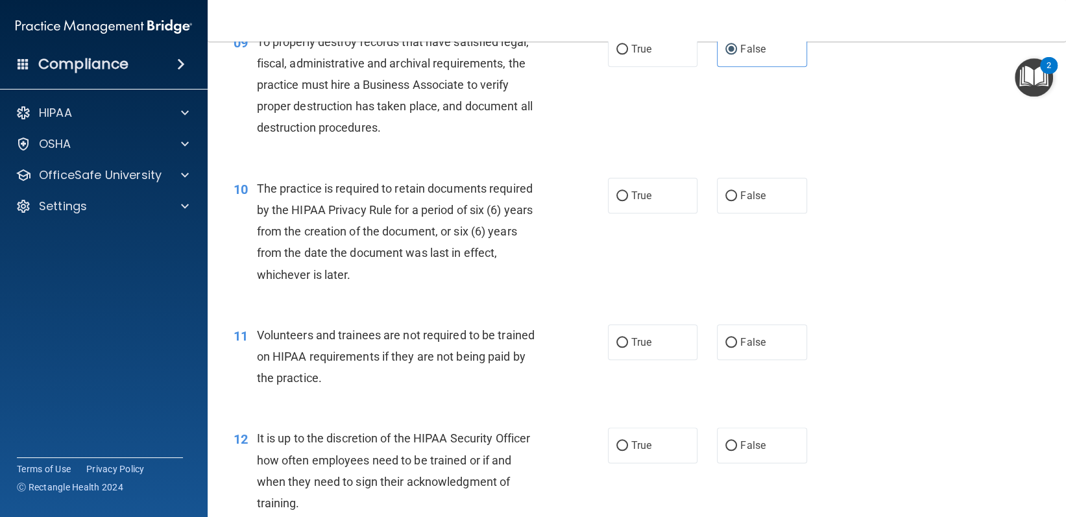
scroll to position [1167, 0]
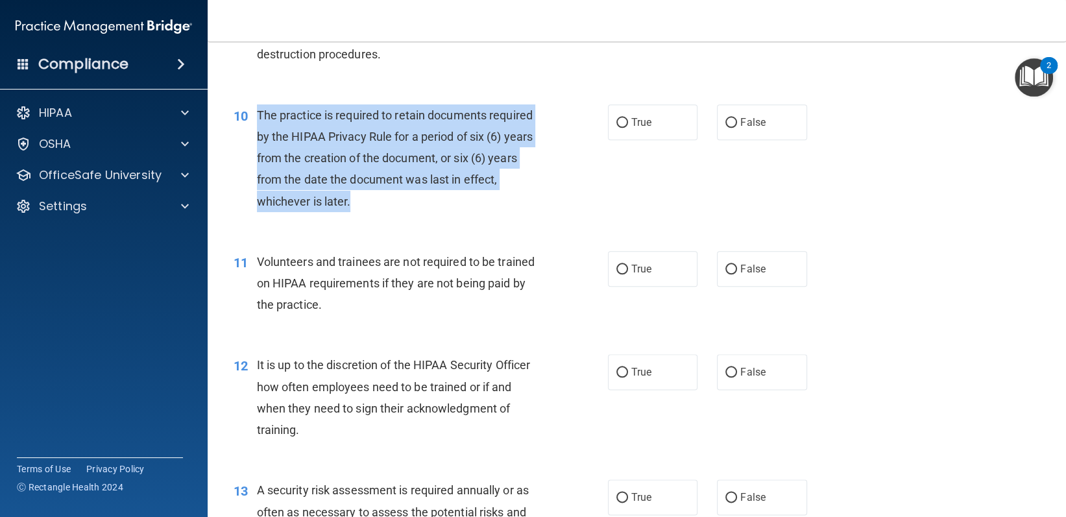
drag, startPoint x: 258, startPoint y: 157, endPoint x: 350, endPoint y: 248, distance: 129.3
click at [350, 208] on span "The practice is required to retain documents required by the HIPAA Privacy Rule…" at bounding box center [395, 158] width 276 height 100
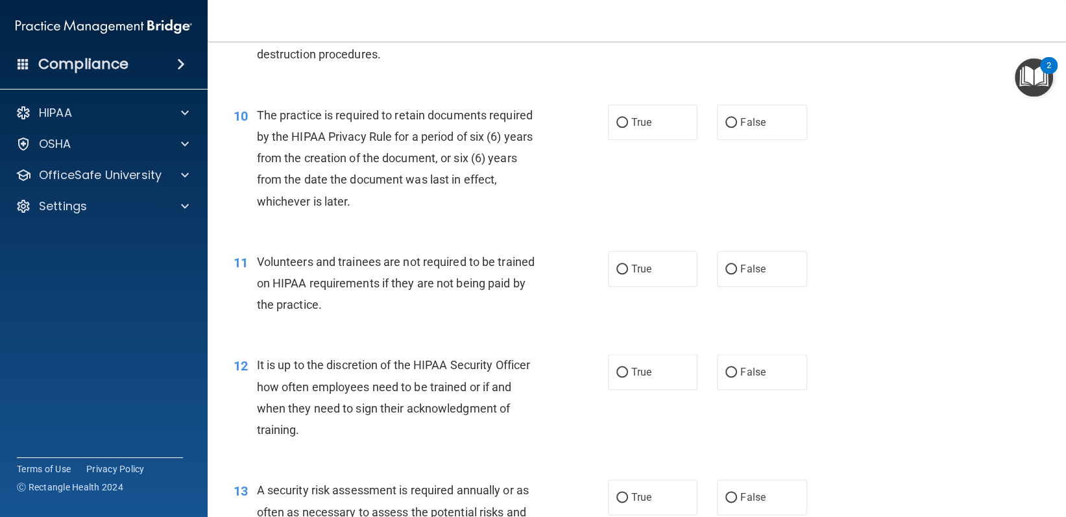
click at [667, 145] on div "10 The practice is required to retain documents required by the HIPAA Privacy R…" at bounding box center [637, 161] width 826 height 147
click at [663, 140] on label "True" at bounding box center [653, 122] width 90 height 36
click at [628, 128] on input "True" at bounding box center [622, 123] width 12 height 10
radio input "true"
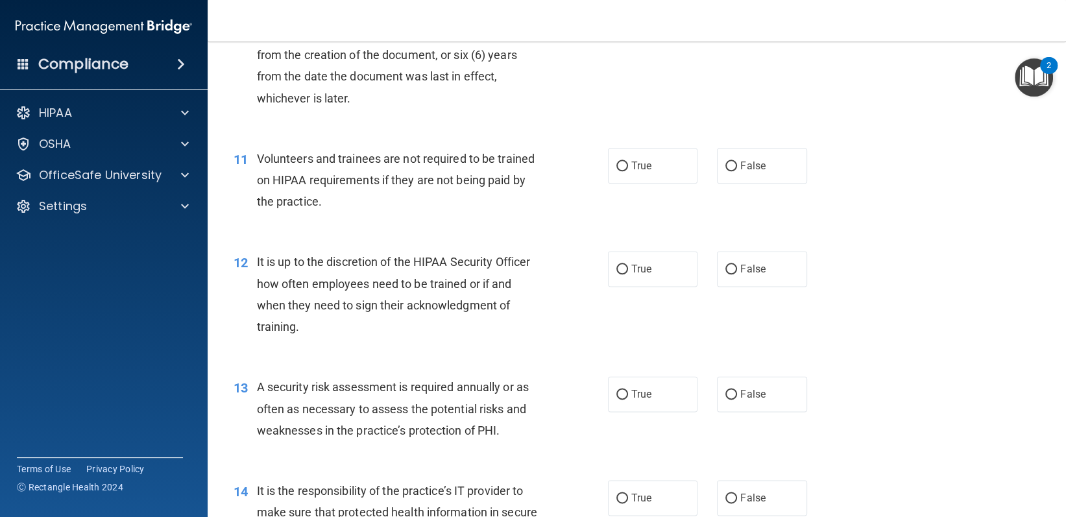
scroll to position [1297, 0]
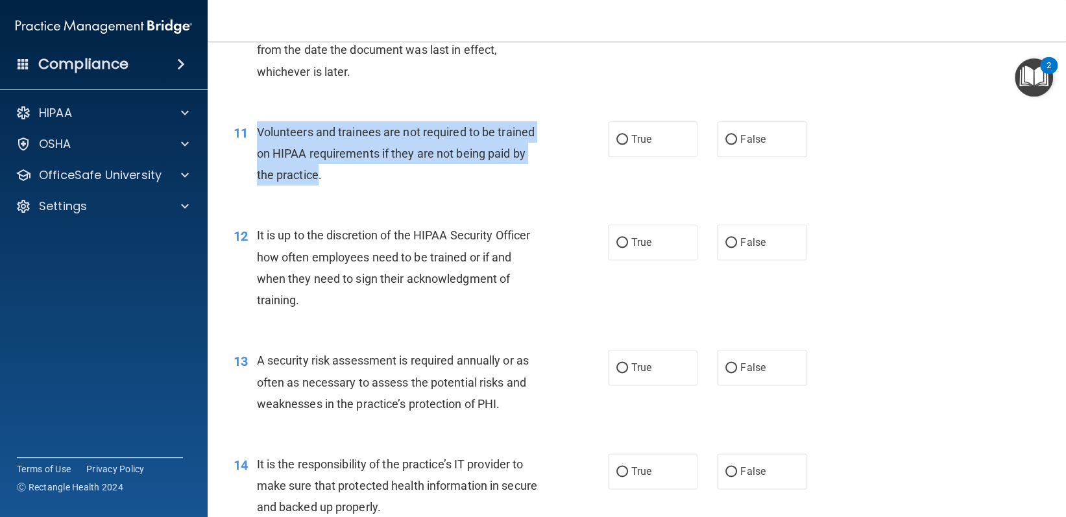
drag, startPoint x: 259, startPoint y: 178, endPoint x: 316, endPoint y: 222, distance: 72.1
click at [316, 182] on span "Volunteers and trainees are not required to be trained on HIPAA requirements if…" at bounding box center [396, 153] width 278 height 56
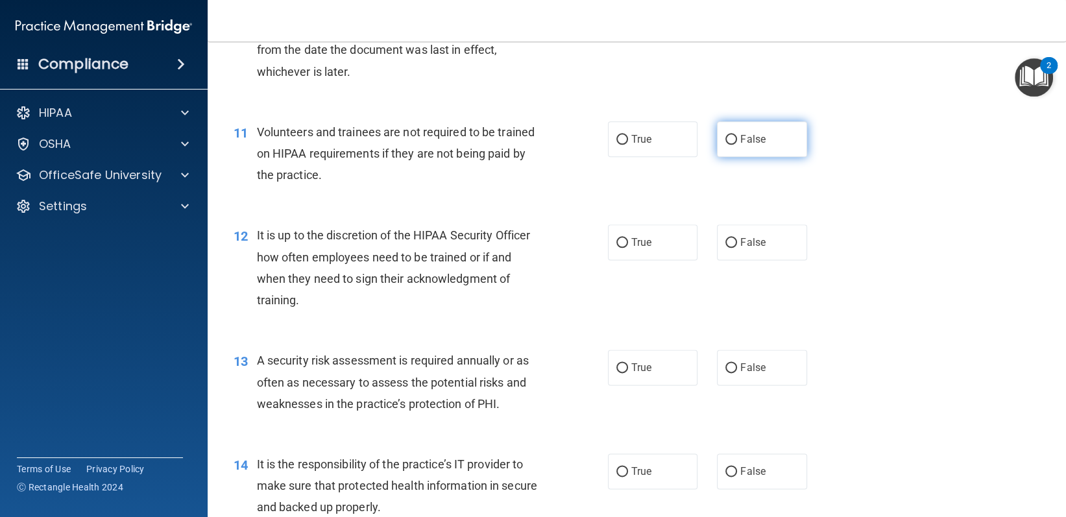
click at [771, 157] on label "False" at bounding box center [762, 139] width 90 height 36
click at [737, 145] on input "False" at bounding box center [731, 140] width 12 height 10
radio input "true"
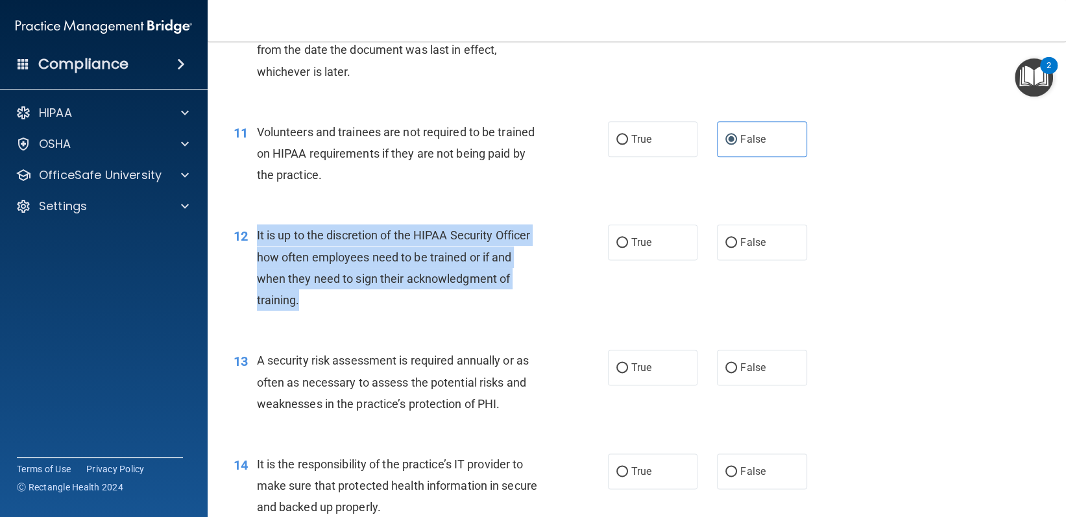
drag, startPoint x: 257, startPoint y: 276, endPoint x: 304, endPoint y: 341, distance: 80.4
click at [304, 311] on div "It is up to the discretion of the HIPAA Security Officer how often employees ne…" at bounding box center [404, 267] width 295 height 86
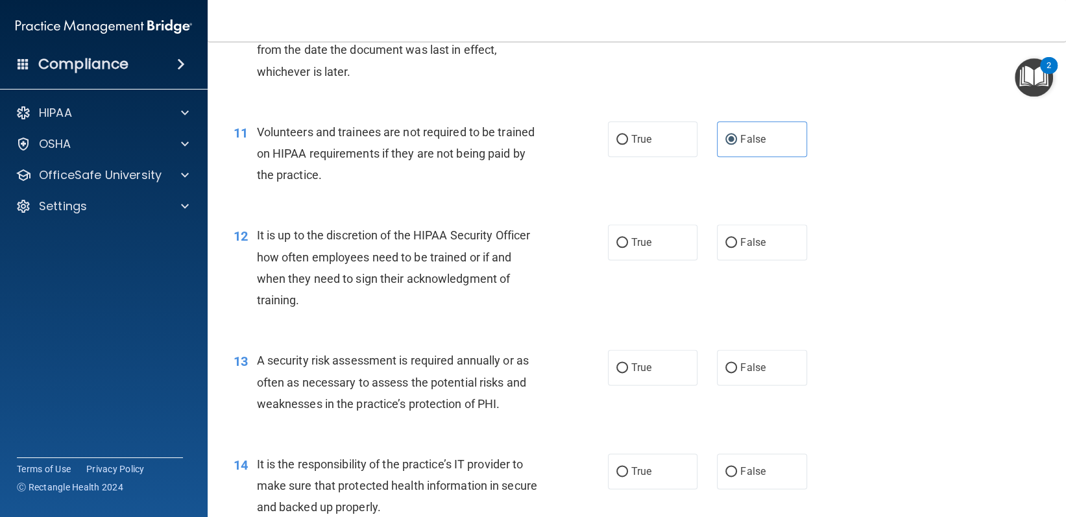
click at [754, 304] on div "12 It is up to the discretion of the HIPAA Security Officer how often employees…" at bounding box center [637, 270] width 826 height 125
click at [754, 305] on div "12 It is up to the discretion of the HIPAA Security Officer how often employees…" at bounding box center [637, 270] width 826 height 125
click at [743, 248] on span "False" at bounding box center [752, 242] width 25 height 12
click at [737, 248] on input "False" at bounding box center [731, 243] width 12 height 10
radio input "true"
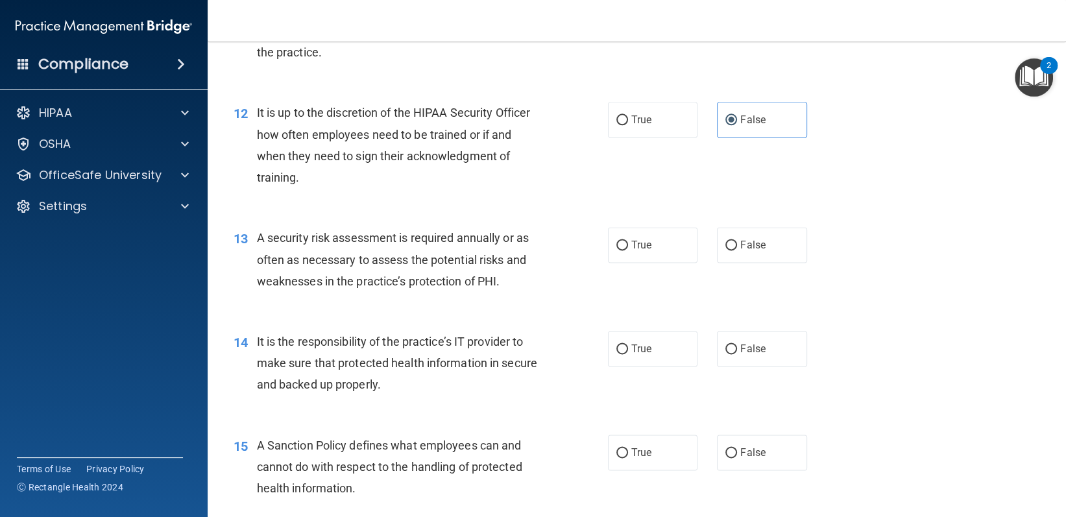
scroll to position [1427, 0]
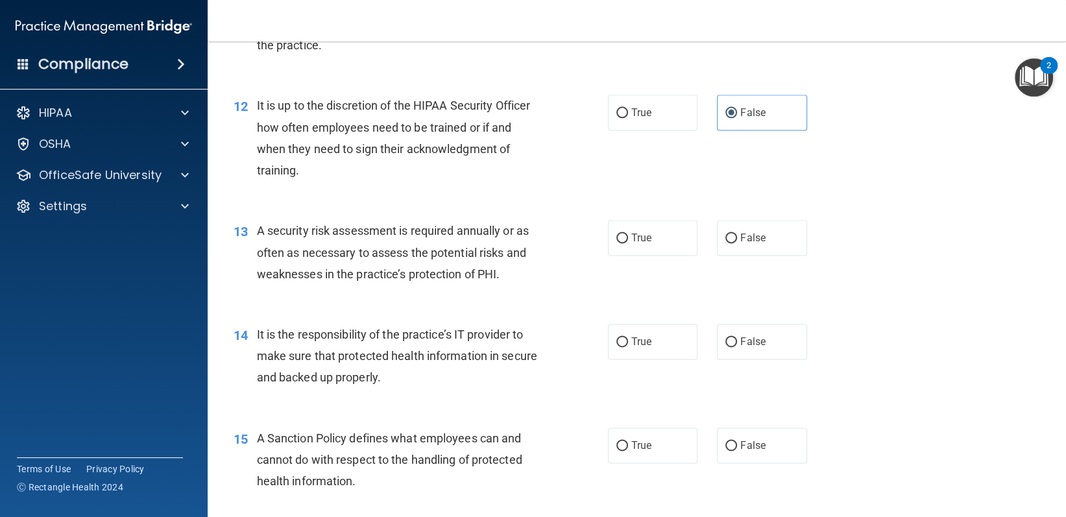
drag, startPoint x: 256, startPoint y: 274, endPoint x: 439, endPoint y: 311, distance: 187.1
click at [439, 280] on span "A security risk assessment is required annually or as often as necessary to ass…" at bounding box center [393, 252] width 272 height 56
click at [431, 280] on span "A security risk assessment is required annually or as often as necessary to ass…" at bounding box center [393, 252] width 272 height 56
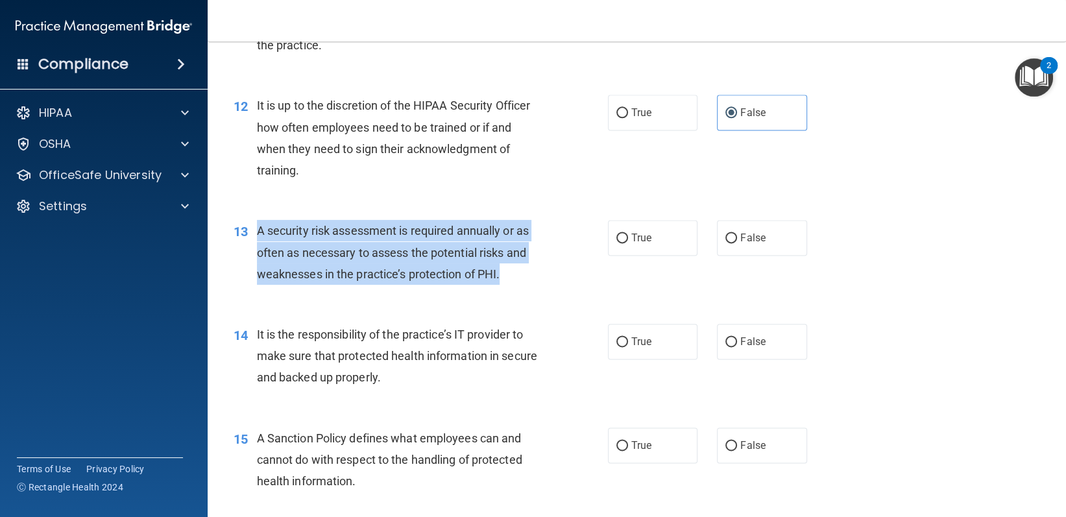
drag, startPoint x: 256, startPoint y: 271, endPoint x: 513, endPoint y: 316, distance: 261.4
click at [517, 291] on div "13 A security risk assessment is required annually or as often as necessary to …" at bounding box center [420, 255] width 413 height 71
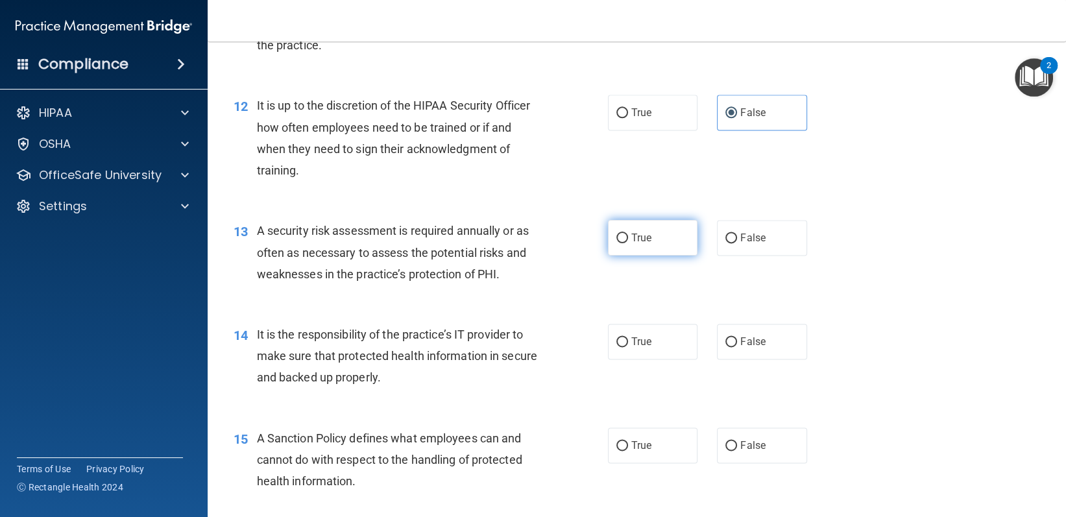
click at [621, 256] on label "True" at bounding box center [653, 238] width 90 height 36
click at [621, 243] on input "True" at bounding box center [622, 238] width 12 height 10
radio input "true"
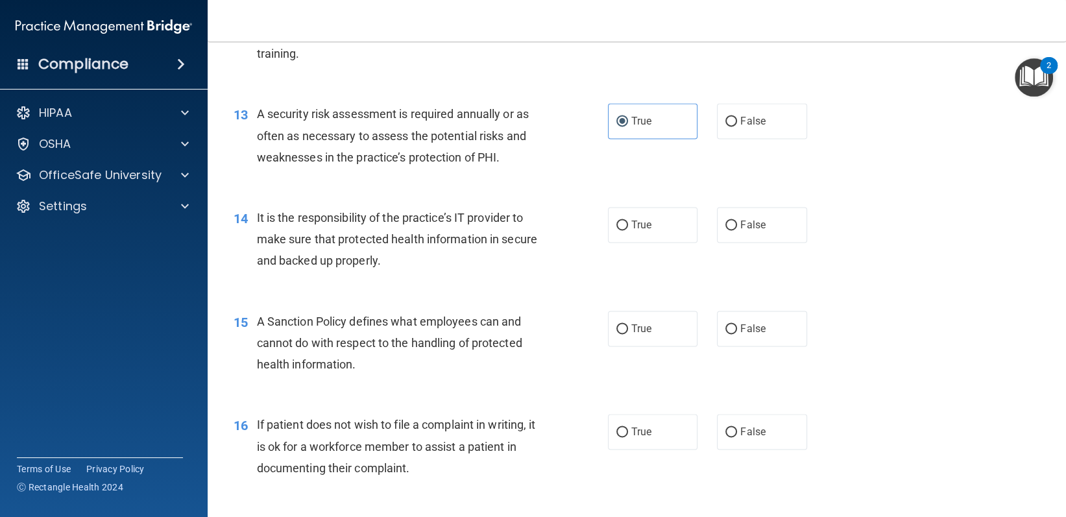
scroll to position [1557, 0]
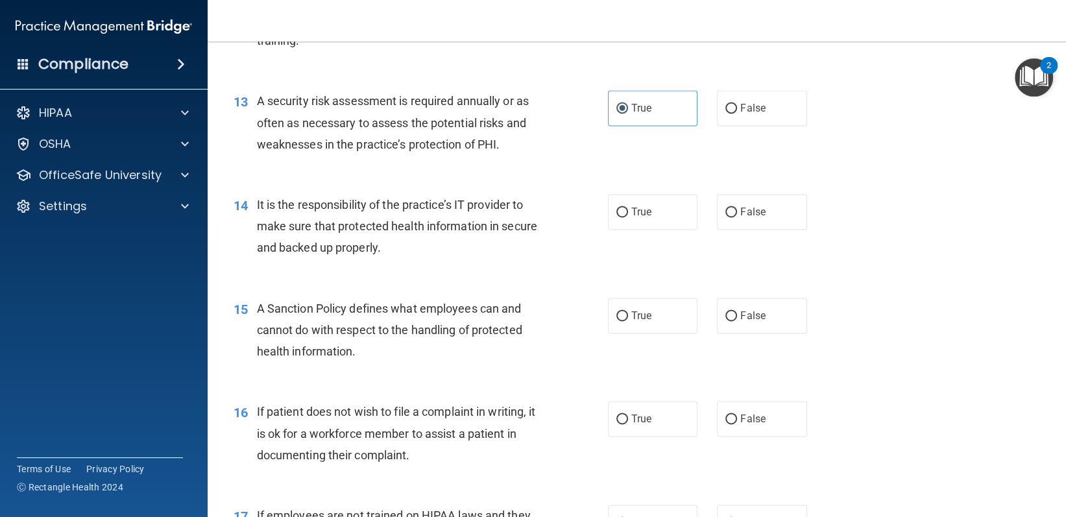
drag, startPoint x: 256, startPoint y: 245, endPoint x: 350, endPoint y: 295, distance: 106.5
click at [350, 254] on span "It is the responsibility of the practice’s IT provider to make sure that protec…" at bounding box center [397, 226] width 280 height 56
drag, startPoint x: 256, startPoint y: 248, endPoint x: 364, endPoint y: 266, distance: 110.4
click at [364, 254] on span "It is the responsibility of the practice’s IT provider to make sure that protec…" at bounding box center [397, 226] width 280 height 56
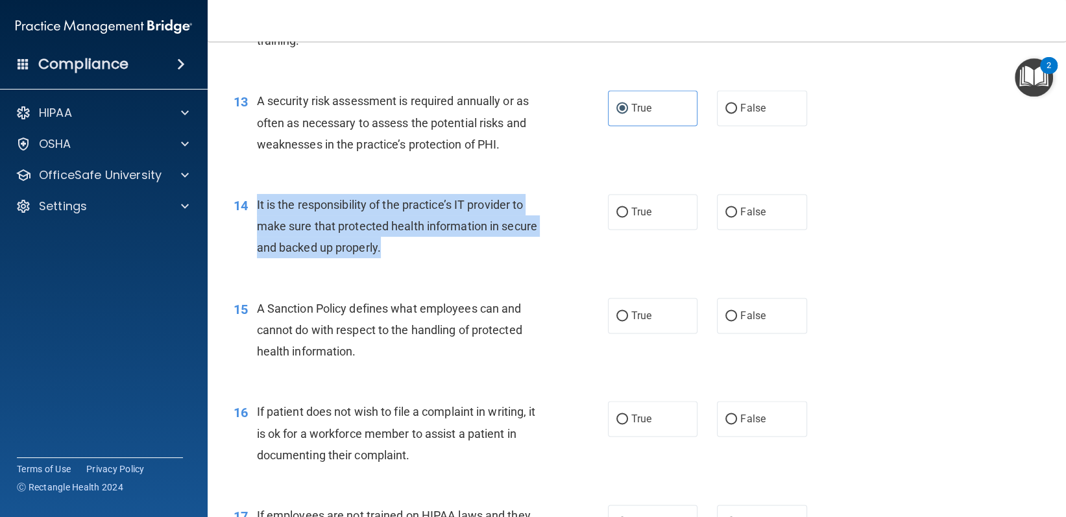
drag, startPoint x: 255, startPoint y: 246, endPoint x: 388, endPoint y: 292, distance: 141.5
click at [388, 265] on div "14 It is the responsibility of the practice’s IT provider to make sure that pro…" at bounding box center [420, 229] width 413 height 71
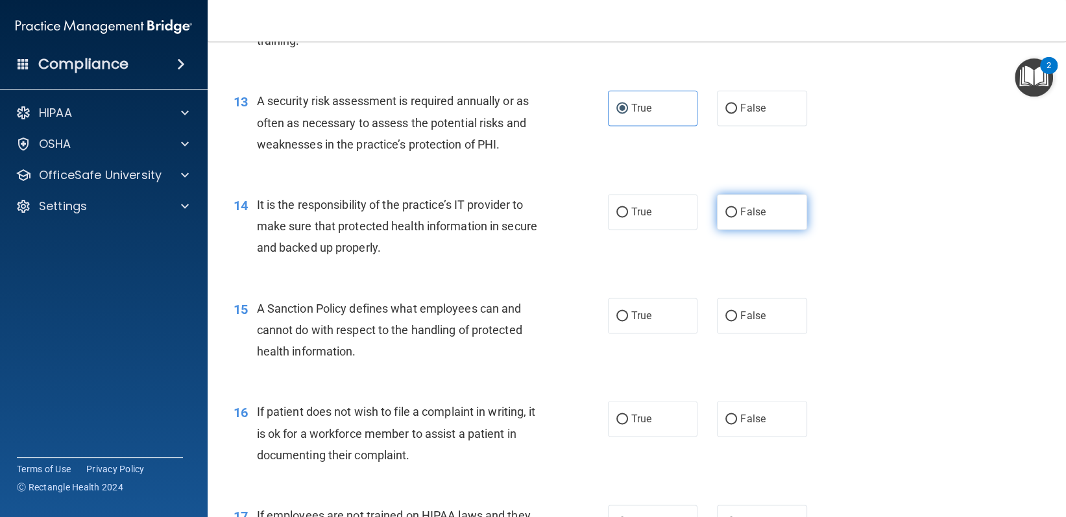
click at [765, 230] on label "False" at bounding box center [762, 212] width 90 height 36
click at [737, 217] on input "False" at bounding box center [731, 213] width 12 height 10
radio input "true"
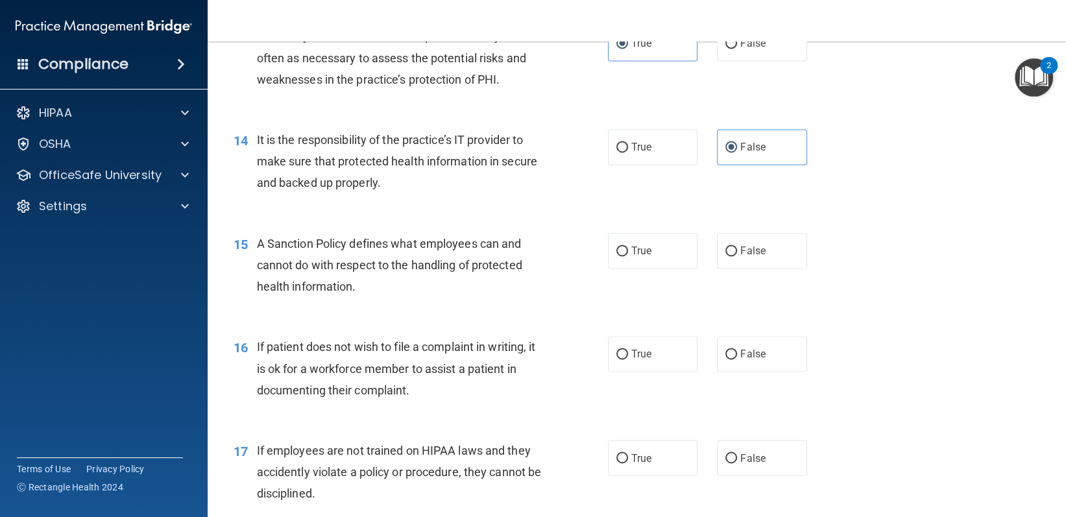
scroll to position [1686, 0]
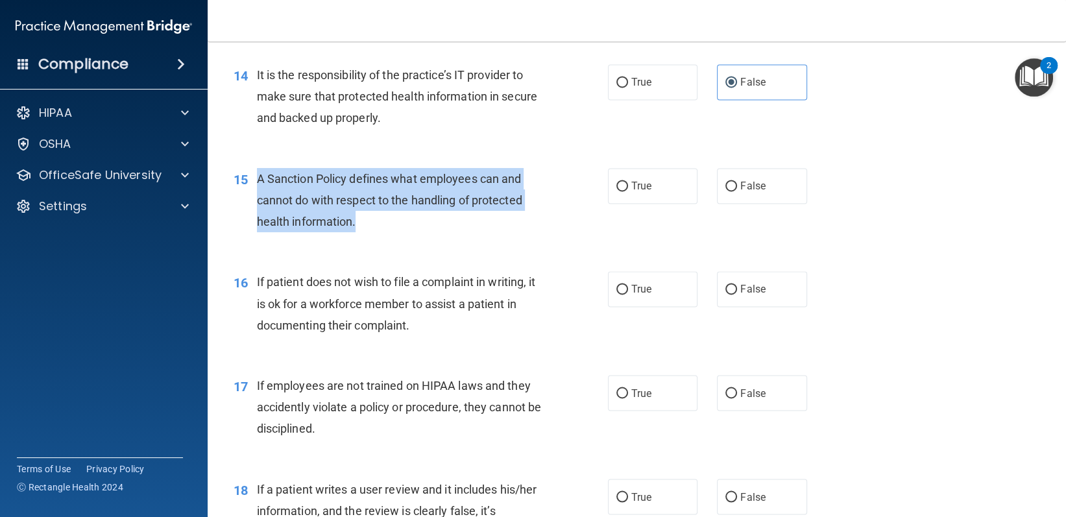
drag, startPoint x: 254, startPoint y: 212, endPoint x: 357, endPoint y: 256, distance: 112.2
click at [357, 239] on div "15 A Sanction Policy defines what employees can and cannot do with respect to t…" at bounding box center [420, 203] width 413 height 71
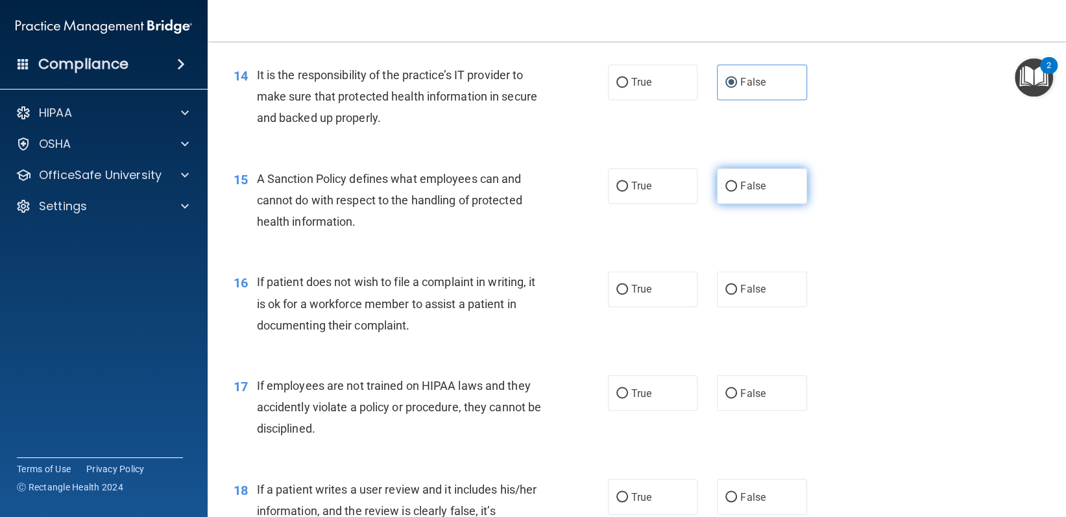
click at [725, 204] on label "False" at bounding box center [762, 186] width 90 height 36
click at [725, 191] on input "False" at bounding box center [731, 187] width 12 height 10
radio input "true"
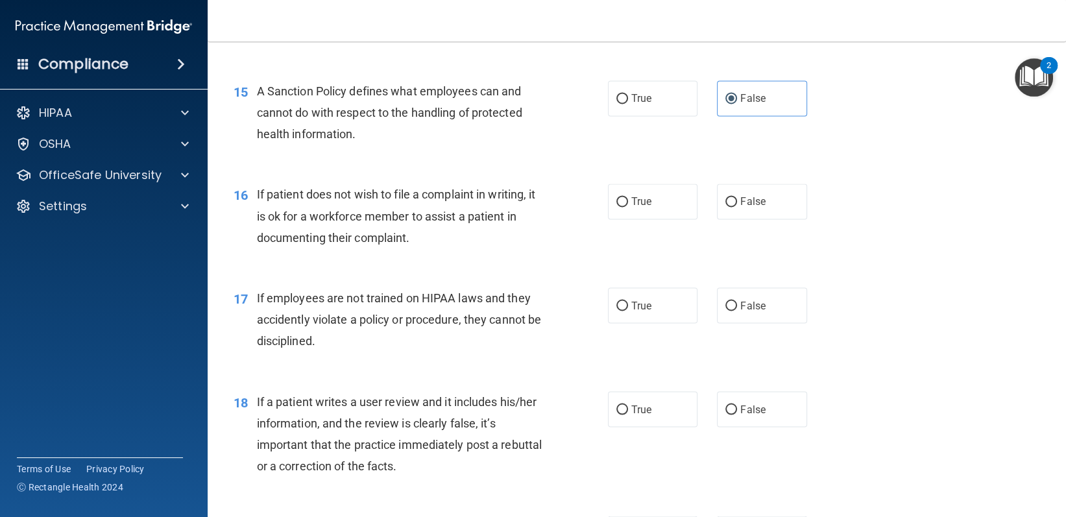
scroll to position [1816, 0]
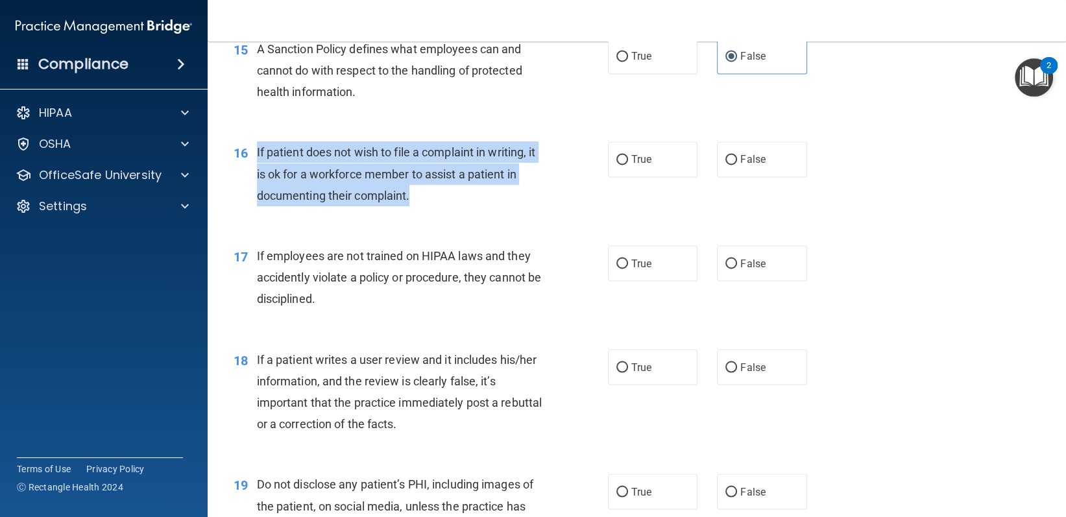
drag, startPoint x: 248, startPoint y: 190, endPoint x: 394, endPoint y: 238, distance: 153.0
click at [419, 213] on div "16 If patient does not wish to file a complaint in writing, it is ok for a work…" at bounding box center [420, 176] width 413 height 71
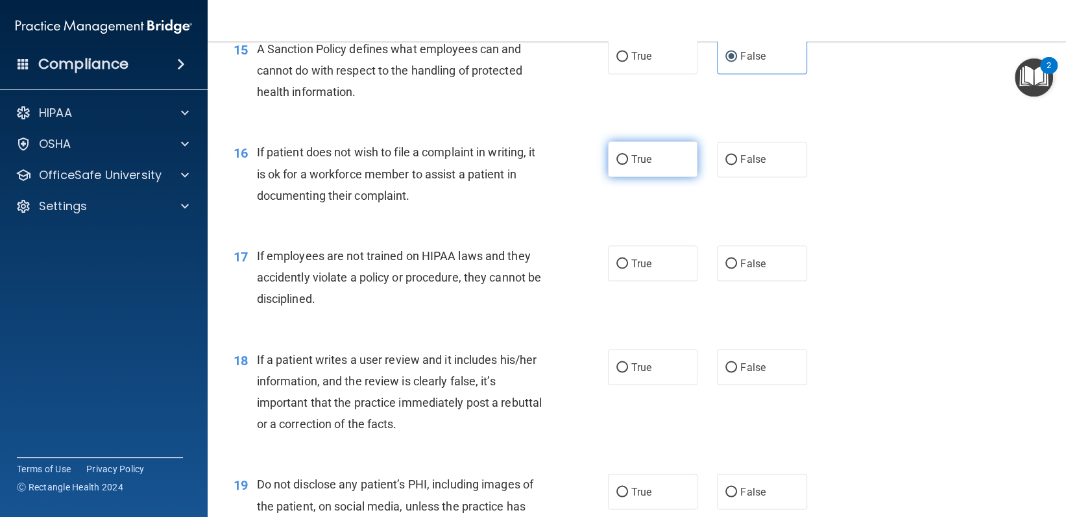
click at [663, 177] on label "True" at bounding box center [653, 159] width 90 height 36
click at [628, 165] on input "True" at bounding box center [622, 160] width 12 height 10
radio input "true"
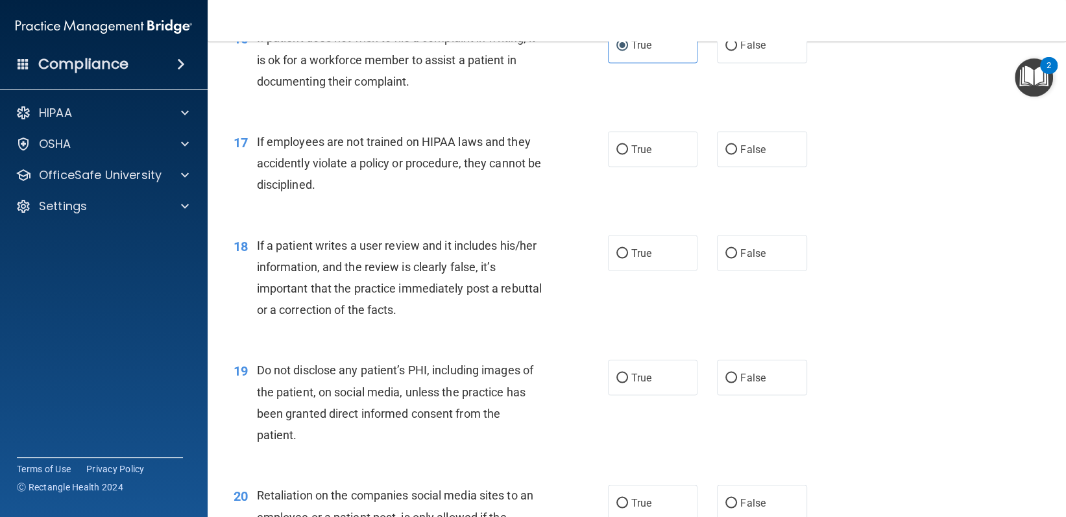
scroll to position [1946, 0]
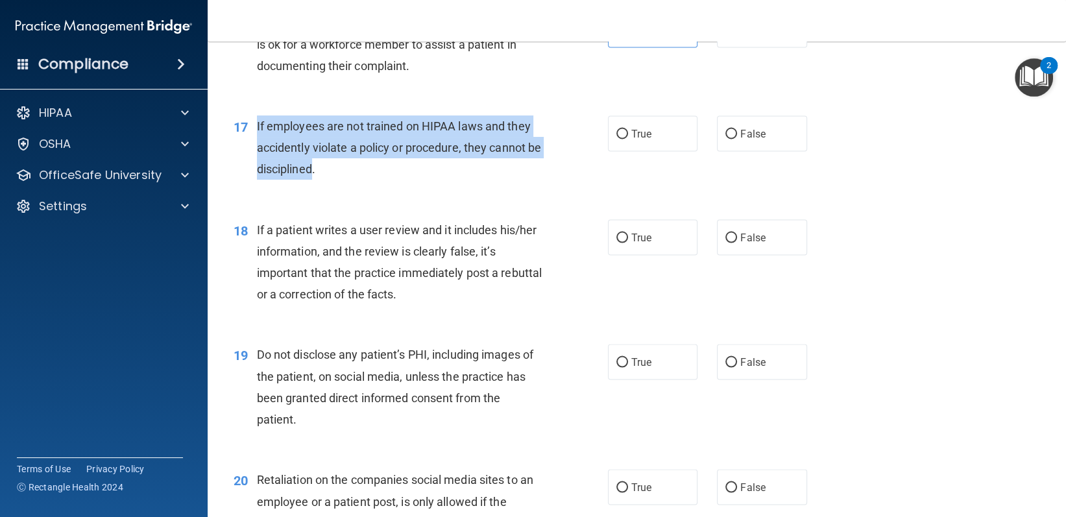
drag, startPoint x: 256, startPoint y: 162, endPoint x: 329, endPoint y: 208, distance: 85.7
click at [329, 176] on span "If employees are not trained on HIPAA laws and they accidently violate a policy…" at bounding box center [399, 147] width 285 height 56
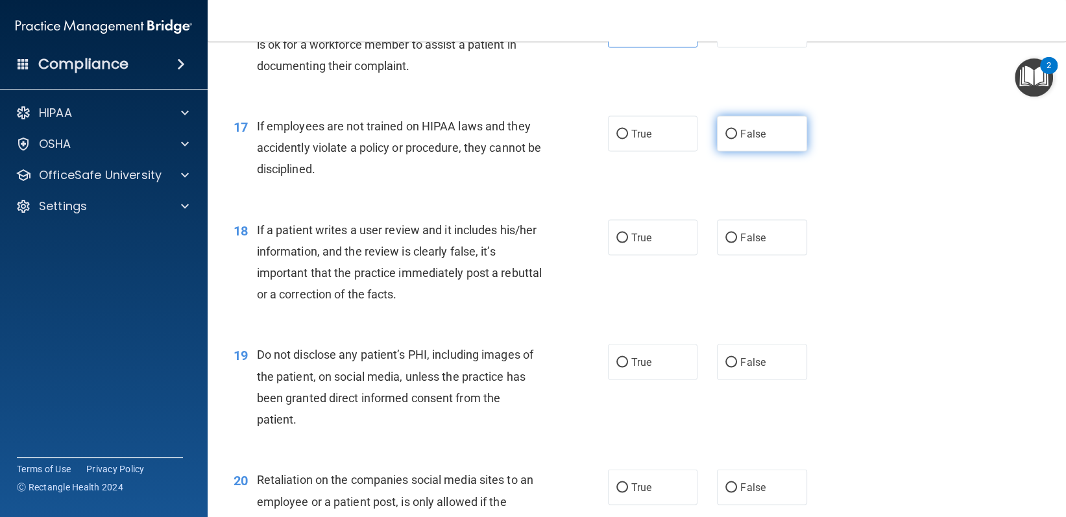
click at [744, 151] on label "False" at bounding box center [762, 133] width 90 height 36
click at [737, 139] on input "False" at bounding box center [731, 134] width 12 height 10
radio input "true"
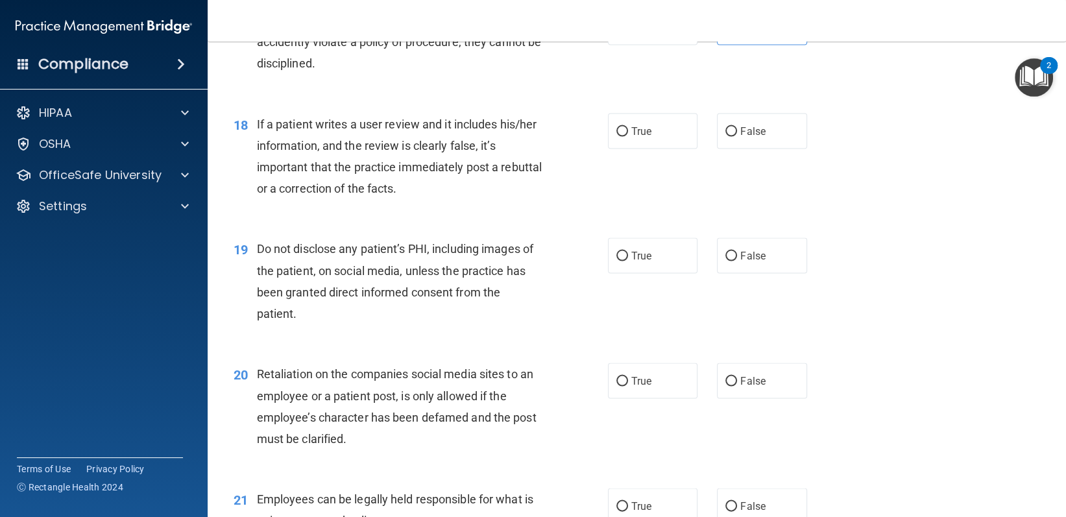
scroll to position [2140, 0]
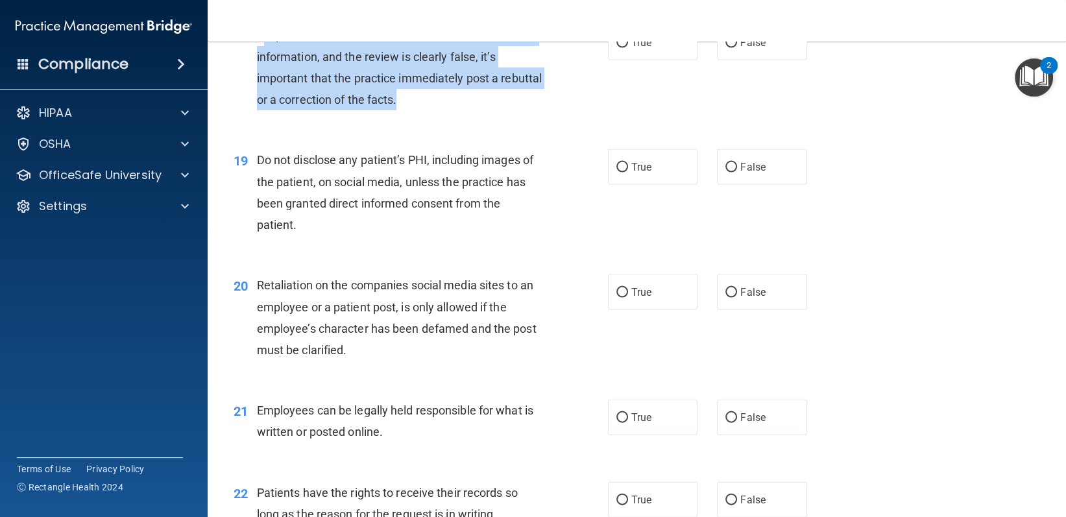
drag, startPoint x: 263, startPoint y: 77, endPoint x: 471, endPoint y: 142, distance: 218.1
click at [471, 111] on div "If a patient writes a user review and it includes his/her information, and the …" at bounding box center [404, 68] width 295 height 86
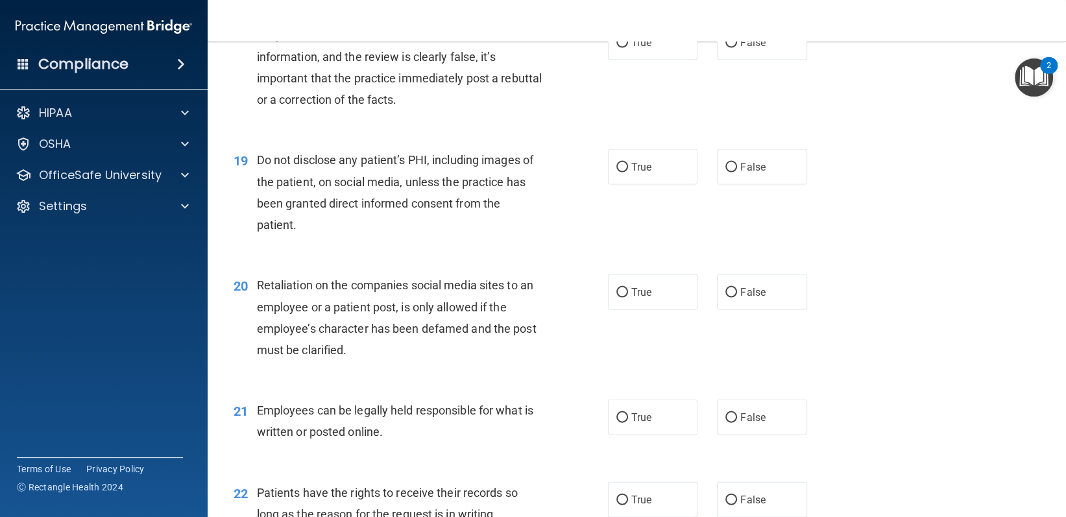
click at [252, 49] on div "18" at bounding box center [240, 37] width 33 height 24
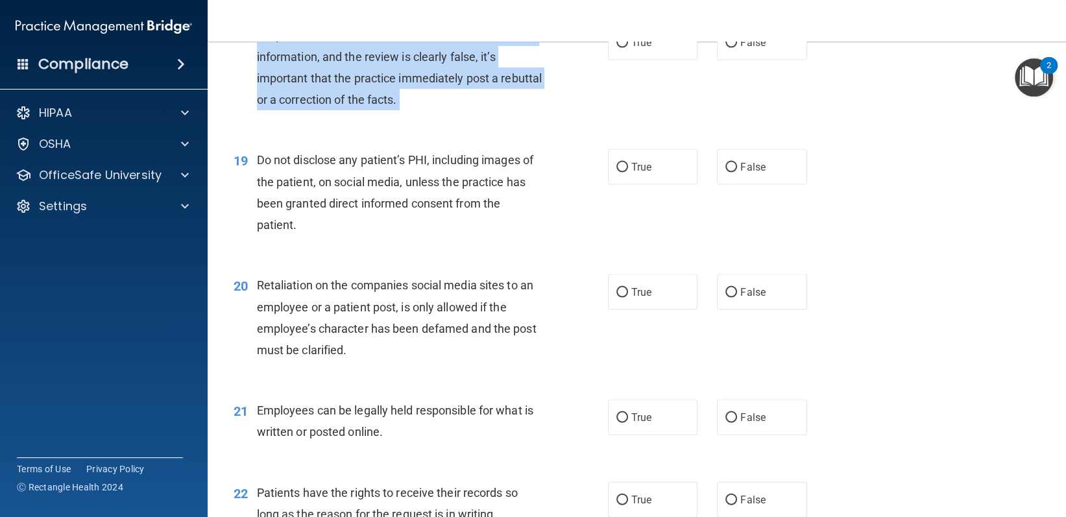
drag, startPoint x: 252, startPoint y: 80, endPoint x: 448, endPoint y: 147, distance: 206.9
click at [448, 117] on div "18 If a patient writes a user review and it includes his/her information, and t…" at bounding box center [420, 71] width 413 height 93
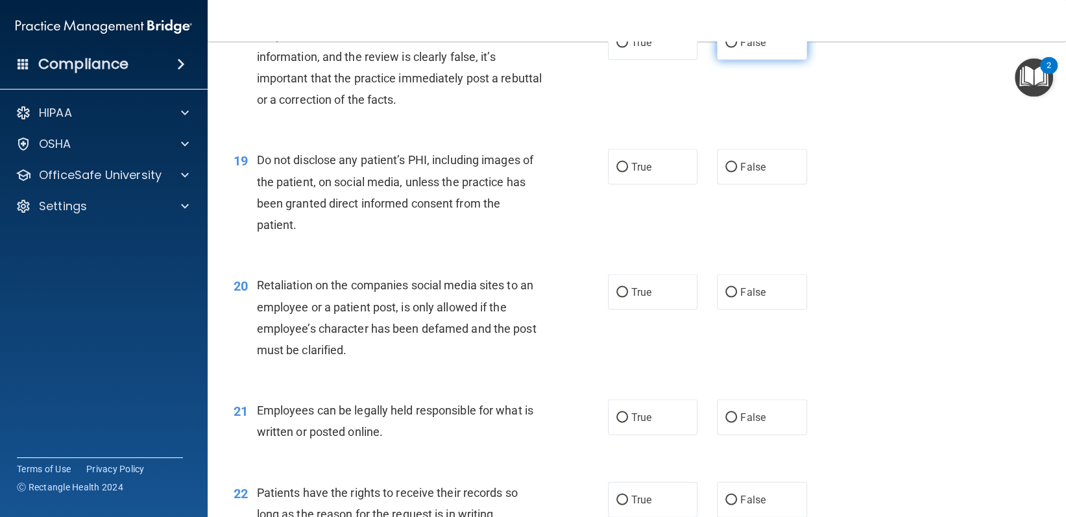
click at [741, 60] on label "False" at bounding box center [762, 43] width 90 height 36
click at [737, 48] on input "False" at bounding box center [731, 43] width 12 height 10
radio input "true"
drag, startPoint x: 267, startPoint y: 203, endPoint x: 257, endPoint y: 207, distance: 10.5
click at [257, 207] on span "Do not disclose any patient’s PHI, including images of the patient, on social m…" at bounding box center [395, 192] width 276 height 78
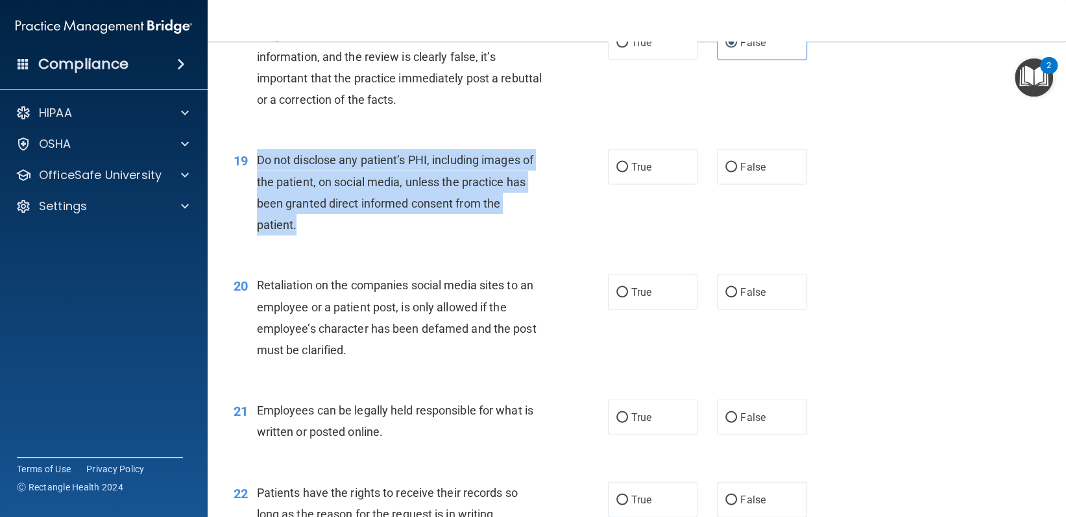
drag, startPoint x: 252, startPoint y: 208, endPoint x: 309, endPoint y: 263, distance: 79.8
click at [309, 242] on div "19 Do not disclose any patient’s PHI, including images of the patient, on socia…" at bounding box center [420, 195] width 413 height 93
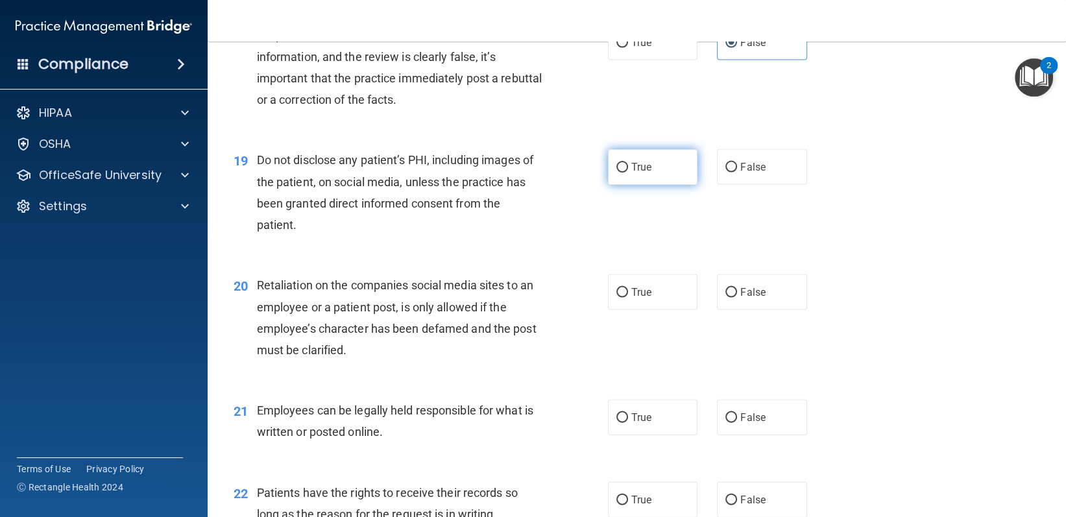
click at [641, 185] on label "True" at bounding box center [653, 167] width 90 height 36
click at [628, 173] on input "True" at bounding box center [622, 168] width 12 height 10
radio input "true"
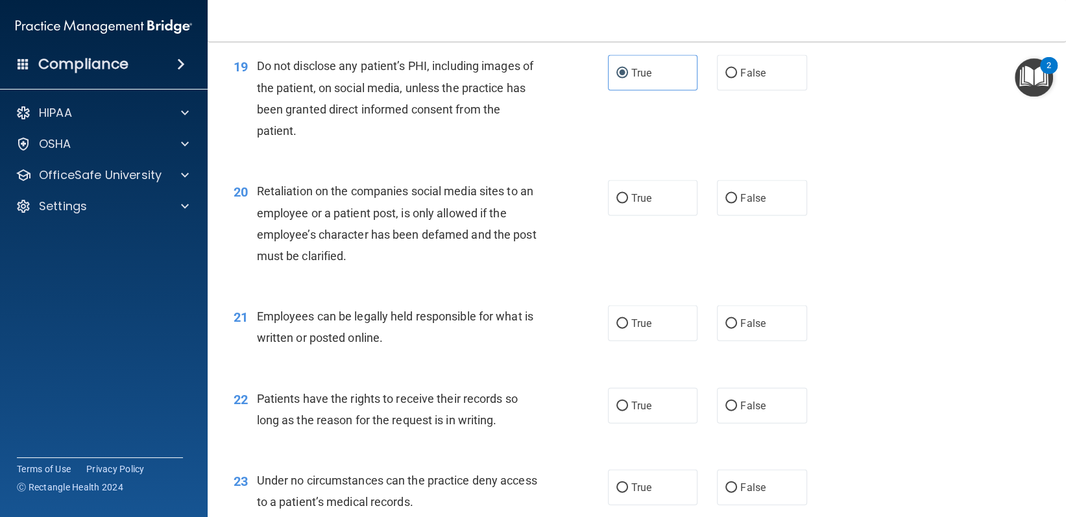
scroll to position [2335, 0]
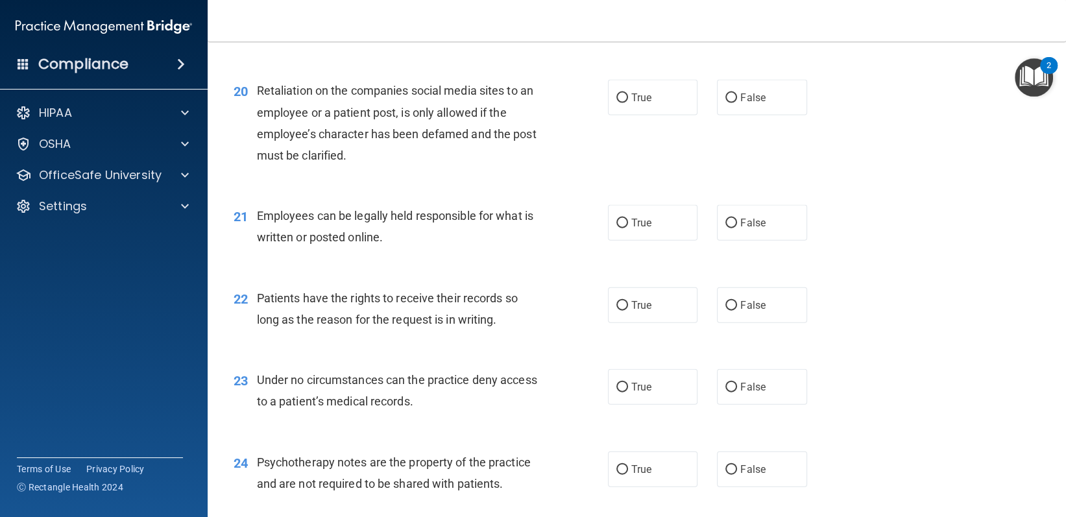
click at [257, 141] on div "Retaliation on the companies social media sites to an employee or a patient pos…" at bounding box center [404, 123] width 295 height 86
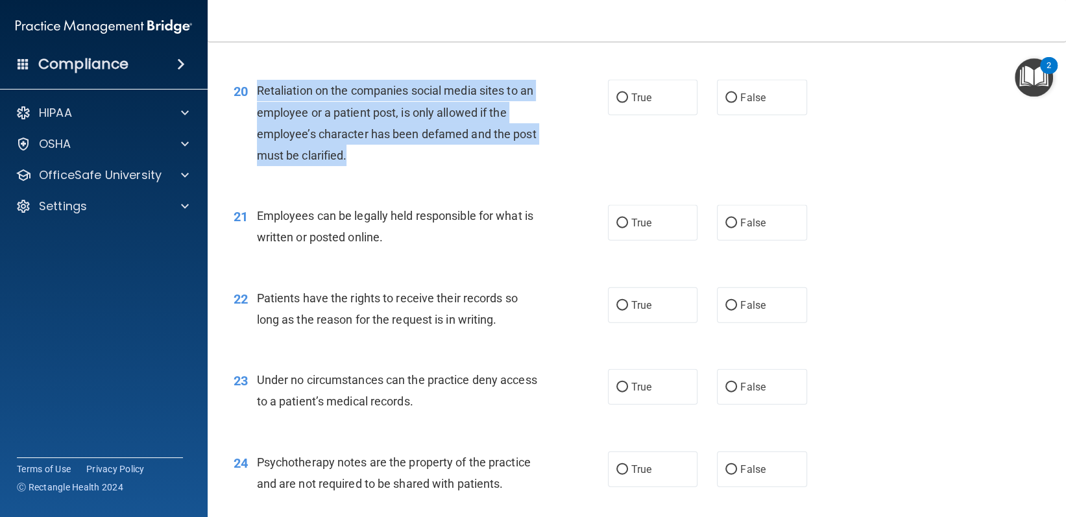
drag, startPoint x: 256, startPoint y: 134, endPoint x: 359, endPoint y: 202, distance: 123.8
click at [359, 173] on div "20 Retaliation on the companies social media sites to an employee or a patient …" at bounding box center [420, 126] width 413 height 93
drag, startPoint x: 357, startPoint y: 200, endPoint x: 327, endPoint y: 200, distance: 30.5
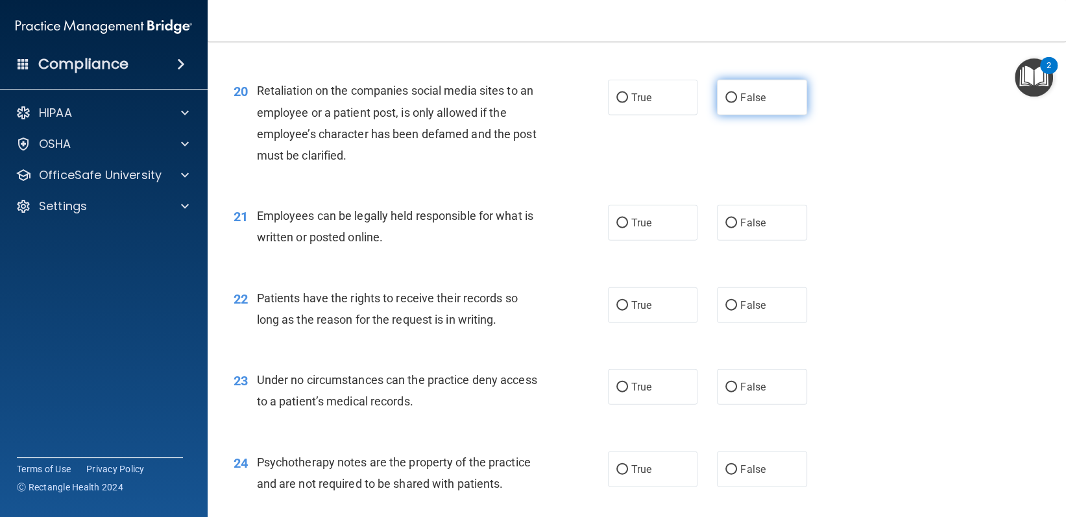
click at [733, 115] on label "False" at bounding box center [762, 98] width 90 height 36
click at [733, 103] on input "False" at bounding box center [731, 98] width 12 height 10
radio input "true"
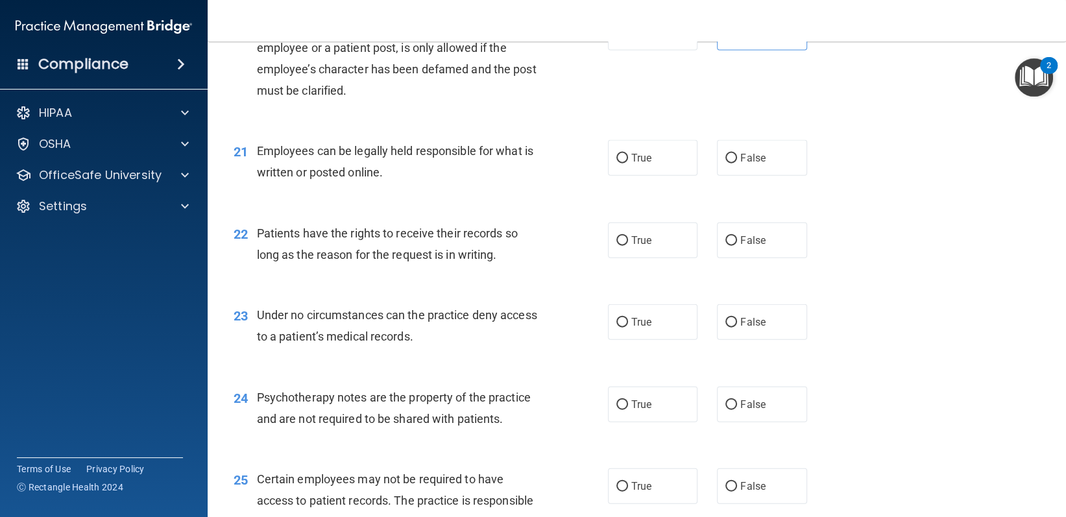
scroll to position [2465, 0]
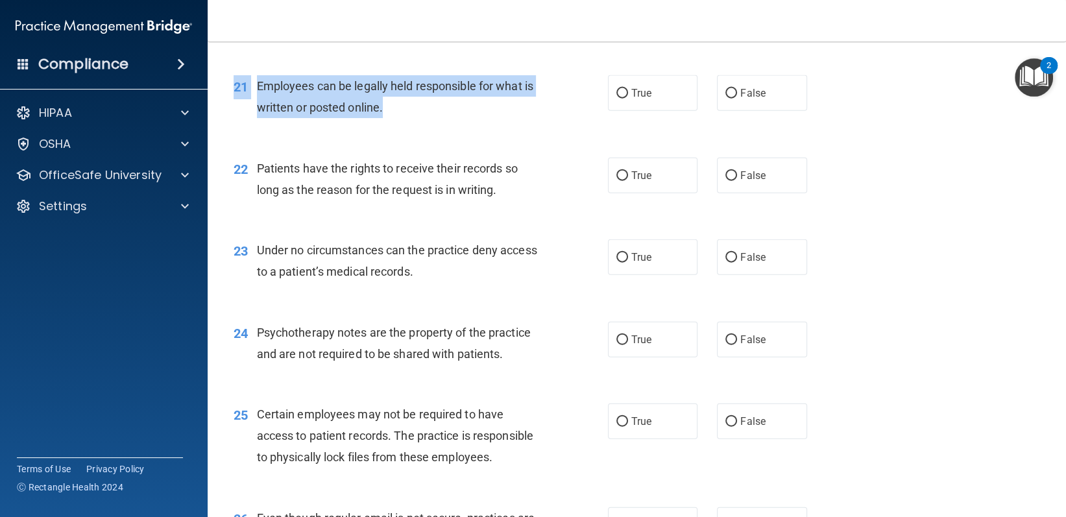
drag, startPoint x: 244, startPoint y: 111, endPoint x: 423, endPoint y: 157, distance: 184.8
click at [405, 141] on div "21 Employees can be legally held responsible for what is written or posted onli…" at bounding box center [637, 100] width 826 height 82
click at [423, 118] on div "Employees can be legally held responsible for what is written or posted online." at bounding box center [404, 96] width 295 height 43
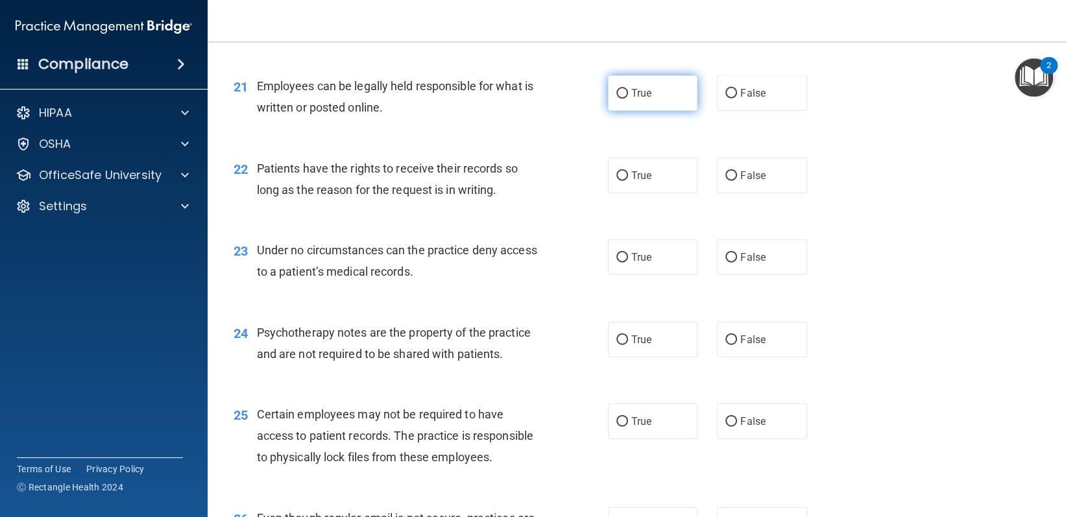
click at [641, 99] on span "True" at bounding box center [641, 93] width 20 height 12
click at [628, 99] on input "True" at bounding box center [622, 94] width 12 height 10
radio input "true"
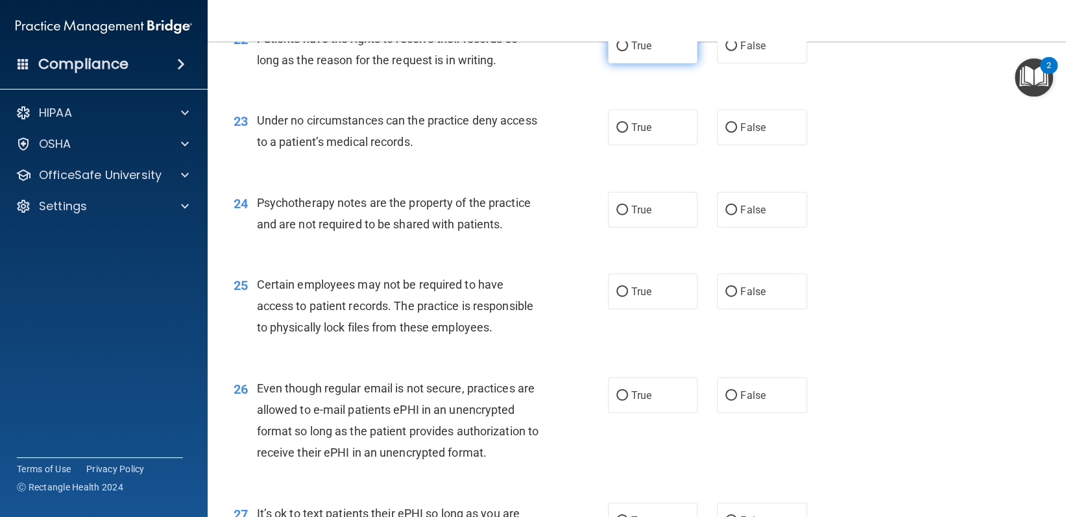
click at [623, 64] on label "True" at bounding box center [653, 46] width 90 height 36
click at [623, 51] on input "True" at bounding box center [622, 47] width 12 height 10
radio input "true"
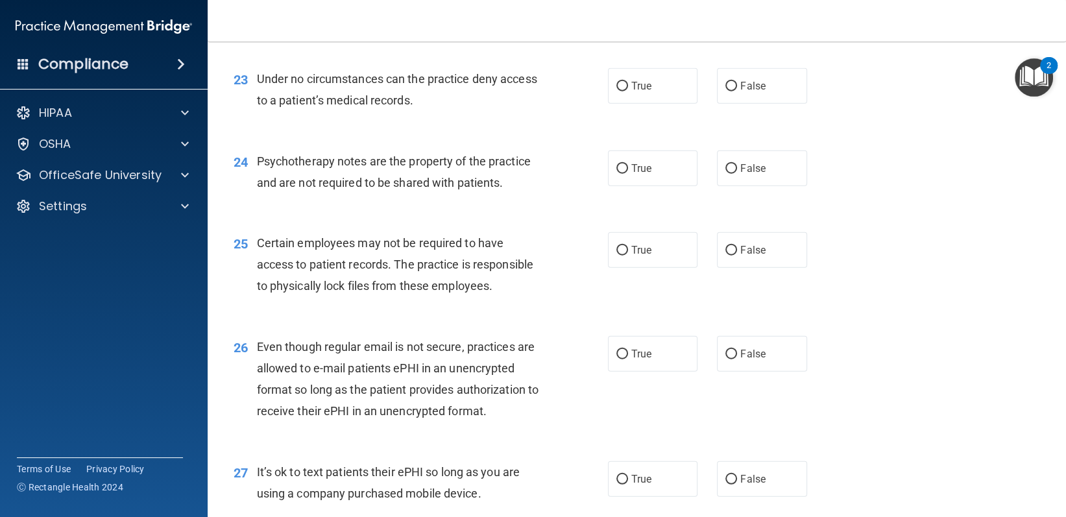
scroll to position [2659, 0]
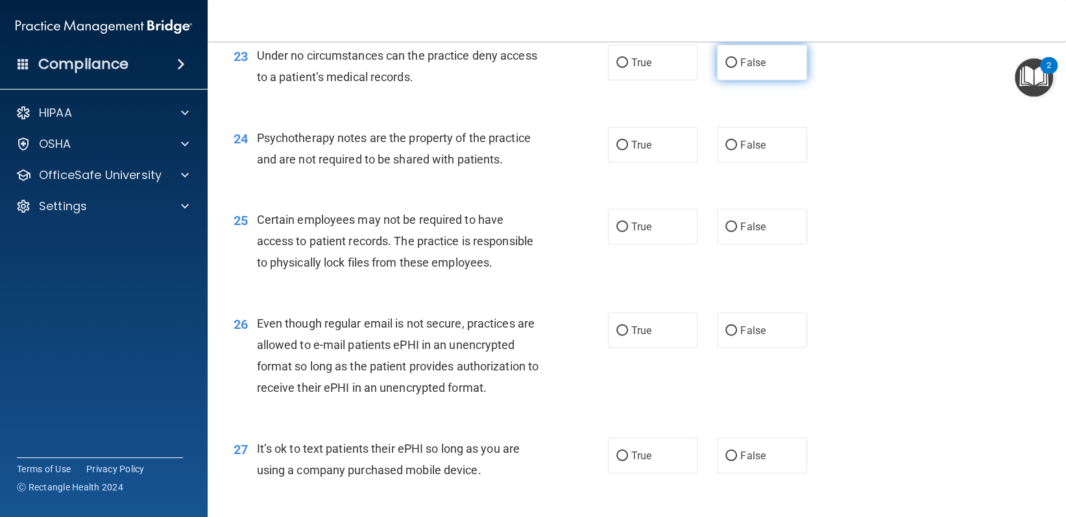
click at [742, 69] on span "False" at bounding box center [752, 62] width 25 height 12
click at [737, 68] on input "False" at bounding box center [731, 63] width 12 height 10
radio input "true"
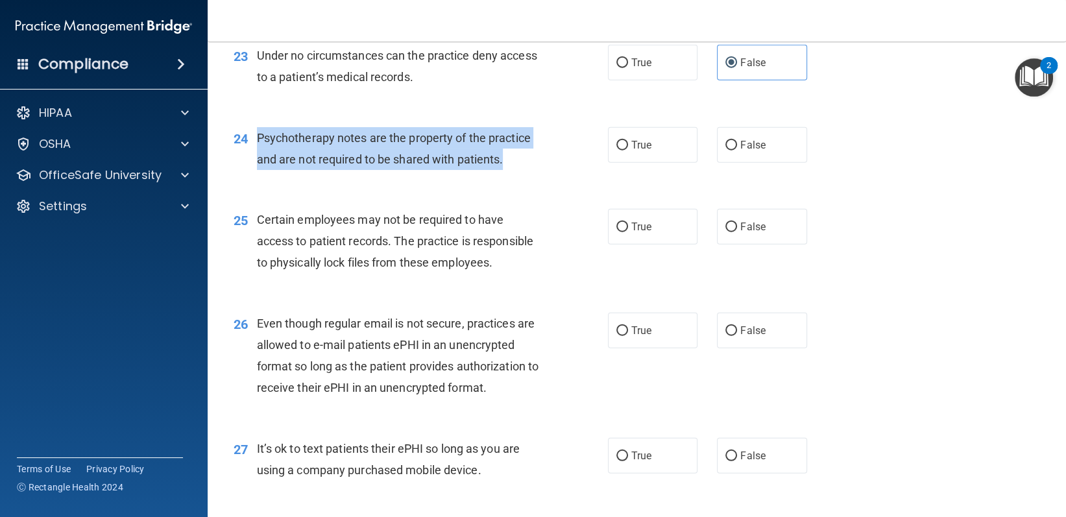
drag, startPoint x: 252, startPoint y: 174, endPoint x: 519, endPoint y: 215, distance: 269.7
click at [519, 176] on div "24 Psychotherapy notes are the property of the practice and are not required to…" at bounding box center [420, 151] width 413 height 49
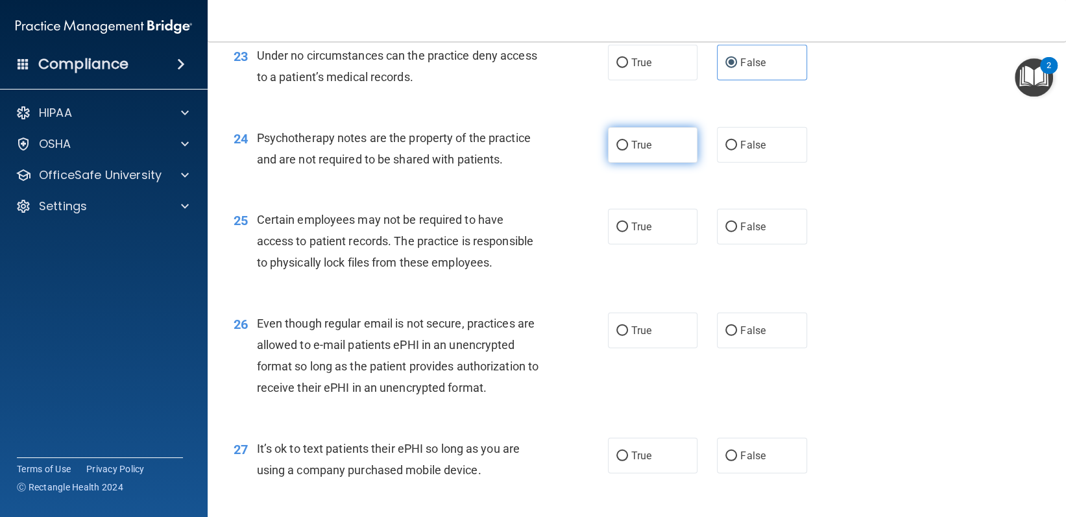
click at [608, 163] on label "True" at bounding box center [653, 145] width 90 height 36
click at [616, 150] on input "True" at bounding box center [622, 146] width 12 height 10
radio input "true"
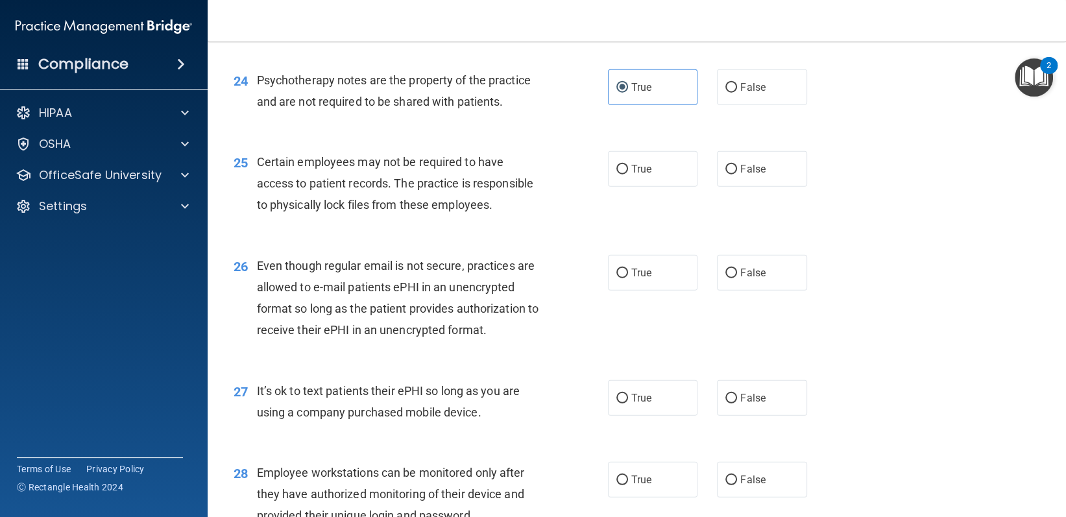
scroll to position [2854, 0]
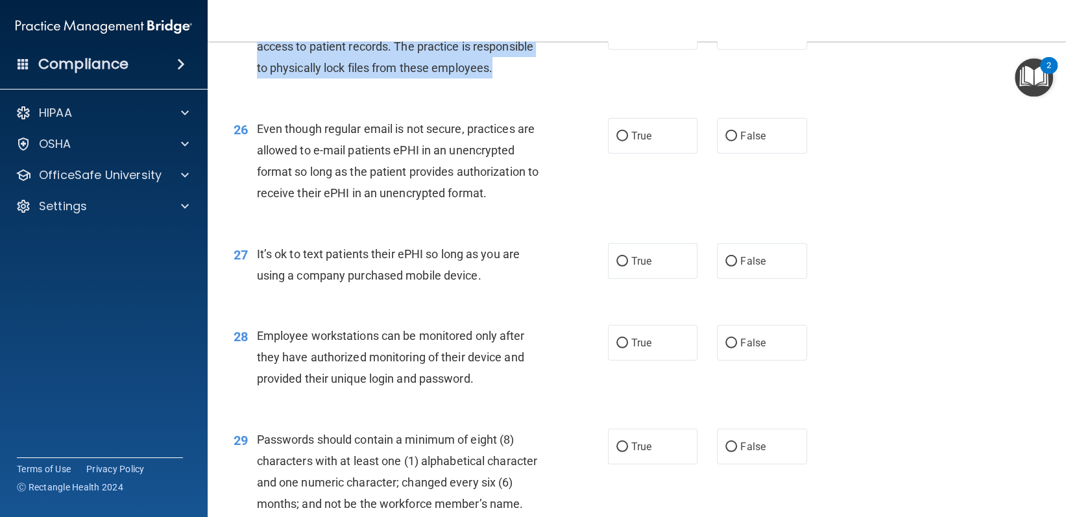
drag, startPoint x: 252, startPoint y: 71, endPoint x: 465, endPoint y: 117, distance: 217.7
click at [499, 86] on div "25 Certain employees may not be required to have access to patient records. The…" at bounding box center [420, 49] width 413 height 71
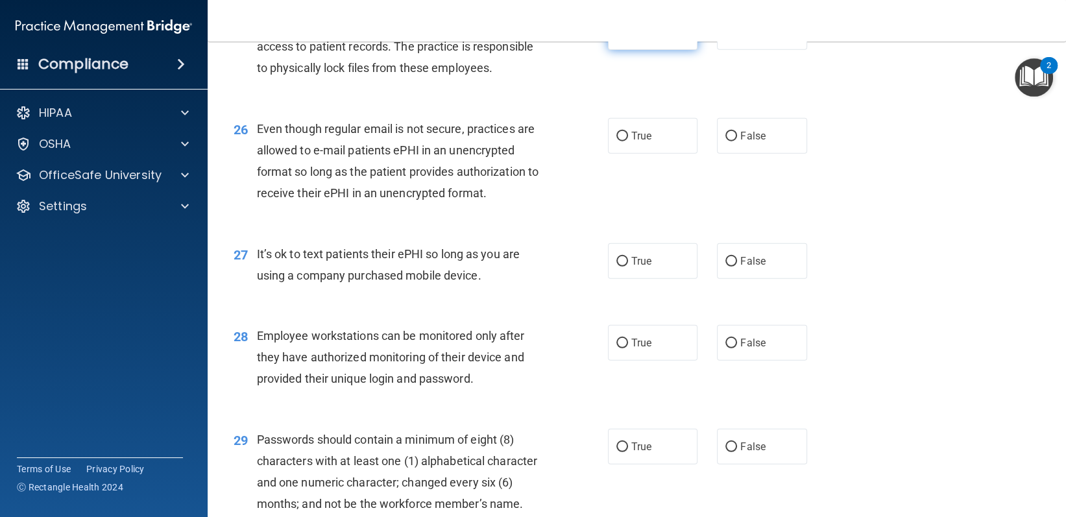
click at [669, 50] on label "True" at bounding box center [653, 32] width 90 height 36
click at [628, 38] on input "True" at bounding box center [622, 33] width 12 height 10
radio input "true"
drag, startPoint x: 256, startPoint y: 168, endPoint x: 328, endPoint y: 197, distance: 77.4
click at [374, 204] on div "Even though regular email is not secure, practices are allowed to e-mail patien…" at bounding box center [404, 161] width 295 height 86
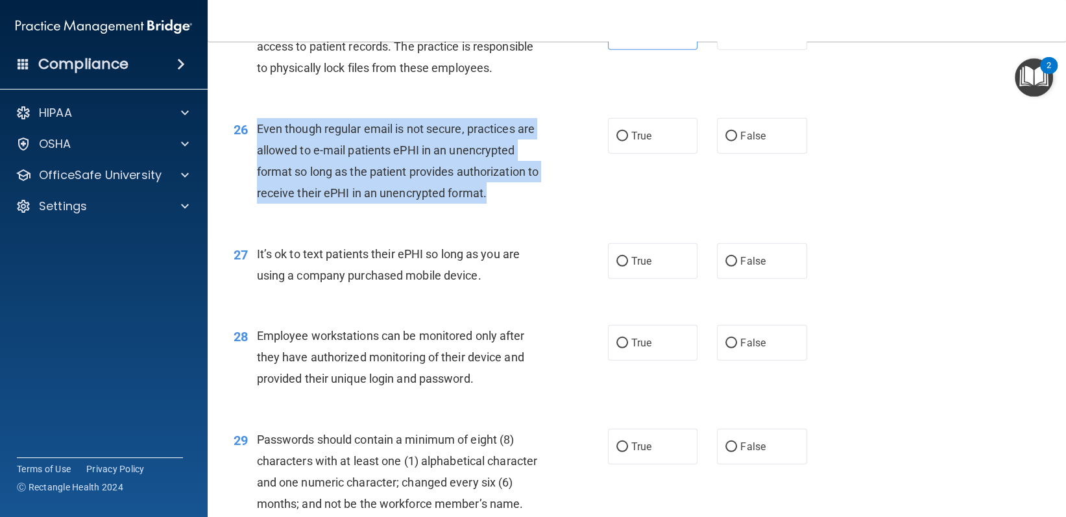
drag, startPoint x: 254, startPoint y: 173, endPoint x: 503, endPoint y: 239, distance: 256.9
click at [503, 211] on div "26 Even though regular email is not secure, practices are allowed to e-mail pat…" at bounding box center [420, 164] width 413 height 93
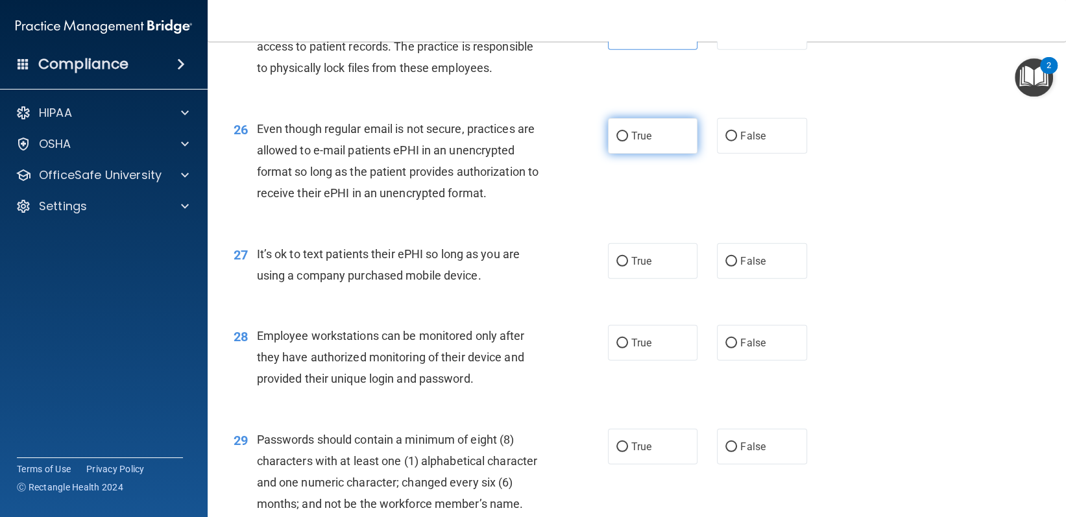
click at [667, 154] on label "True" at bounding box center [653, 136] width 90 height 36
click at [628, 141] on input "True" at bounding box center [622, 137] width 12 height 10
radio input "true"
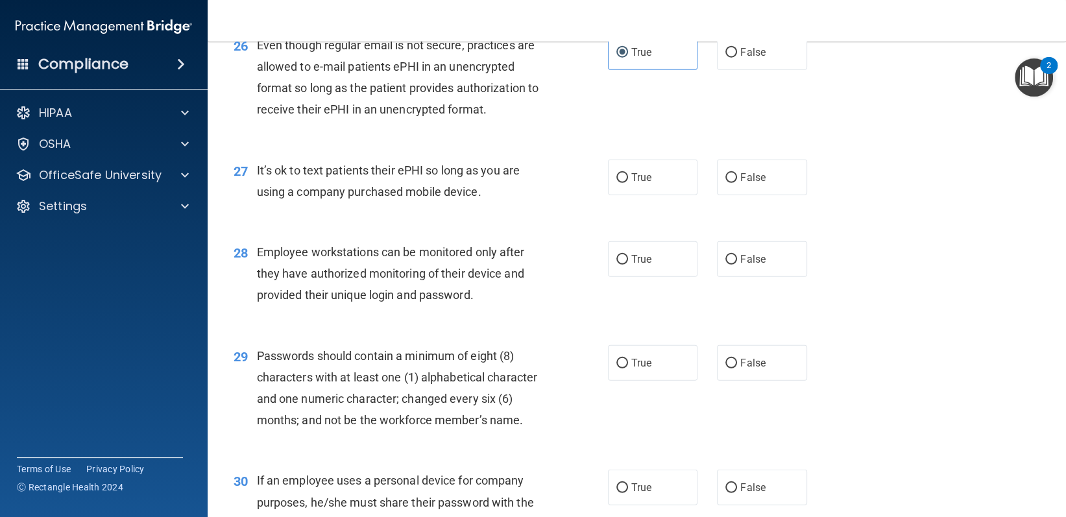
scroll to position [3048, 0]
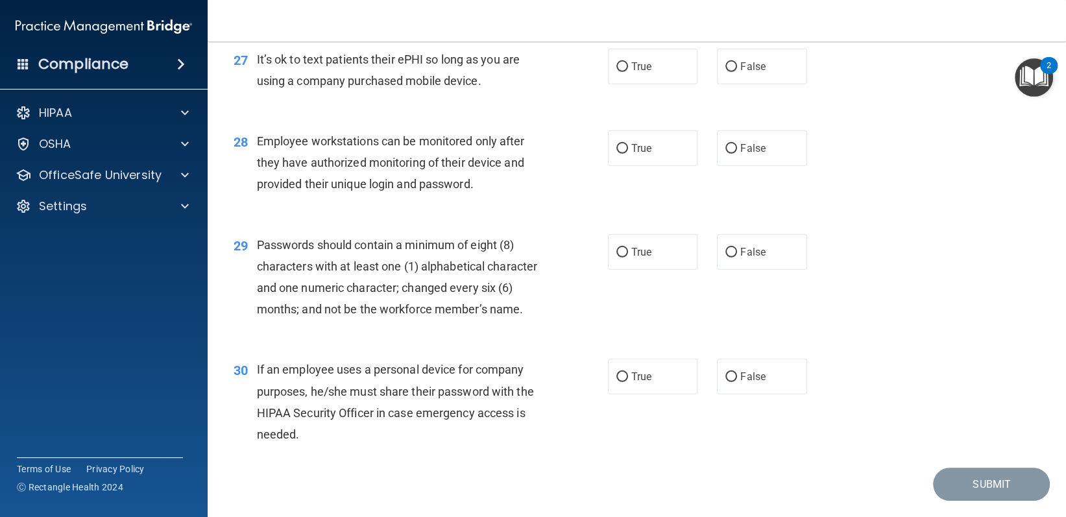
drag, startPoint x: 258, startPoint y: 100, endPoint x: 514, endPoint y: 120, distance: 257.0
click at [514, 91] on div "It’s ok to text patients their ePHI so long as you are using a company purchase…" at bounding box center [404, 70] width 295 height 43
drag, startPoint x: 455, startPoint y: 120, endPoint x: 545, endPoint y: 95, distance: 94.1
click at [545, 91] on div "It’s ok to text patients their ePHI so long as you are using a company purchase…" at bounding box center [404, 70] width 295 height 43
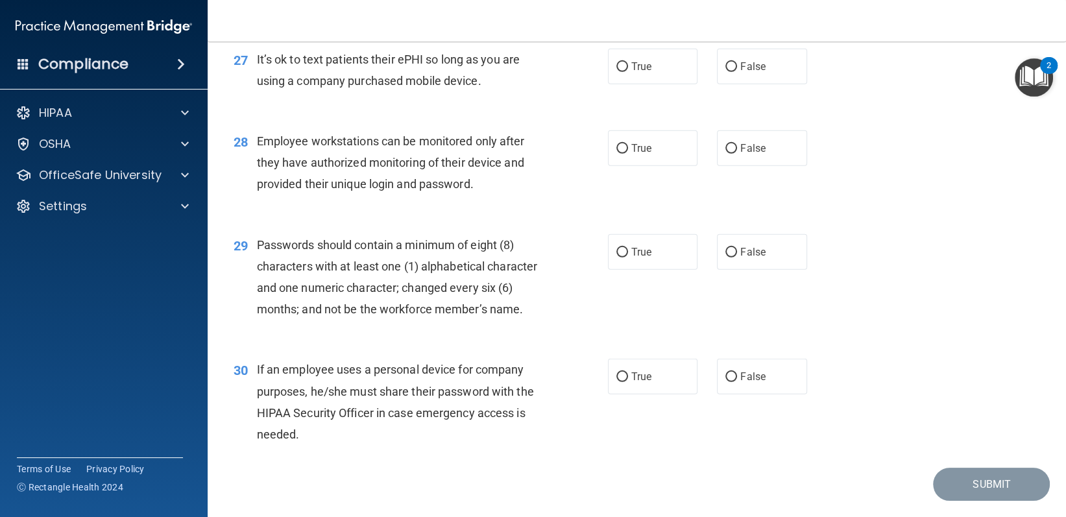
scroll to position [2983, 0]
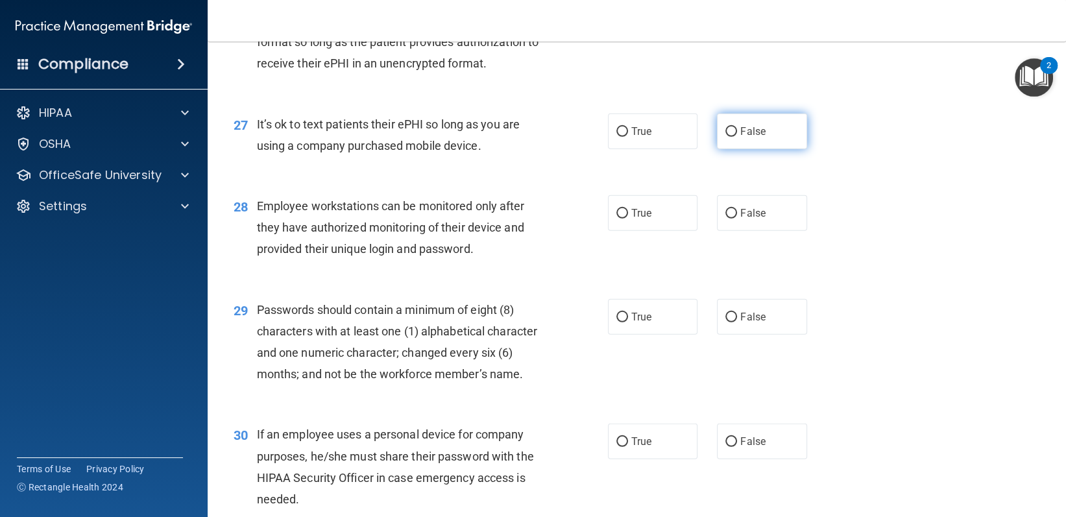
click at [738, 149] on label "False" at bounding box center [762, 131] width 90 height 36
click at [737, 137] on input "False" at bounding box center [731, 132] width 12 height 10
radio input "true"
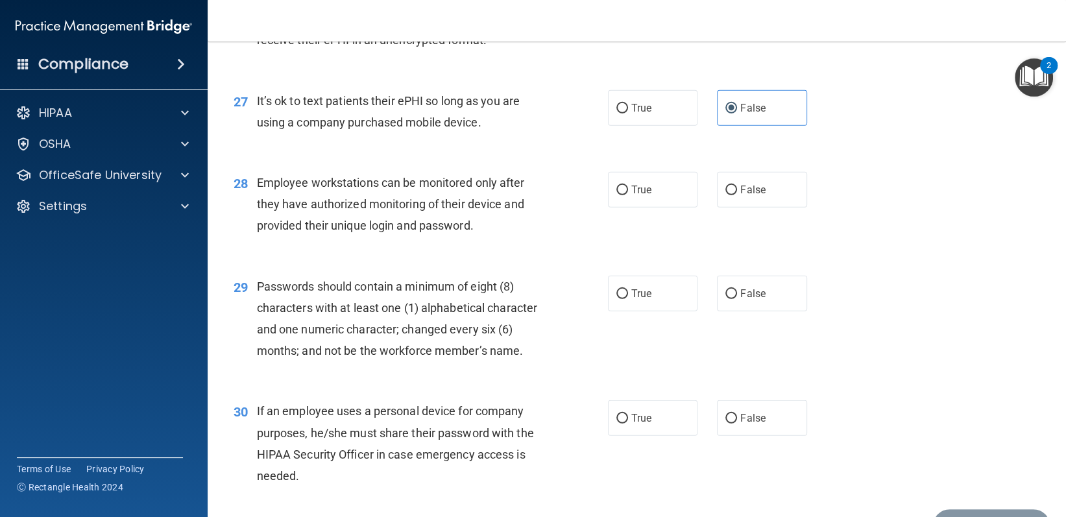
scroll to position [3048, 0]
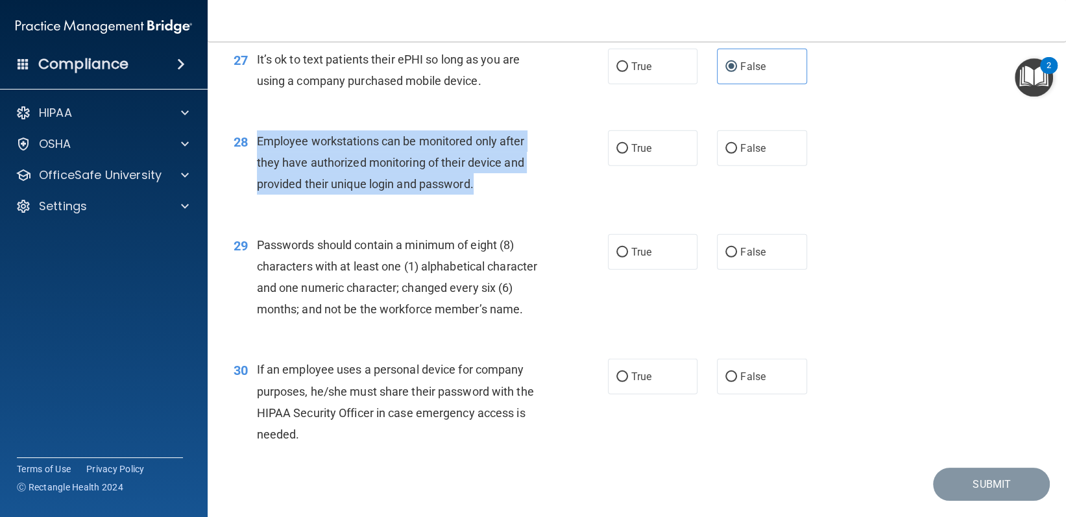
drag, startPoint x: 255, startPoint y: 184, endPoint x: 501, endPoint y: 226, distance: 249.4
click at [500, 202] on div "28 Employee workstations can be monitored only after they have authorized monit…" at bounding box center [420, 165] width 413 height 71
click at [505, 195] on div "Employee workstations can be monitored only after they have authorized monitori…" at bounding box center [404, 162] width 295 height 65
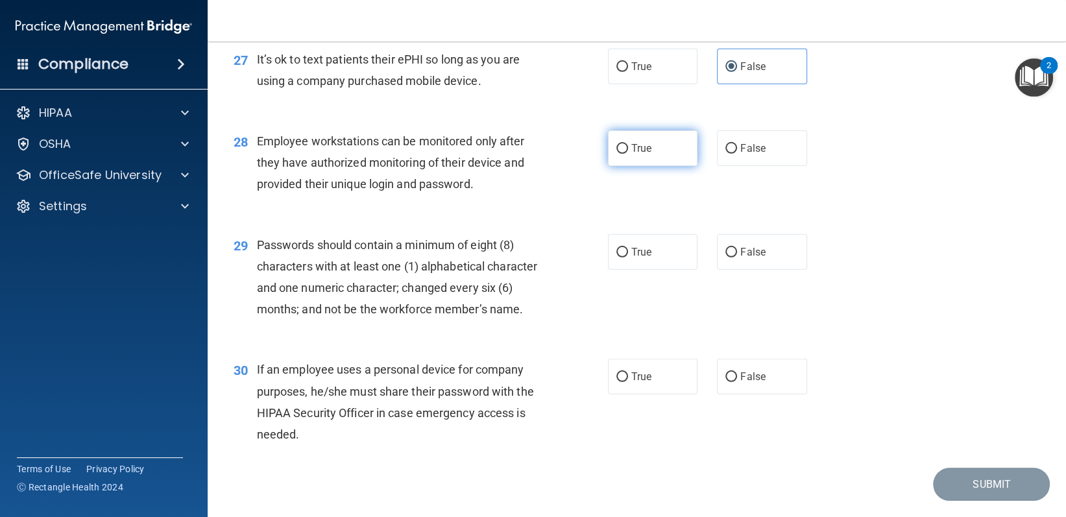
click at [643, 154] on span "True" at bounding box center [641, 148] width 20 height 12
click at [628, 154] on input "True" at bounding box center [622, 149] width 12 height 10
radio input "true"
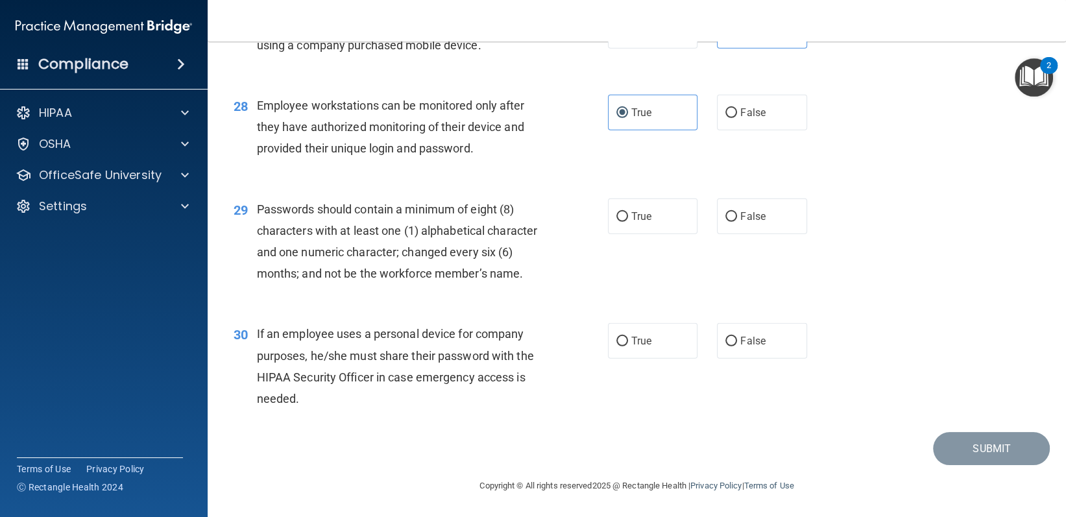
scroll to position [3148, 0]
click at [644, 210] on span "True" at bounding box center [641, 216] width 20 height 12
click at [628, 212] on input "True" at bounding box center [622, 217] width 12 height 10
radio input "true"
click at [634, 329] on label "True" at bounding box center [653, 341] width 90 height 36
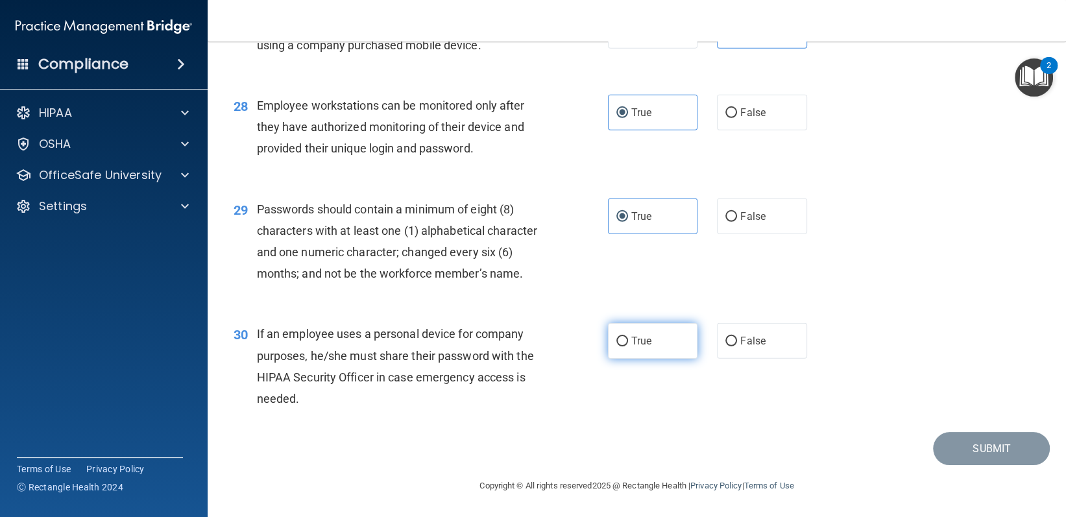
click at [628, 337] on input "True" at bounding box center [622, 342] width 12 height 10
radio input "true"
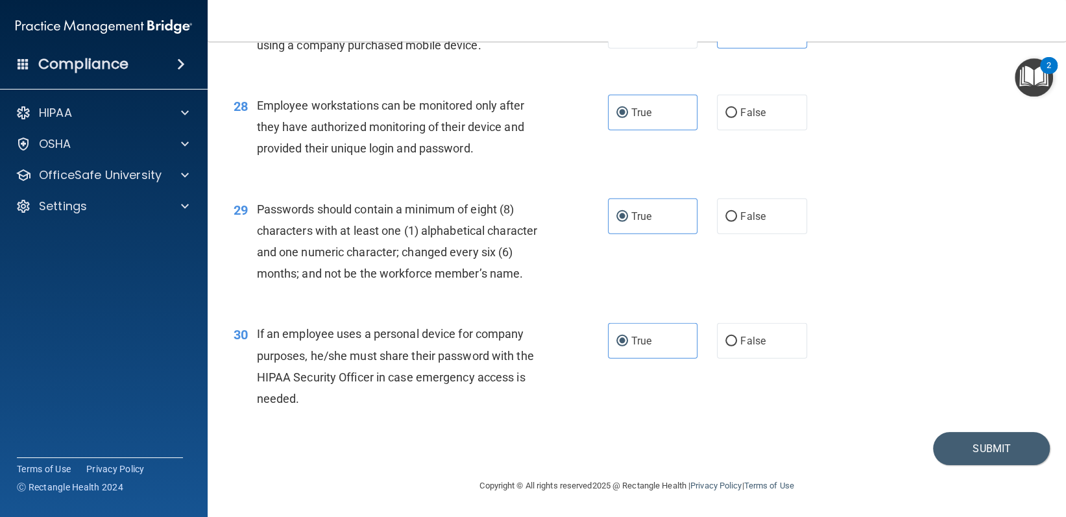
click at [1019, 485] on footer "Copyright © All rights reserved 2025 @ Rectangle Health | Privacy Policy | Term…" at bounding box center [636, 484] width 806 height 39
click at [1011, 459] on button "Submit" at bounding box center [991, 448] width 117 height 33
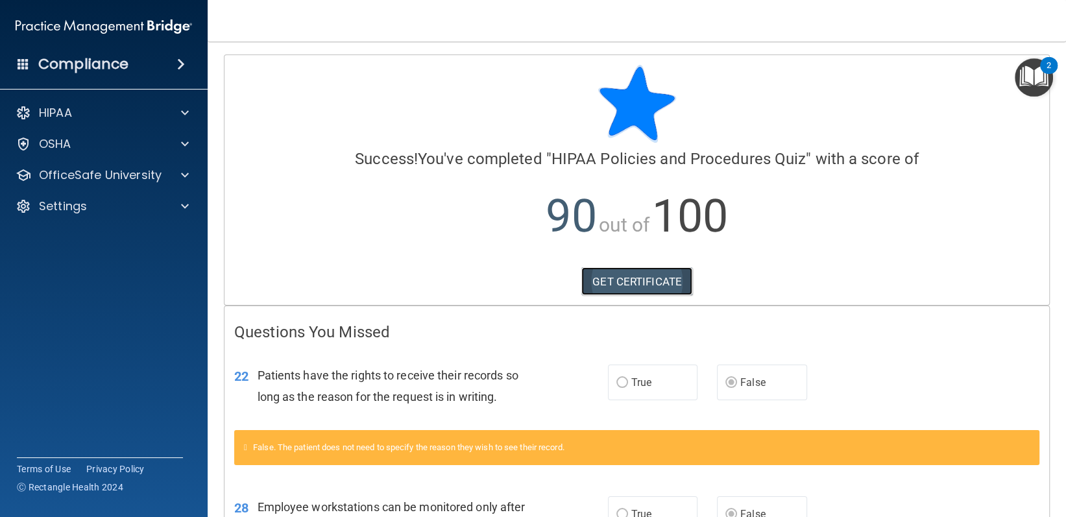
click at [644, 283] on link "GET CERTIFICATE" at bounding box center [636, 281] width 111 height 29
click at [128, 163] on div "OfficeSafe University" at bounding box center [104, 175] width 208 height 26
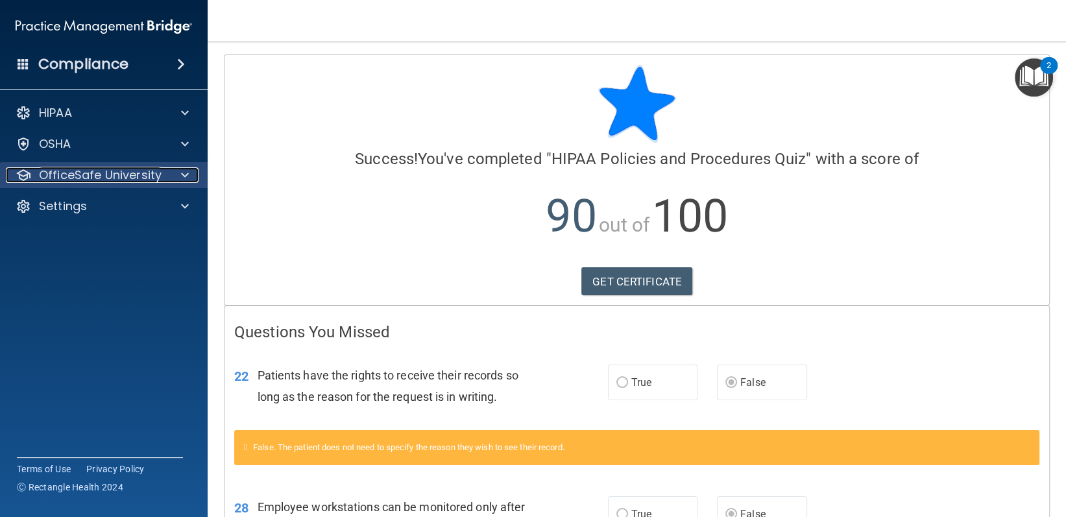
click at [187, 172] on span at bounding box center [185, 175] width 8 height 16
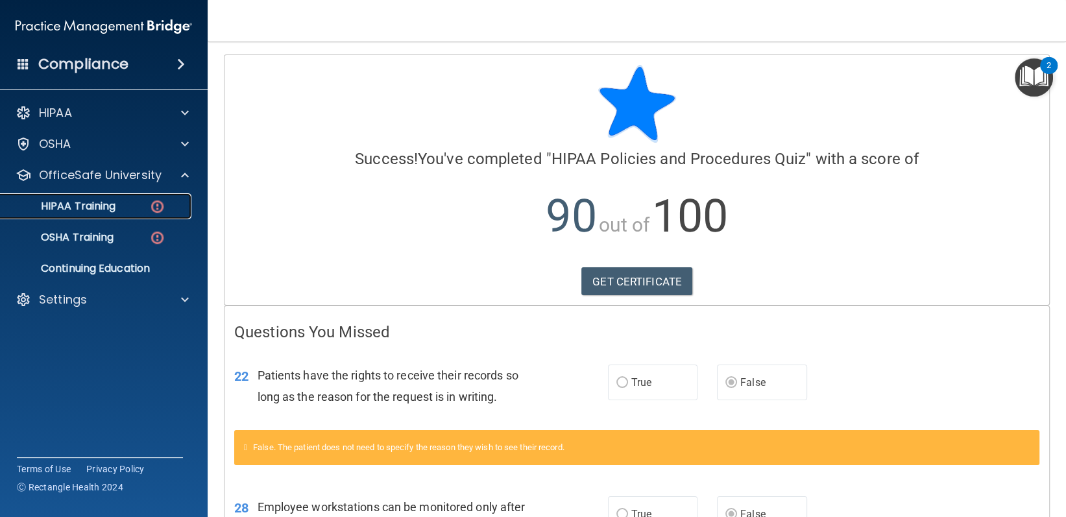
click at [110, 209] on p "HIPAA Training" at bounding box center [61, 206] width 107 height 13
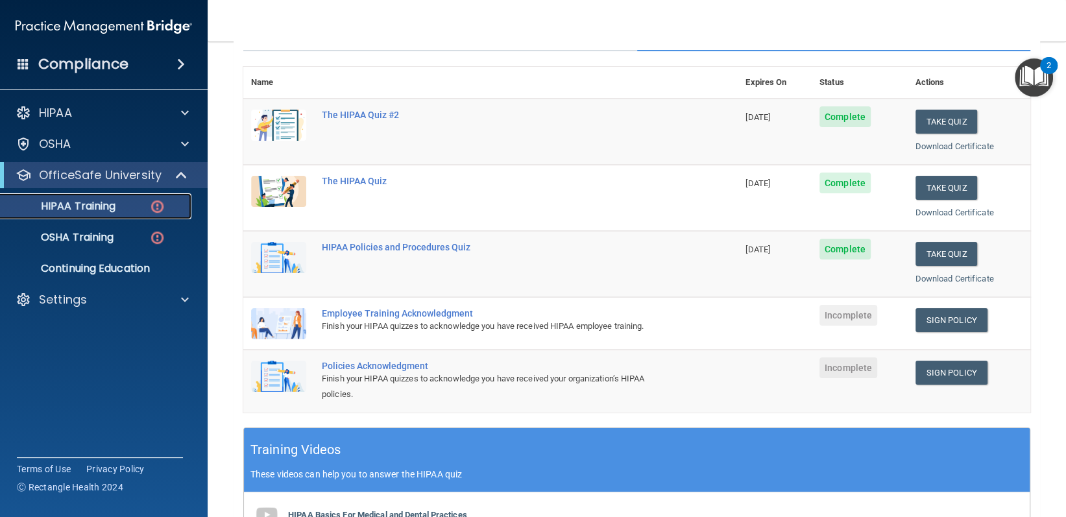
scroll to position [195, 0]
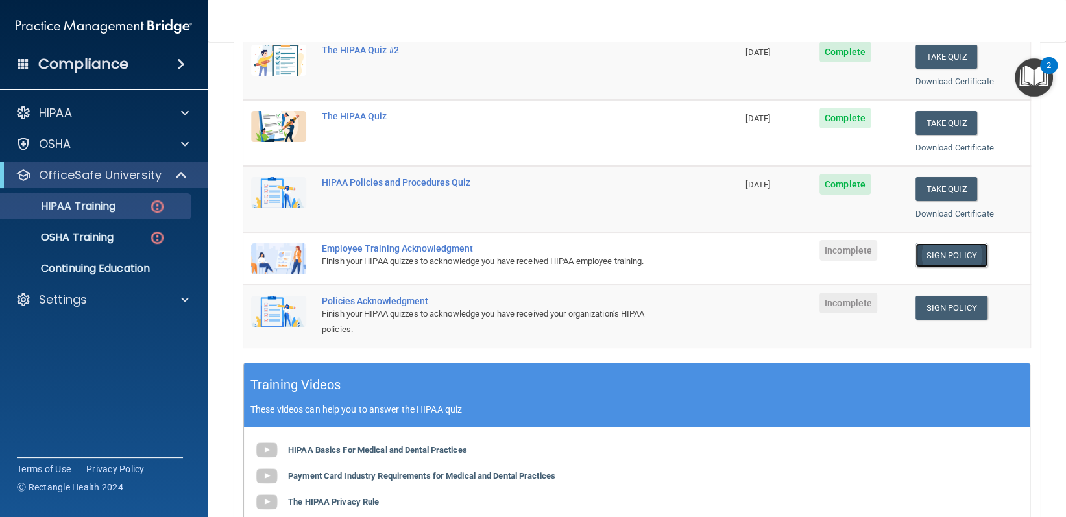
click at [960, 255] on link "Sign Policy" at bounding box center [951, 255] width 72 height 24
click at [938, 249] on link "Sign Policy" at bounding box center [951, 255] width 72 height 24
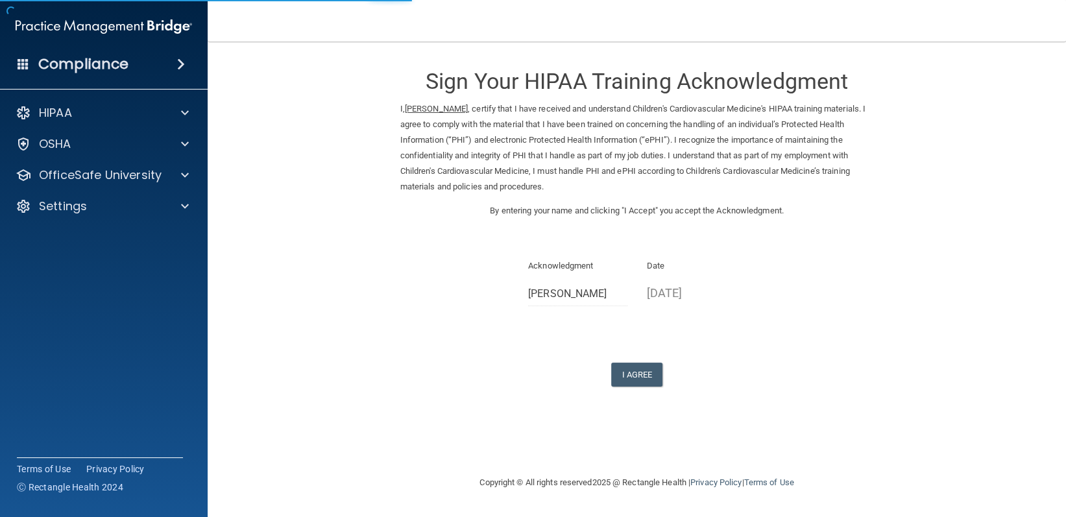
click at [621, 361] on div "Sign Your HIPAA Training Acknowledgment I, Joaliz Gallegos Gatica , certify tha…" at bounding box center [636, 220] width 473 height 332
click at [637, 365] on button "I Agree" at bounding box center [637, 375] width 52 height 24
click at [637, 364] on button "I Agree" at bounding box center [637, 375] width 52 height 24
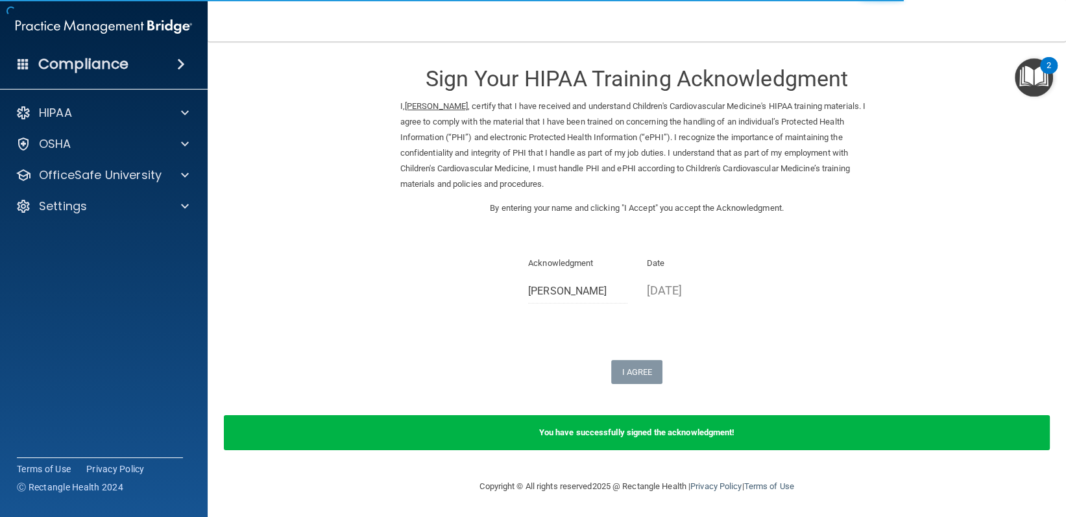
scroll to position [3, 0]
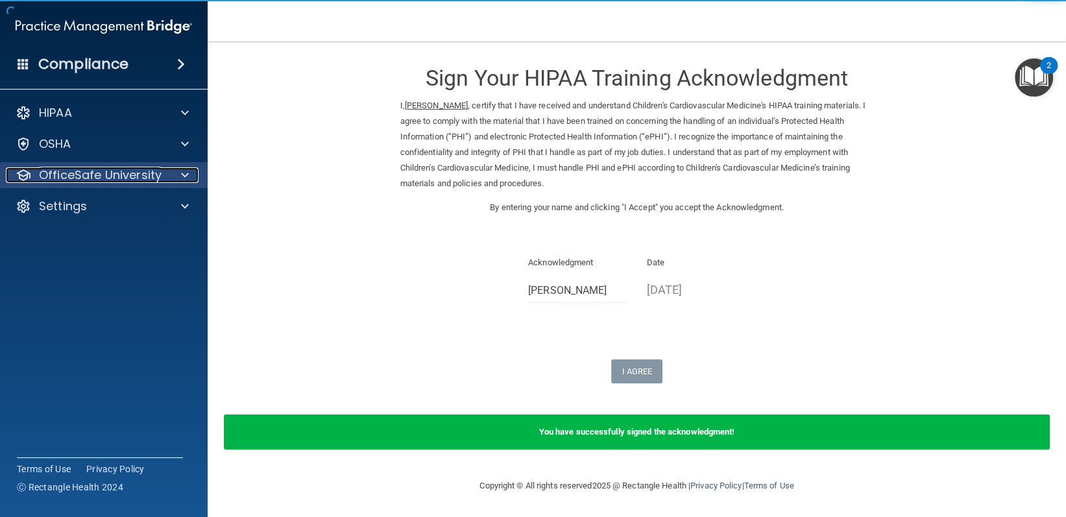
click at [149, 165] on div "OfficeSafe University" at bounding box center [104, 175] width 208 height 26
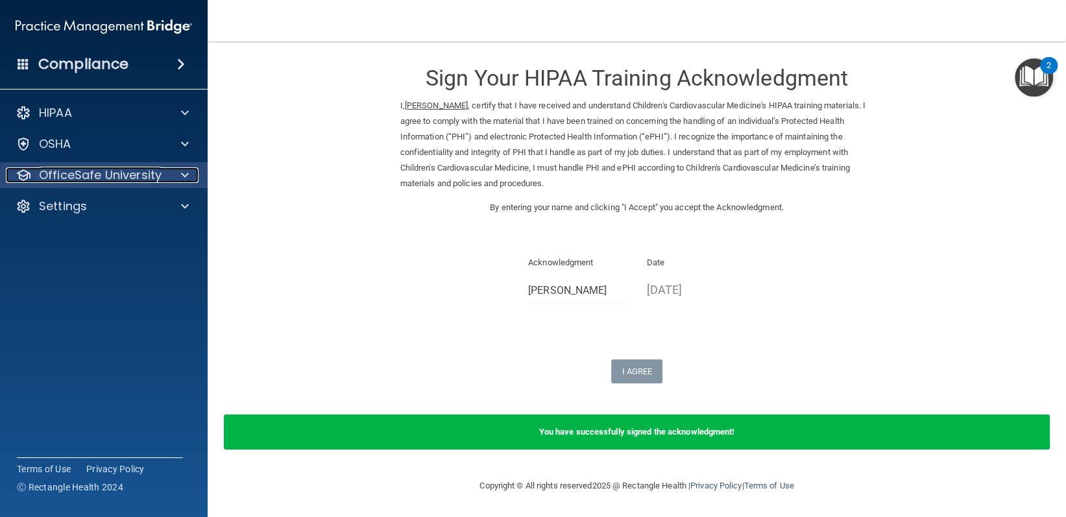
click at [190, 176] on div at bounding box center [183, 175] width 32 height 16
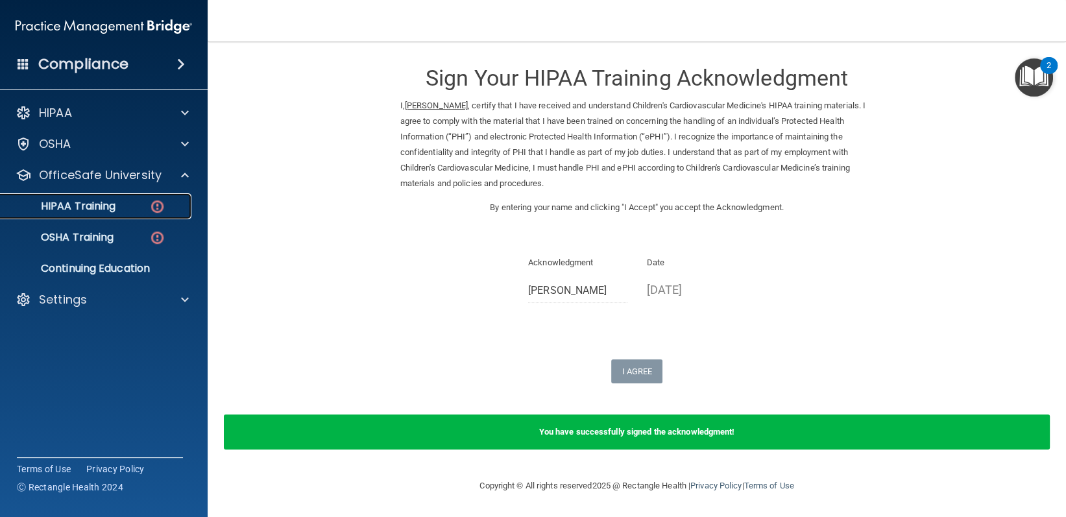
click at [137, 209] on div "HIPAA Training" at bounding box center [96, 206] width 177 height 13
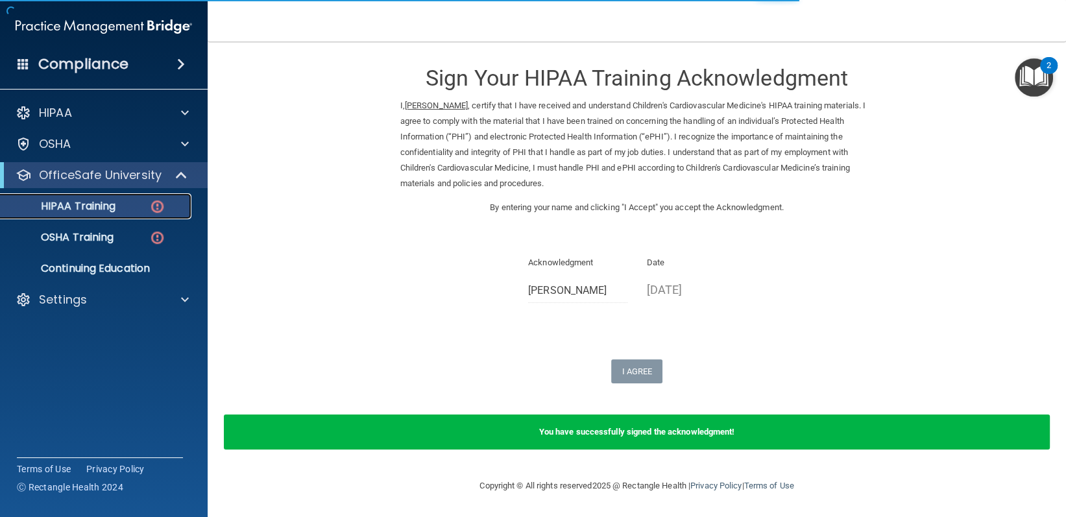
scroll to position [455, 0]
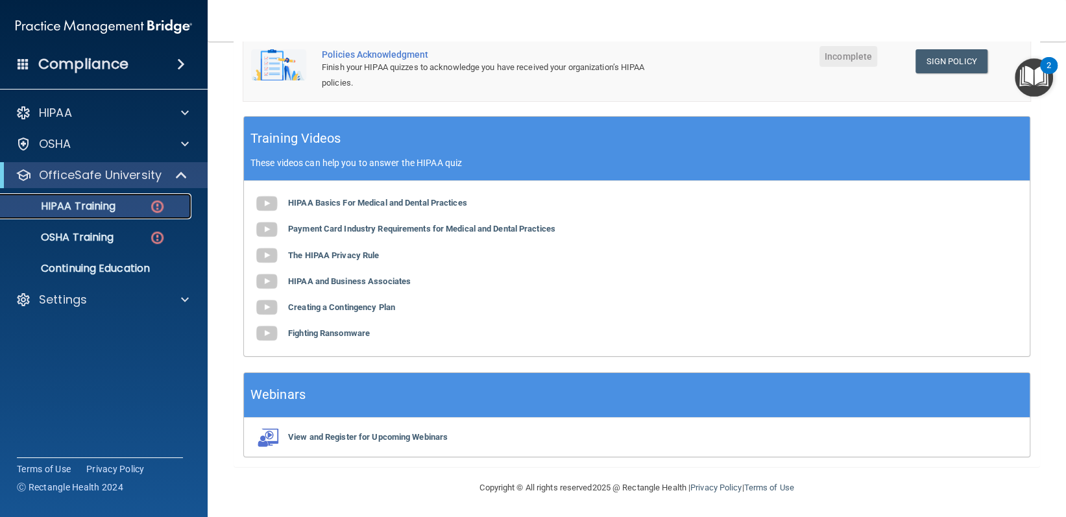
click at [153, 208] on img at bounding box center [157, 206] width 16 height 16
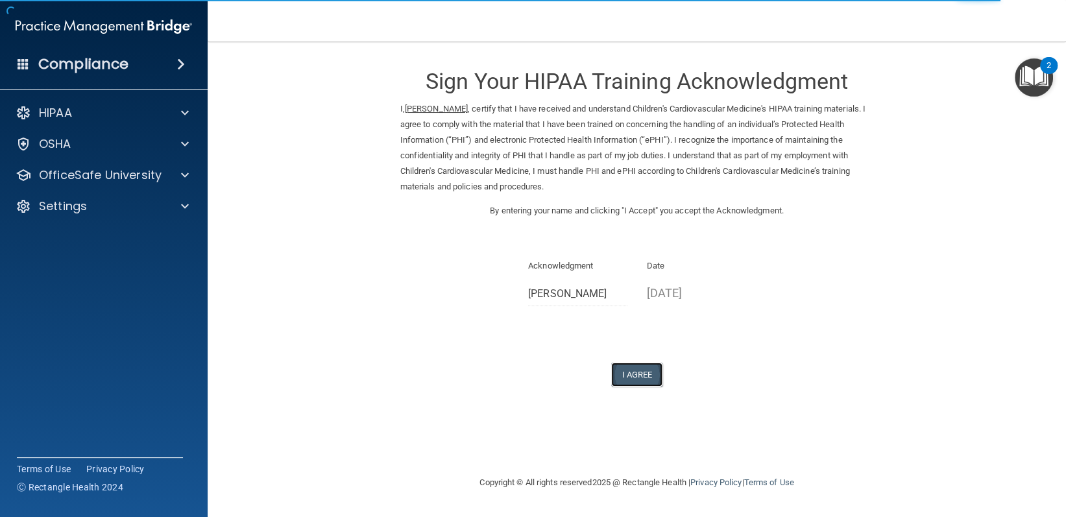
click at [617, 374] on button "I Agree" at bounding box center [637, 375] width 52 height 24
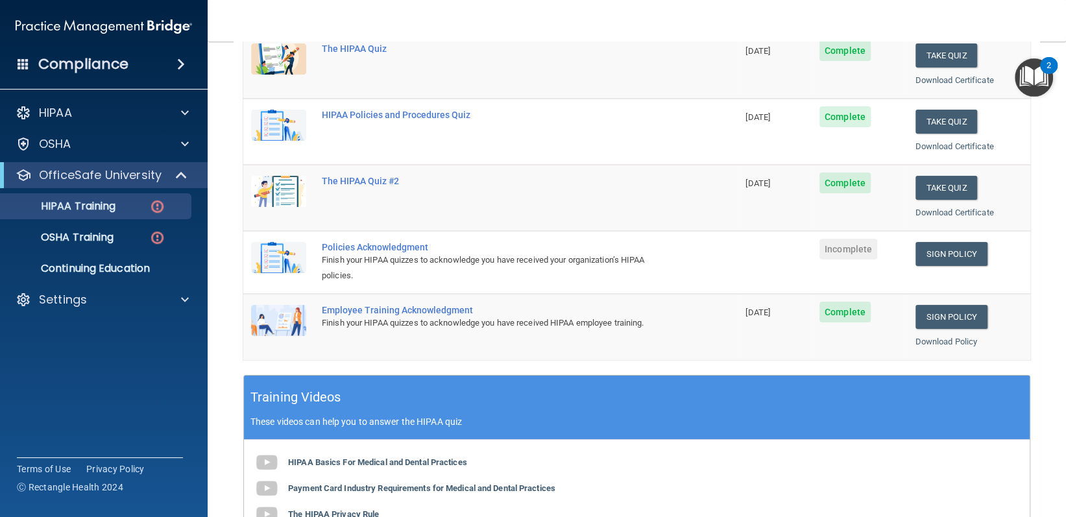
scroll to position [195, 0]
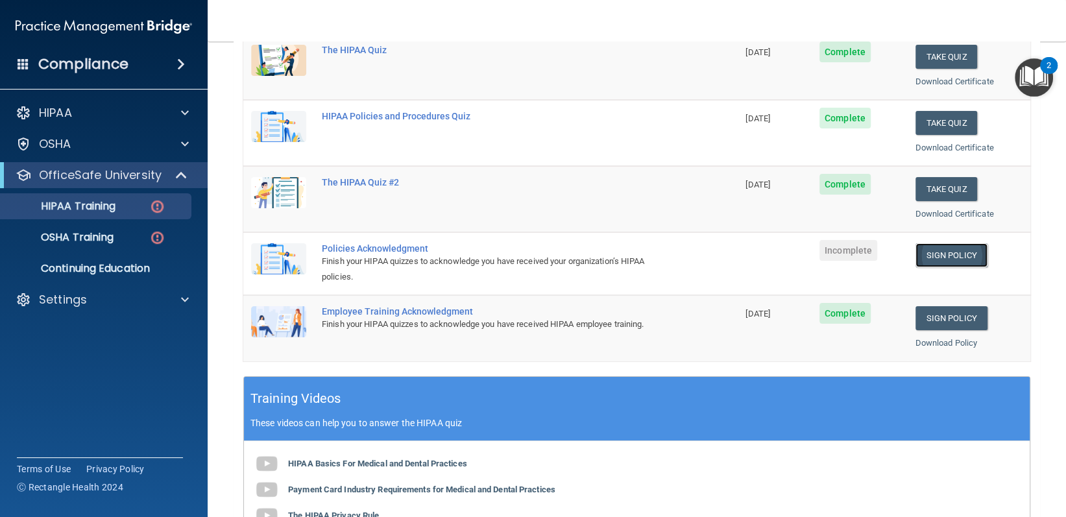
click at [929, 249] on link "Sign Policy" at bounding box center [951, 255] width 72 height 24
click at [146, 210] on div "HIPAA Training" at bounding box center [96, 206] width 177 height 13
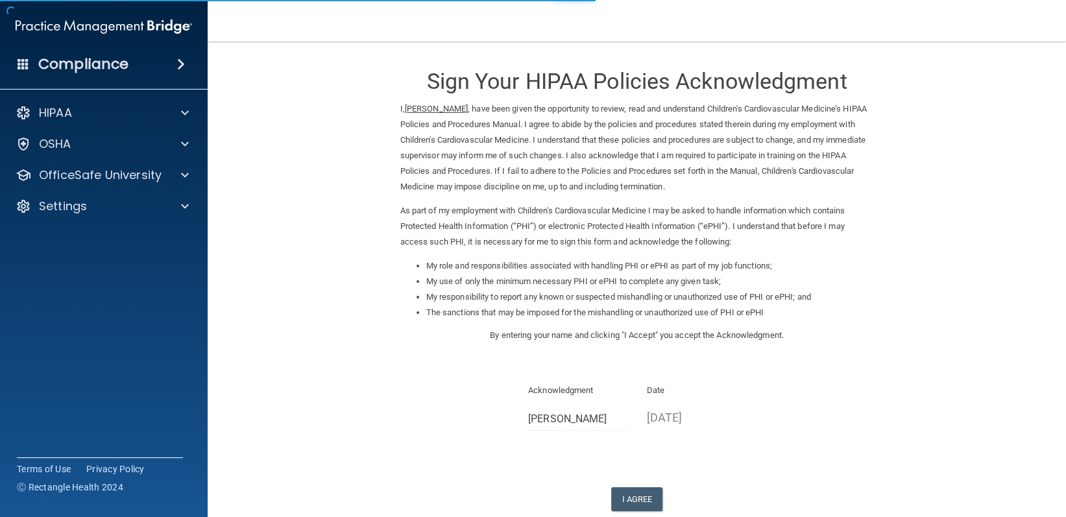
scroll to position [77, 0]
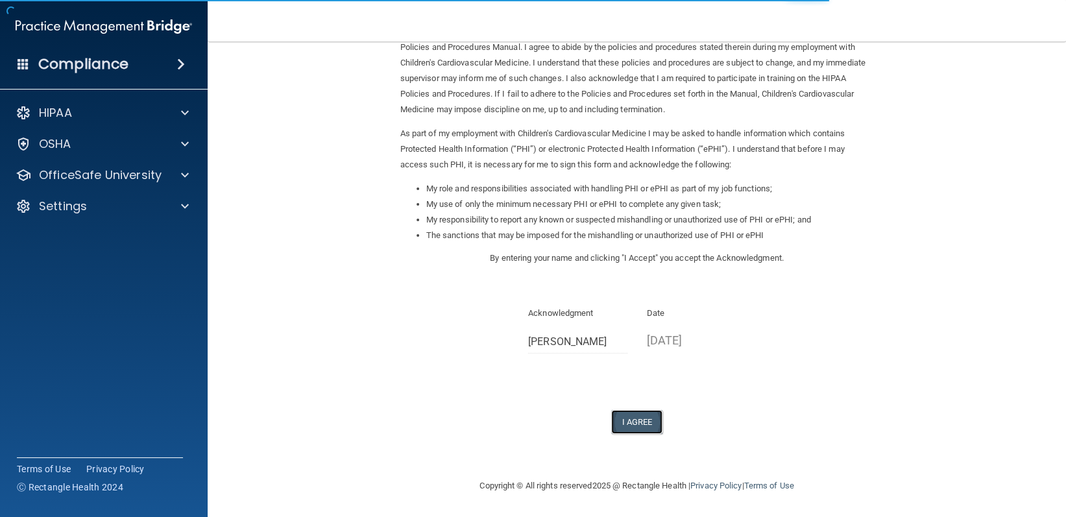
click at [633, 432] on button "I Agree" at bounding box center [637, 422] width 52 height 24
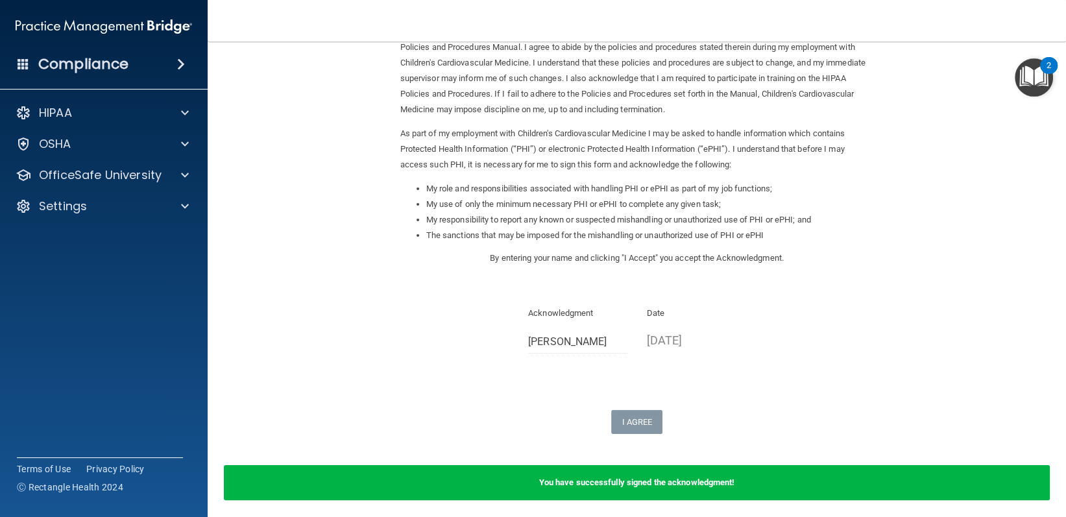
click at [119, 187] on div "HIPAA Documents and Policies Report an Incident Business Associates Emergency P…" at bounding box center [104, 162] width 208 height 135
click at [146, 184] on div "OfficeSafe University" at bounding box center [104, 175] width 208 height 26
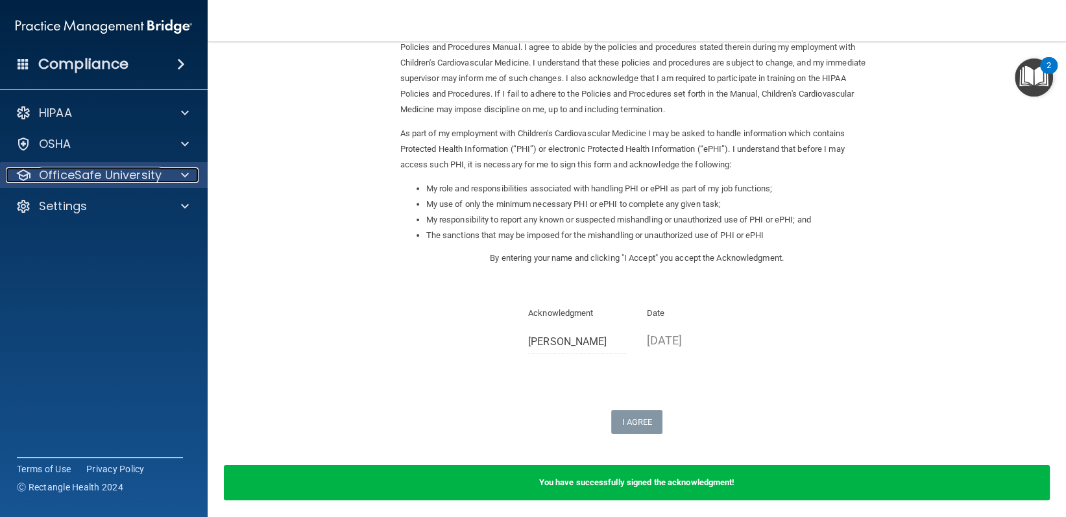
click at [183, 179] on span at bounding box center [185, 175] width 8 height 16
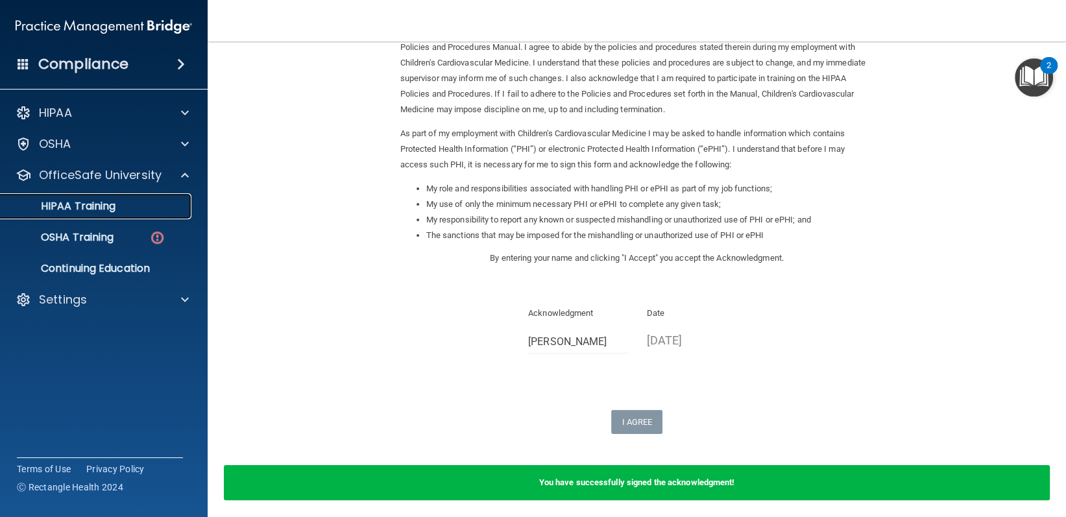
click at [108, 216] on link "HIPAA Training" at bounding box center [89, 206] width 204 height 26
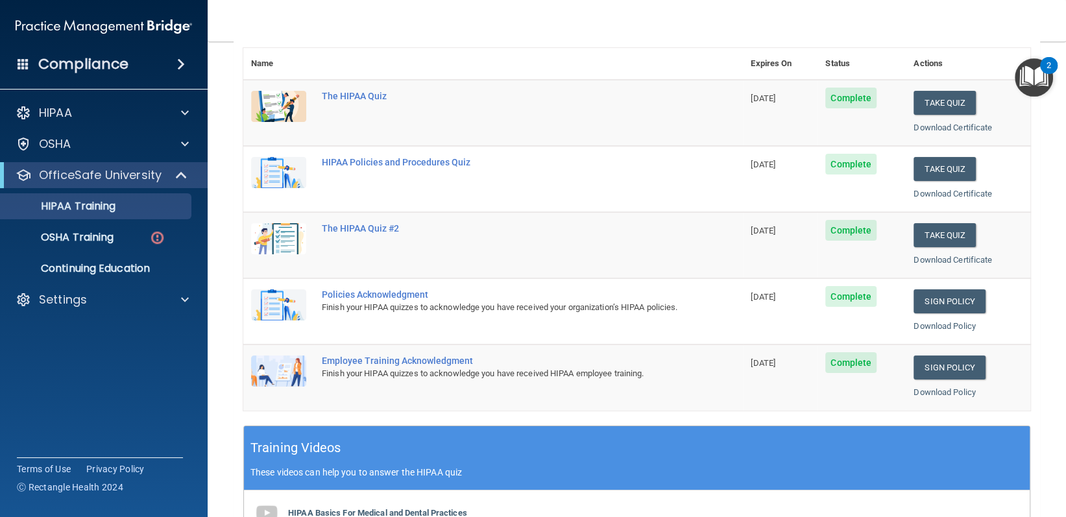
scroll to position [259, 0]
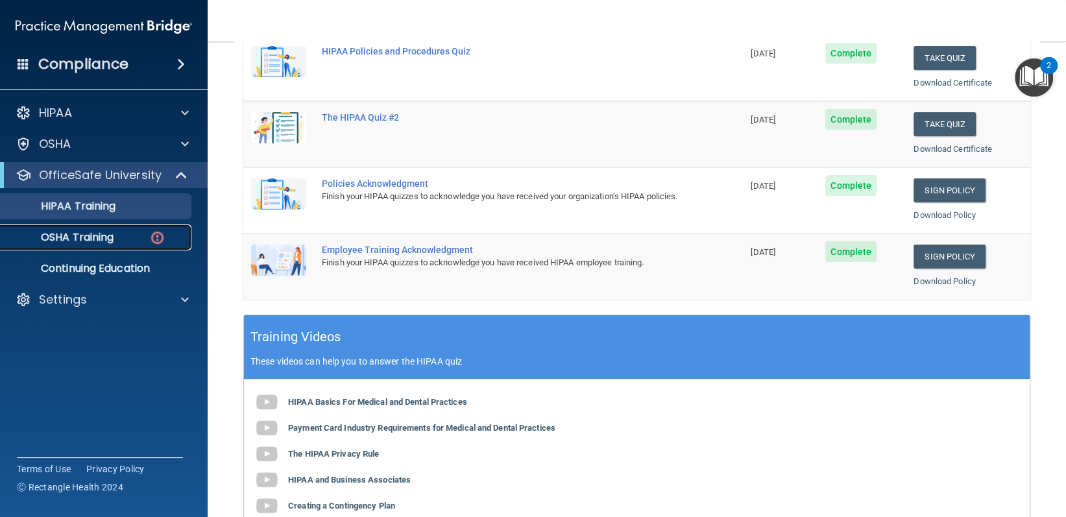
click at [82, 232] on p "OSHA Training" at bounding box center [60, 237] width 105 height 13
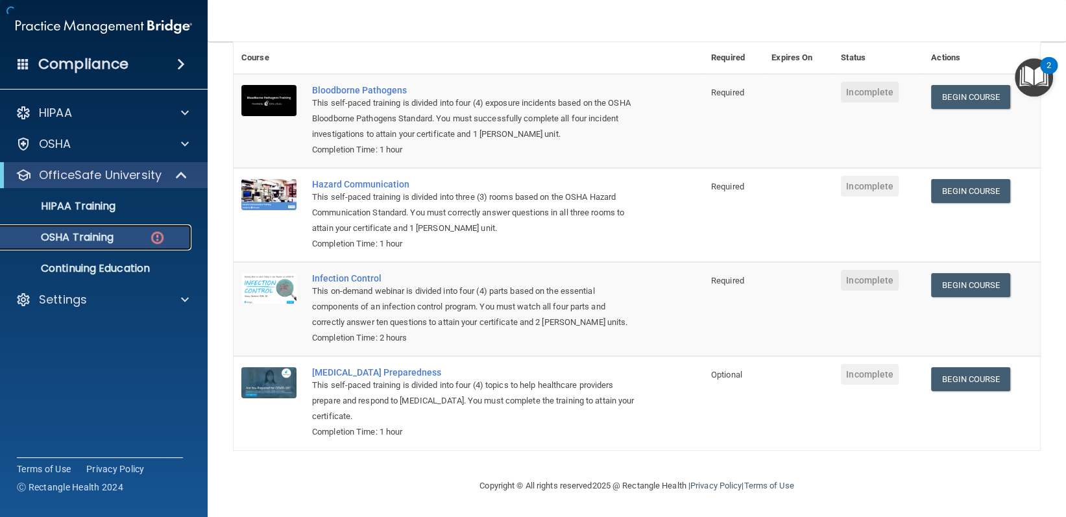
scroll to position [110, 0]
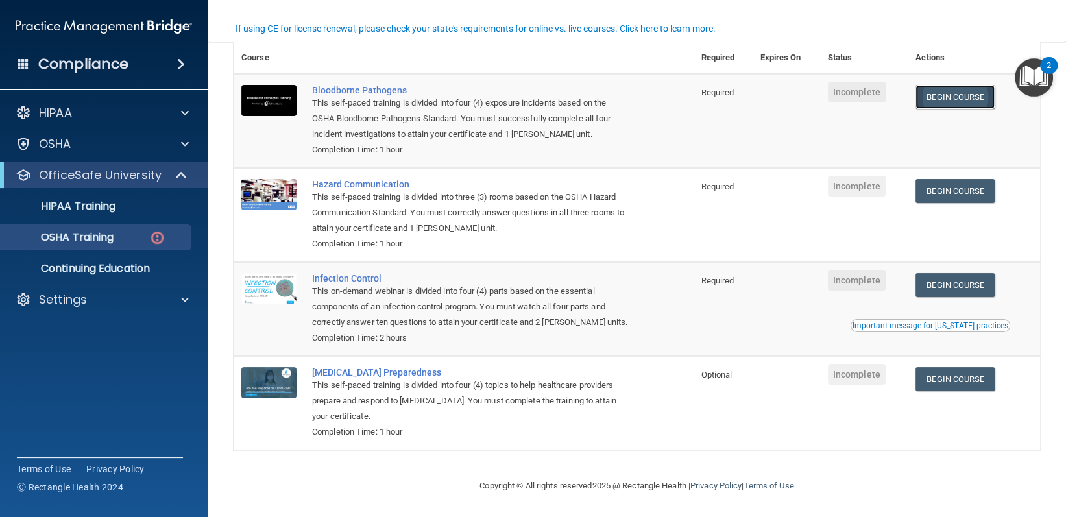
click at [968, 89] on link "Begin Course" at bounding box center [954, 97] width 79 height 24
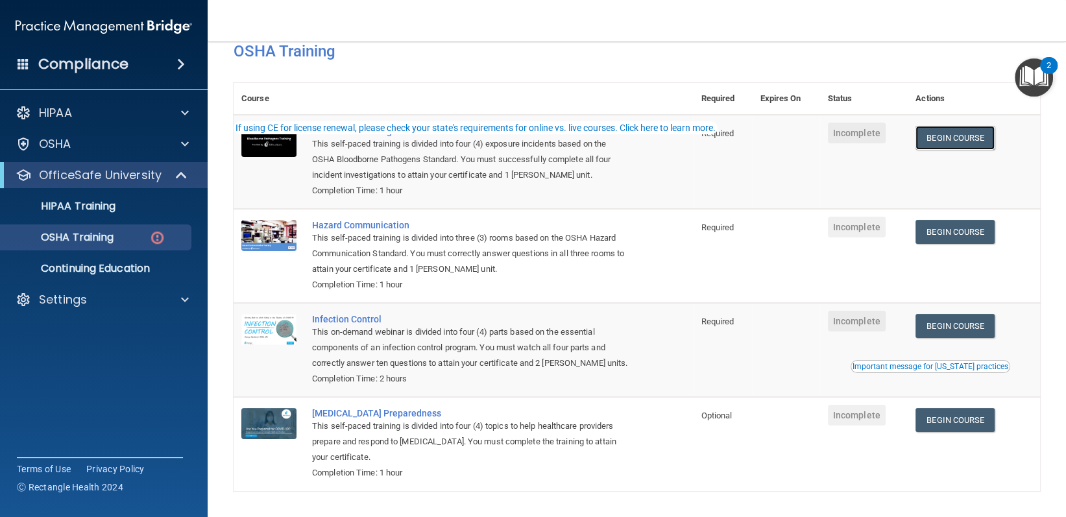
scroll to position [0, 0]
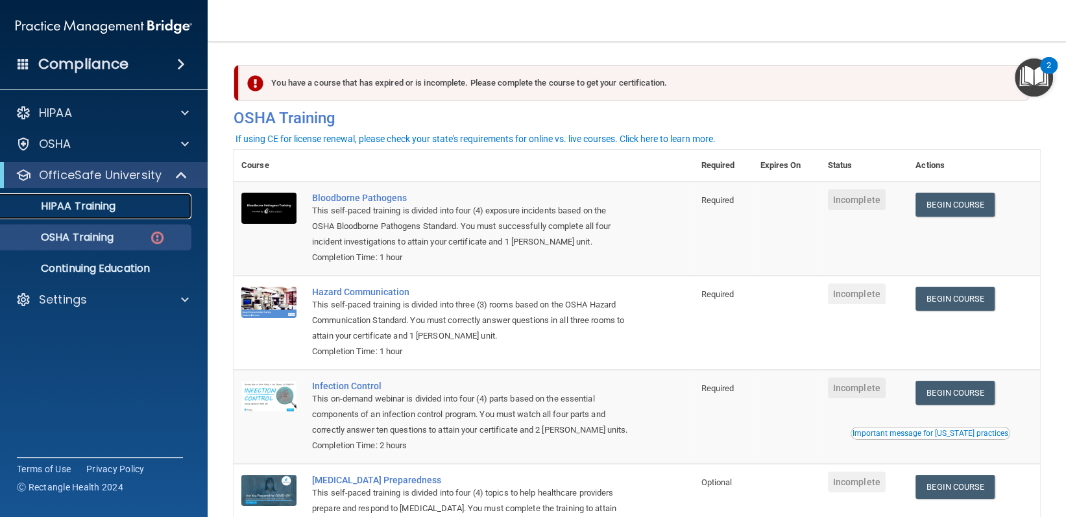
click at [96, 202] on p "HIPAA Training" at bounding box center [61, 206] width 107 height 13
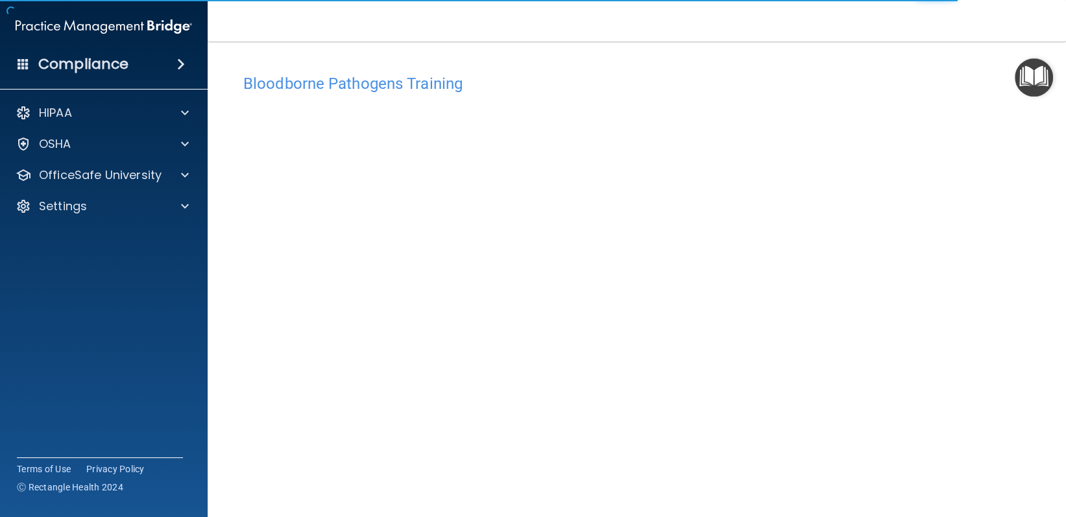
scroll to position [38, 0]
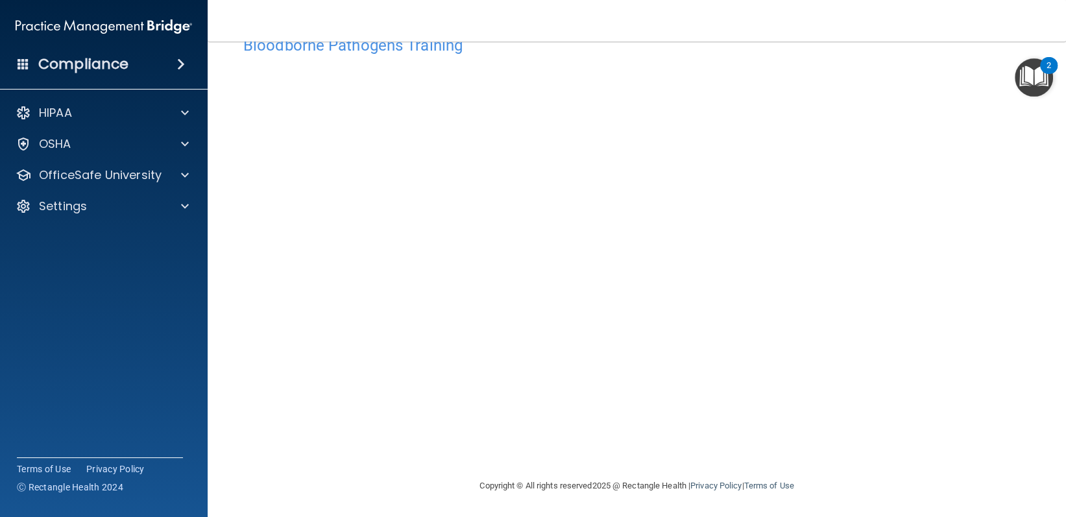
click at [824, 473] on div "Copyright © All rights reserved 2025 @ Rectangle Health | Privacy Policy | Term…" at bounding box center [636, 486] width 473 height 42
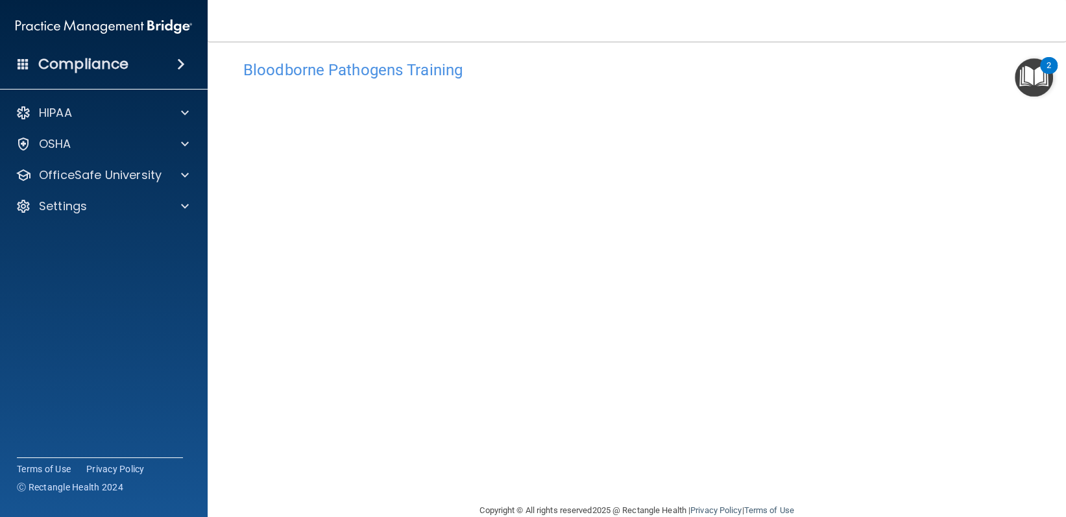
scroll to position [0, 0]
